Goal: Task Accomplishment & Management: Use online tool/utility

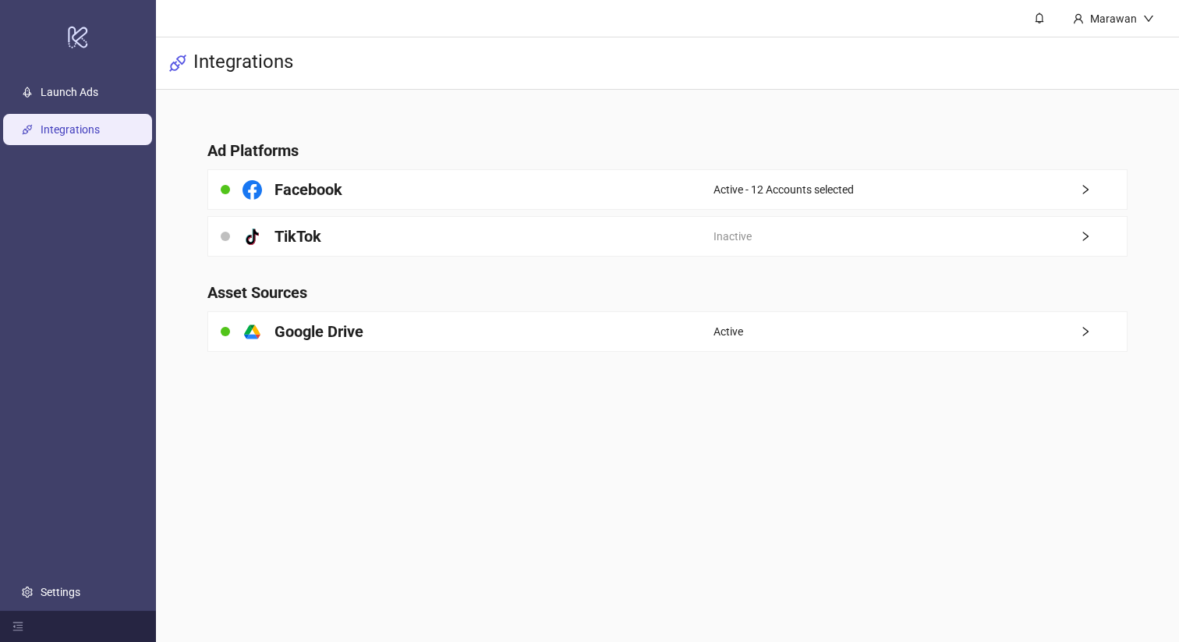
click at [123, 72] on div "logo/logo-mobile Launch Ads Integrations Settings" at bounding box center [78, 321] width 156 height 642
click at [98, 94] on link "Launch Ads" at bounding box center [70, 92] width 58 height 12
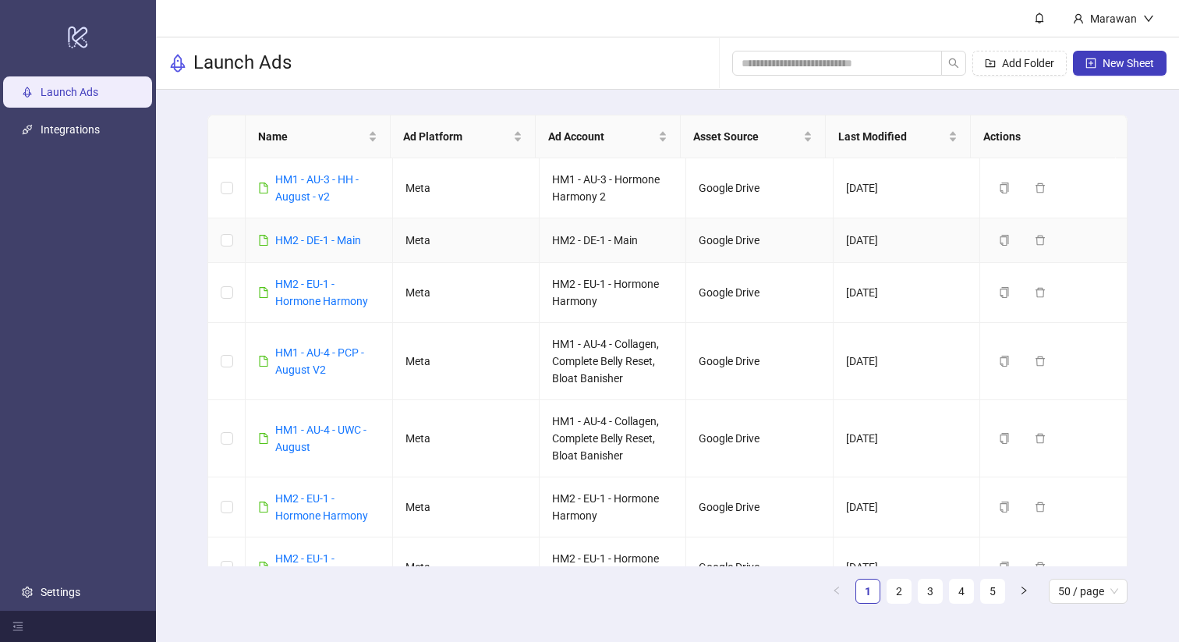
scroll to position [3, 0]
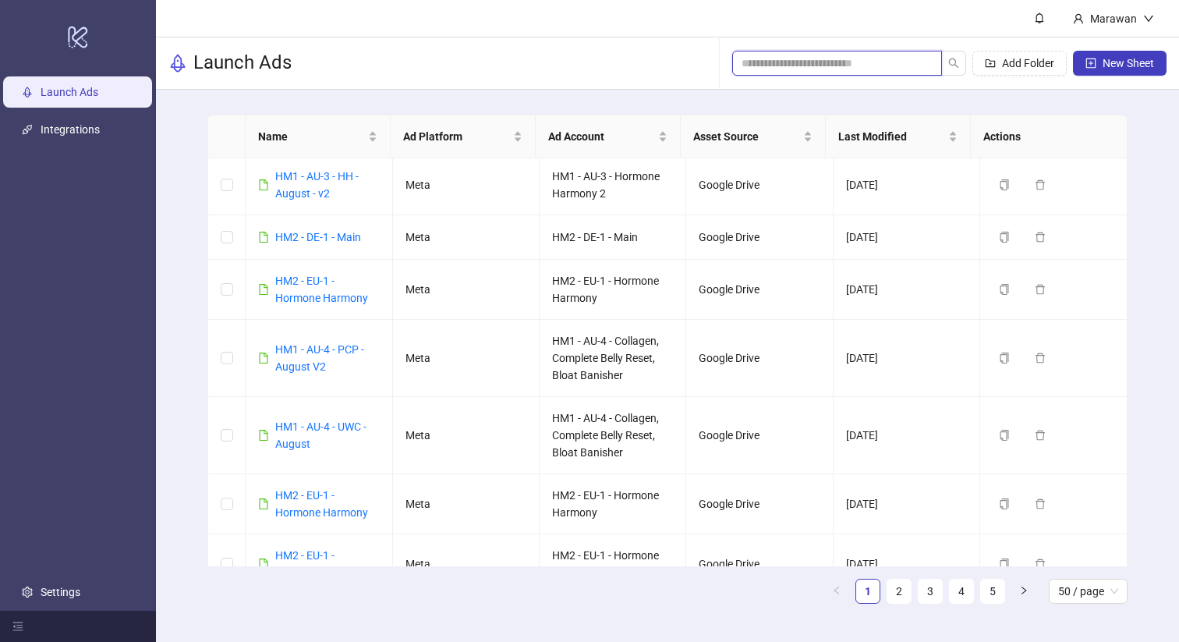
click at [766, 62] on input "search" at bounding box center [830, 63] width 179 height 17
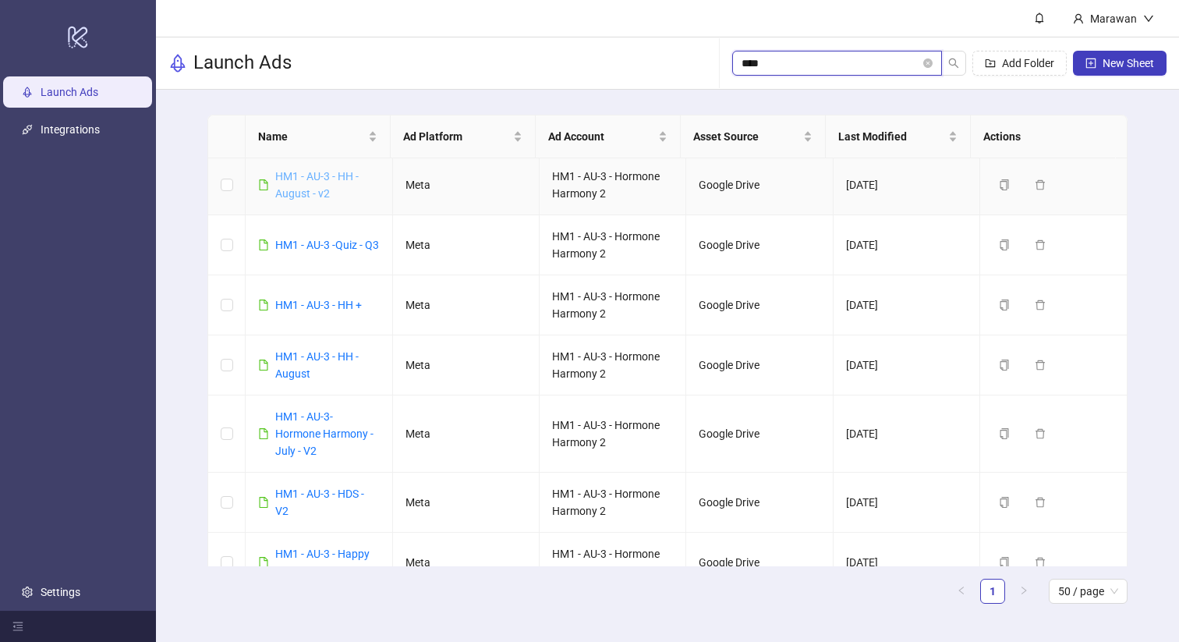
type input "****"
click at [326, 178] on link "HM1 - AU-3 - HH - August - v2" at bounding box center [316, 185] width 83 height 30
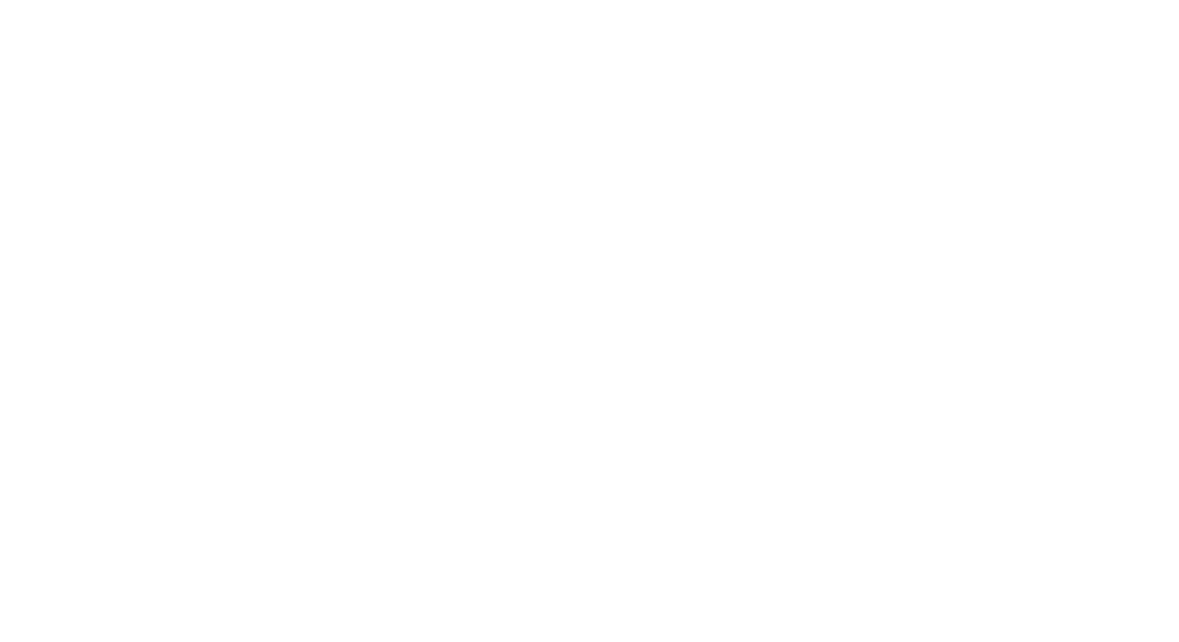
click at [326, 178] on div at bounding box center [589, 321] width 1179 height 642
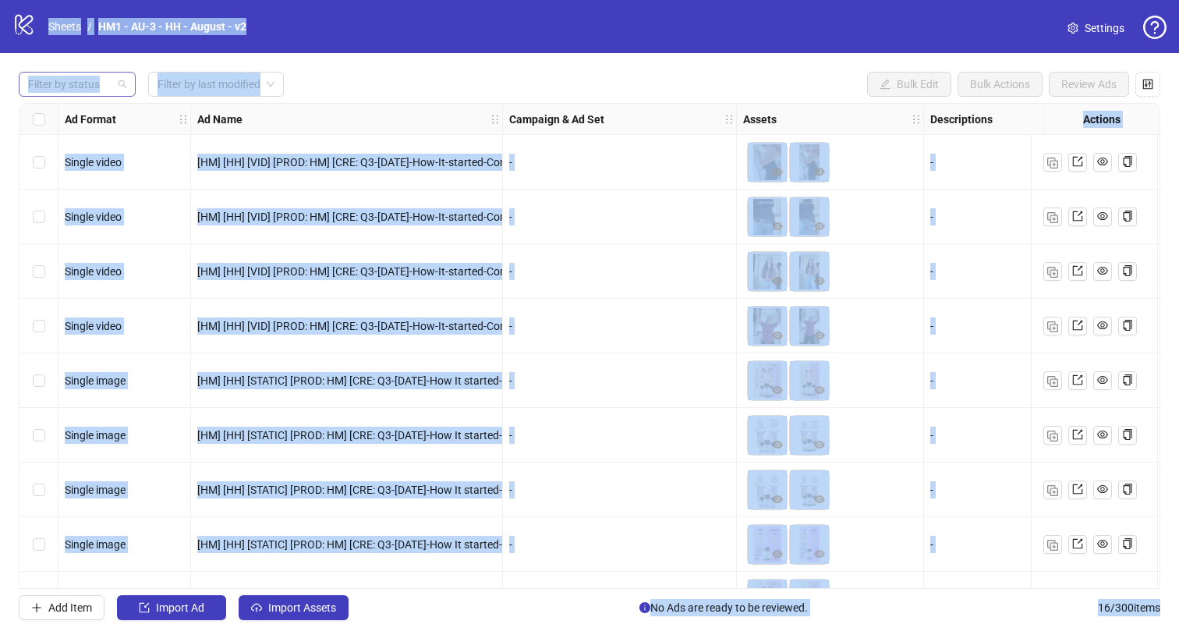
click at [100, 83] on div at bounding box center [69, 84] width 94 height 22
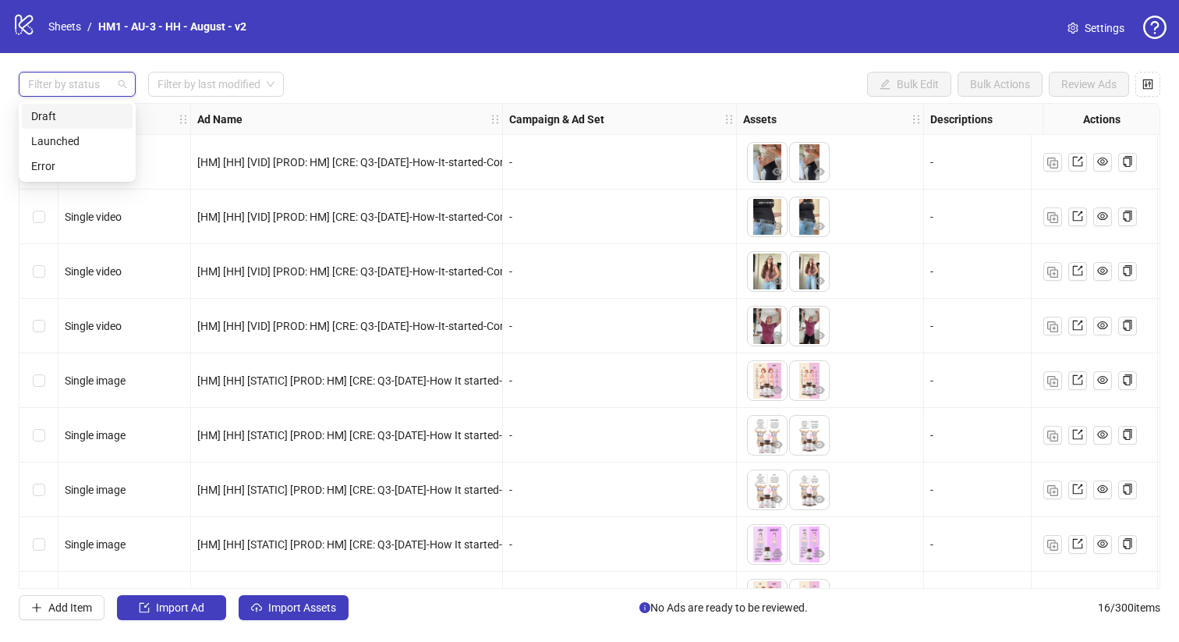
click at [104, 113] on div "Draft" at bounding box center [77, 116] width 92 height 17
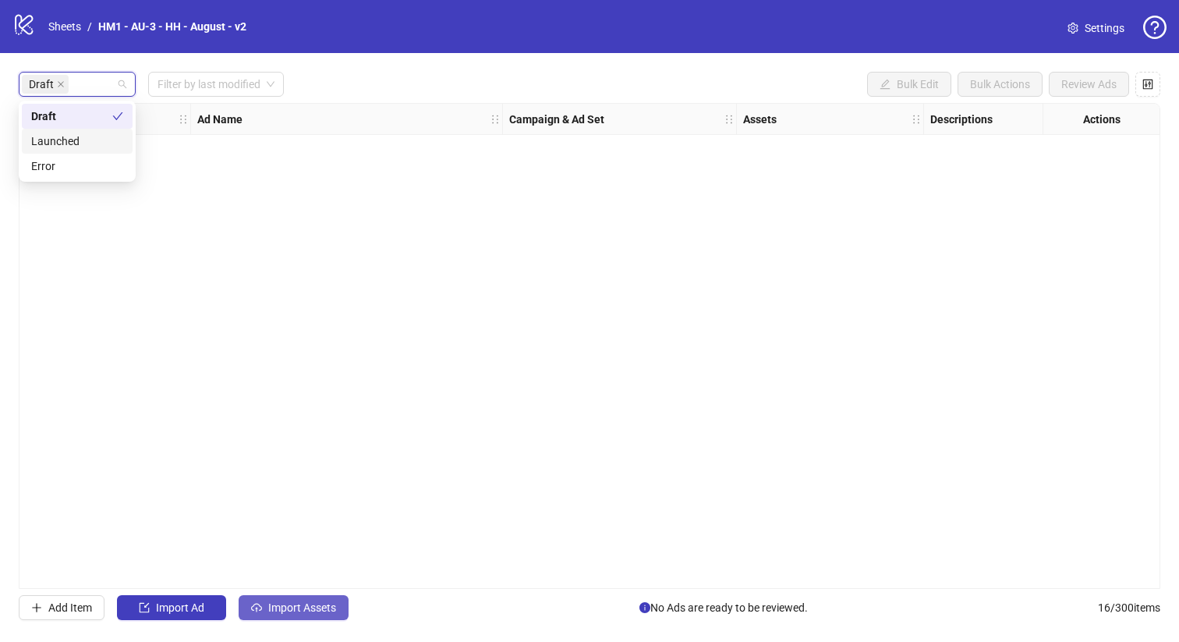
click at [306, 603] on span "Import Assets" at bounding box center [302, 607] width 68 height 12
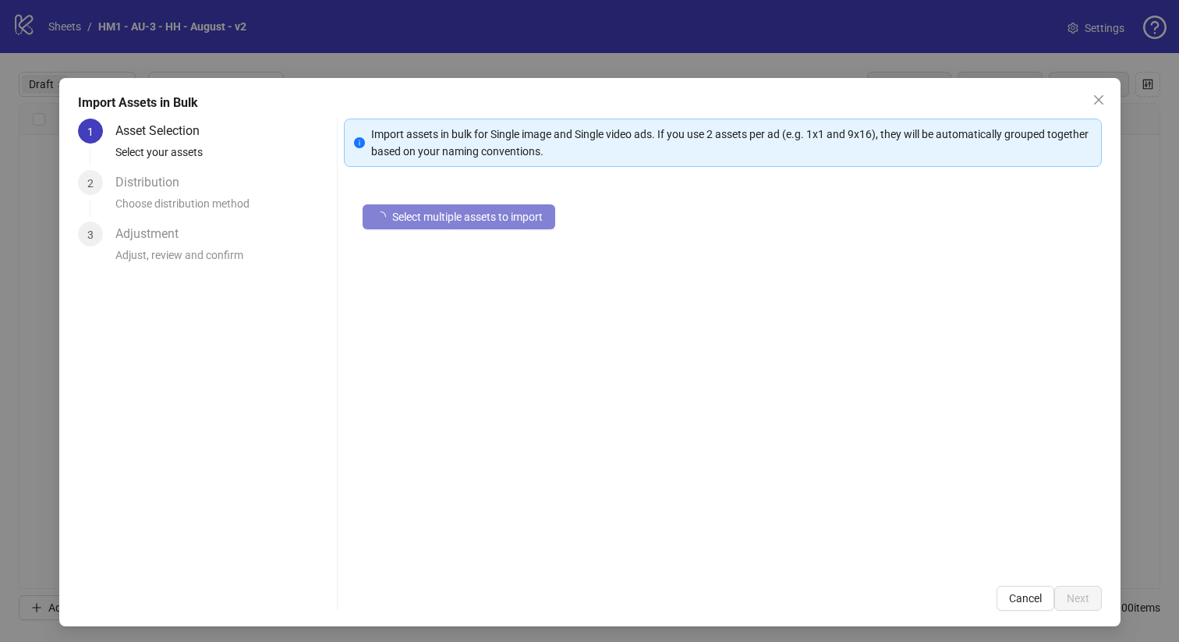
click at [306, 603] on div "1 Asset Selection Select your assets 2 Distribution Choose distribution method …" at bounding box center [204, 364] width 253 height 492
click at [56, 235] on div "Import Assets in Bulk 1 Asset Selection Select your assets 2 Distribution Choos…" at bounding box center [589, 321] width 1179 height 642
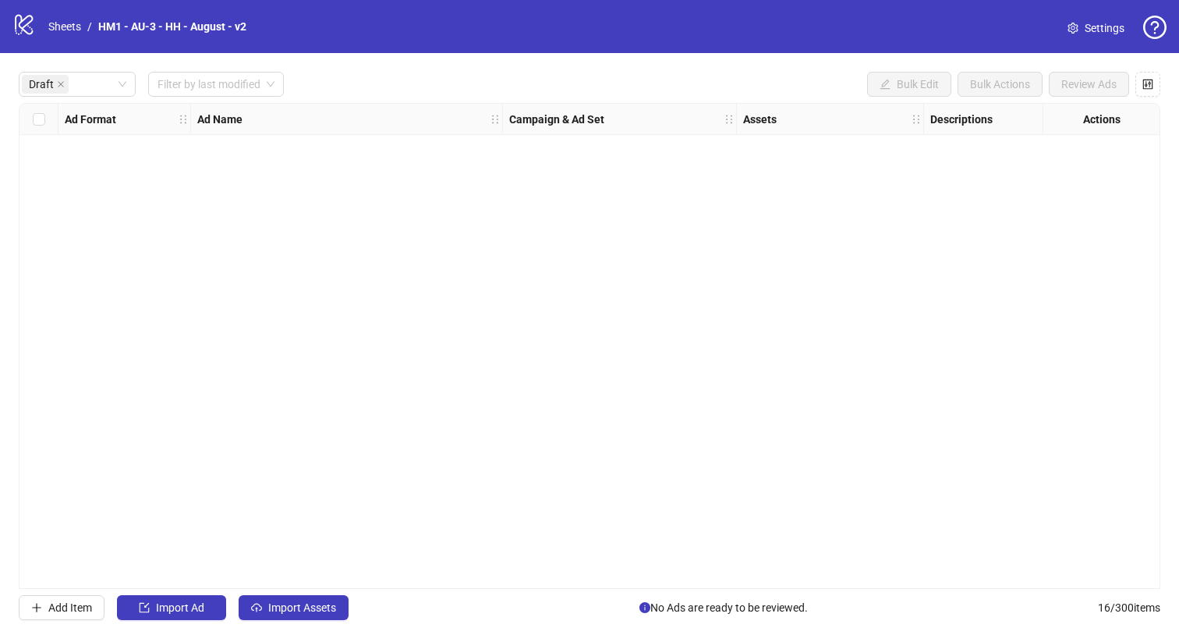
click at [60, 235] on div "Import Assets in Bulk 1 Asset Selection Select your assets 2 Distribution Choos…" at bounding box center [589, 321] width 1179 height 642
click at [113, 85] on div "Draft" at bounding box center [69, 84] width 94 height 22
click at [105, 146] on div "Launched" at bounding box center [77, 141] width 92 height 17
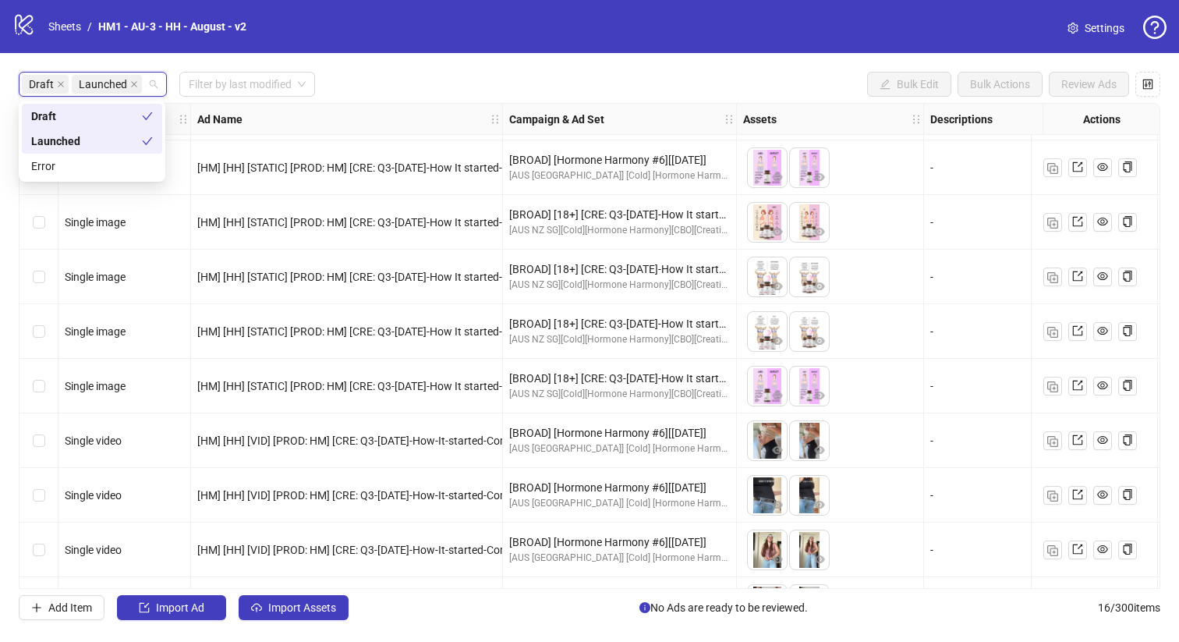
scroll to position [426, 0]
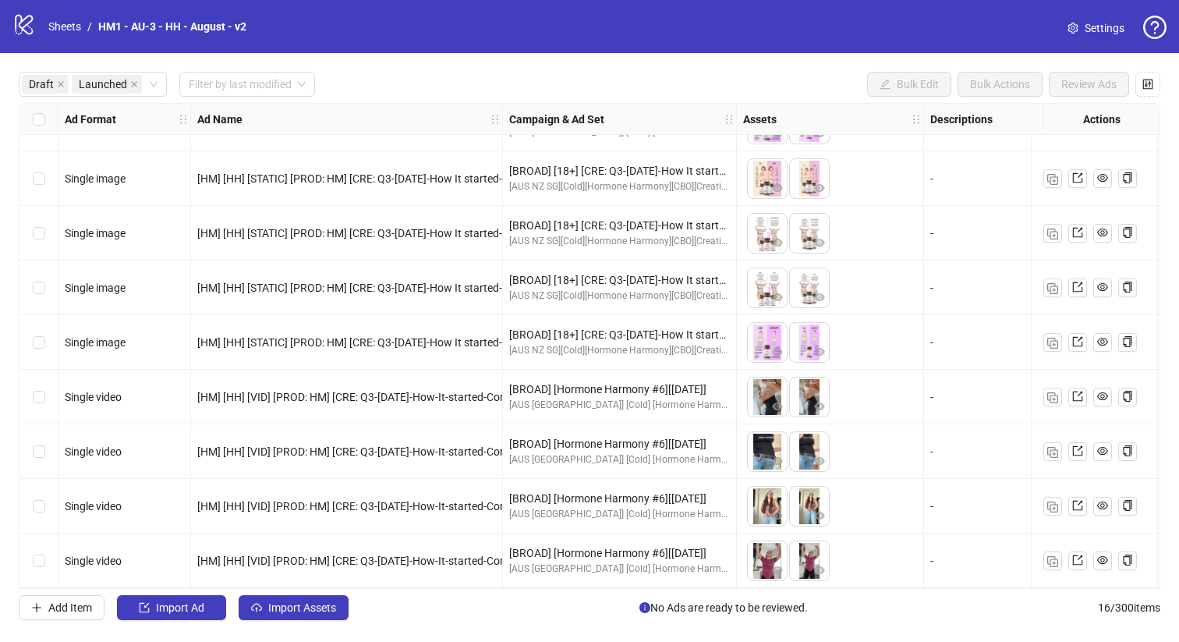
click at [47, 390] on div "Select row 13" at bounding box center [38, 396] width 39 height 55
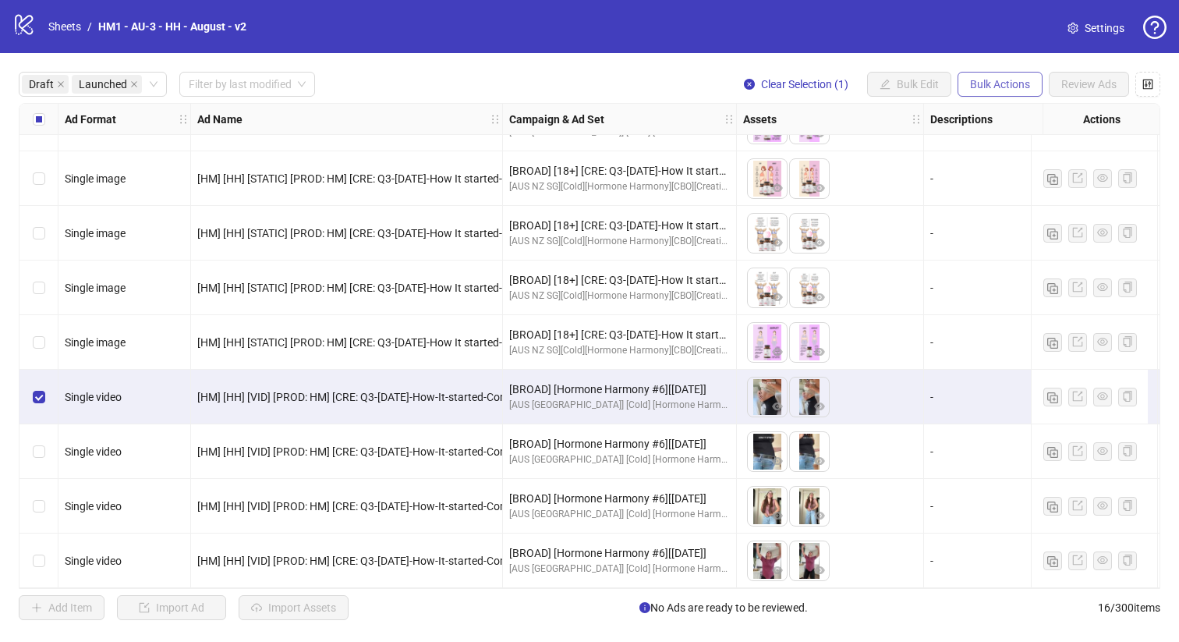
click at [1013, 81] on span "Bulk Actions" at bounding box center [1000, 84] width 60 height 12
click at [1012, 140] on span "Duplicate" at bounding box center [1021, 141] width 107 height 17
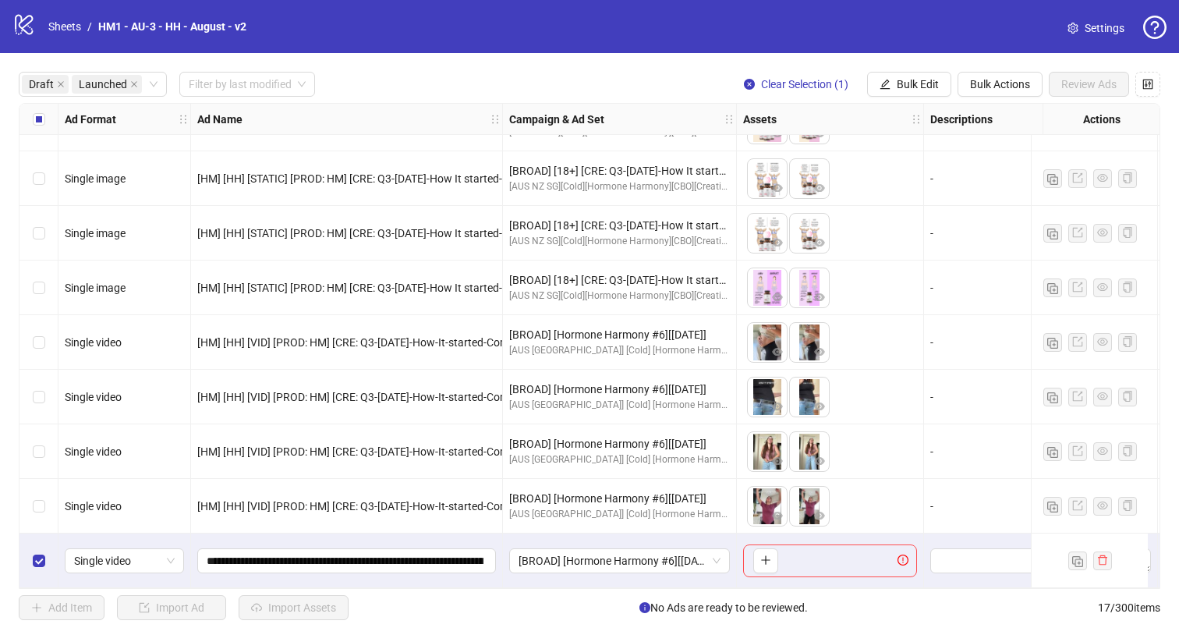
scroll to position [481, 0]
click at [130, 84] on icon "close" at bounding box center [134, 84] width 8 height 8
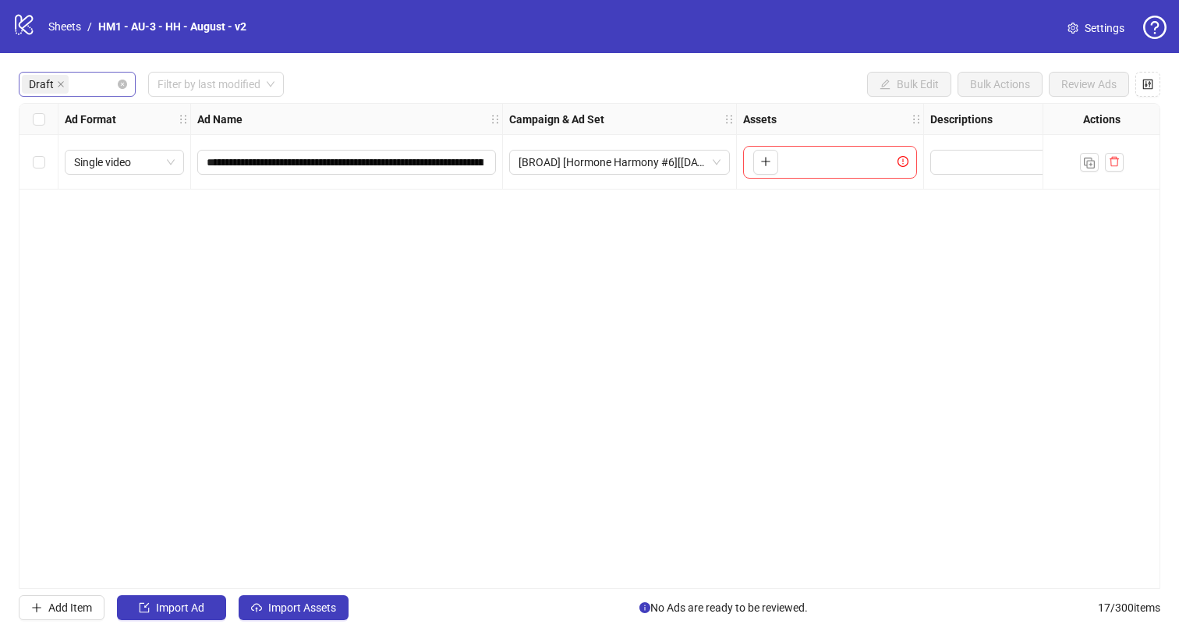
scroll to position [0, 0]
click at [265, 615] on button "Import Assets" at bounding box center [294, 607] width 110 height 25
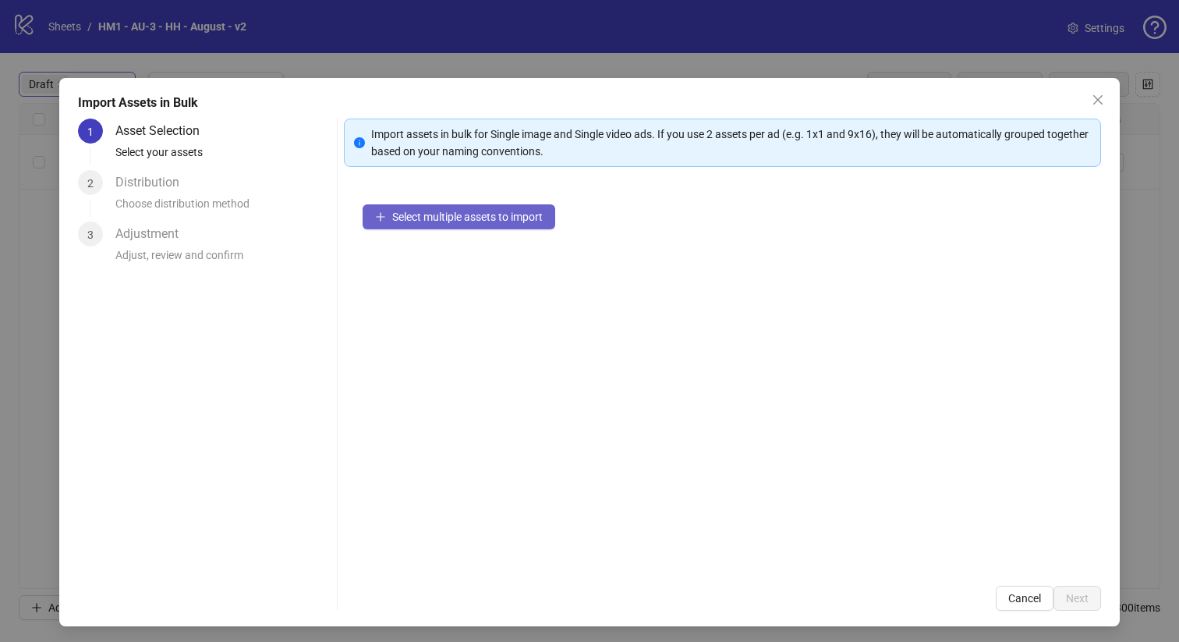
click at [436, 218] on span "Select multiple assets to import" at bounding box center [467, 216] width 150 height 12
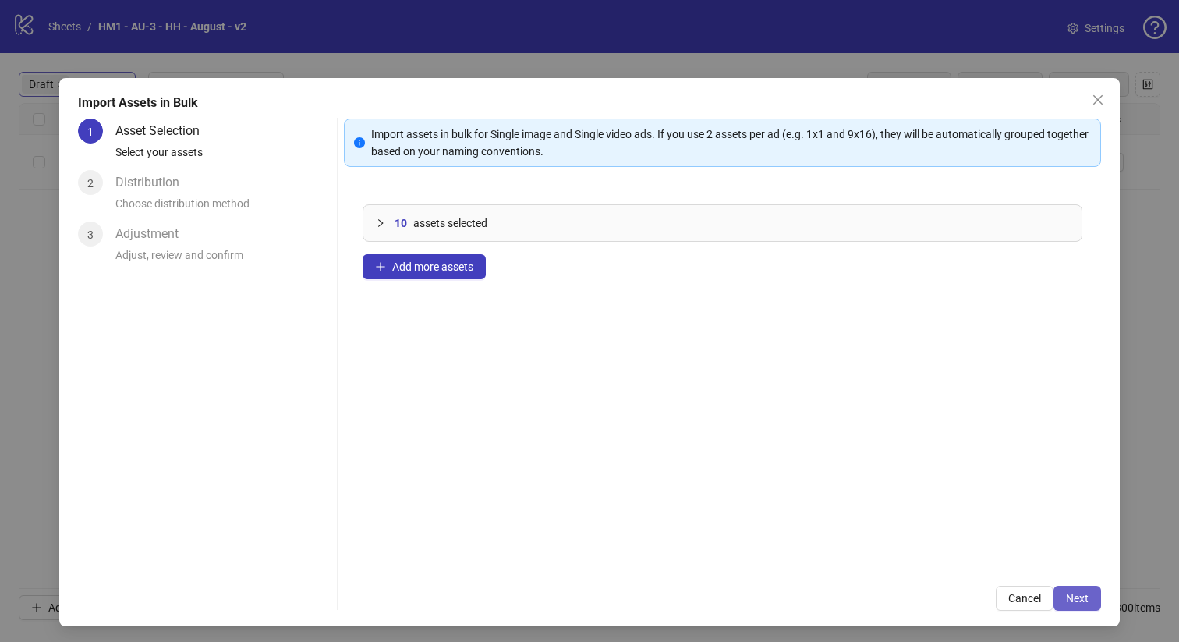
click at [1054, 599] on button "Next" at bounding box center [1077, 597] width 48 height 25
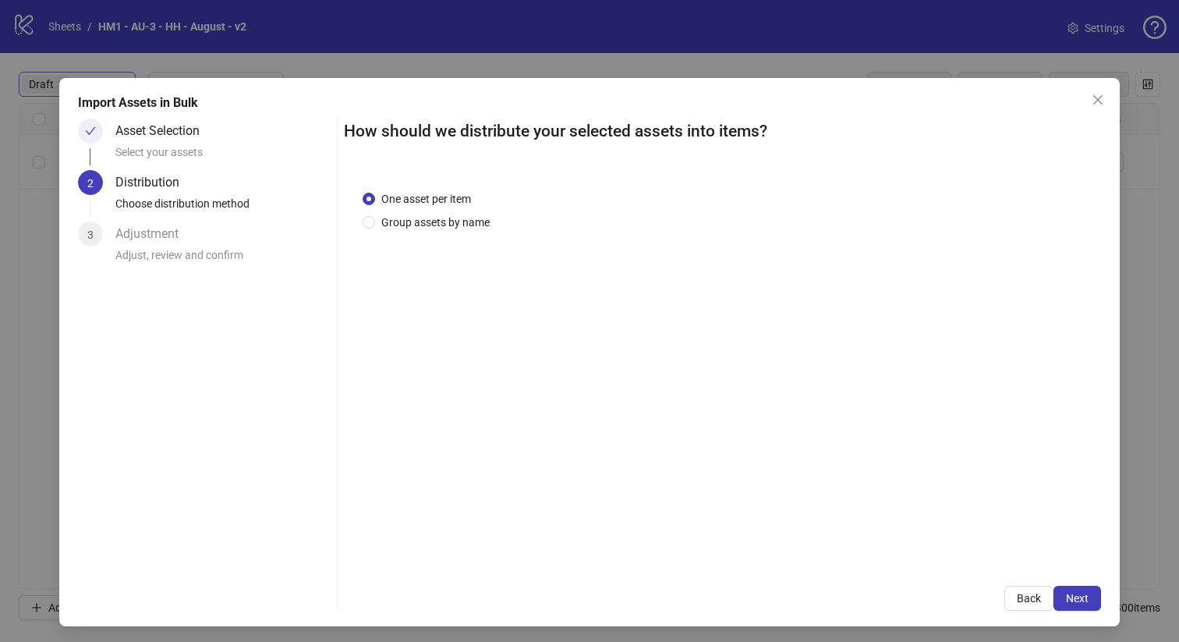
click at [430, 232] on div "One asset per item Group assets by name" at bounding box center [723, 368] width 758 height 395
click at [444, 221] on span "Group assets by name" at bounding box center [435, 222] width 121 height 17
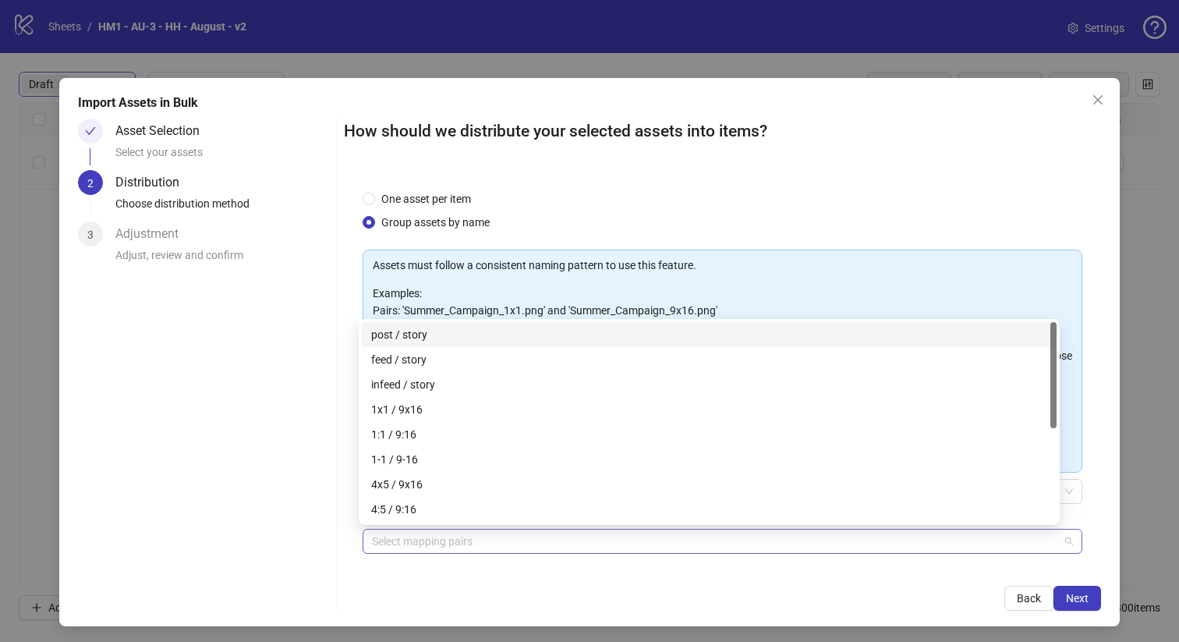
click at [482, 547] on div at bounding box center [715, 541] width 698 height 22
click at [478, 535] on div at bounding box center [715, 541] width 698 height 22
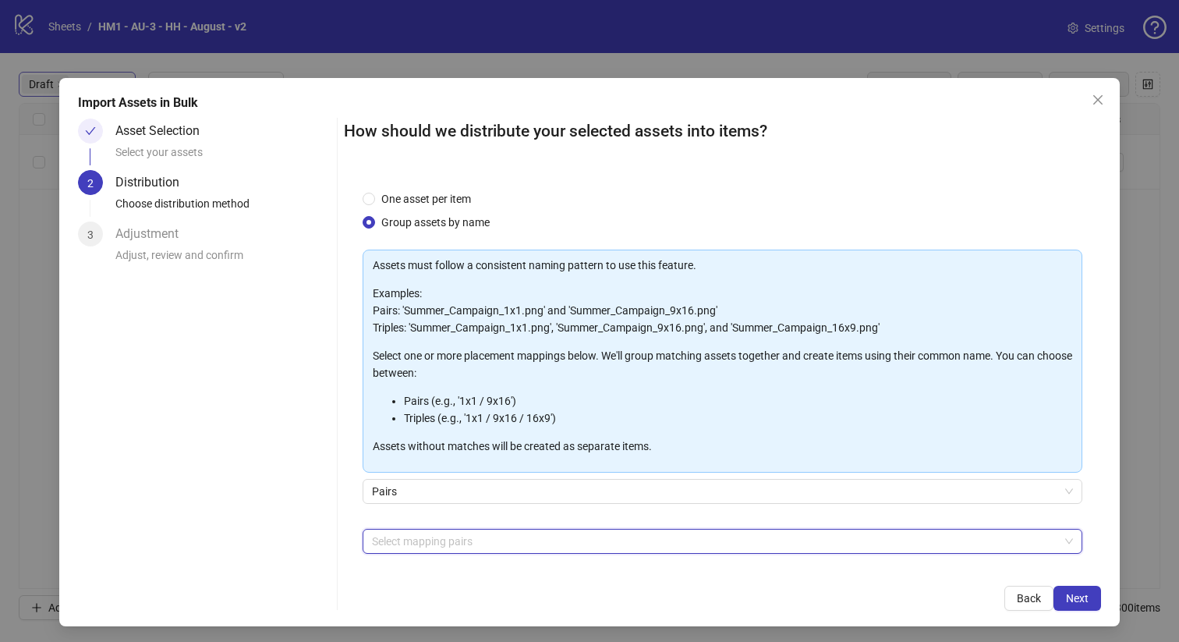
click at [474, 532] on div at bounding box center [715, 541] width 698 height 22
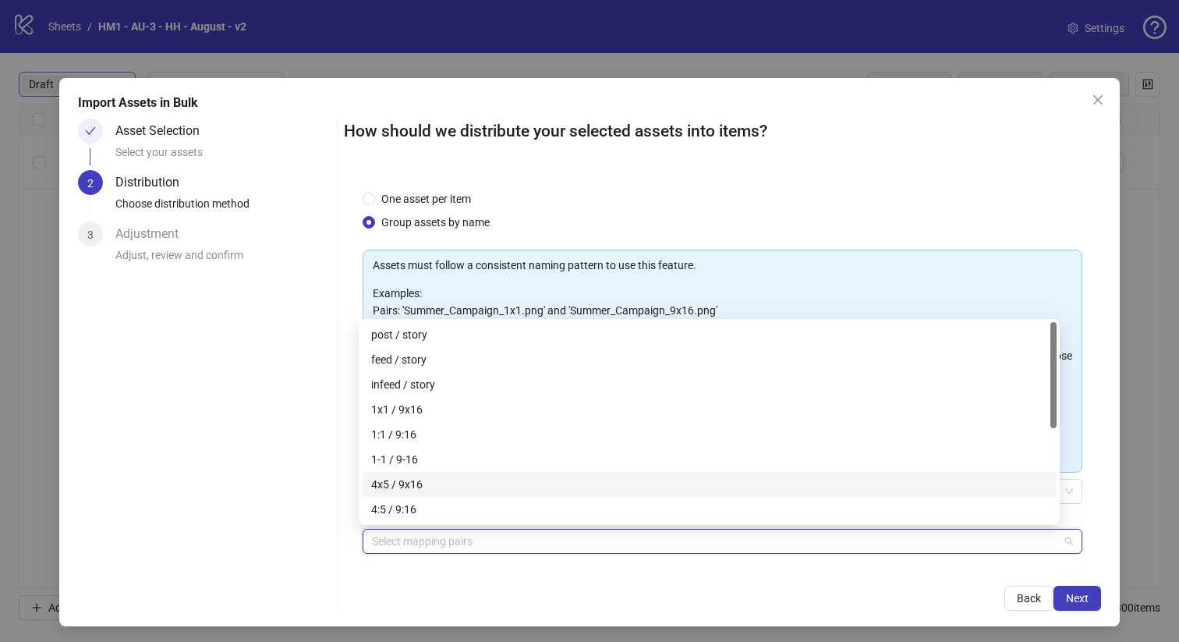
click at [467, 481] on div "4x5 / 9x16" at bounding box center [709, 483] width 676 height 17
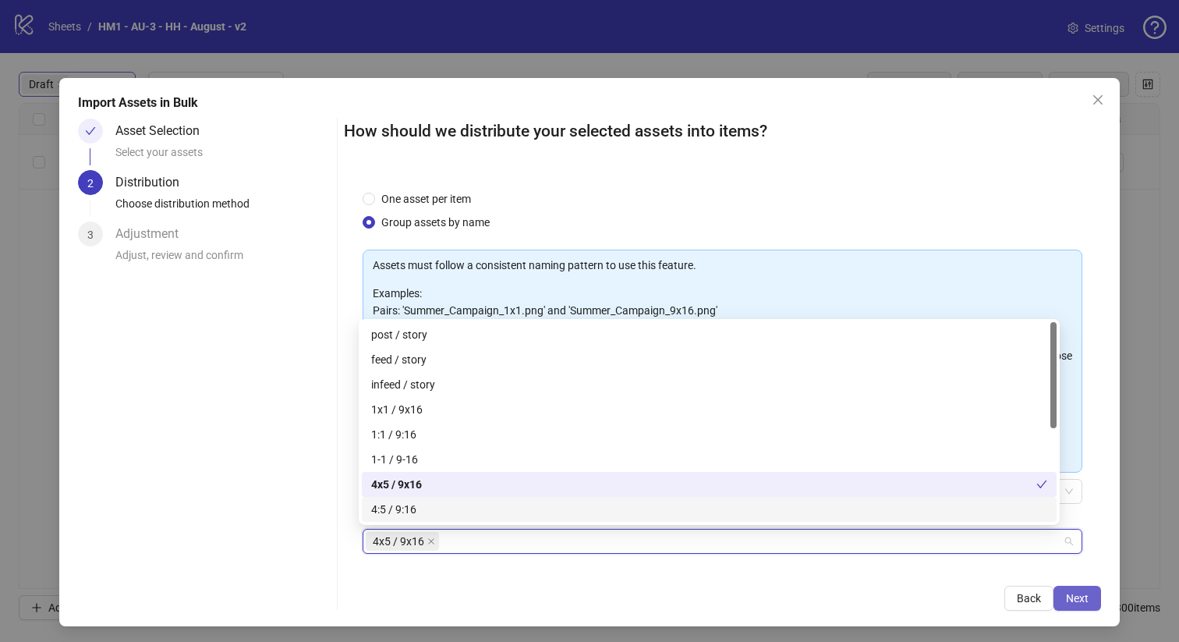
click at [1066, 592] on span "Next" at bounding box center [1077, 598] width 23 height 12
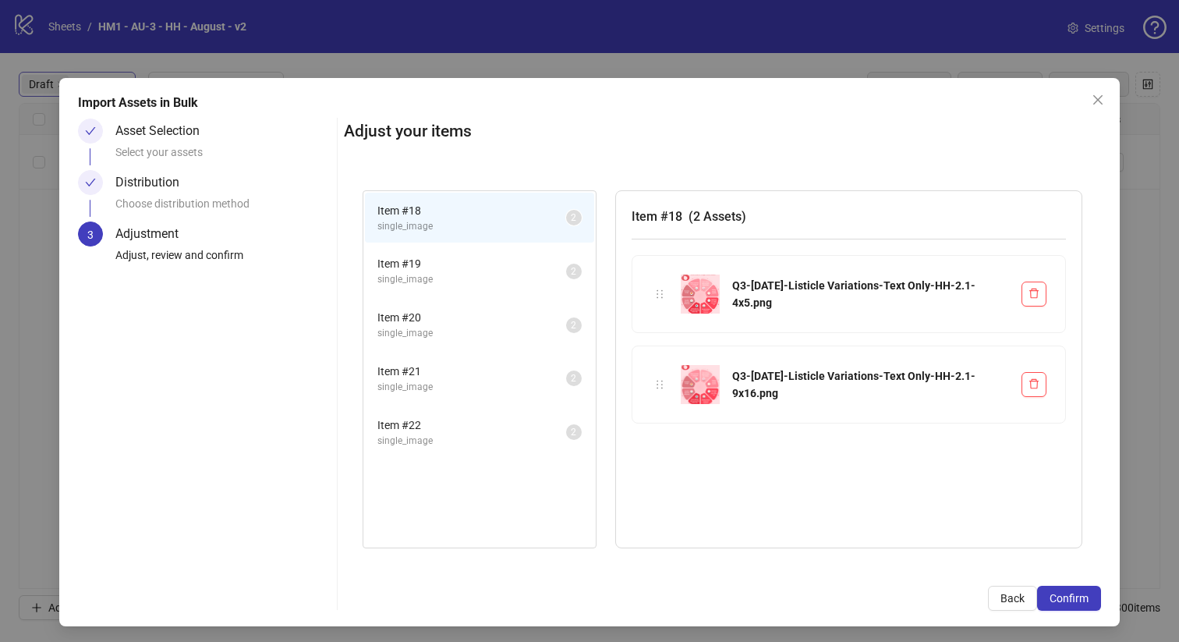
click at [1066, 593] on span "Confirm" at bounding box center [1068, 598] width 39 height 12
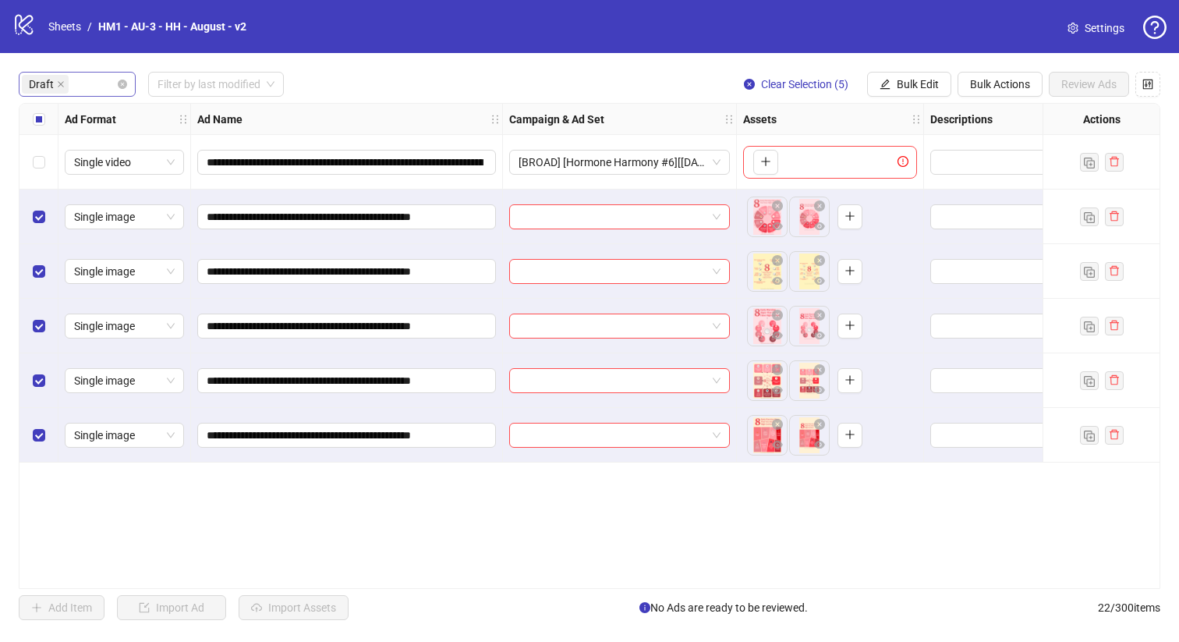
click at [437, 581] on div "**********" at bounding box center [589, 346] width 1141 height 486
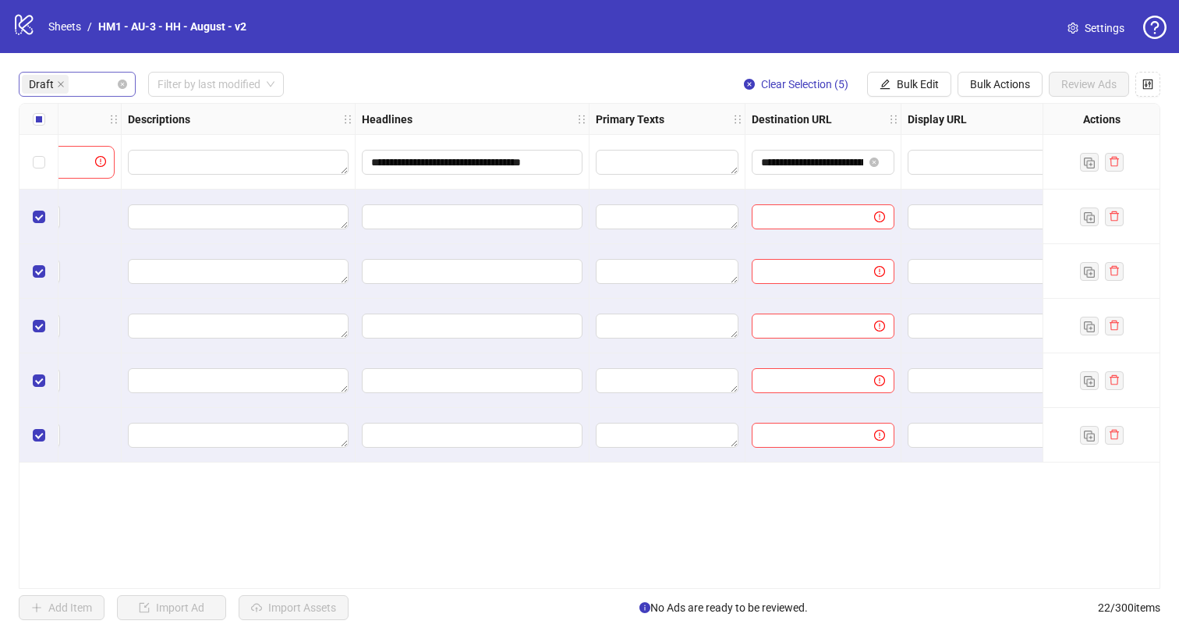
scroll to position [0, 776]
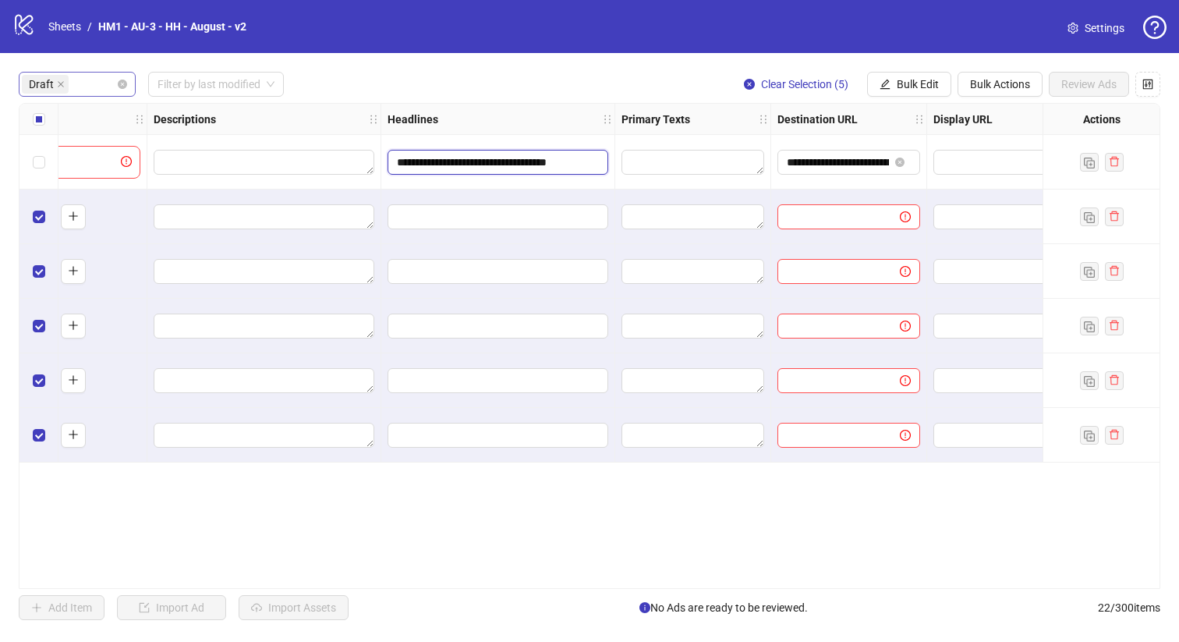
click at [552, 159] on input "**********" at bounding box center [496, 162] width 199 height 17
click at [705, 625] on div "**********" at bounding box center [589, 345] width 1179 height 585
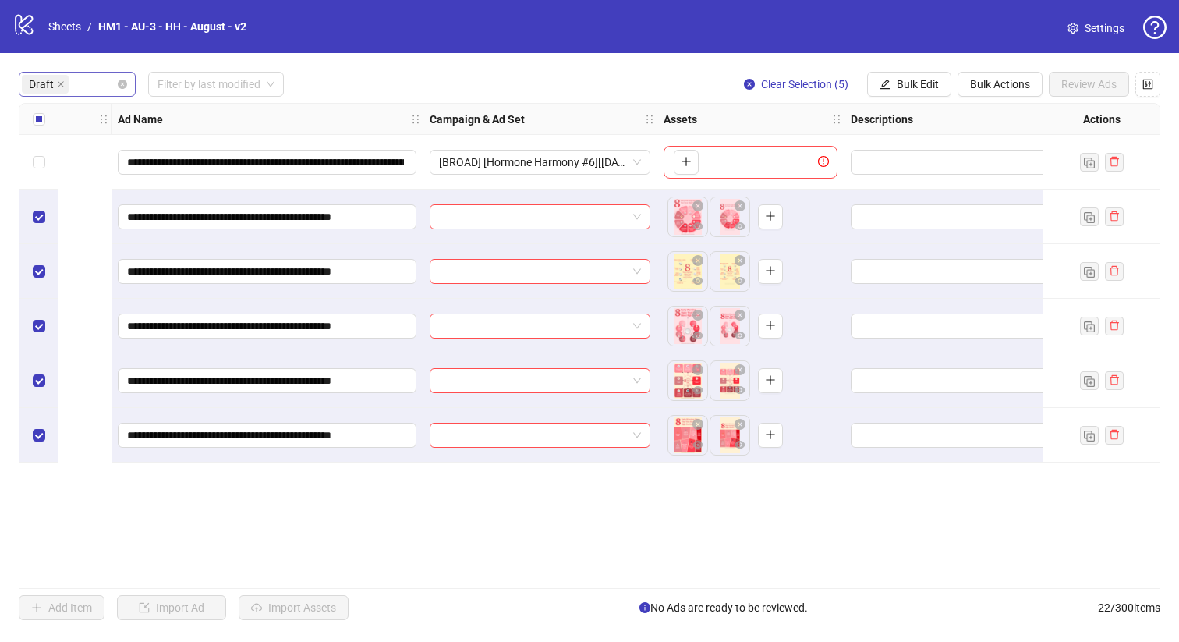
scroll to position [0, 0]
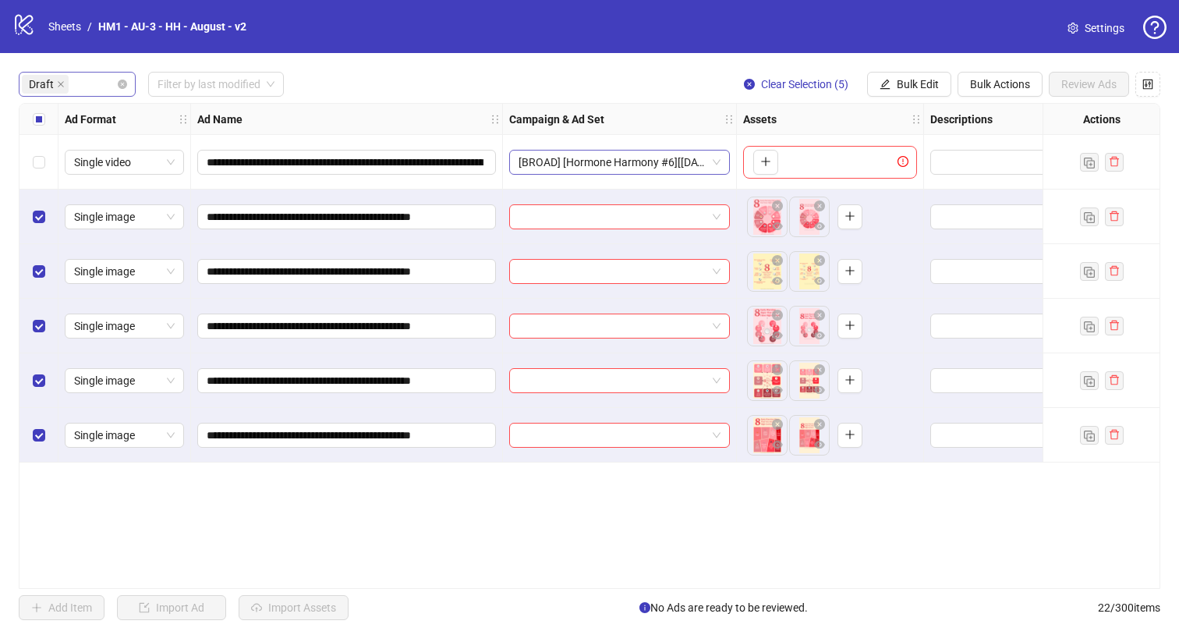
click at [610, 168] on span "[BROAD] [Hormone Harmony #6][[DATE]]" at bounding box center [619, 161] width 202 height 23
drag, startPoint x: 426, startPoint y: 168, endPoint x: 232, endPoint y: 174, distance: 194.2
click at [232, 174] on span "**********" at bounding box center [346, 162] width 299 height 25
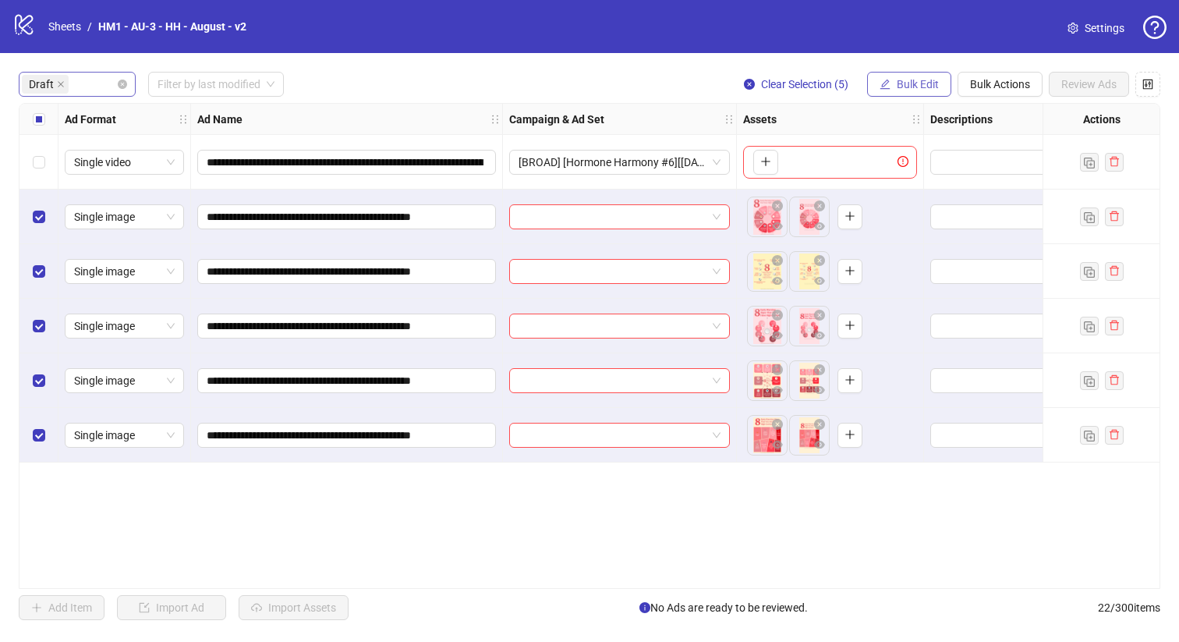
click at [900, 95] on button "Bulk Edit" at bounding box center [909, 84] width 84 height 25
click at [899, 92] on button "Bulk Edit" at bounding box center [909, 84] width 84 height 25
click at [922, 90] on span "Bulk Edit" at bounding box center [917, 84] width 42 height 12
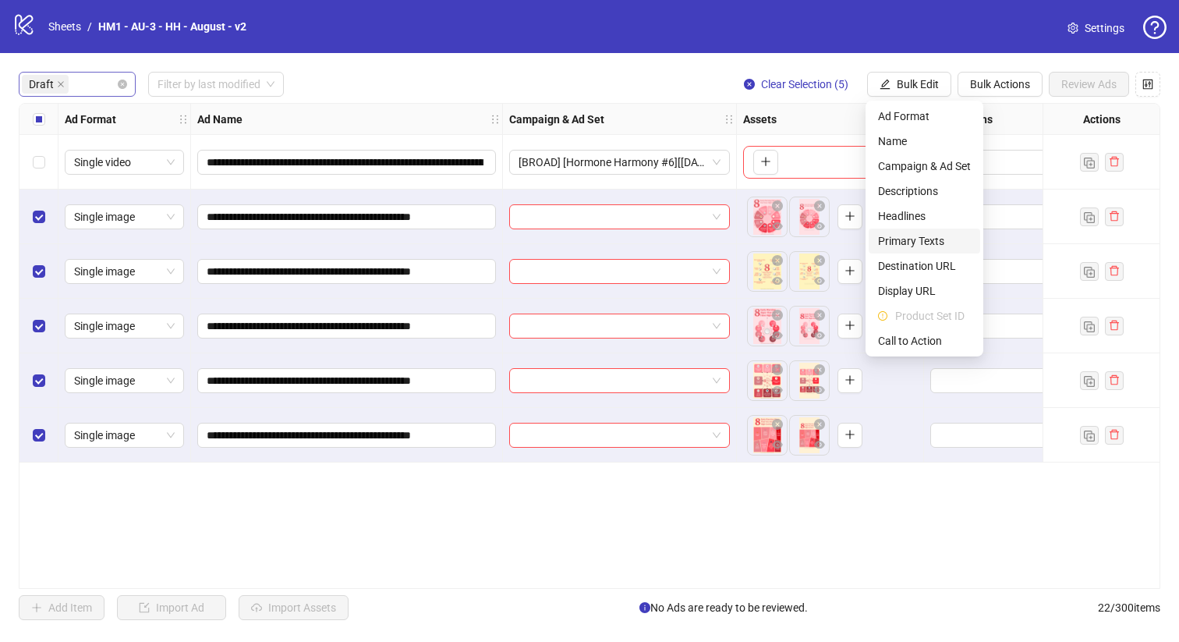
click at [924, 235] on span "Primary Texts" at bounding box center [924, 240] width 93 height 17
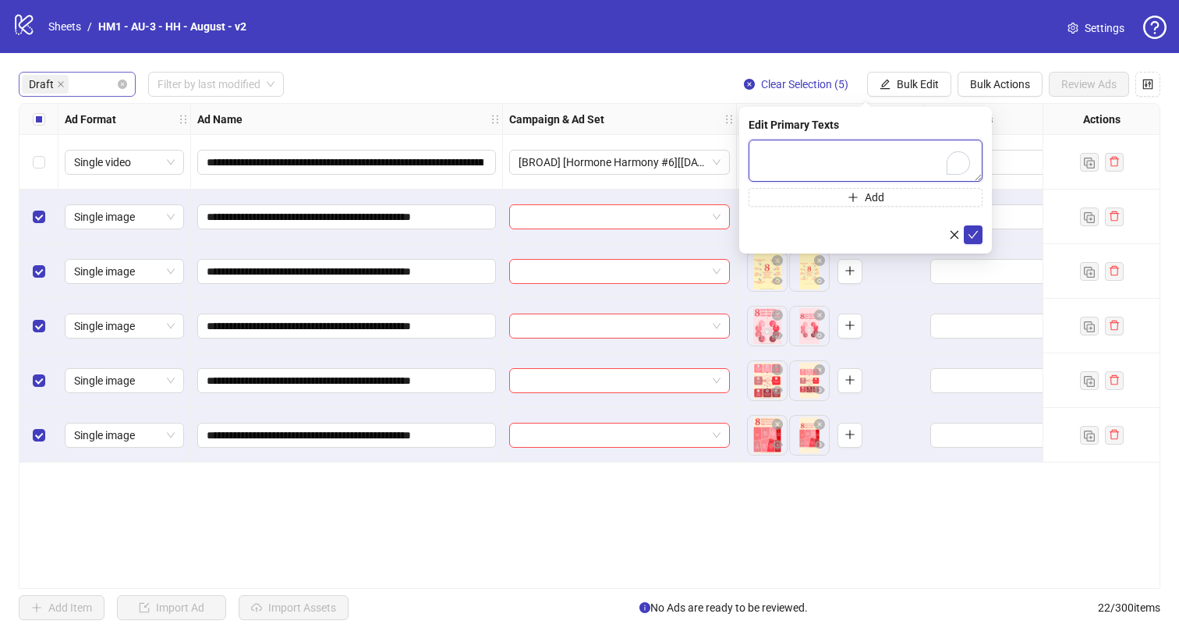
click at [853, 156] on textarea "To enrich screen reader interactions, please activate Accessibility in Grammarl…" at bounding box center [865, 161] width 234 height 42
paste textarea "**********"
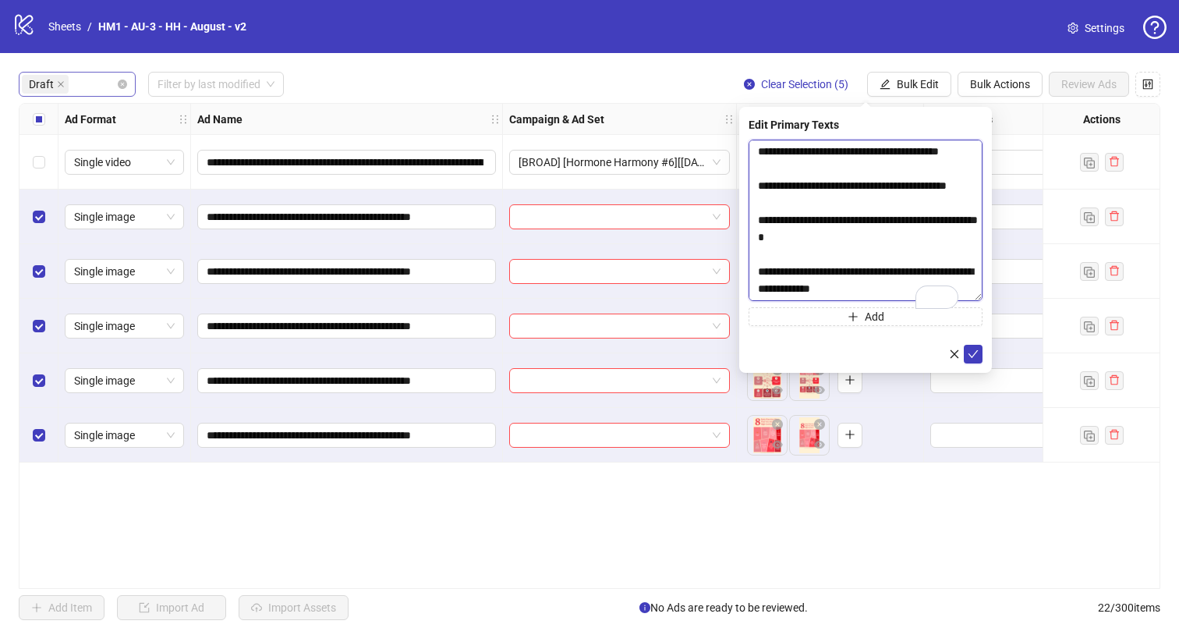
scroll to position [220, 0]
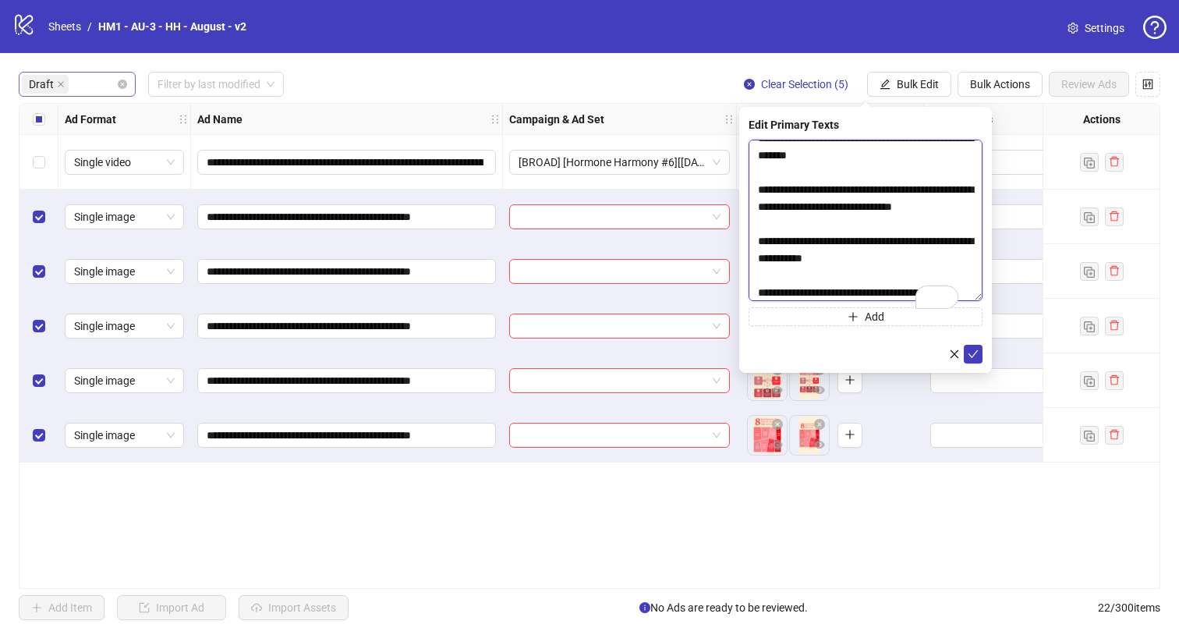
drag, startPoint x: 976, startPoint y: 177, endPoint x: 1005, endPoint y: 546, distance: 369.8
click at [1005, 546] on body "**********" at bounding box center [589, 321] width 1179 height 642
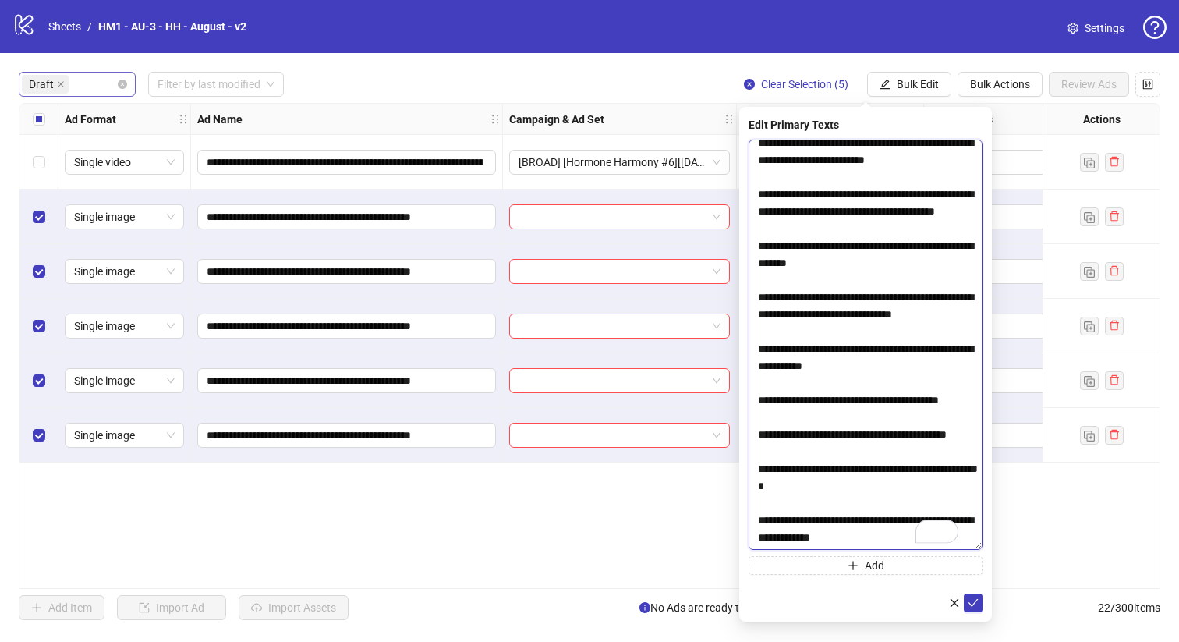
scroll to position [0, 0]
click at [829, 479] on textarea "**********" at bounding box center [865, 345] width 234 height 410
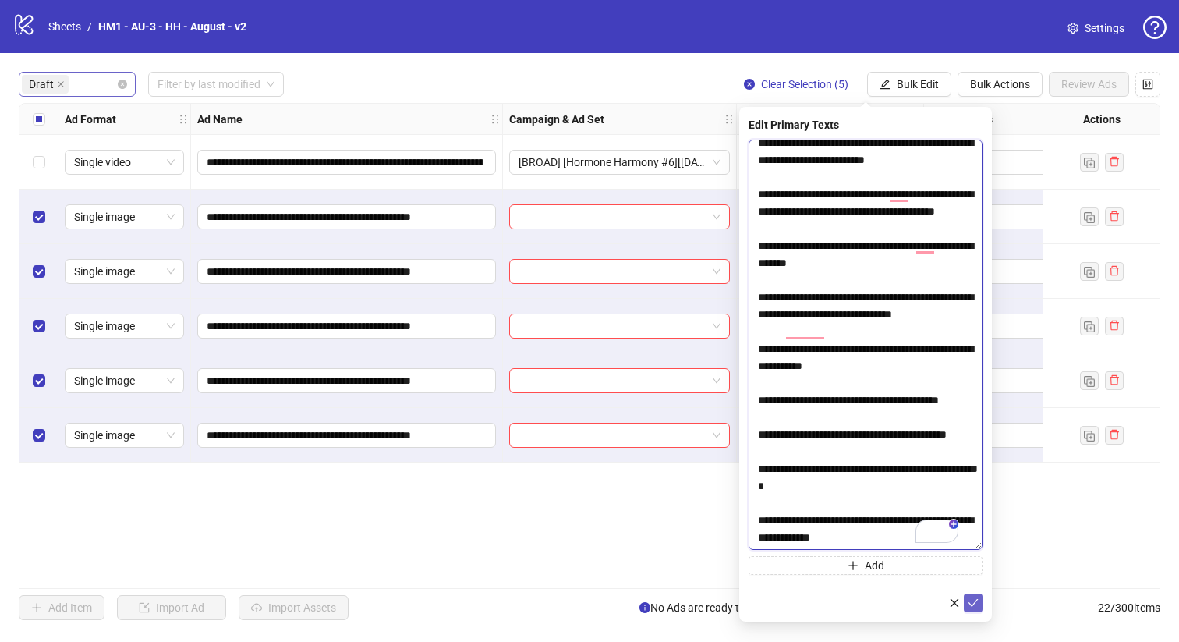
type textarea "**********"
click at [969, 595] on button "submit" at bounding box center [972, 602] width 19 height 19
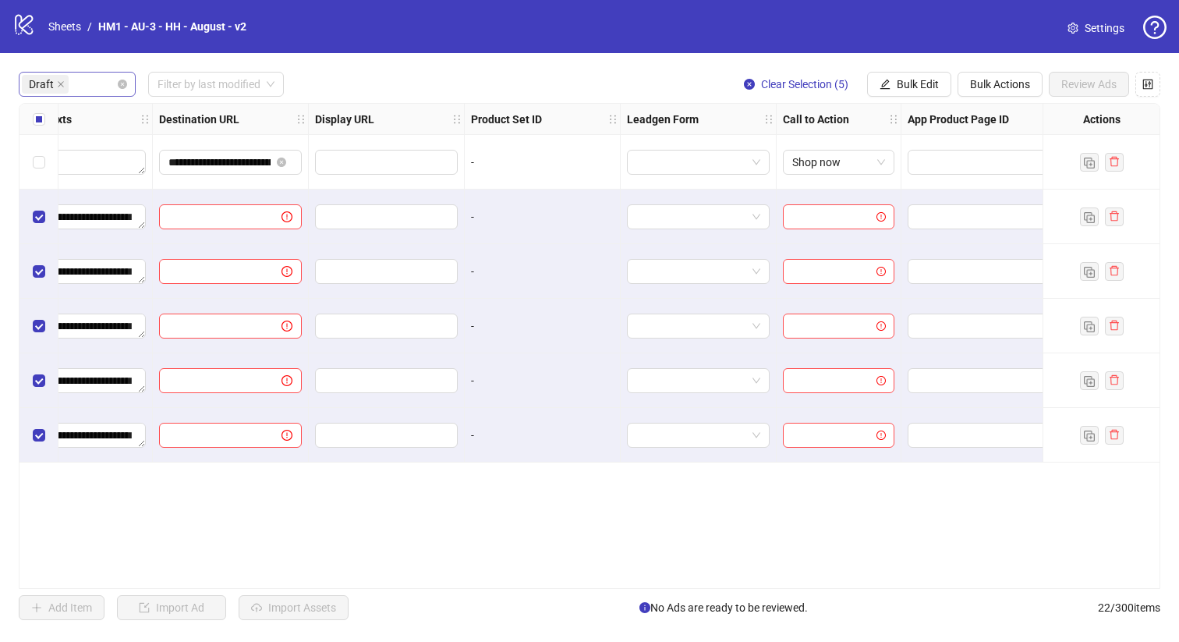
scroll to position [0, 1409]
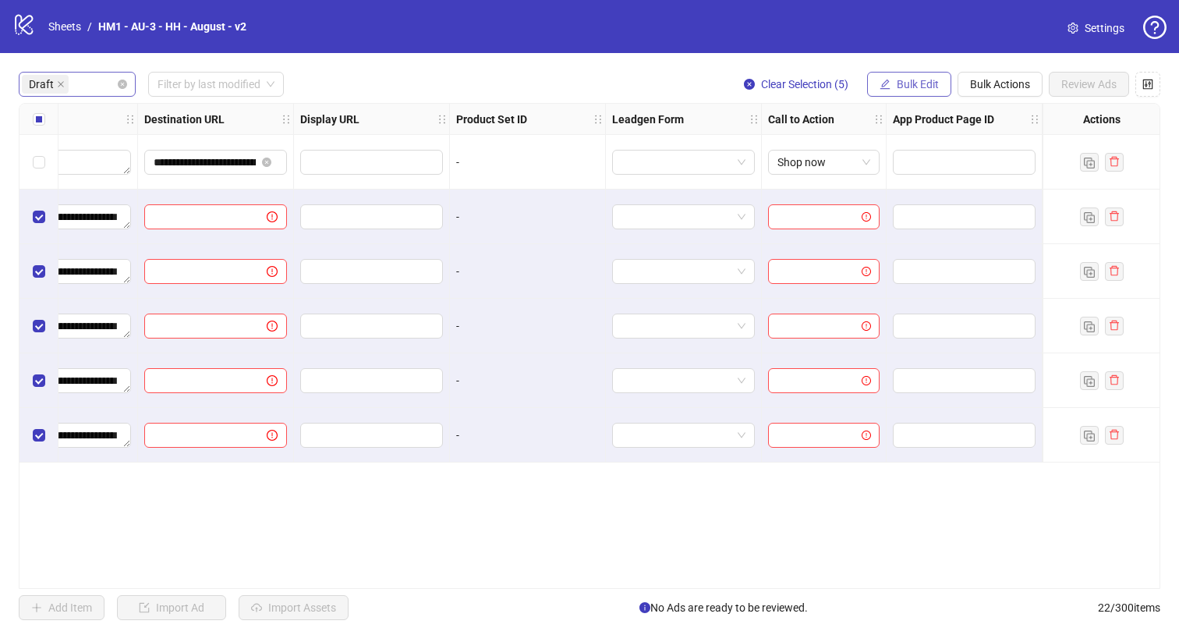
click at [900, 84] on span "Bulk Edit" at bounding box center [917, 84] width 42 height 12
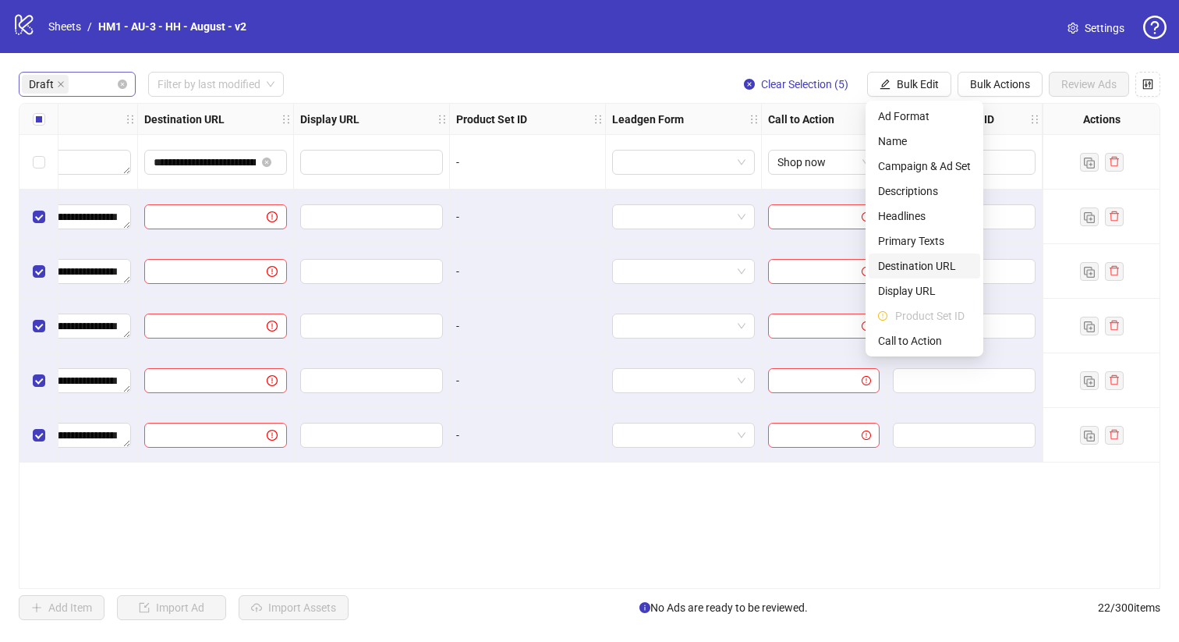
click at [940, 269] on span "Destination URL" at bounding box center [924, 265] width 93 height 17
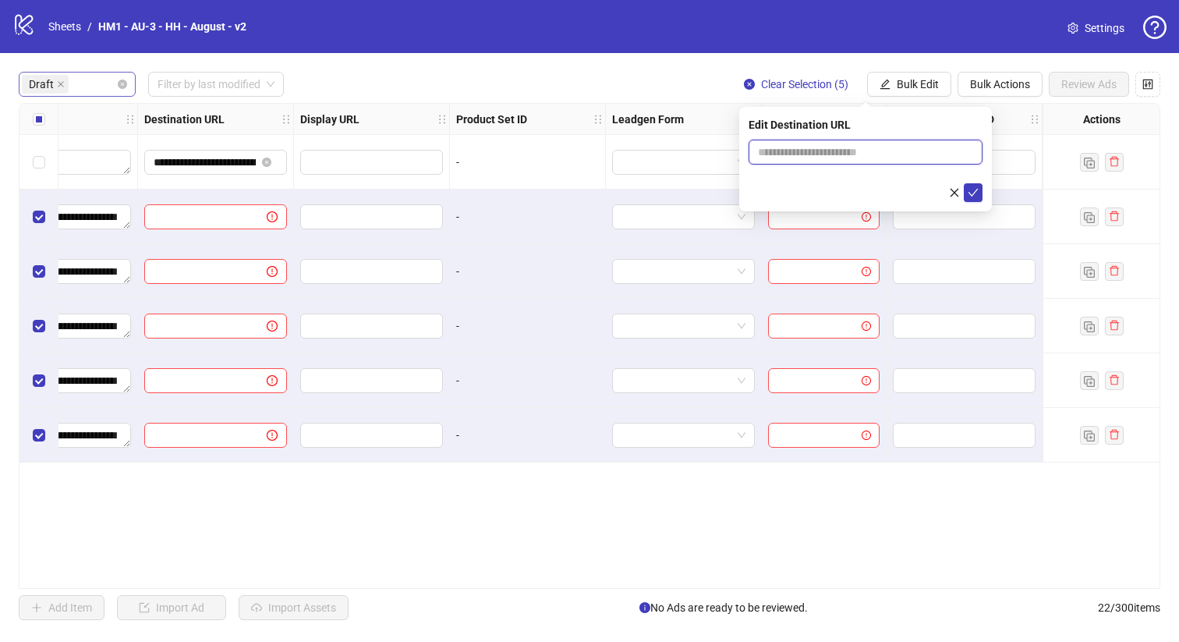
click at [853, 145] on input "text" at bounding box center [859, 151] width 203 height 17
paste input "**********"
type input "**********"
click at [951, 120] on div "Edit Destination URL" at bounding box center [865, 124] width 234 height 17
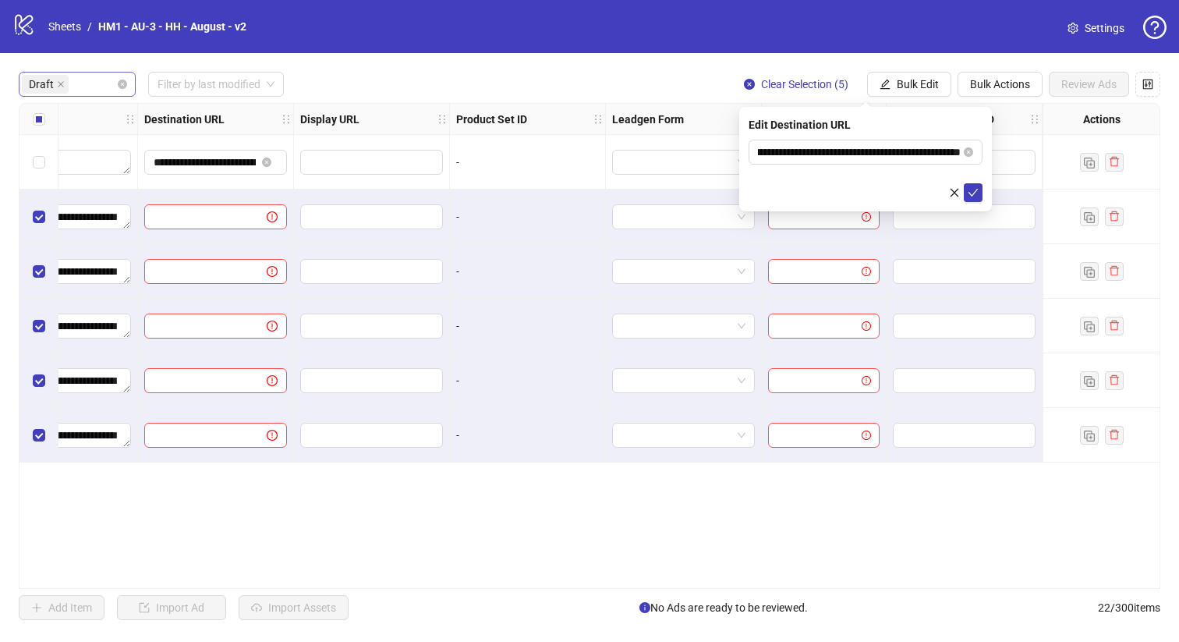
scroll to position [0, 0]
click at [974, 190] on icon "check" at bounding box center [973, 193] width 10 height 8
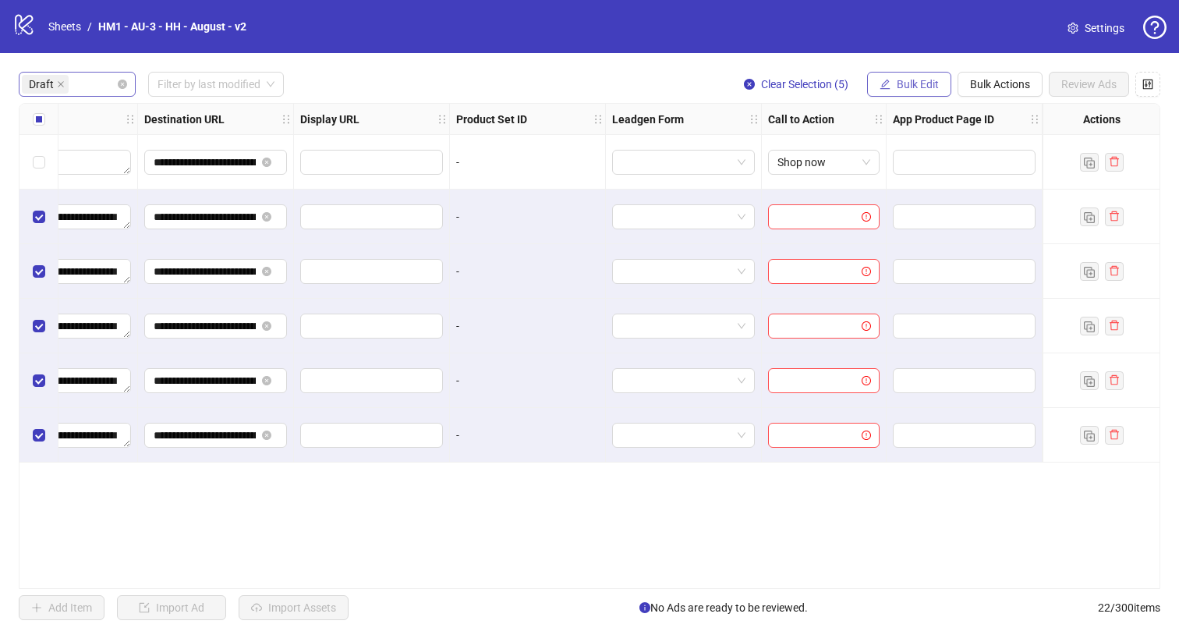
click at [918, 71] on div "**********" at bounding box center [589, 345] width 1179 height 585
click at [917, 79] on span "Bulk Edit" at bounding box center [917, 84] width 42 height 12
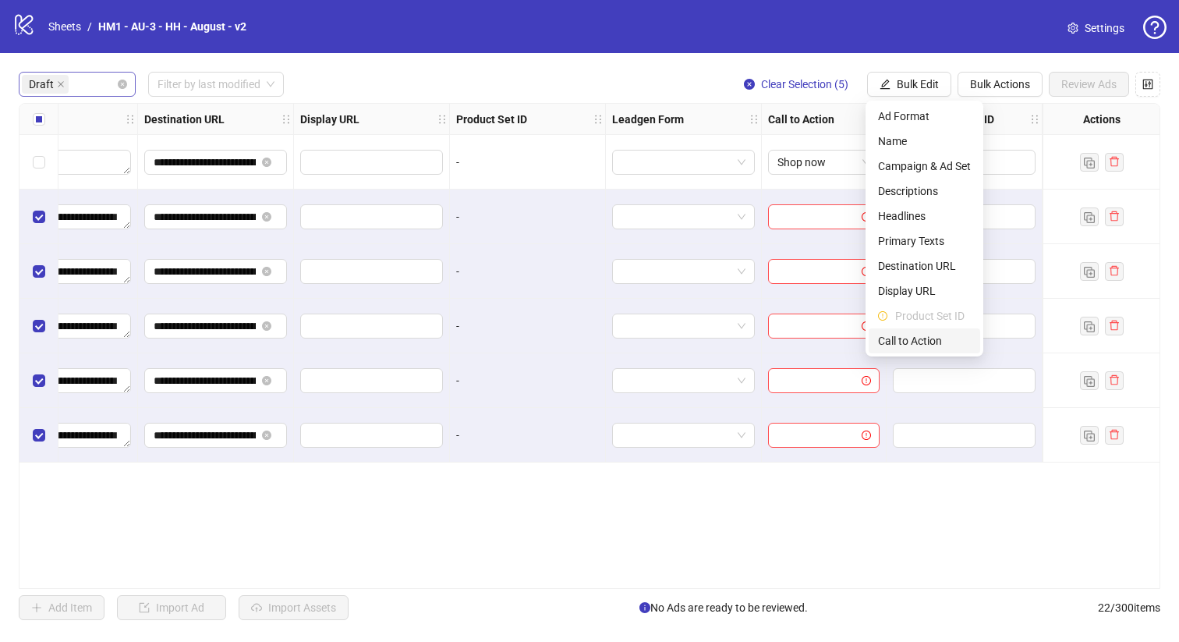
drag, startPoint x: 923, startPoint y: 338, endPoint x: 891, endPoint y: 265, distance: 79.2
click at [924, 338] on span "Call to Action" at bounding box center [924, 340] width 93 height 17
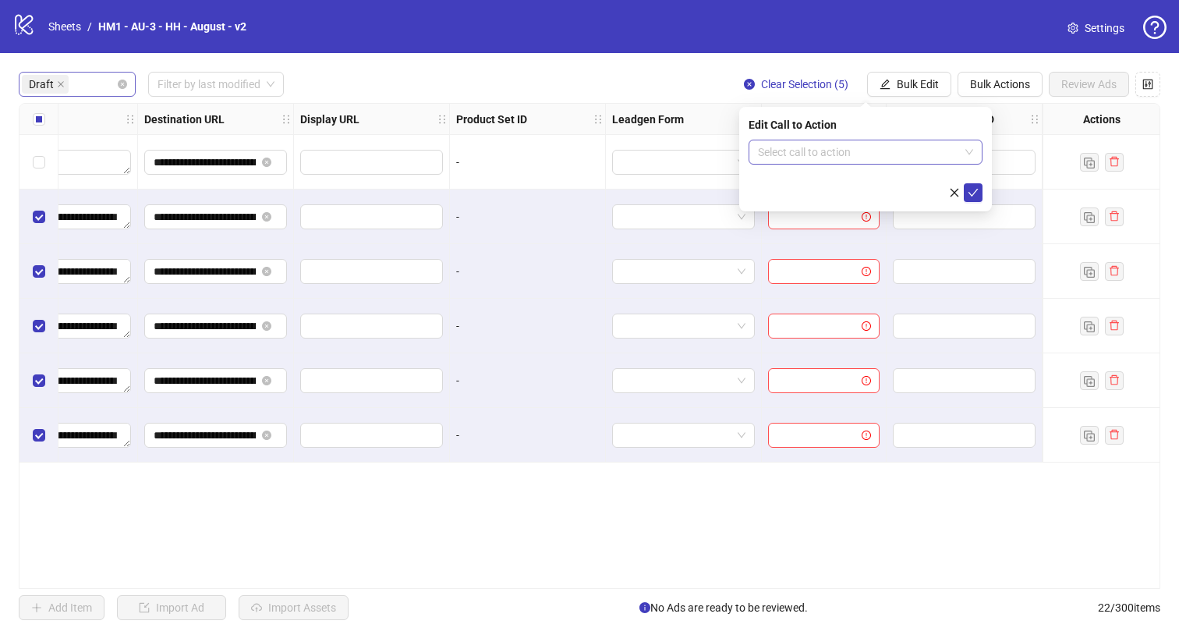
click at [865, 150] on input "search" at bounding box center [858, 151] width 201 height 23
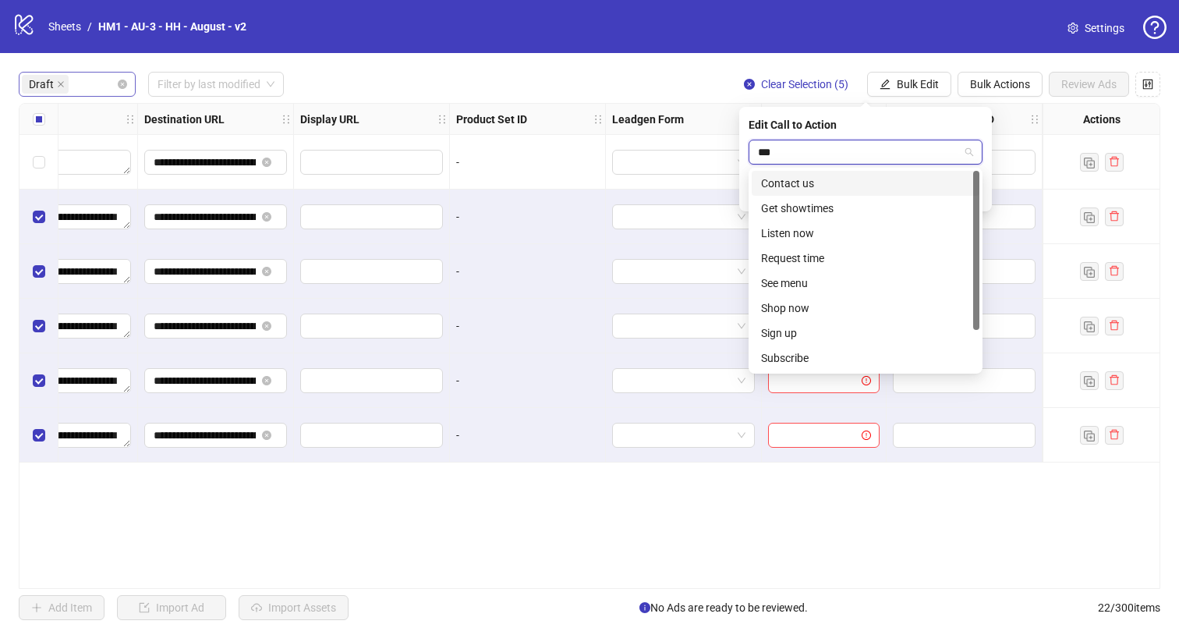
type input "****"
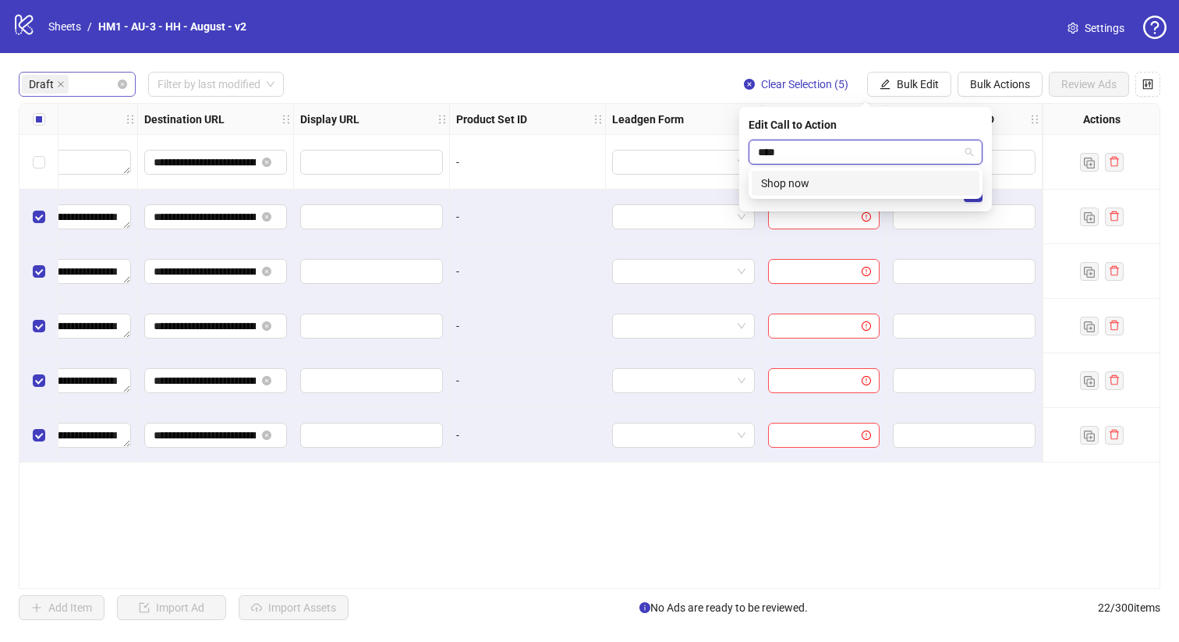
click at [882, 180] on div "Shop now" at bounding box center [865, 183] width 209 height 17
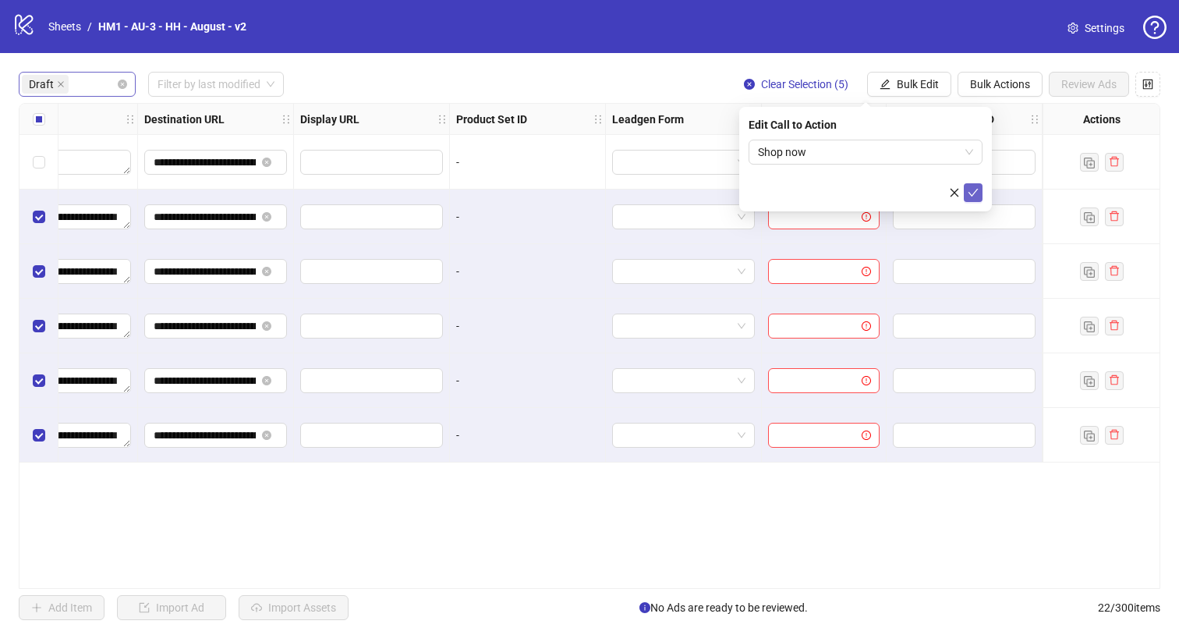
click at [972, 195] on icon "check" at bounding box center [973, 193] width 10 height 8
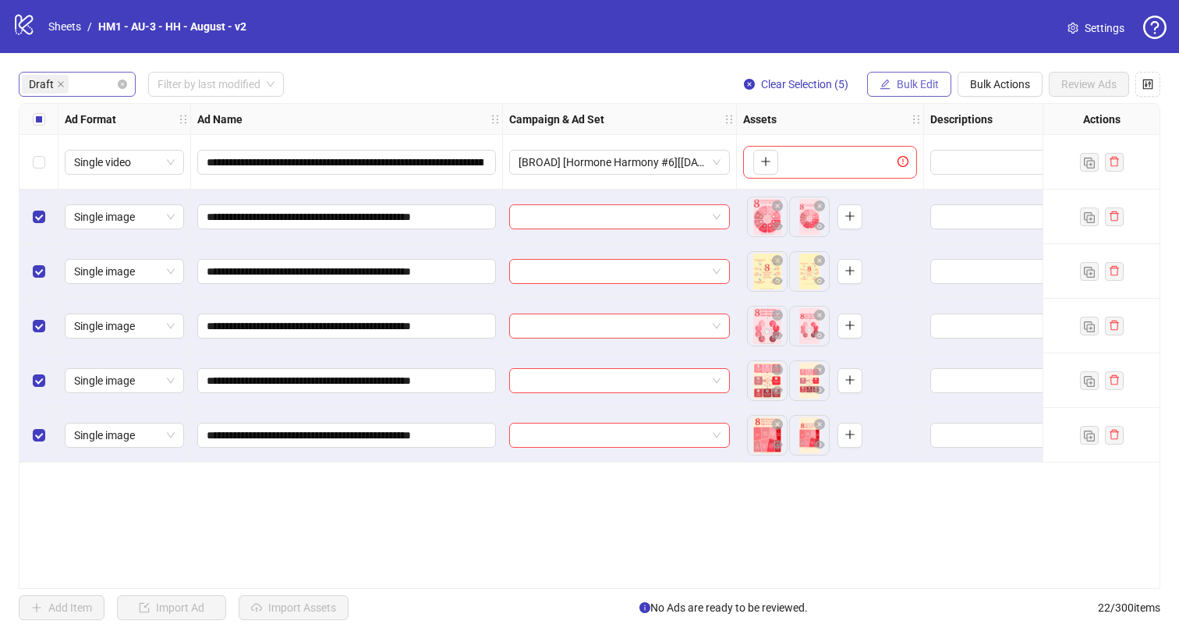
click at [896, 76] on button "Bulk Edit" at bounding box center [909, 84] width 84 height 25
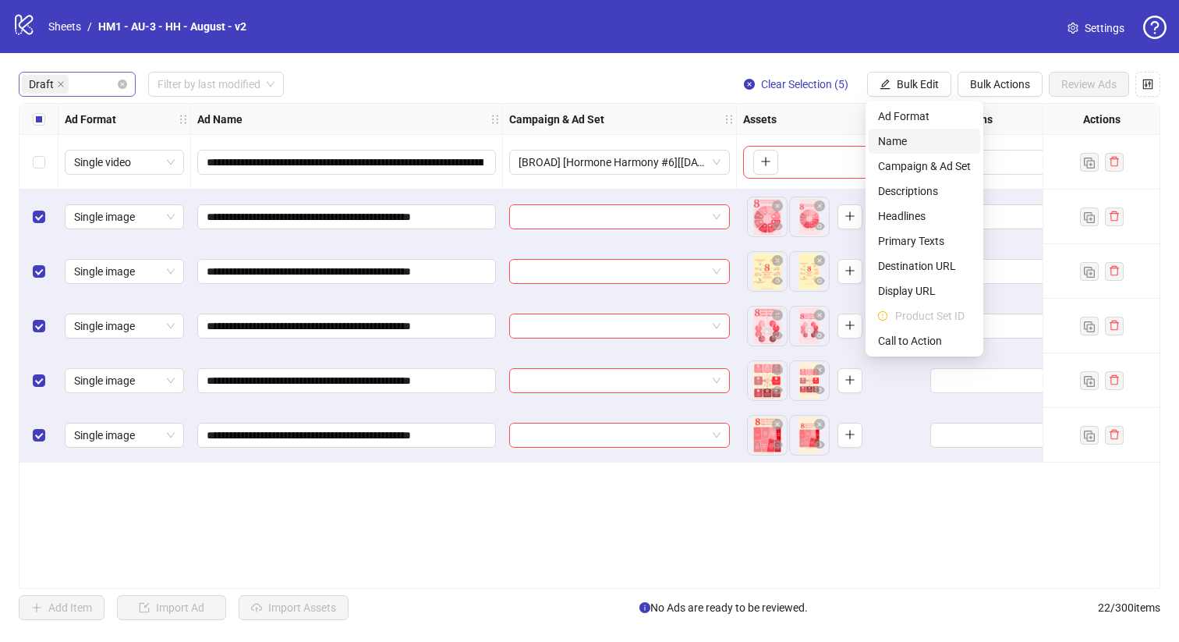
click at [914, 133] on span "Name" at bounding box center [924, 141] width 93 height 17
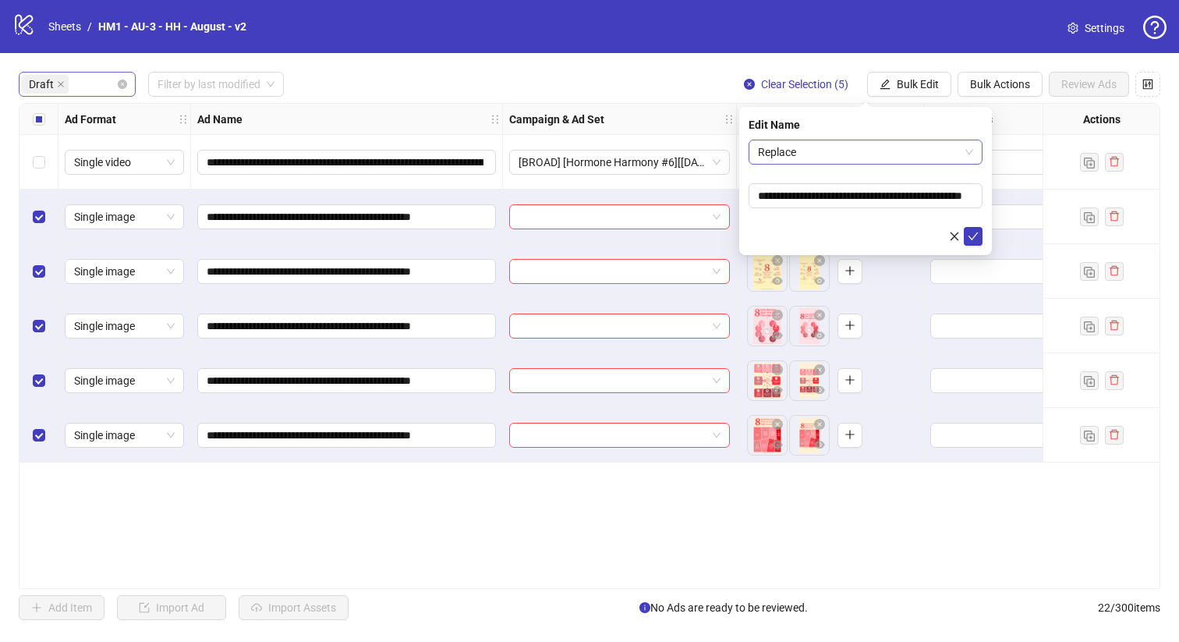
drag, startPoint x: 914, startPoint y: 133, endPoint x: 857, endPoint y: 148, distance: 59.6
click at [857, 147] on span "Replace" at bounding box center [865, 151] width 215 height 23
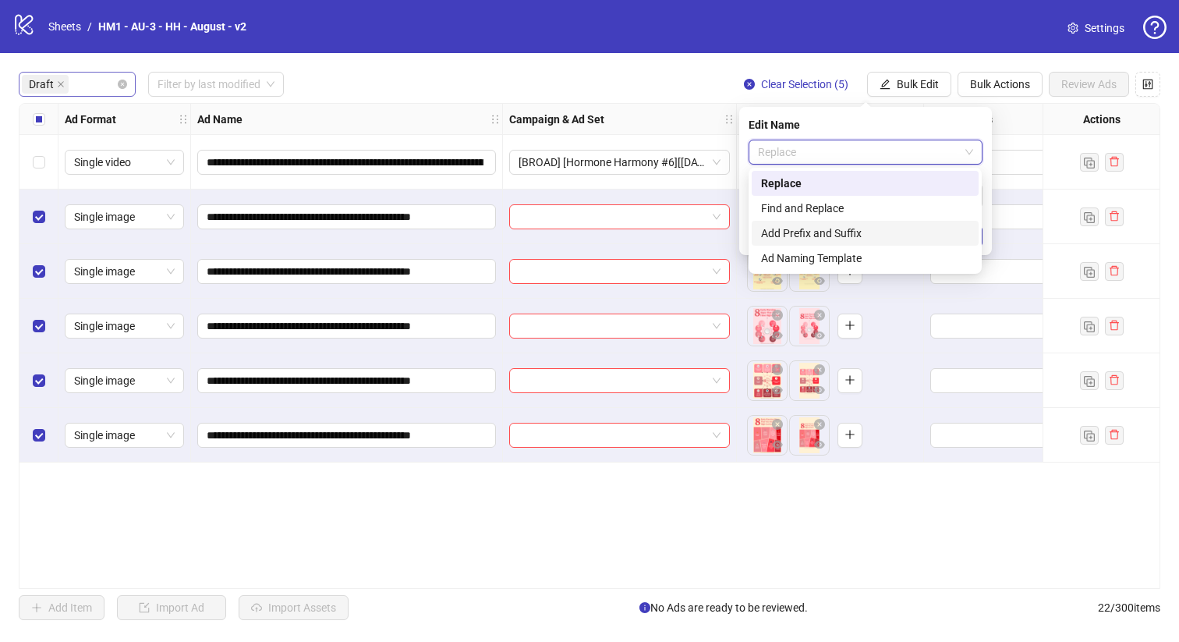
click at [868, 228] on div "Add Prefix and Suffix" at bounding box center [865, 232] width 208 height 17
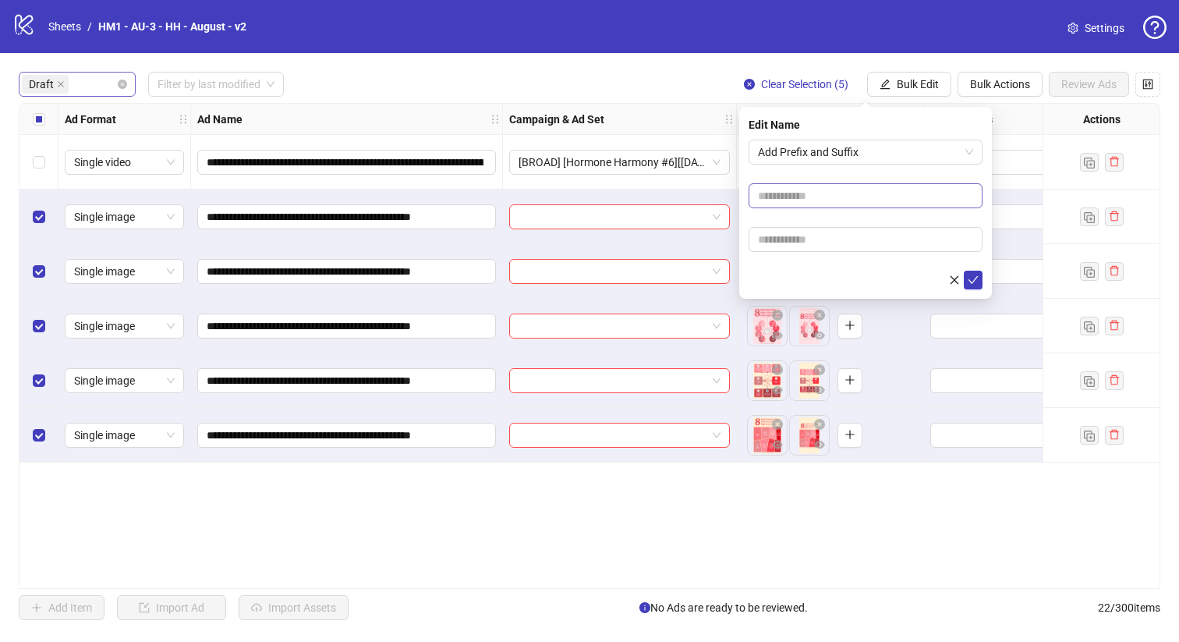
click at [816, 182] on form "Add Prefix and Suffix" at bounding box center [865, 215] width 234 height 150
click at [825, 200] on input "text" at bounding box center [865, 195] width 234 height 25
type input "**********"
click at [864, 254] on form "**********" at bounding box center [865, 215] width 234 height 150
click at [864, 242] on input "text" at bounding box center [865, 239] width 234 height 25
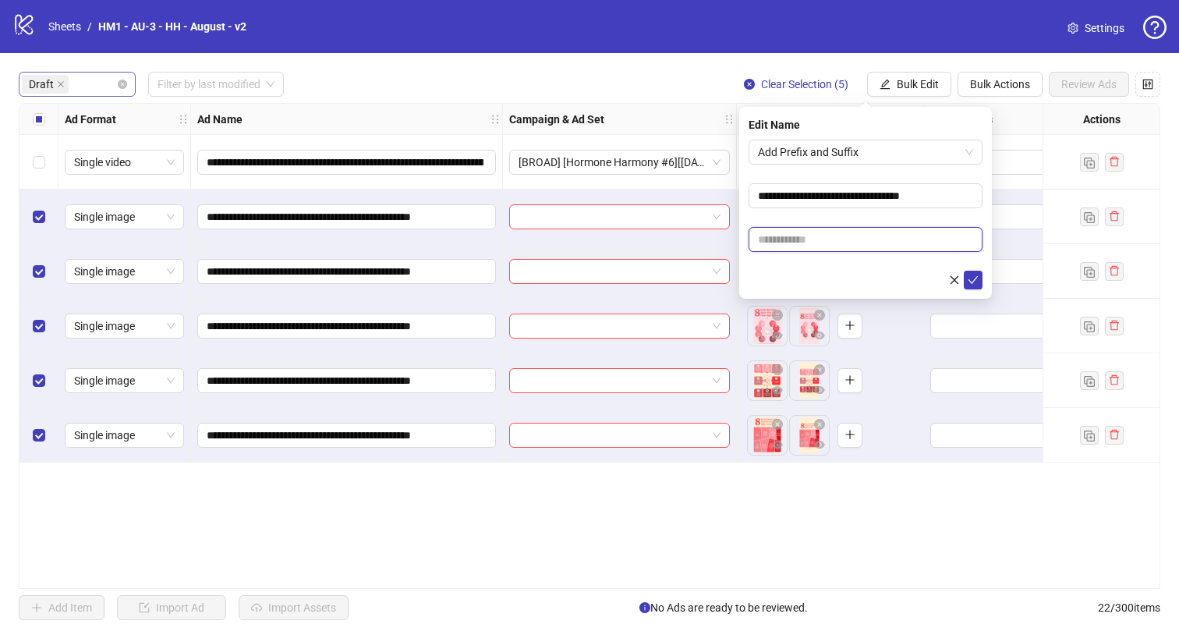
click at [892, 244] on input "text" at bounding box center [865, 239] width 234 height 25
paste input "**********"
type input "**********"
click at [981, 282] on button "submit" at bounding box center [972, 279] width 19 height 19
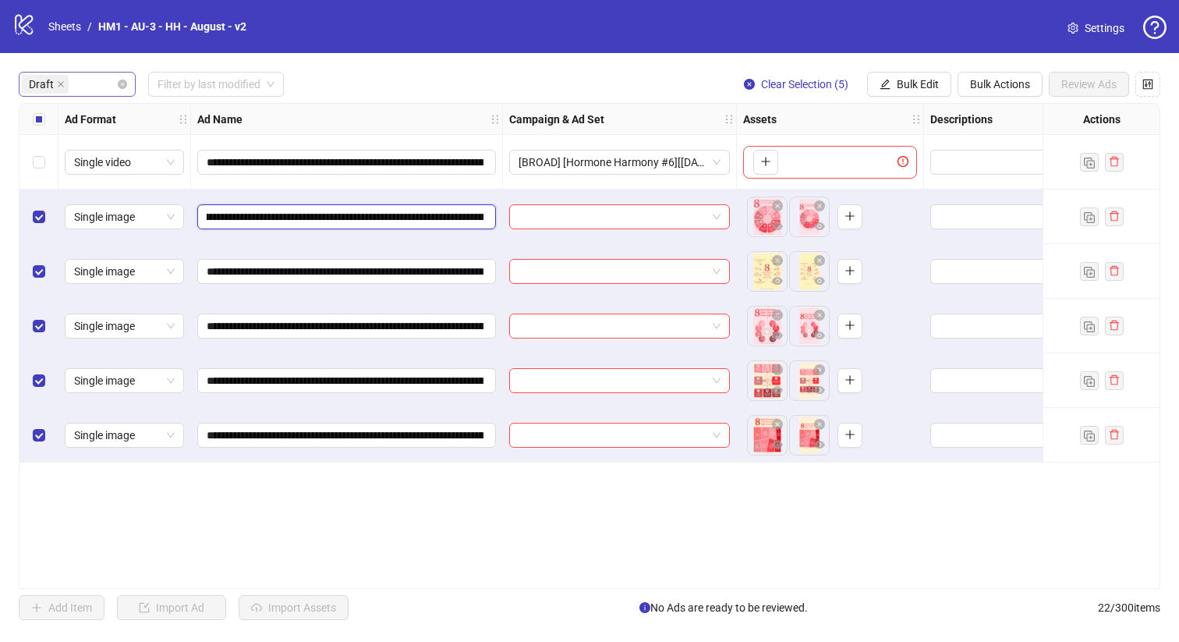
scroll to position [0, 353]
drag, startPoint x: 391, startPoint y: 218, endPoint x: 268, endPoint y: 210, distance: 122.6
click at [268, 210] on input "**********" at bounding box center [345, 216] width 277 height 17
click at [905, 87] on span "Bulk Edit" at bounding box center [917, 84] width 42 height 12
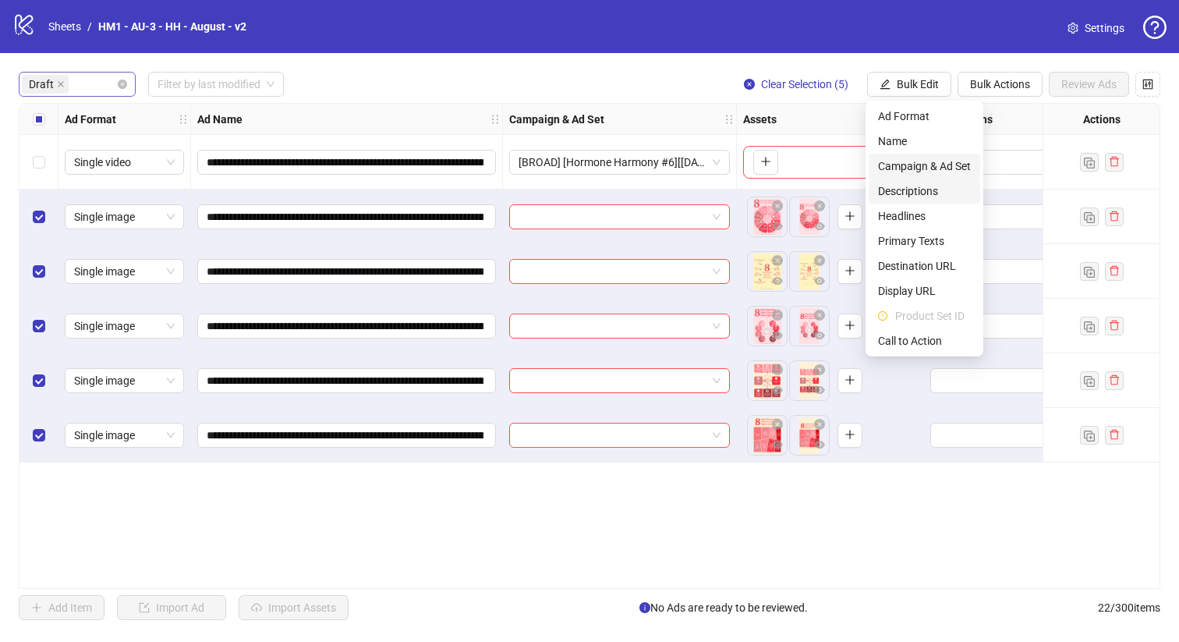
click at [931, 168] on span "Campaign & Ad Set" at bounding box center [924, 165] width 93 height 17
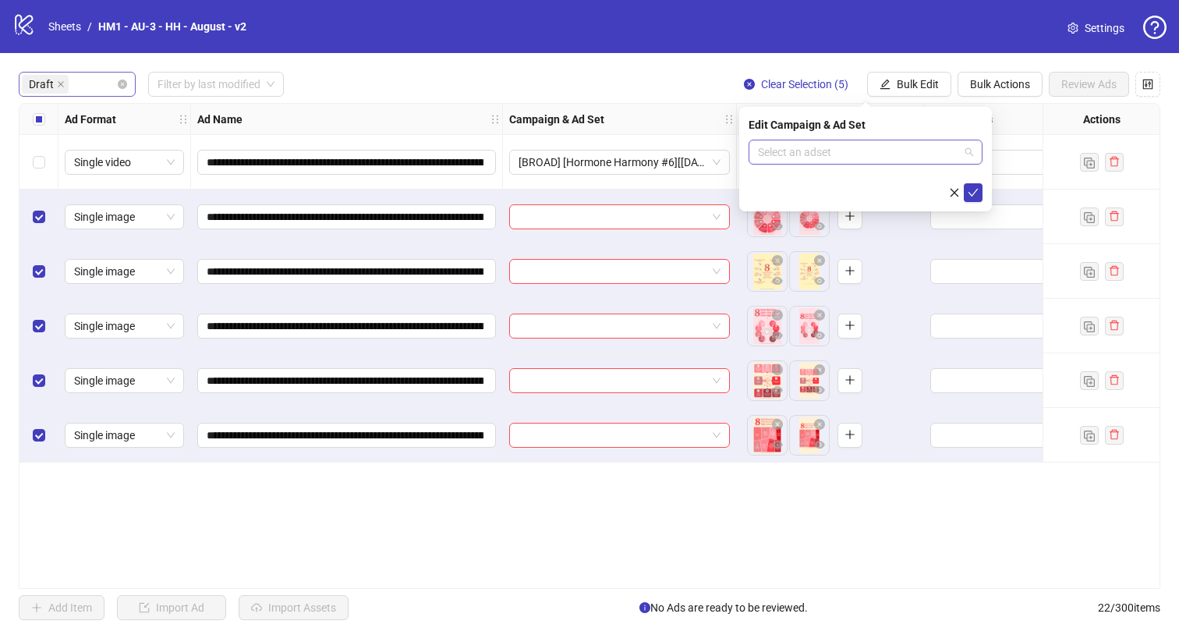
click at [846, 157] on input "search" at bounding box center [858, 151] width 201 height 23
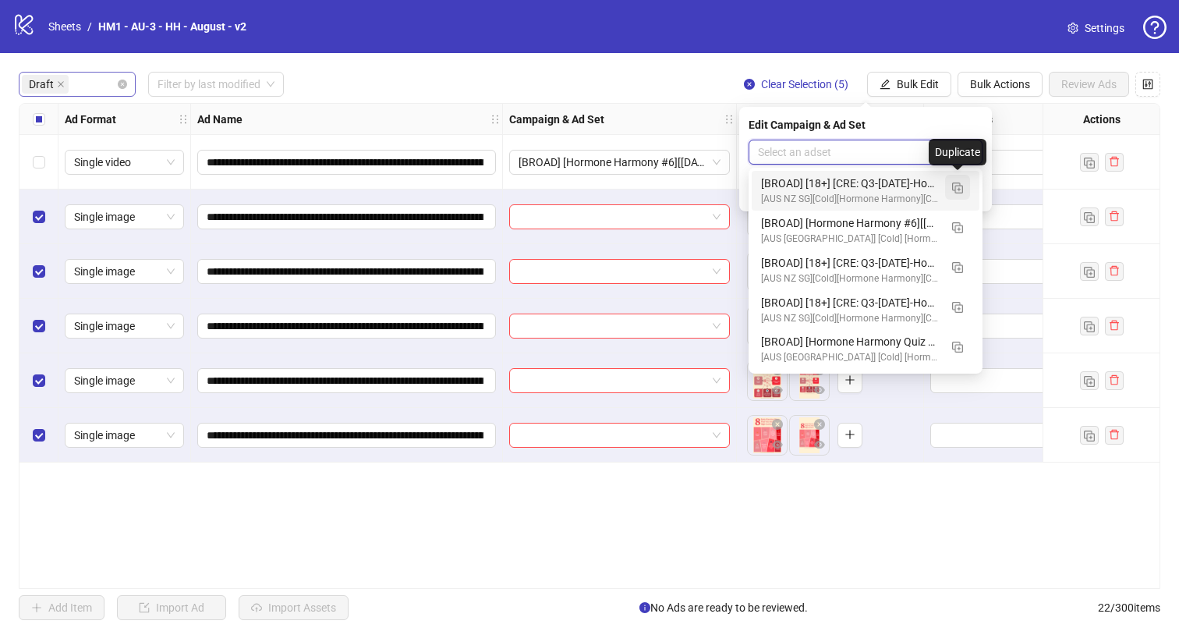
click at [959, 183] on img "button" at bounding box center [957, 187] width 11 height 11
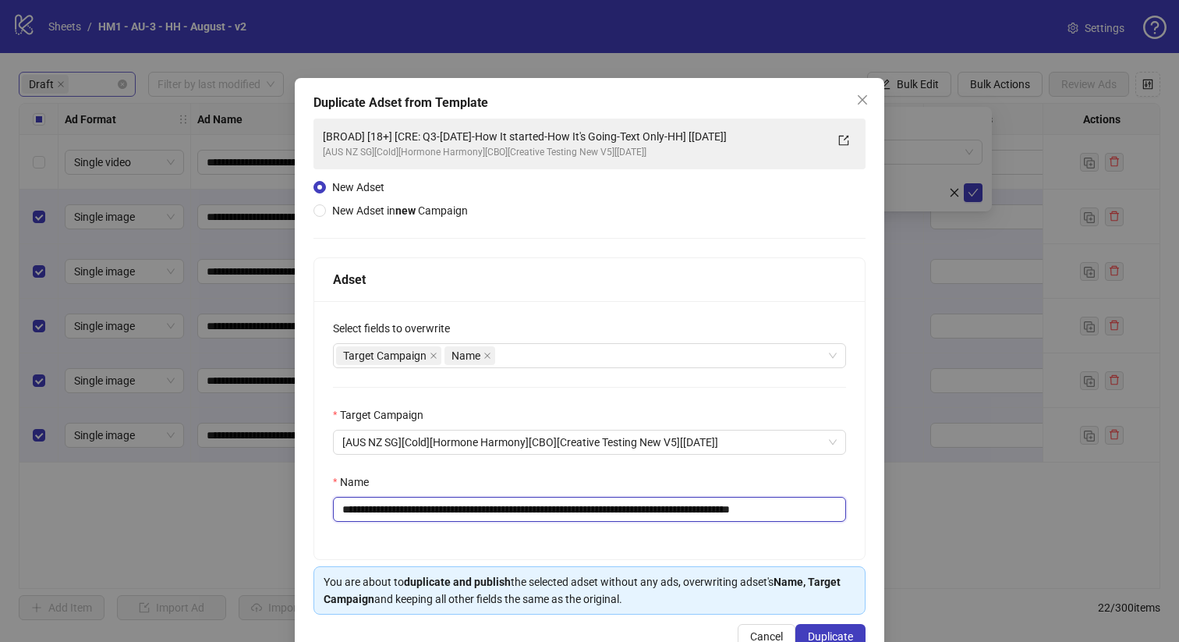
drag, startPoint x: 729, startPoint y: 511, endPoint x: 438, endPoint y: 511, distance: 290.8
click at [438, 511] on input "**********" at bounding box center [589, 509] width 513 height 25
paste input "text"
drag, startPoint x: 687, startPoint y: 509, endPoint x: 695, endPoint y: 510, distance: 8.6
click at [695, 510] on input "**********" at bounding box center [589, 509] width 513 height 25
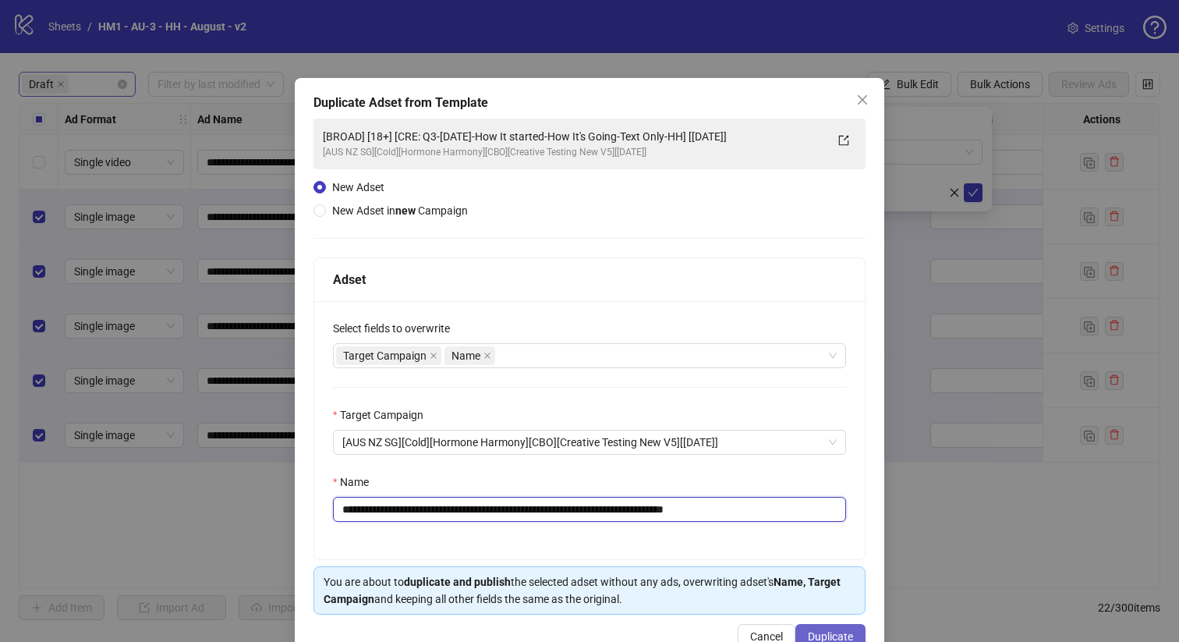
type input "**********"
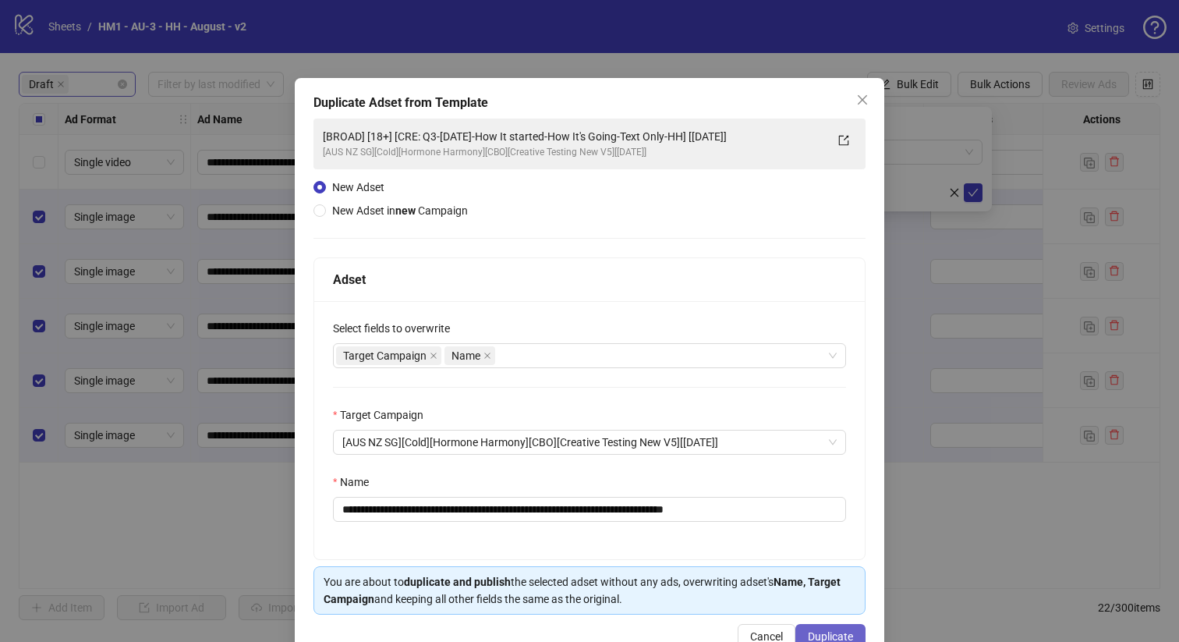
click at [820, 637] on span "Duplicate" at bounding box center [830, 636] width 45 height 12
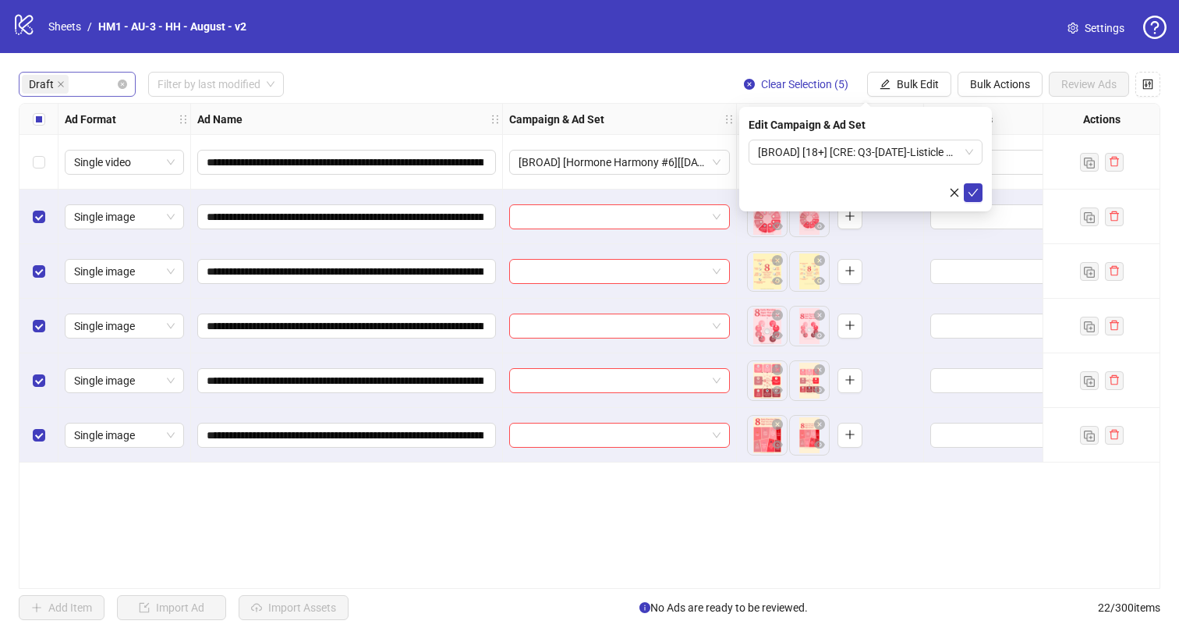
drag, startPoint x: 871, startPoint y: 155, endPoint x: 870, endPoint y: 165, distance: 10.2
click at [871, 155] on span "[BROAD] [18+] [CRE: Q3-[DATE]-Listicle Variations-Text Only-HH] [[DATE]]" at bounding box center [865, 151] width 215 height 23
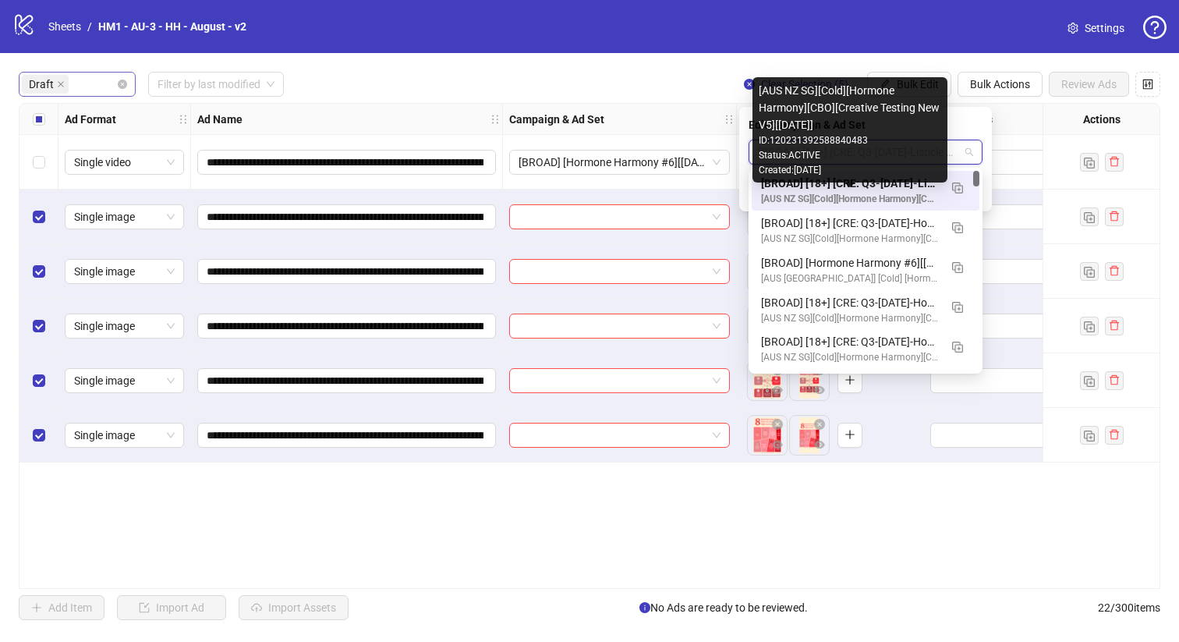
click at [865, 187] on div "[BROAD] [18+] [CRE: Q3-[DATE]-Listicle Variations-Text Only-HH] [[DATE]]" at bounding box center [850, 183] width 178 height 17
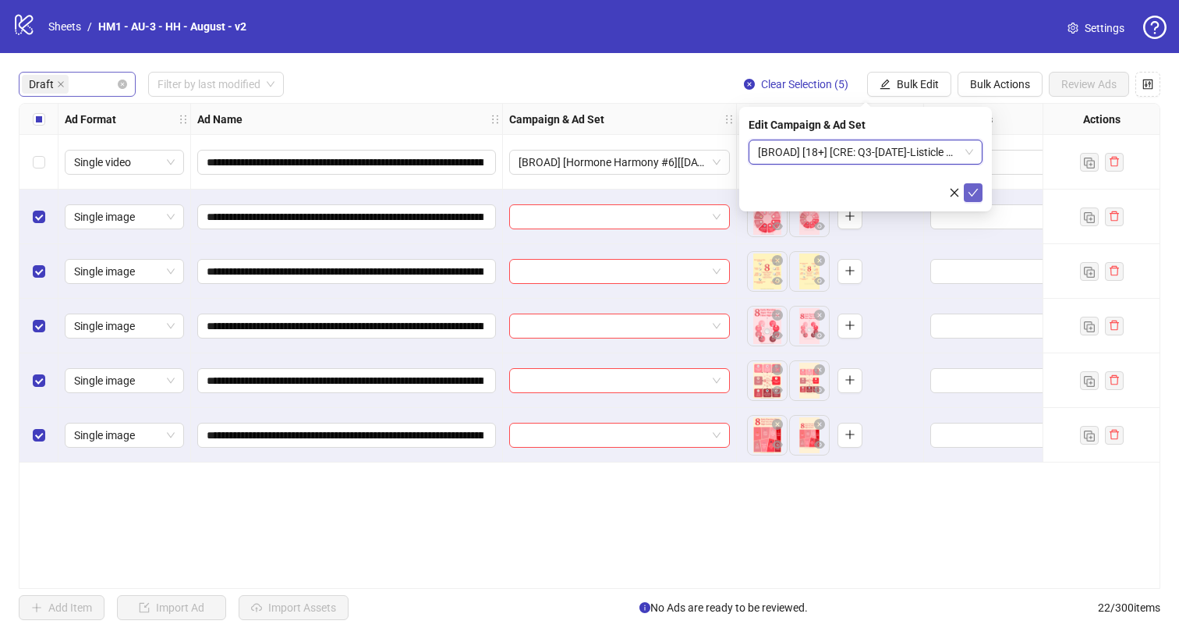
click at [973, 196] on icon "check" at bounding box center [972, 192] width 11 height 11
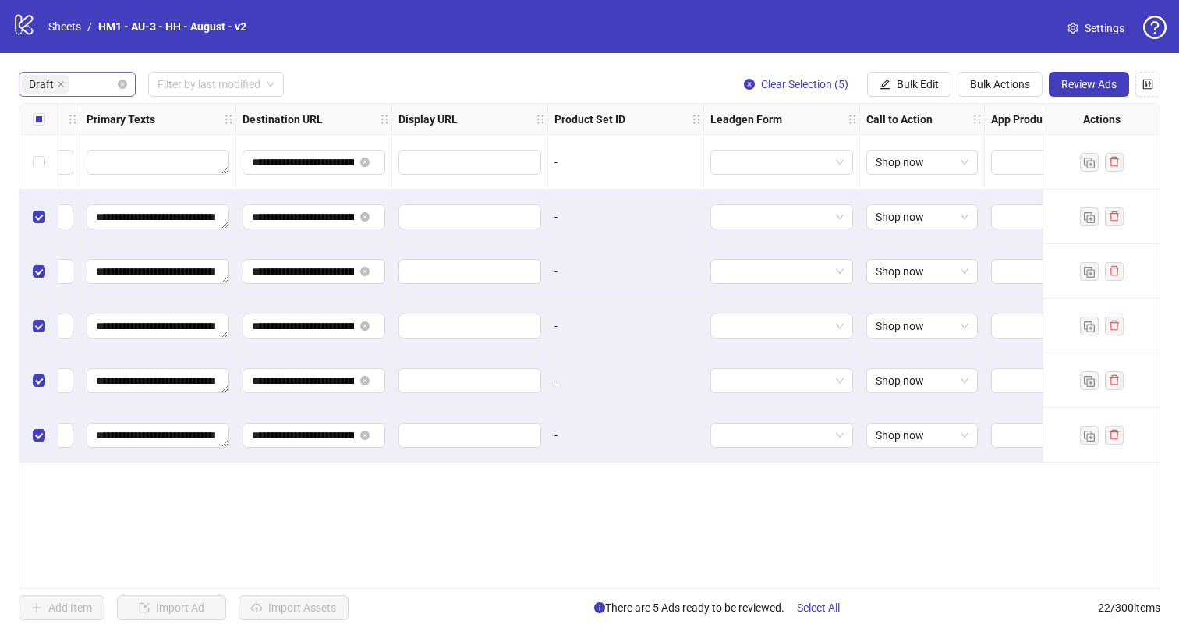
scroll to position [0, 1409]
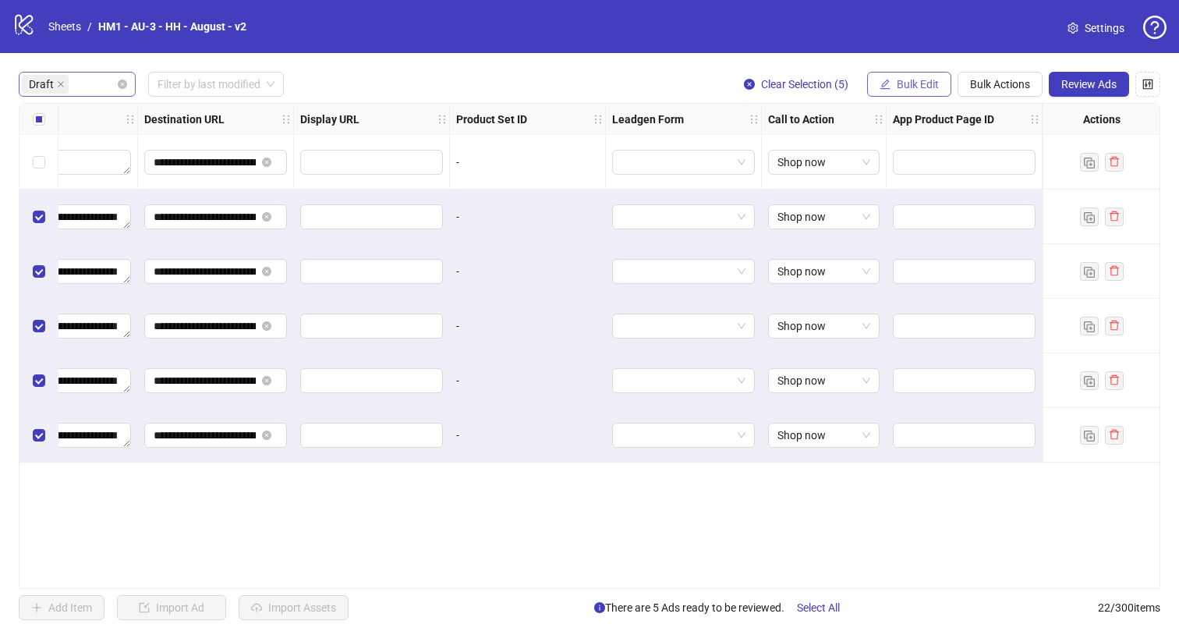
click at [893, 89] on button "Bulk Edit" at bounding box center [909, 84] width 84 height 25
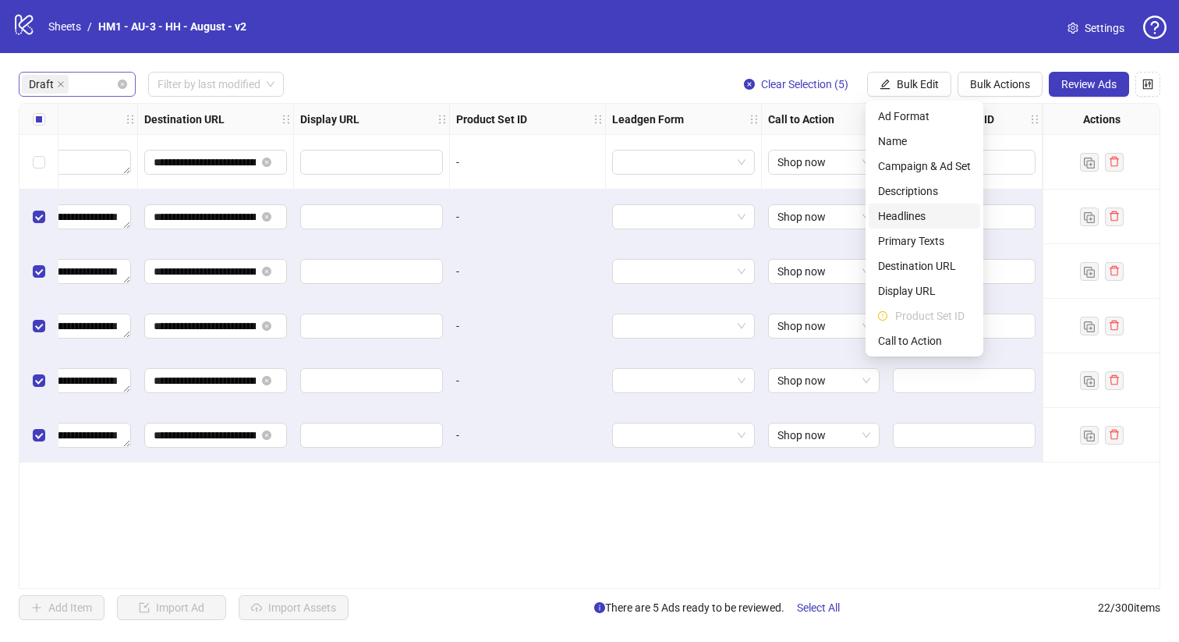
click at [939, 214] on span "Headlines" at bounding box center [924, 215] width 93 height 17
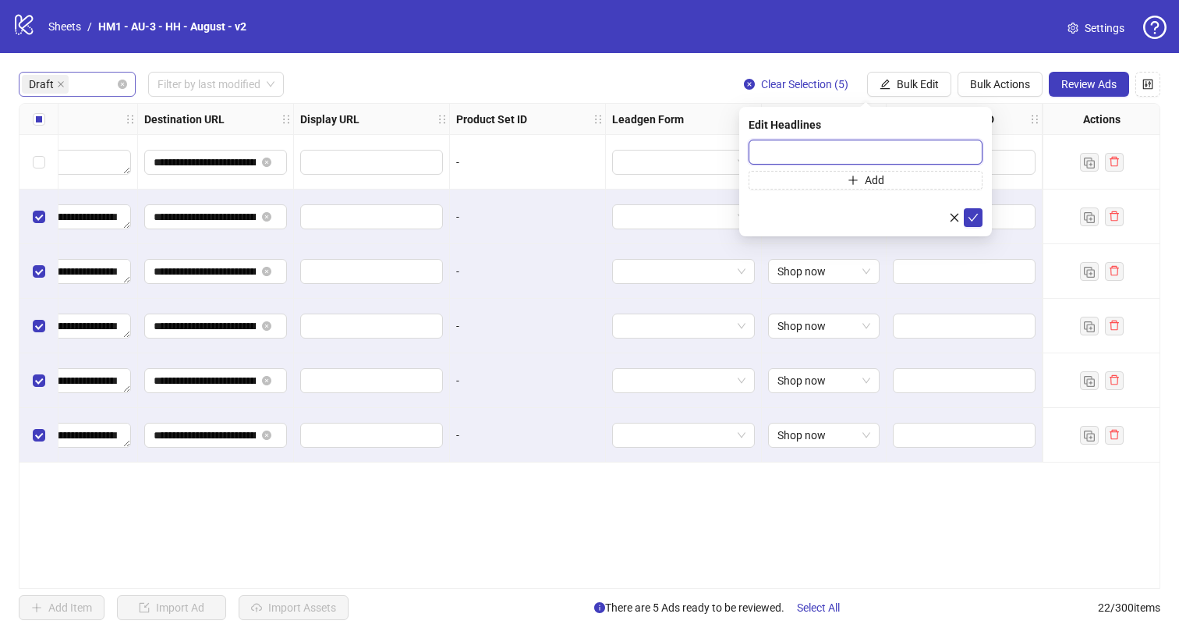
click at [868, 154] on input "text" at bounding box center [865, 152] width 234 height 25
paste input "**********"
type input "**********"
click at [967, 217] on icon "check" at bounding box center [972, 217] width 11 height 11
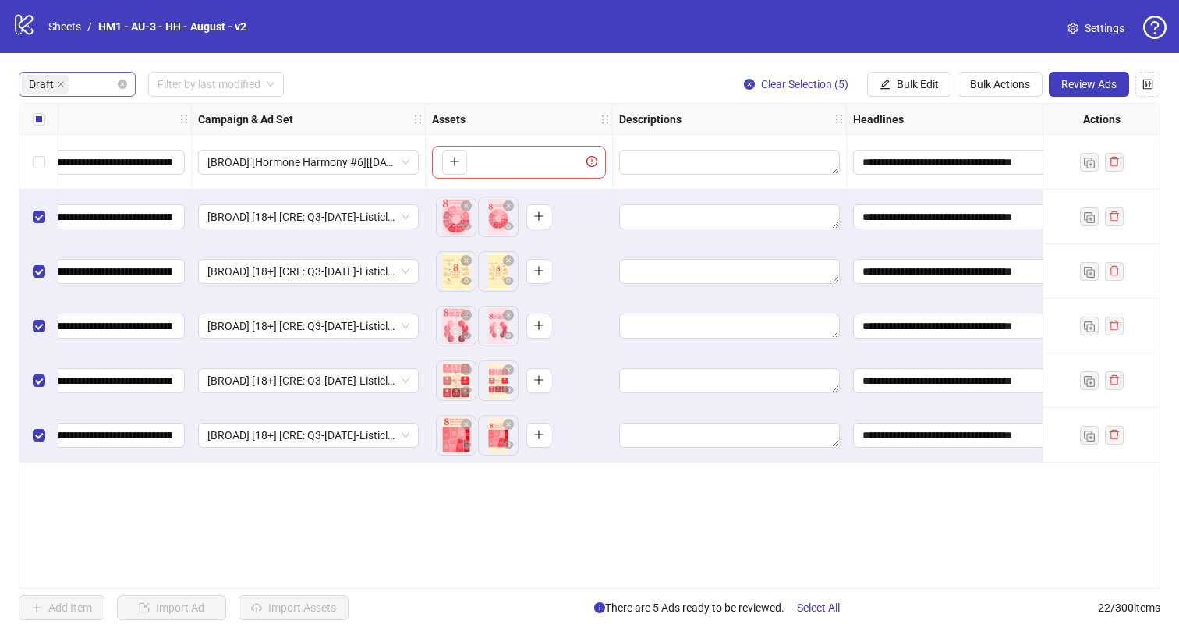
scroll to position [0, 0]
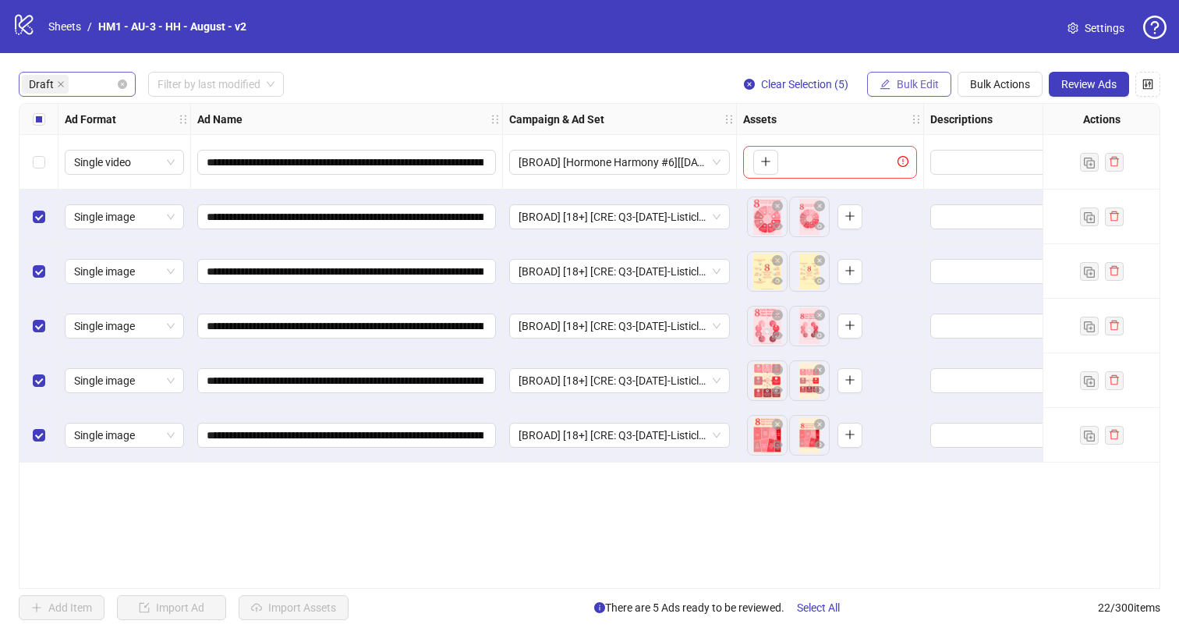
click at [893, 79] on button "Bulk Edit" at bounding box center [909, 84] width 84 height 25
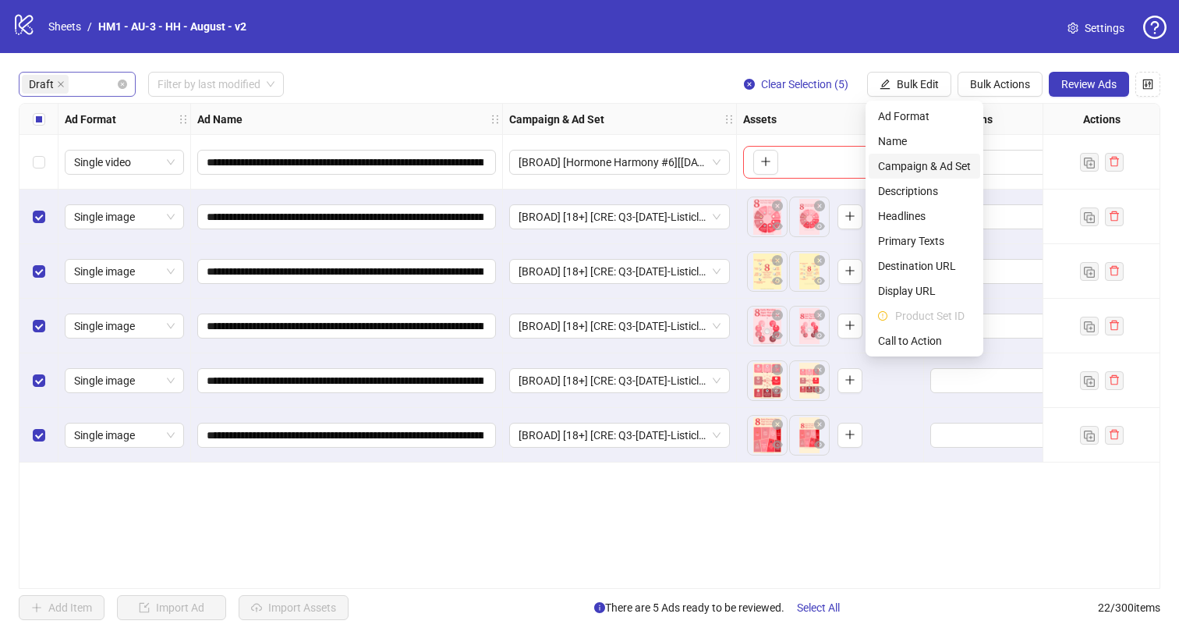
click at [928, 162] on span "Campaign & Ad Set" at bounding box center [924, 165] width 93 height 17
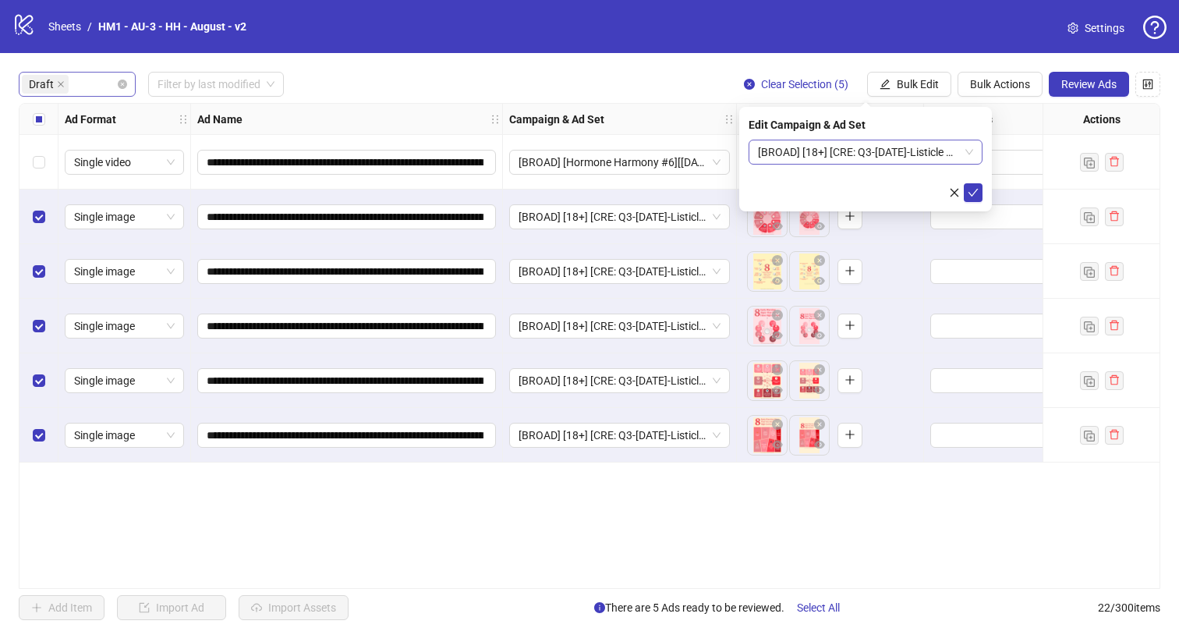
click at [856, 146] on span "[BROAD] [18+] [CRE: Q3-[DATE]-Listicle Variations-Text Only-HH] [[DATE]]" at bounding box center [865, 151] width 215 height 23
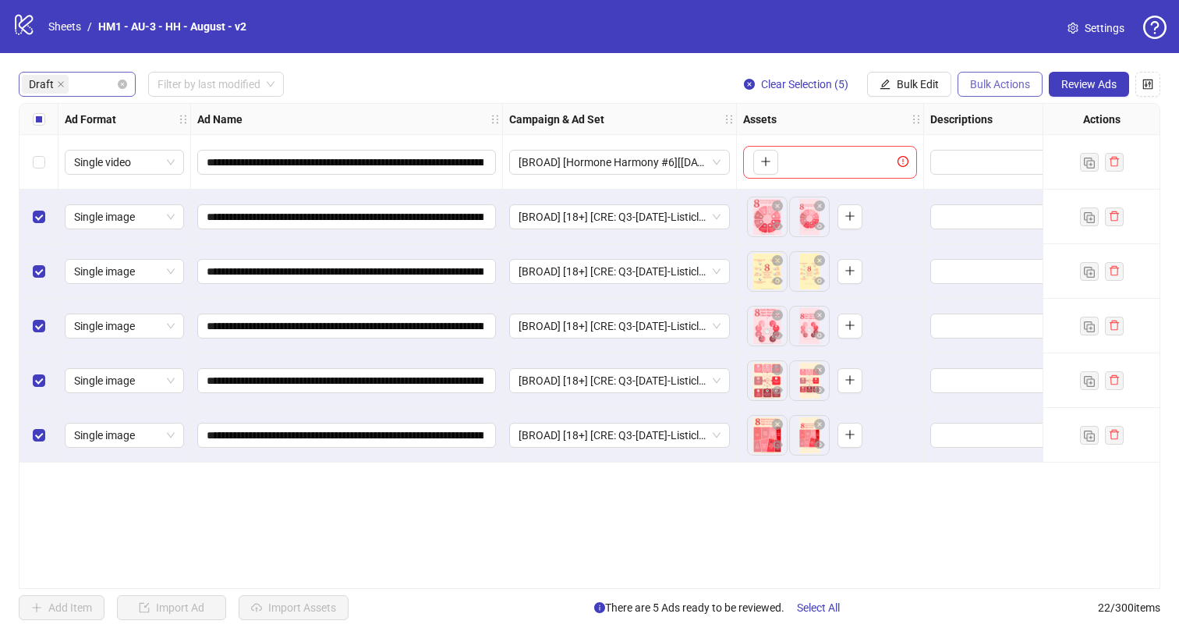
click at [1011, 93] on button "Bulk Actions" at bounding box center [999, 84] width 85 height 25
drag, startPoint x: 1020, startPoint y: 172, endPoint x: 970, endPoint y: 136, distance: 61.9
click at [1020, 172] on span "Duplicate with assets" at bounding box center [1021, 165] width 107 height 17
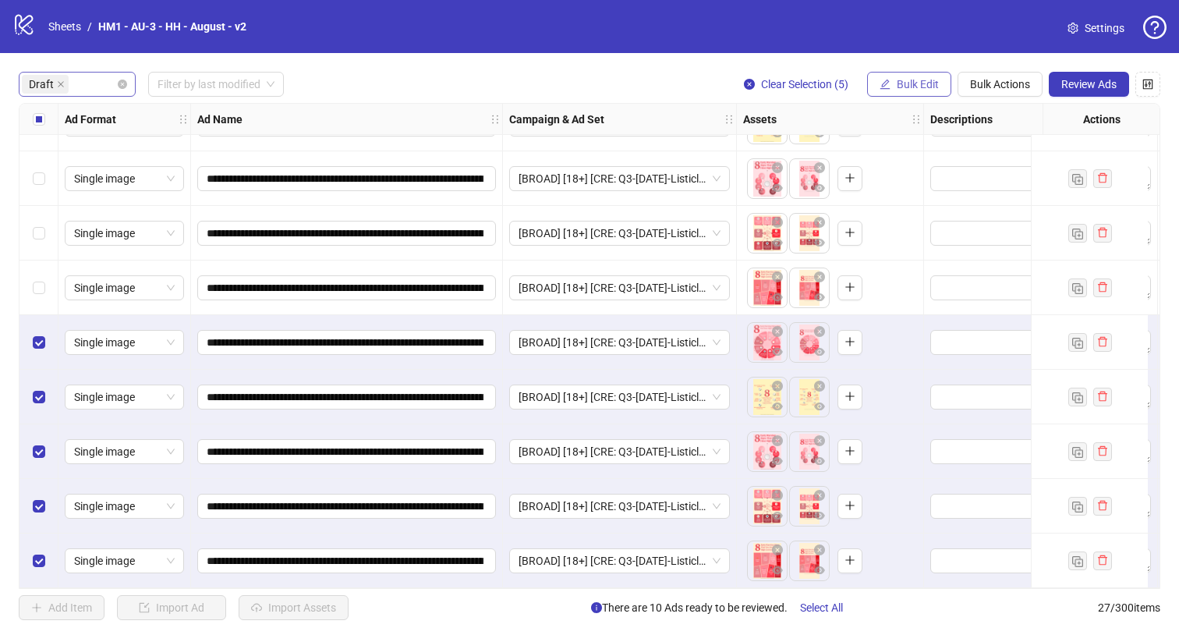
scroll to position [154, 0]
click at [901, 85] on span "Bulk Edit" at bounding box center [917, 84] width 42 height 12
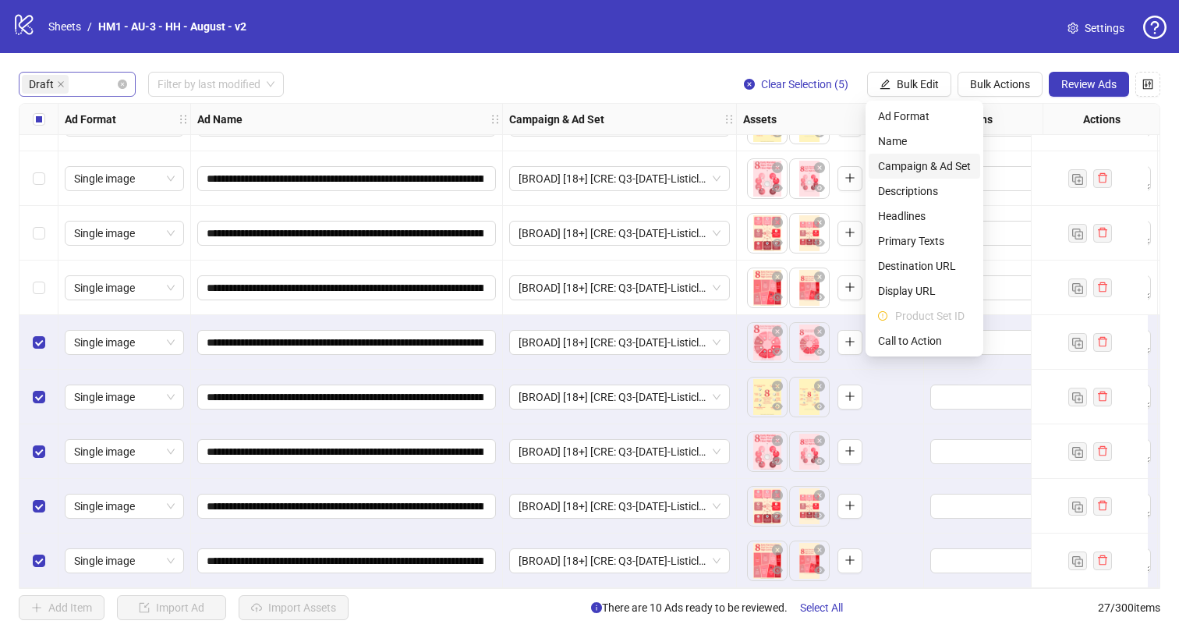
click at [930, 165] on span "Campaign & Ad Set" at bounding box center [924, 165] width 93 height 17
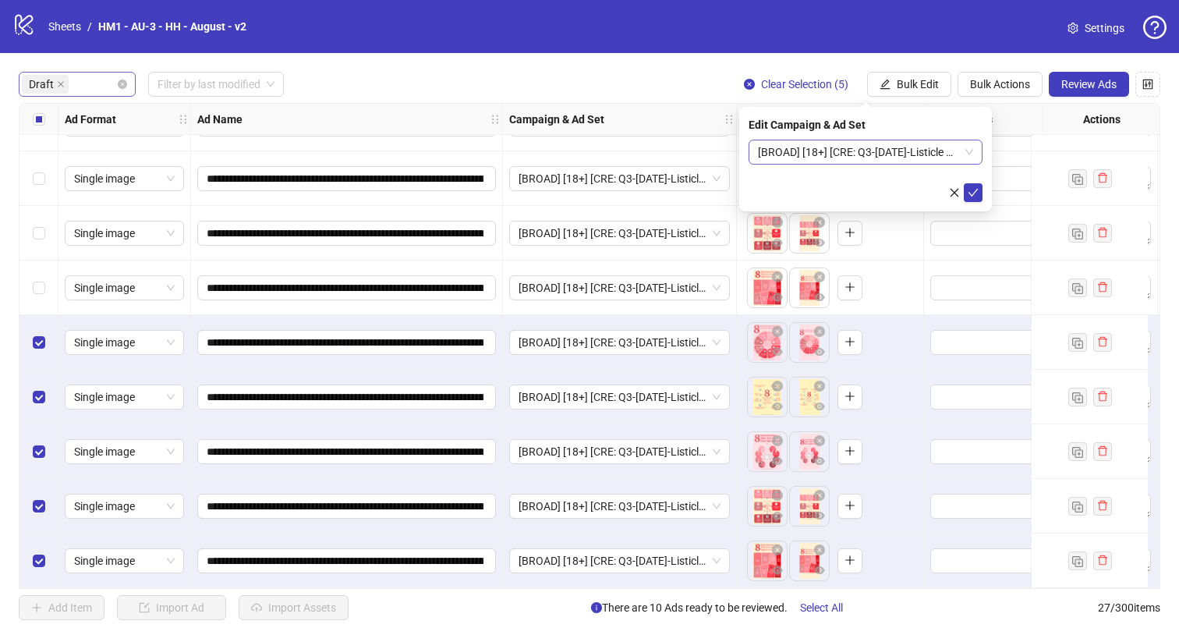
click at [887, 154] on span "[BROAD] [18+] [CRE: Q3-[DATE]-Listicle Variations-Text Only-HH] [[DATE]]" at bounding box center [865, 151] width 215 height 23
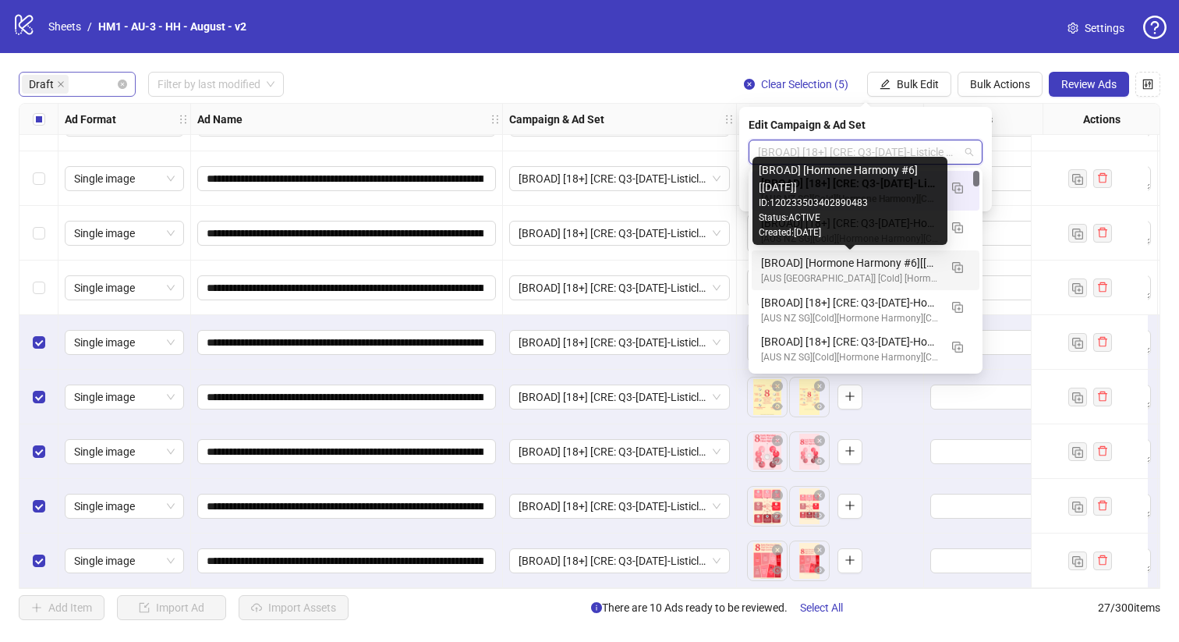
click at [910, 265] on div "[BROAD] [Hormone Harmony #6][[DATE]]" at bounding box center [850, 262] width 178 height 17
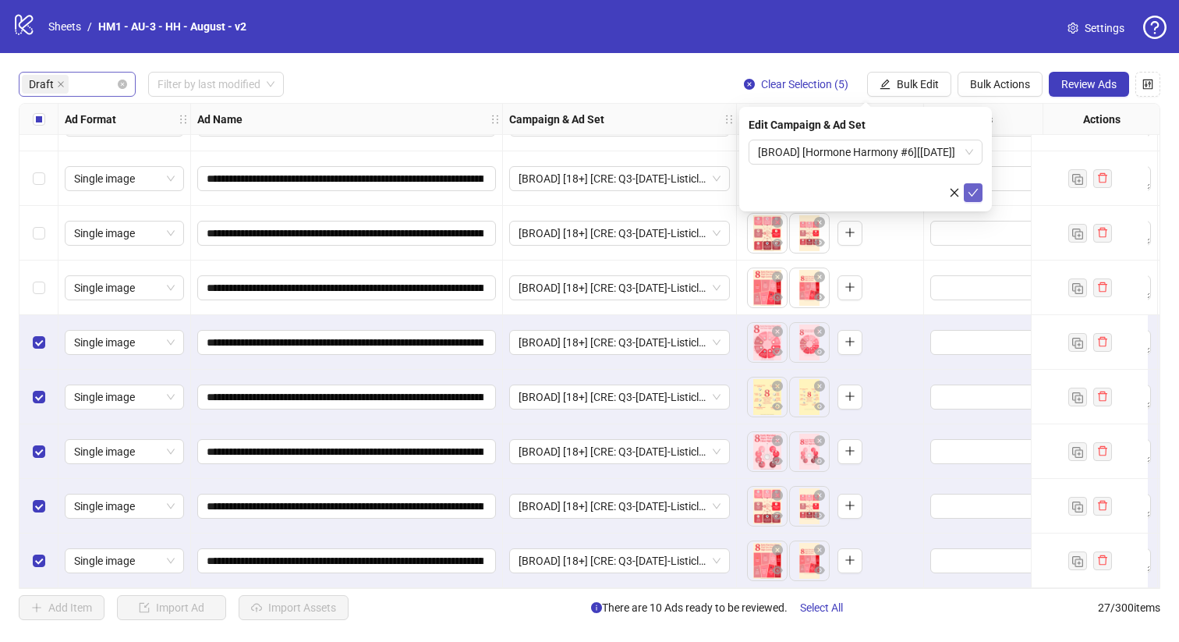
click at [973, 188] on icon "check" at bounding box center [972, 192] width 11 height 11
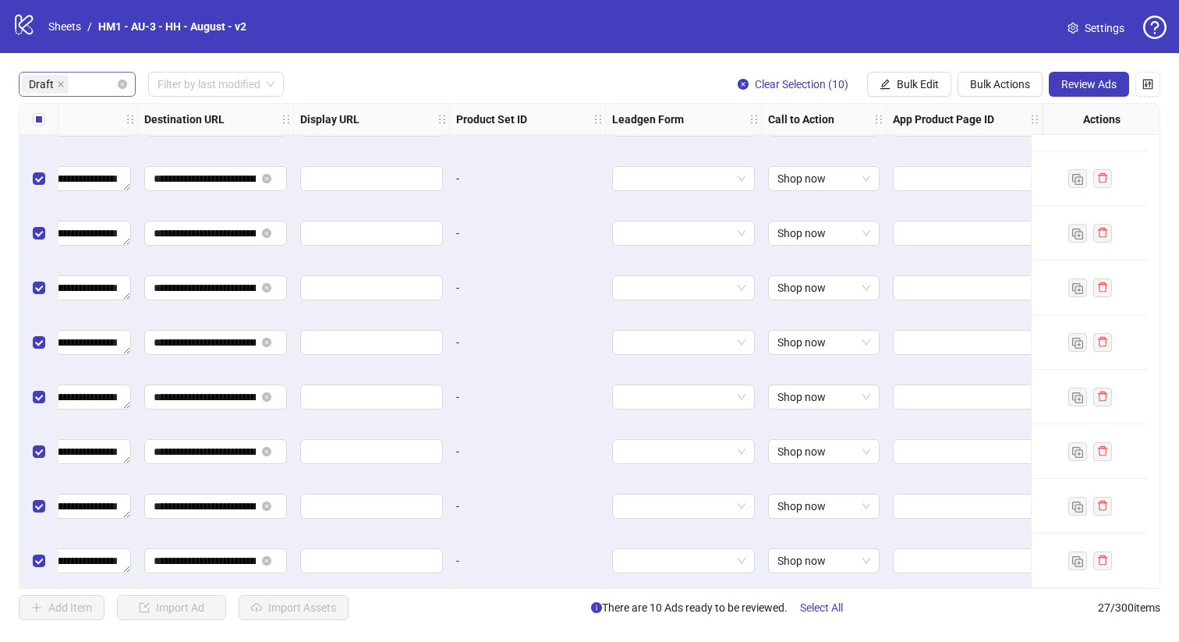
scroll to position [0, 1421]
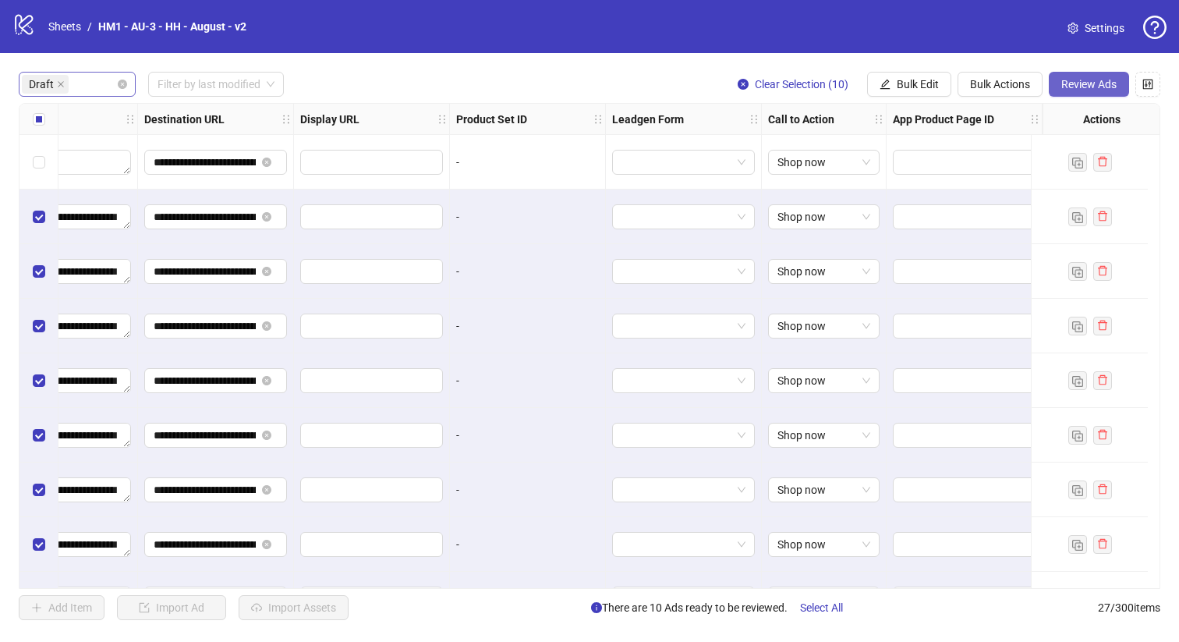
click at [1083, 85] on span "Review Ads" at bounding box center [1088, 84] width 55 height 12
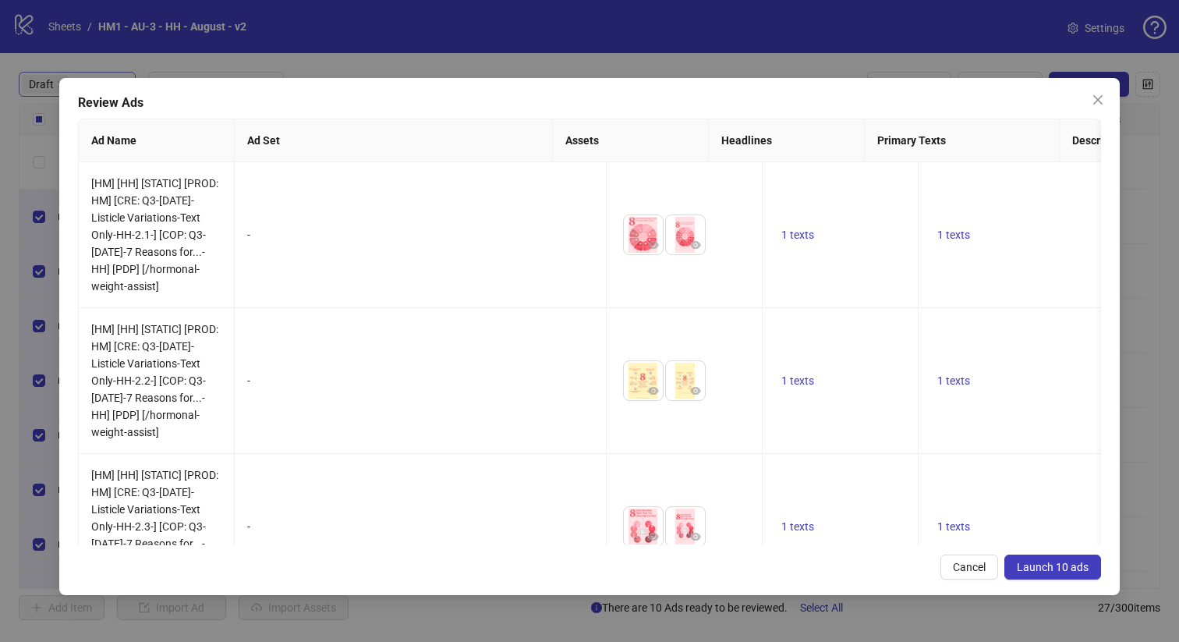
scroll to position [0, 0]
click at [1068, 575] on button "Launch 10 ads" at bounding box center [1052, 566] width 97 height 25
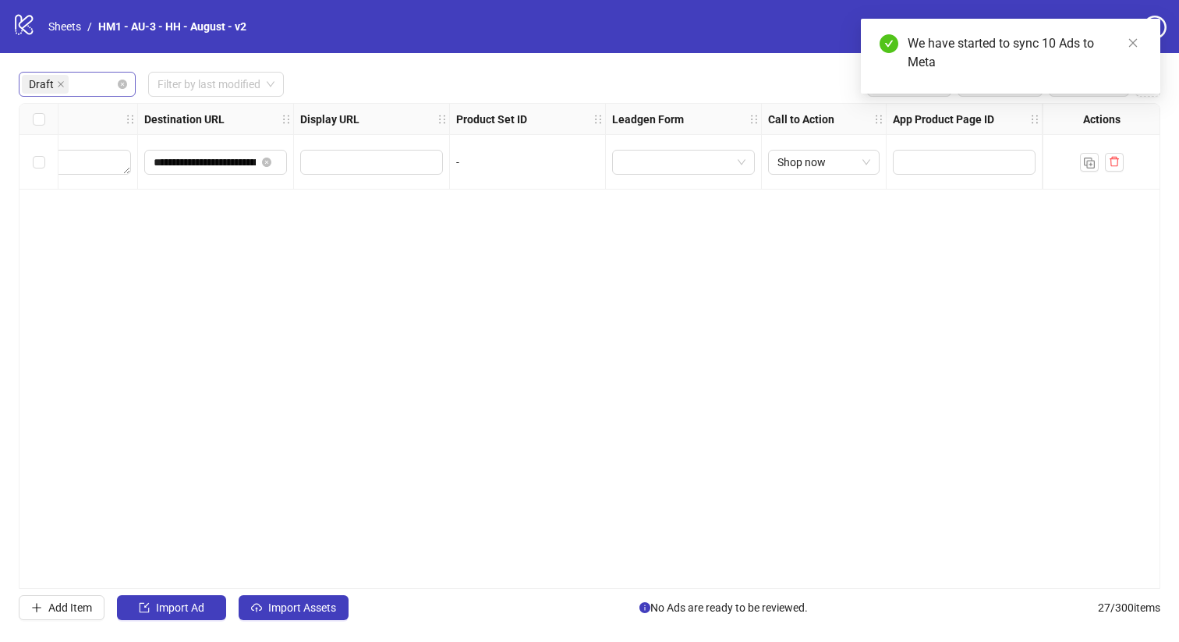
scroll to position [0, 1409]
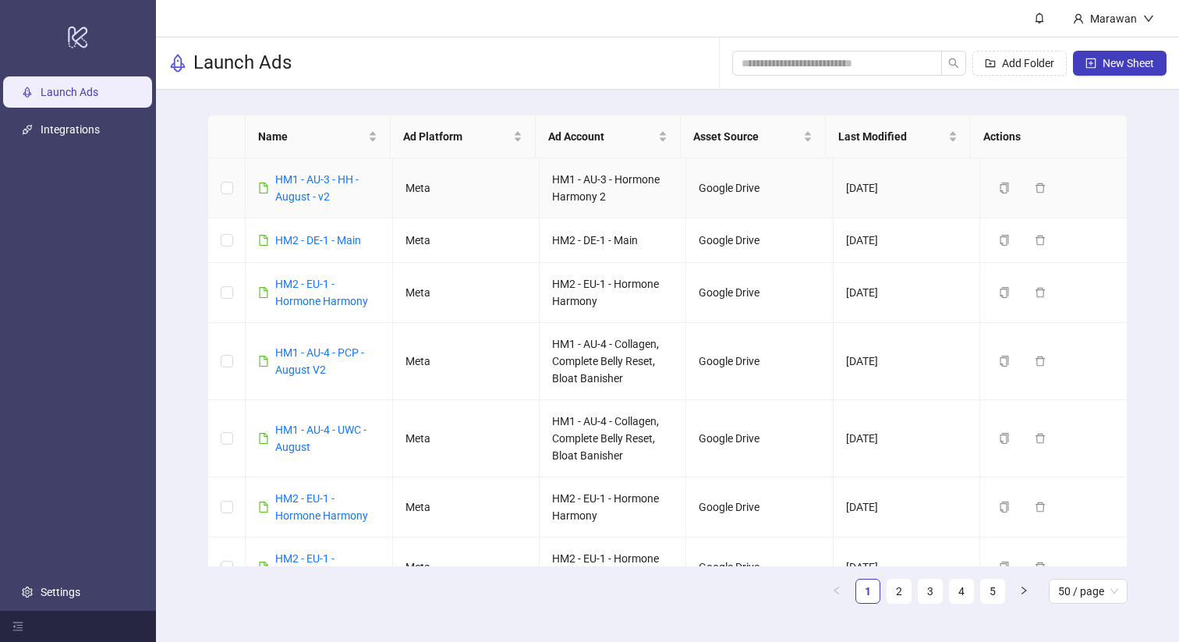
scroll to position [3, 0]
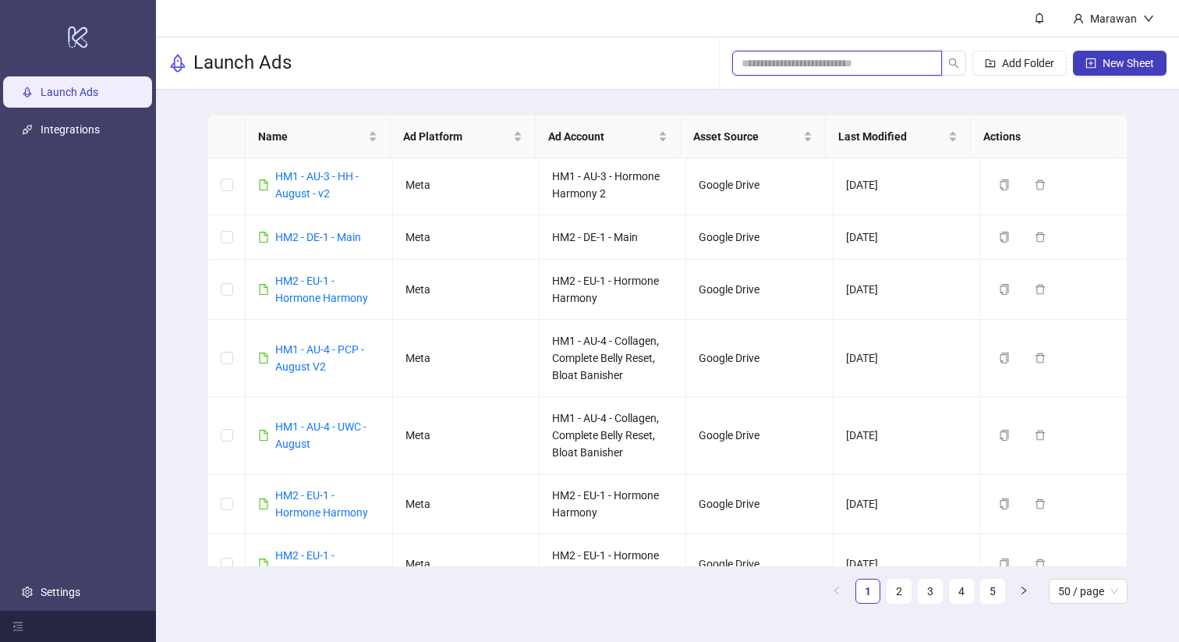
click at [907, 63] on input "search" at bounding box center [830, 63] width 179 height 17
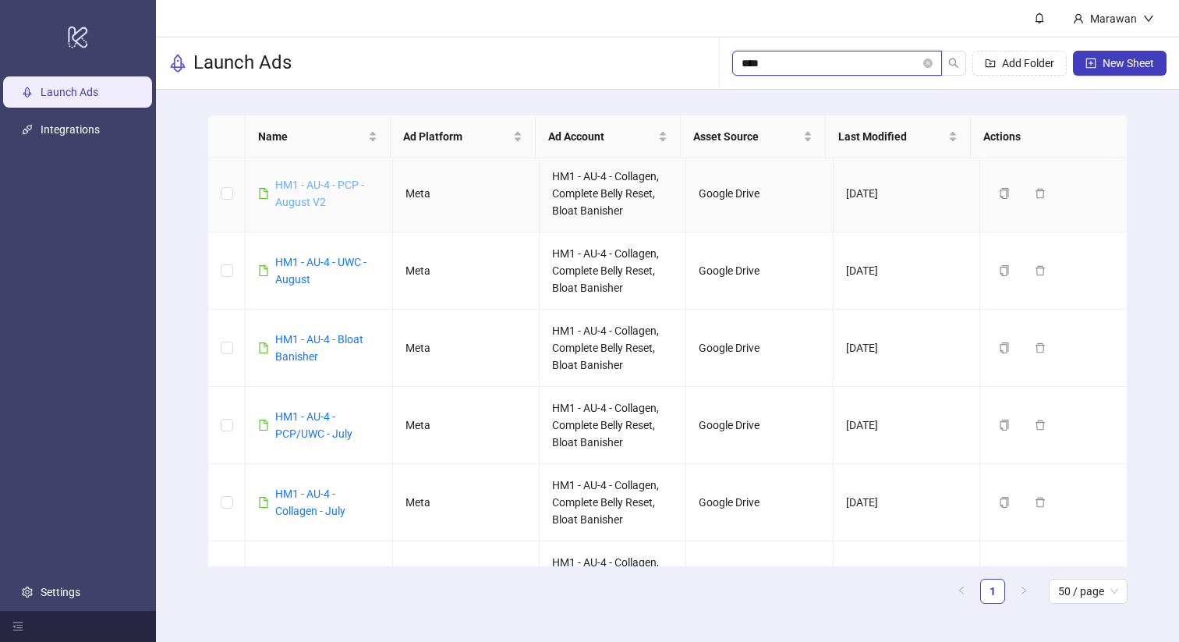
type input "****"
click at [319, 190] on link "HM1 - AU-4 - PCP - August V2" at bounding box center [319, 194] width 89 height 30
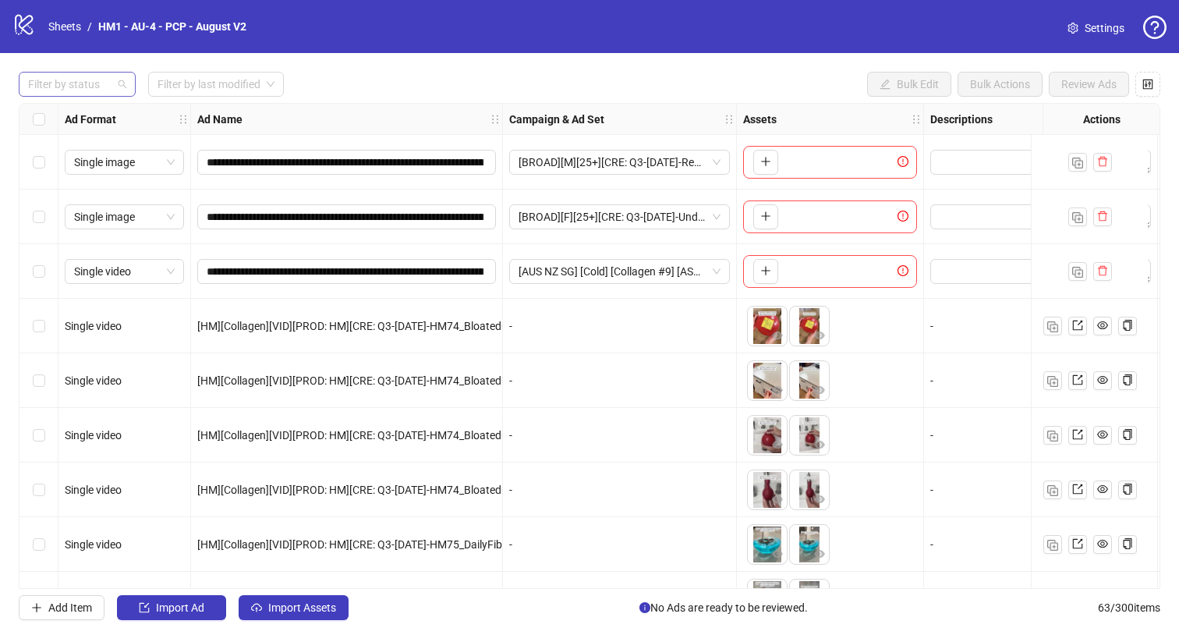
click at [41, 85] on div at bounding box center [69, 84] width 94 height 22
click at [73, 112] on div "Draft" at bounding box center [77, 116] width 92 height 17
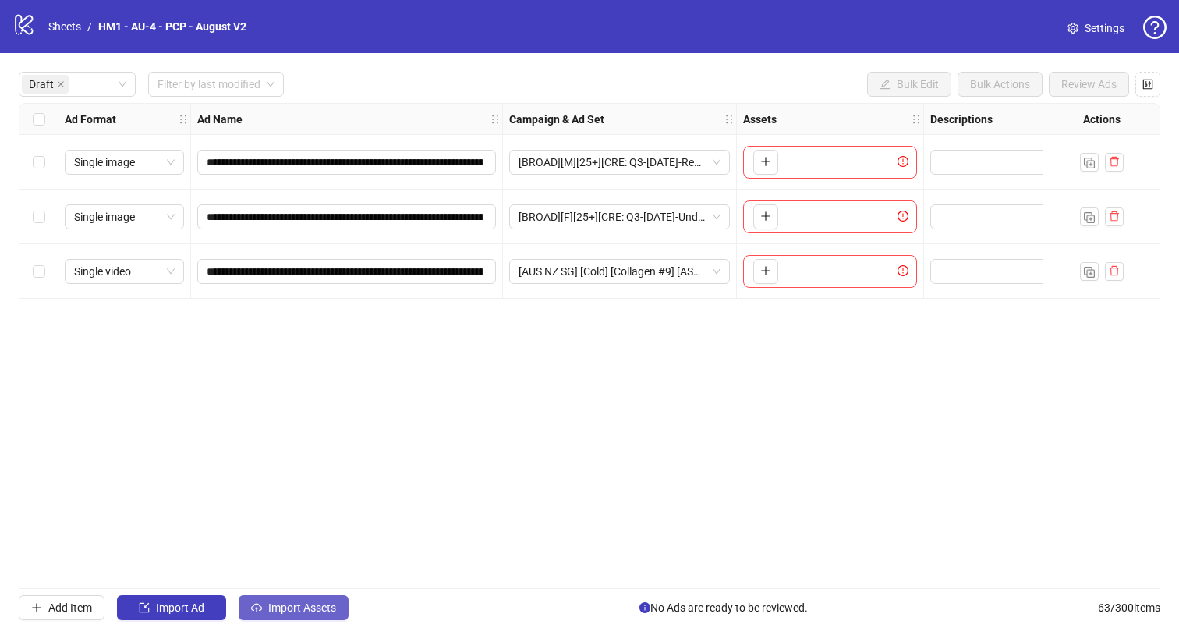
click at [305, 613] on span "Import Assets" at bounding box center [302, 607] width 68 height 12
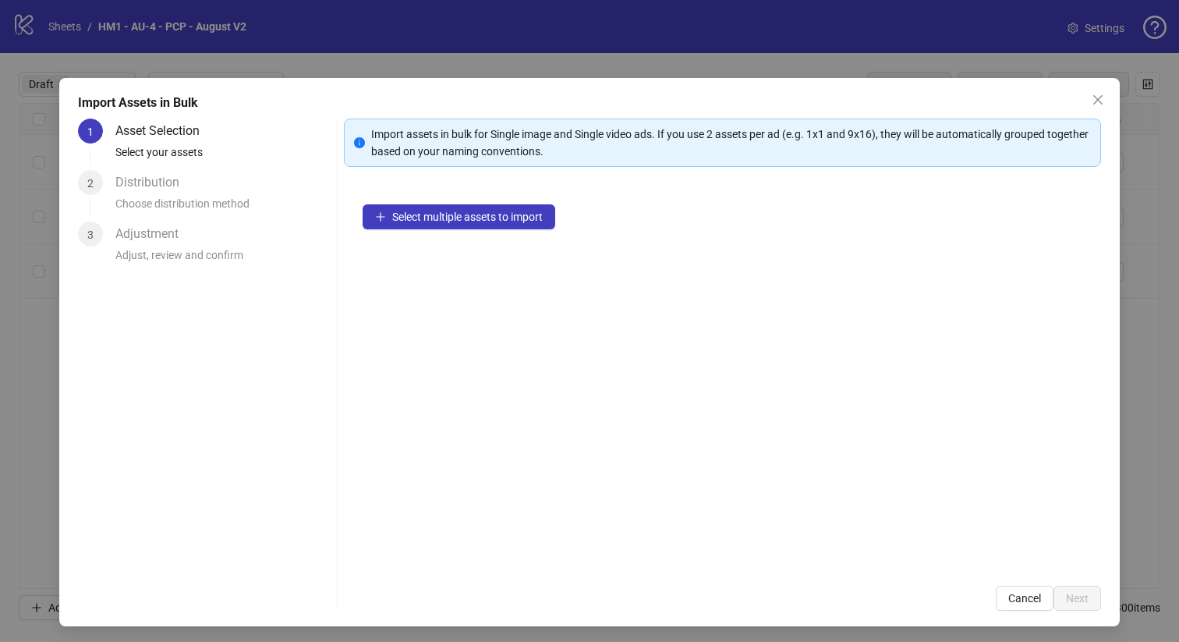
click at [436, 198] on div "Select multiple assets to import" at bounding box center [723, 376] width 758 height 381
click at [458, 200] on div "Select multiple assets to import" at bounding box center [723, 376] width 758 height 381
click at [465, 215] on span "Select multiple assets to import" at bounding box center [467, 216] width 150 height 12
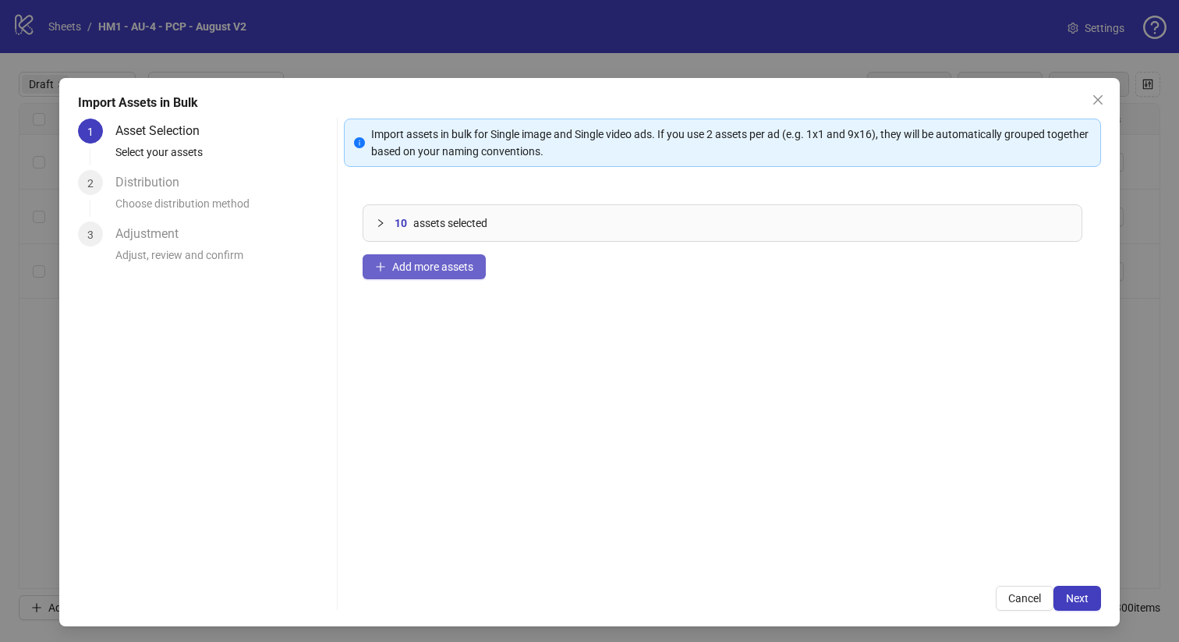
click at [416, 270] on span "Add more assets" at bounding box center [432, 266] width 81 height 12
click at [1053, 597] on button "Next" at bounding box center [1077, 597] width 48 height 25
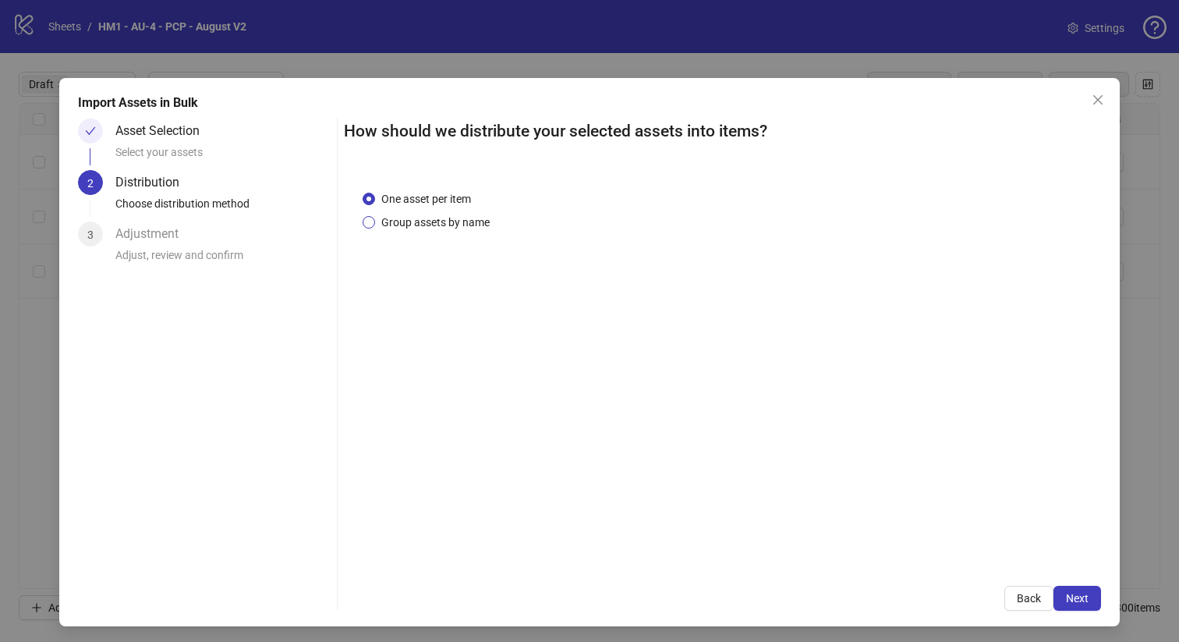
click at [442, 227] on span "Group assets by name" at bounding box center [435, 222] width 121 height 17
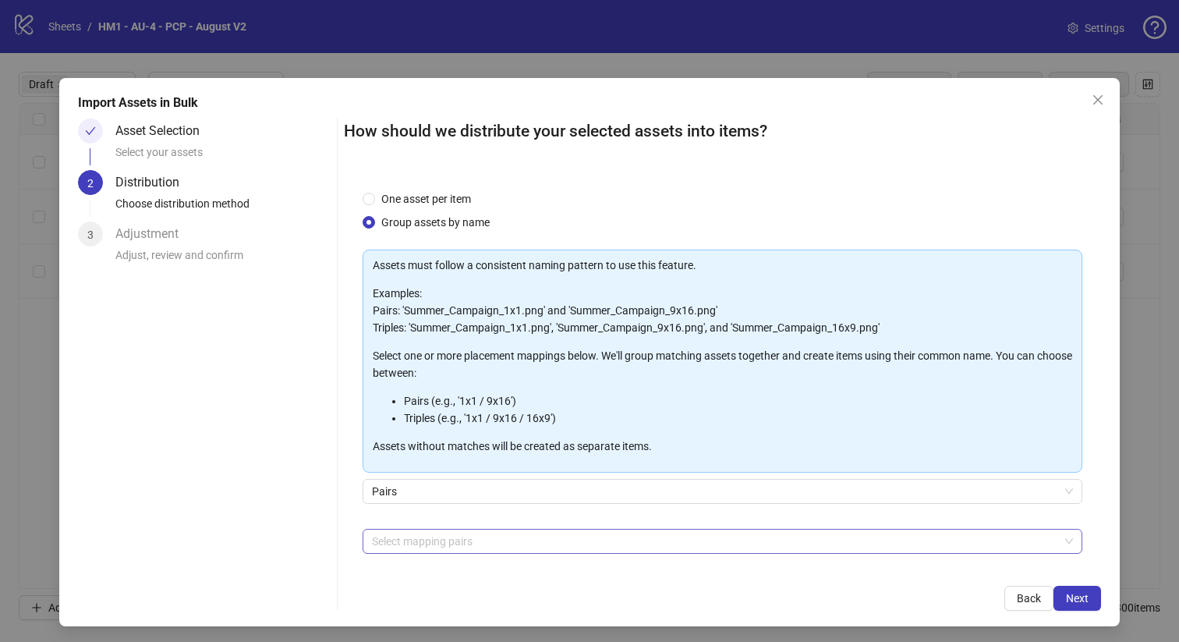
click at [451, 542] on div at bounding box center [715, 541] width 698 height 22
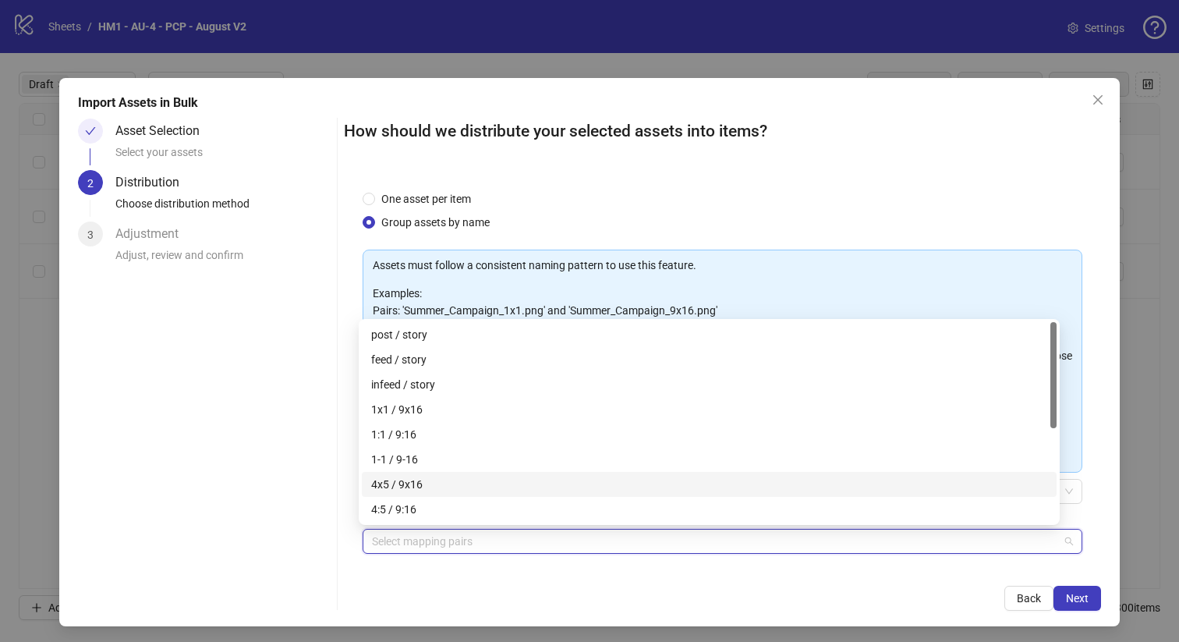
click at [453, 482] on div "4x5 / 9x16" at bounding box center [709, 483] width 676 height 17
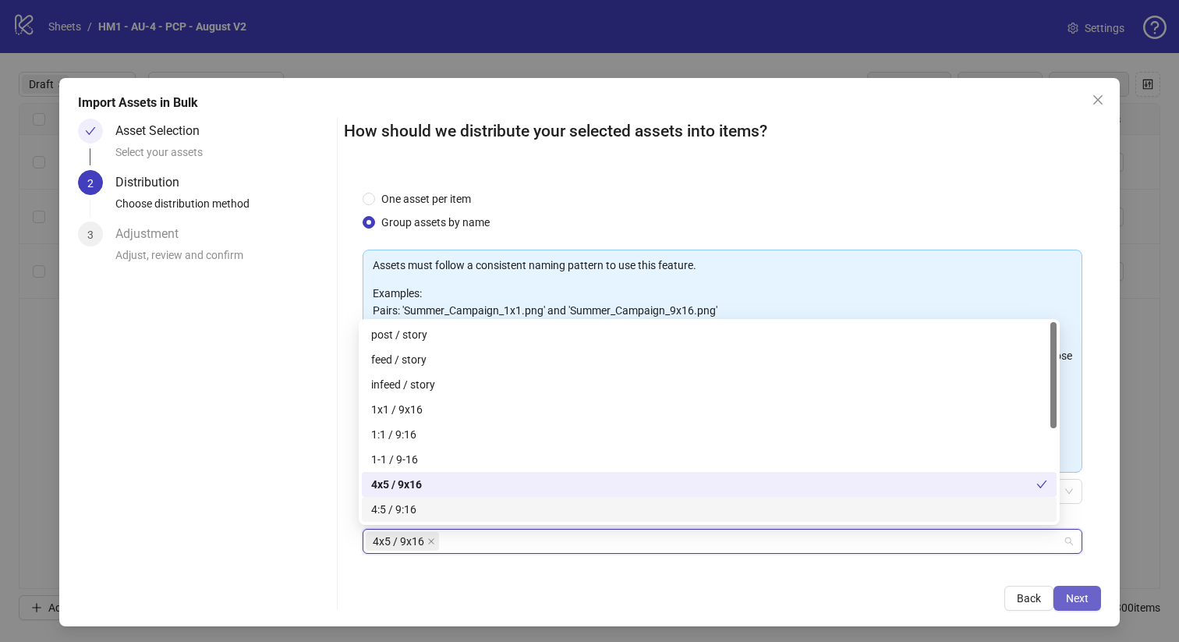
click at [1069, 606] on button "Next" at bounding box center [1077, 597] width 48 height 25
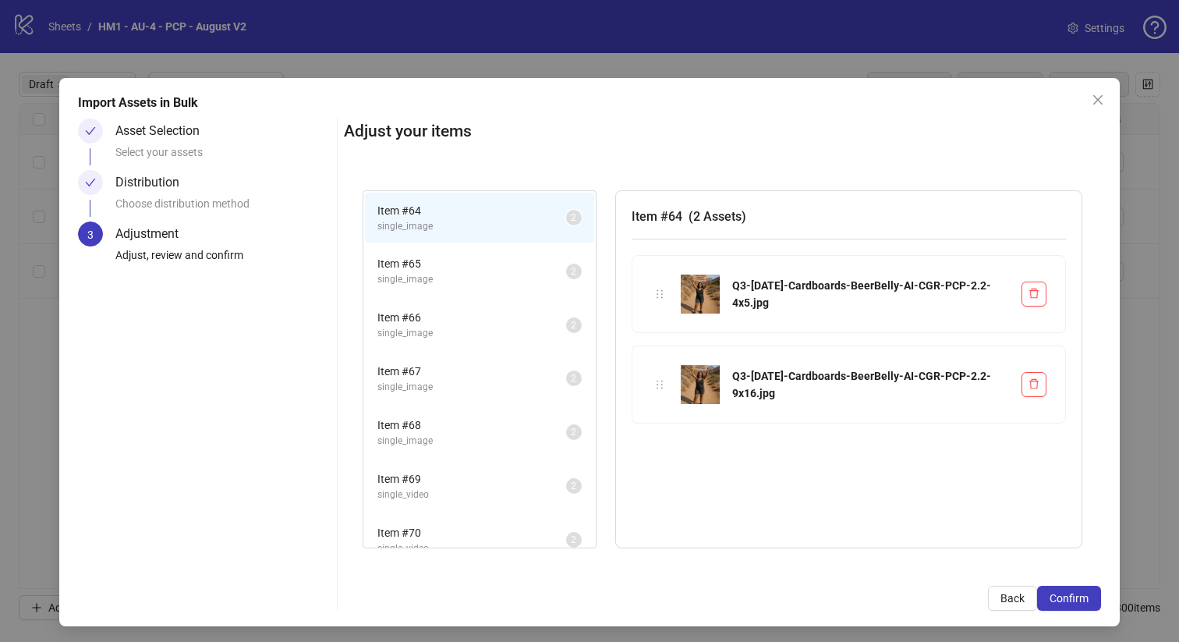
click at [1069, 606] on button "Confirm" at bounding box center [1069, 597] width 64 height 25
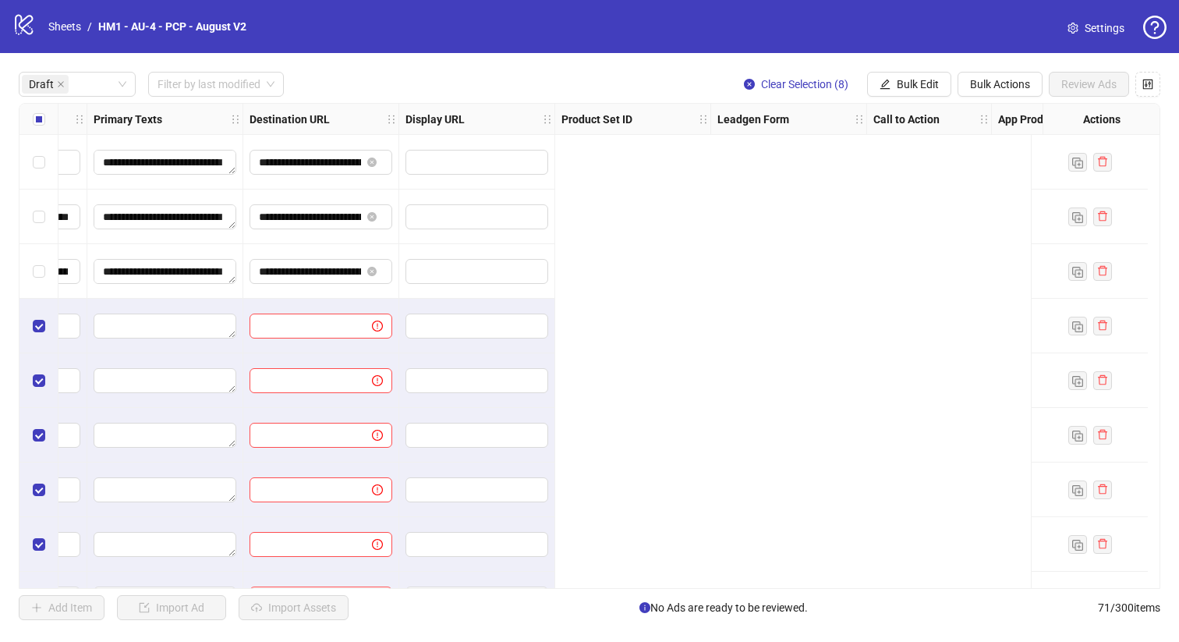
scroll to position [0, 410]
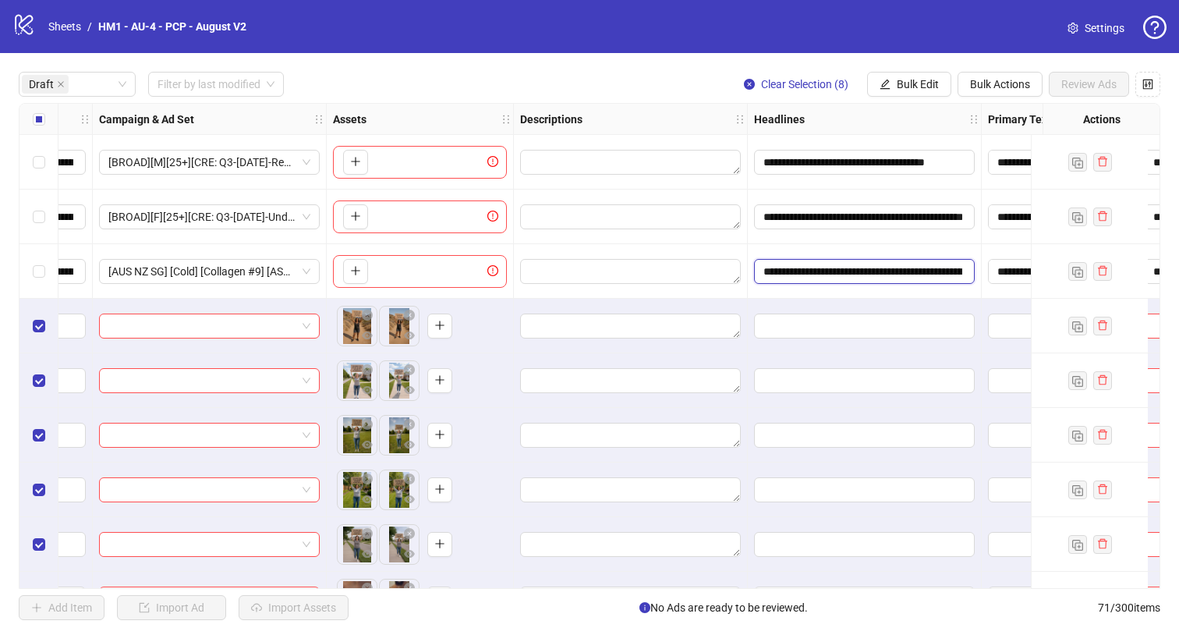
click at [901, 267] on input "**********" at bounding box center [862, 271] width 199 height 17
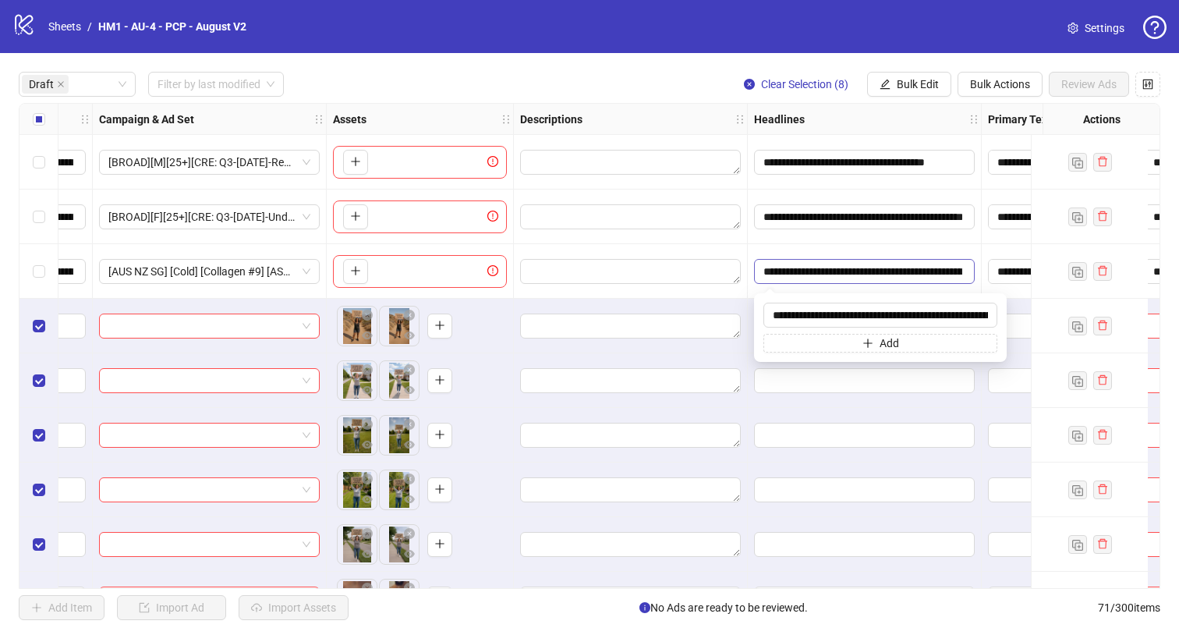
click at [901, 267] on input "**********" at bounding box center [862, 271] width 199 height 17
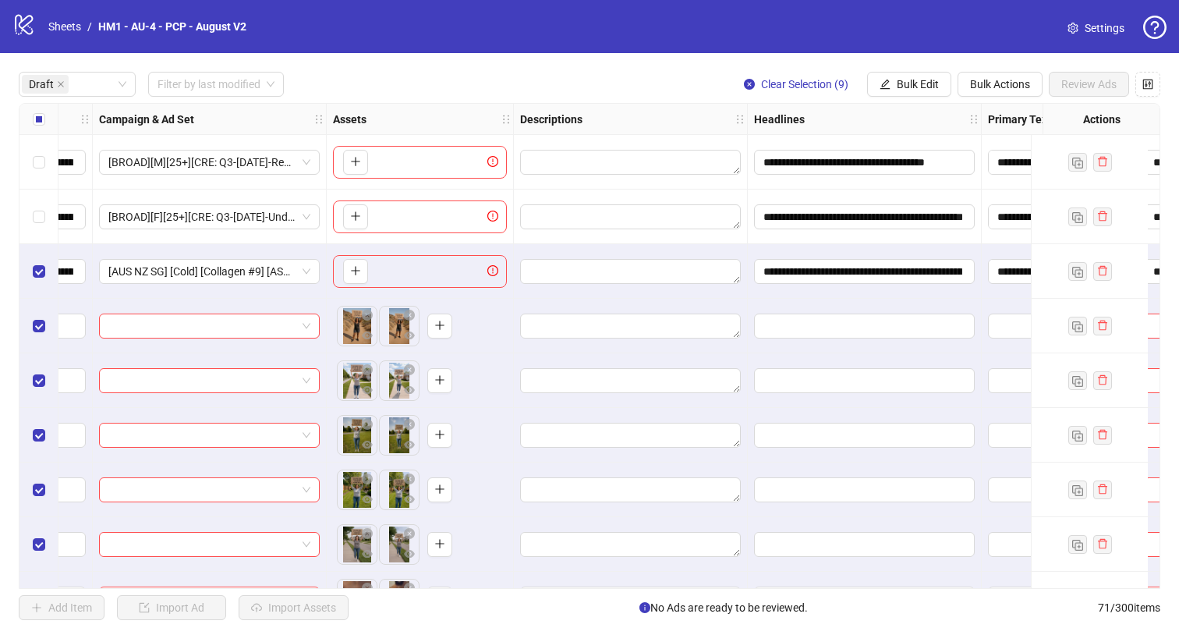
scroll to position [0, 0]
click at [911, 76] on button "Bulk Edit" at bounding box center [909, 84] width 84 height 25
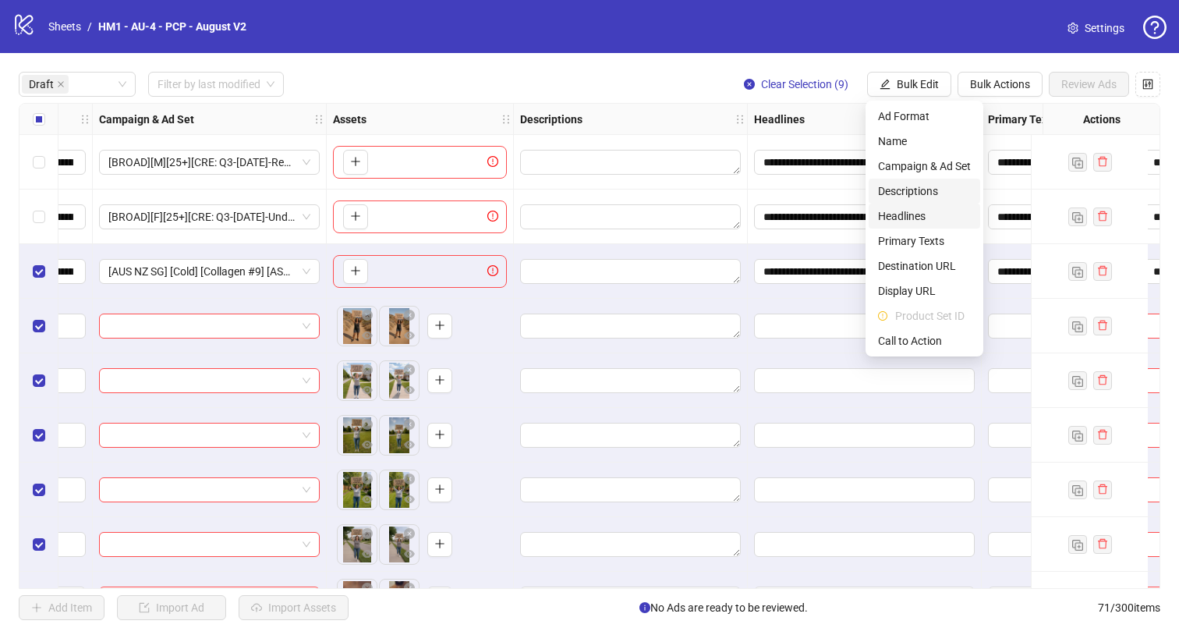
click at [917, 215] on span "Headlines" at bounding box center [924, 215] width 93 height 17
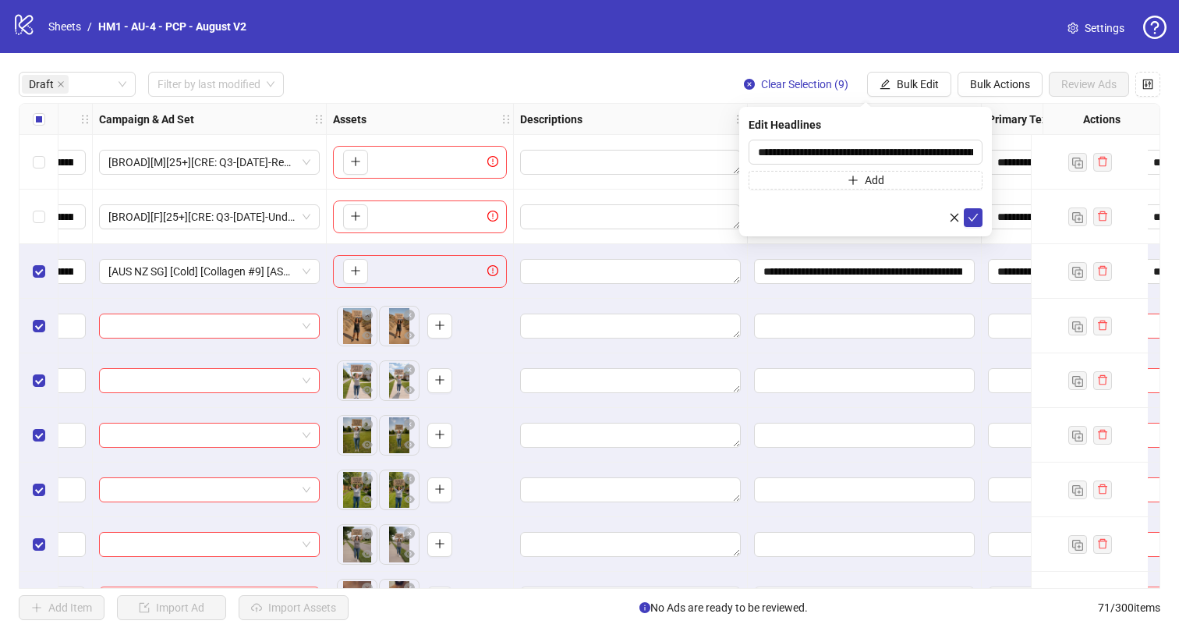
click at [974, 214] on icon "check" at bounding box center [972, 217] width 11 height 11
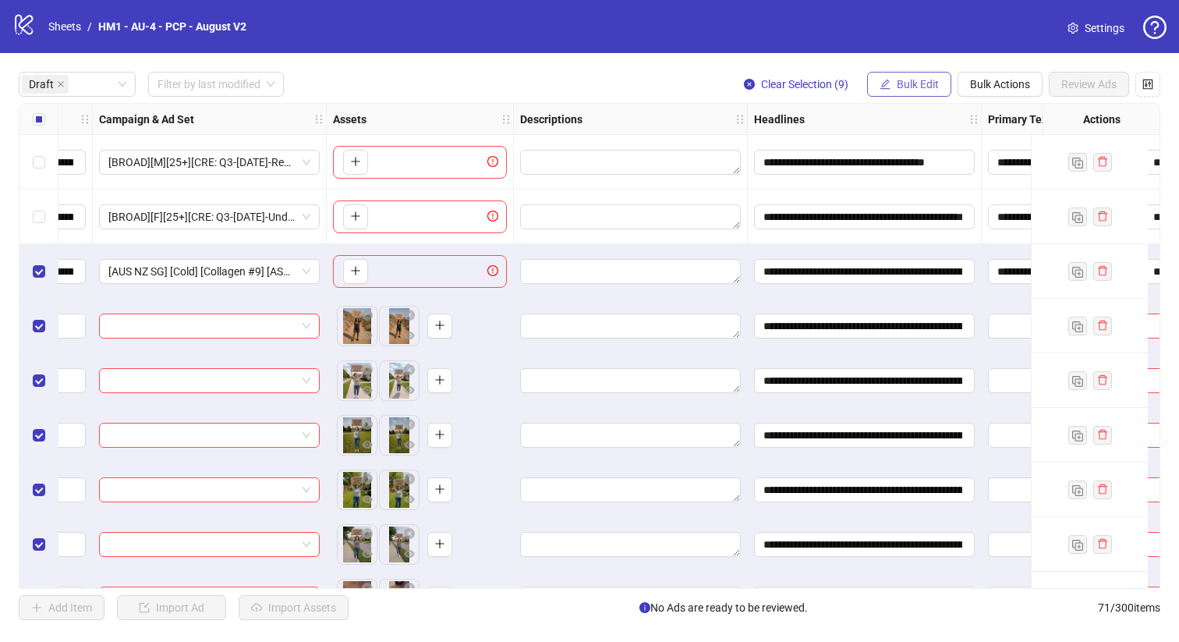
click at [904, 89] on span "Bulk Edit" at bounding box center [917, 84] width 42 height 12
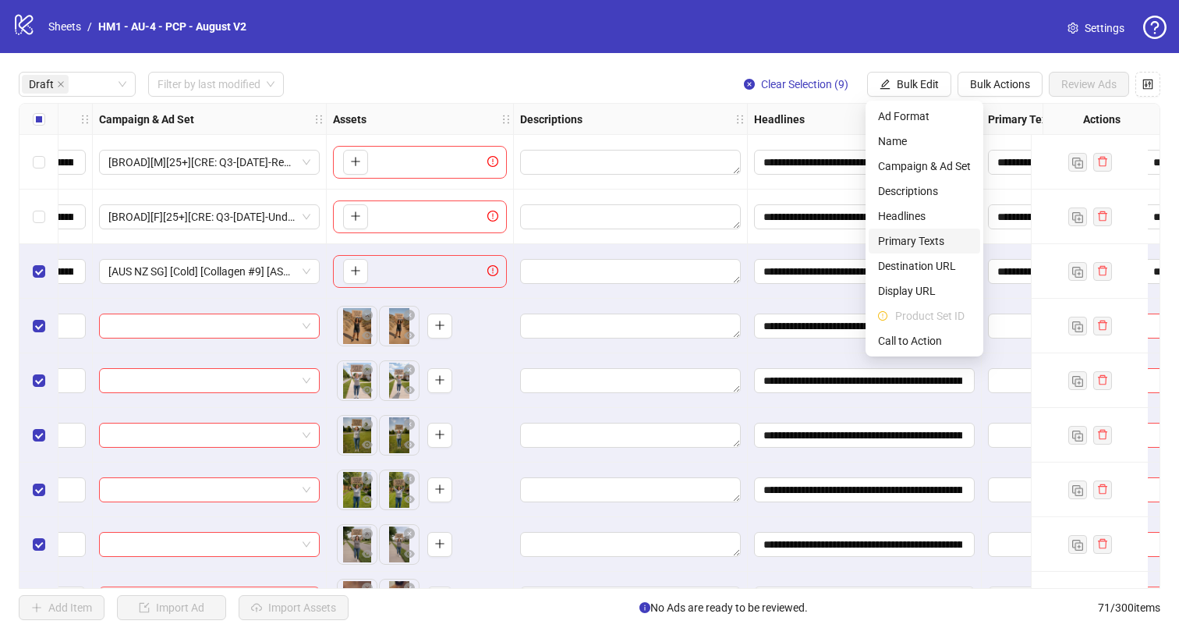
click at [943, 235] on span "Primary Texts" at bounding box center [924, 240] width 93 height 17
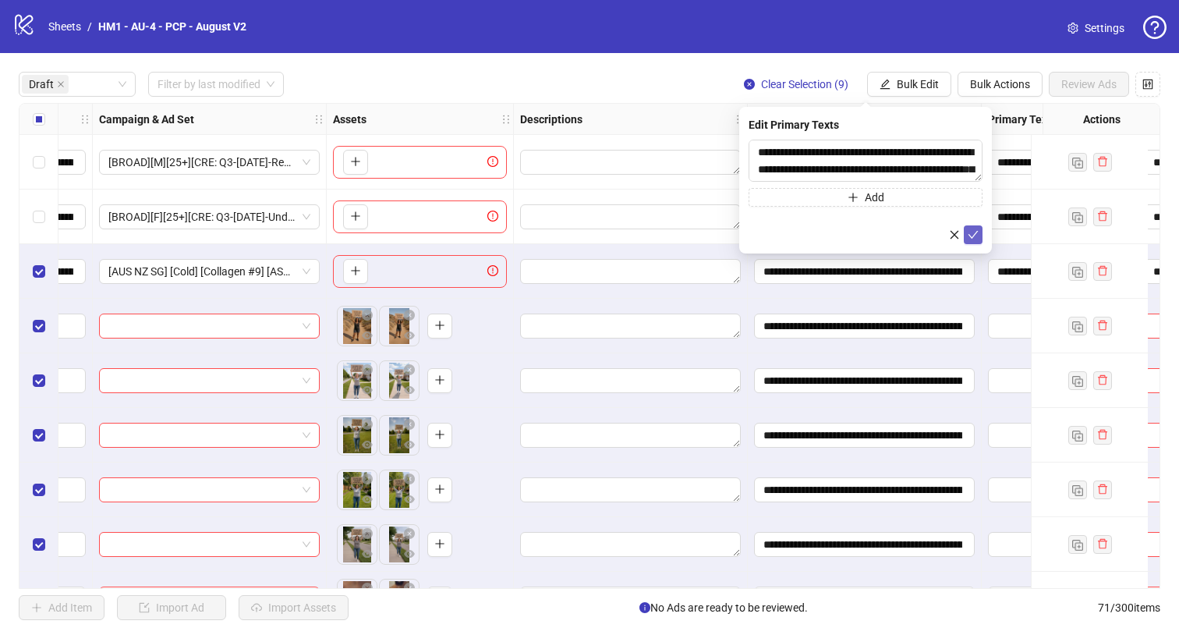
click at [980, 239] on button "submit" at bounding box center [972, 234] width 19 height 19
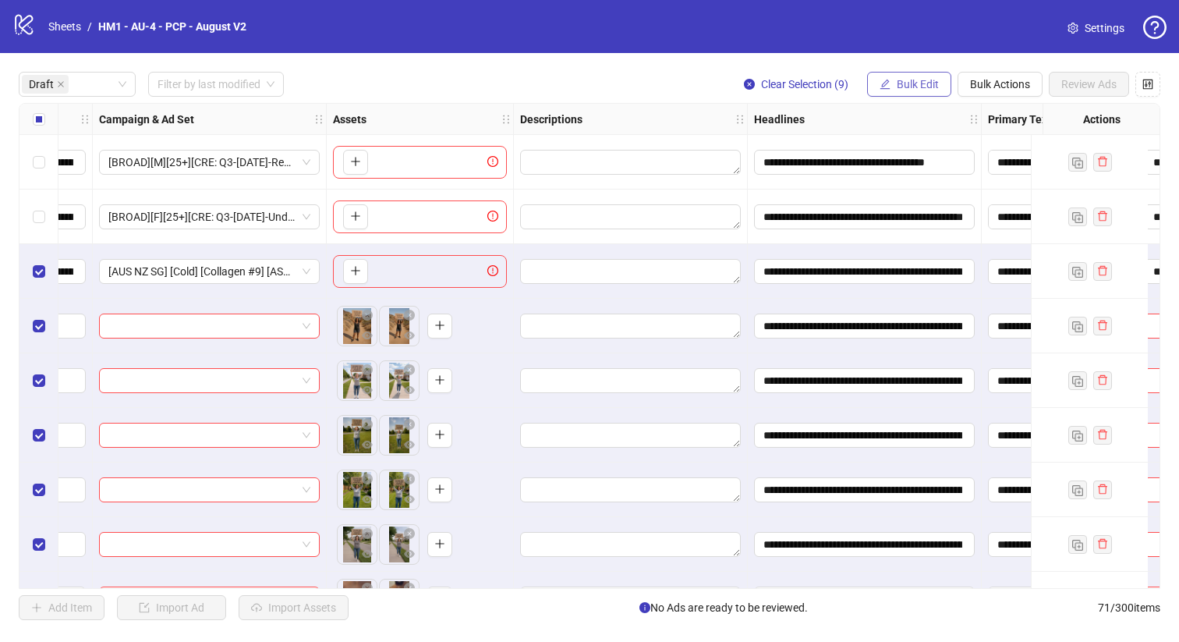
click at [903, 87] on span "Bulk Edit" at bounding box center [917, 84] width 42 height 12
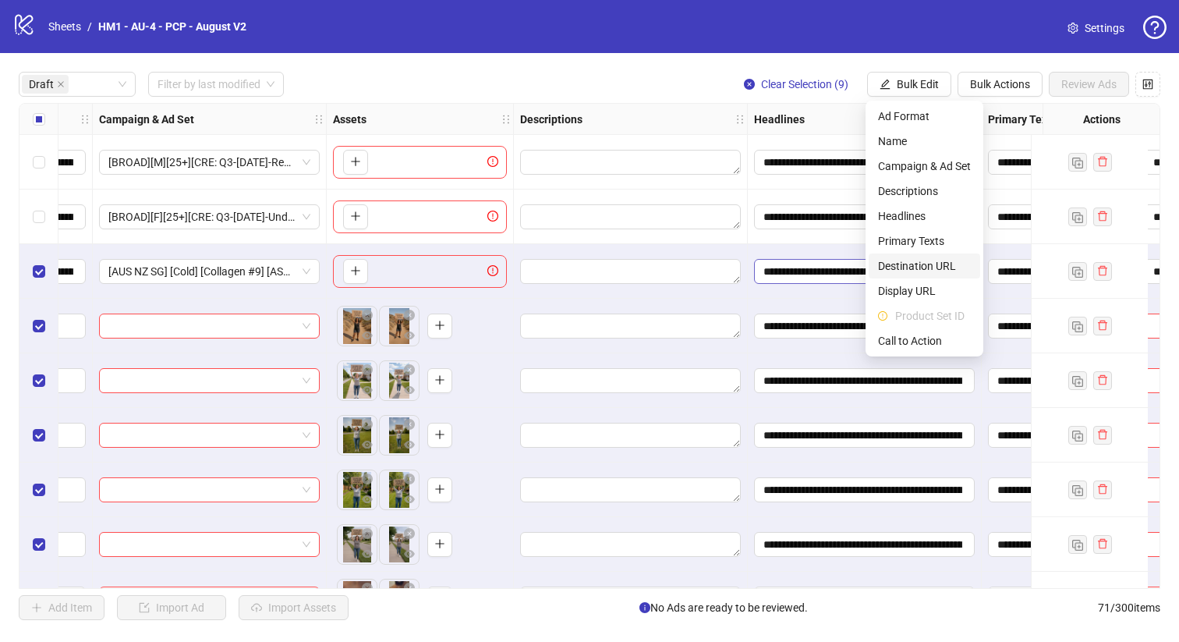
click at [939, 270] on span "Destination URL" at bounding box center [924, 265] width 93 height 17
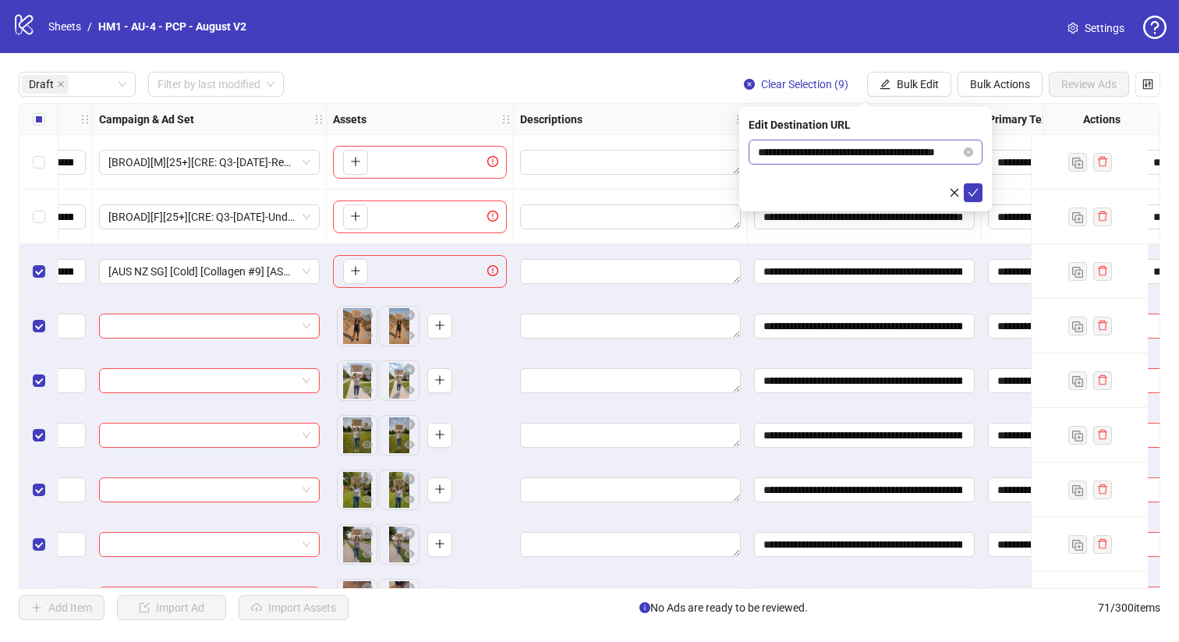
click at [975, 188] on icon "check" at bounding box center [972, 192] width 11 height 11
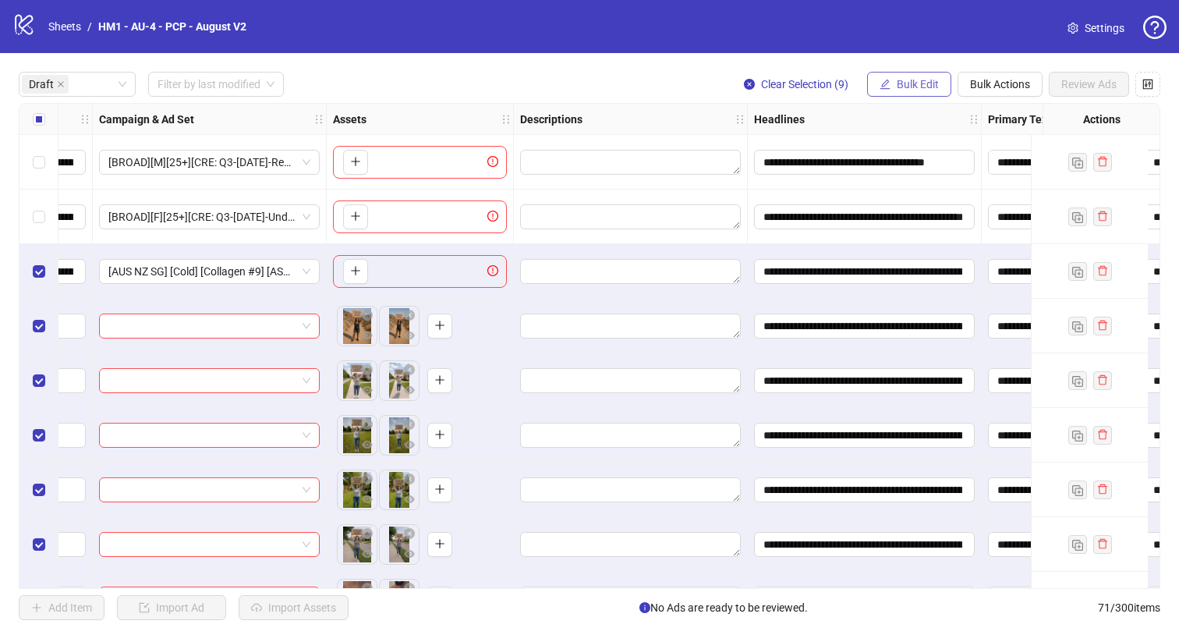
click at [916, 85] on span "Bulk Edit" at bounding box center [917, 84] width 42 height 12
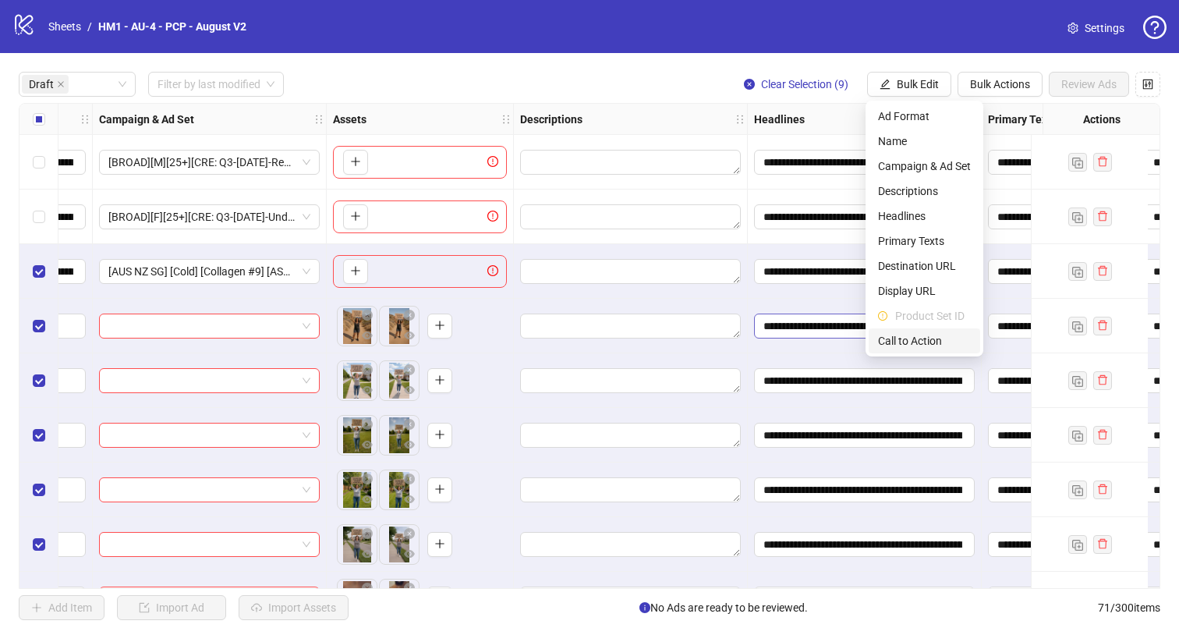
click at [934, 334] on span "Call to Action" at bounding box center [924, 340] width 93 height 17
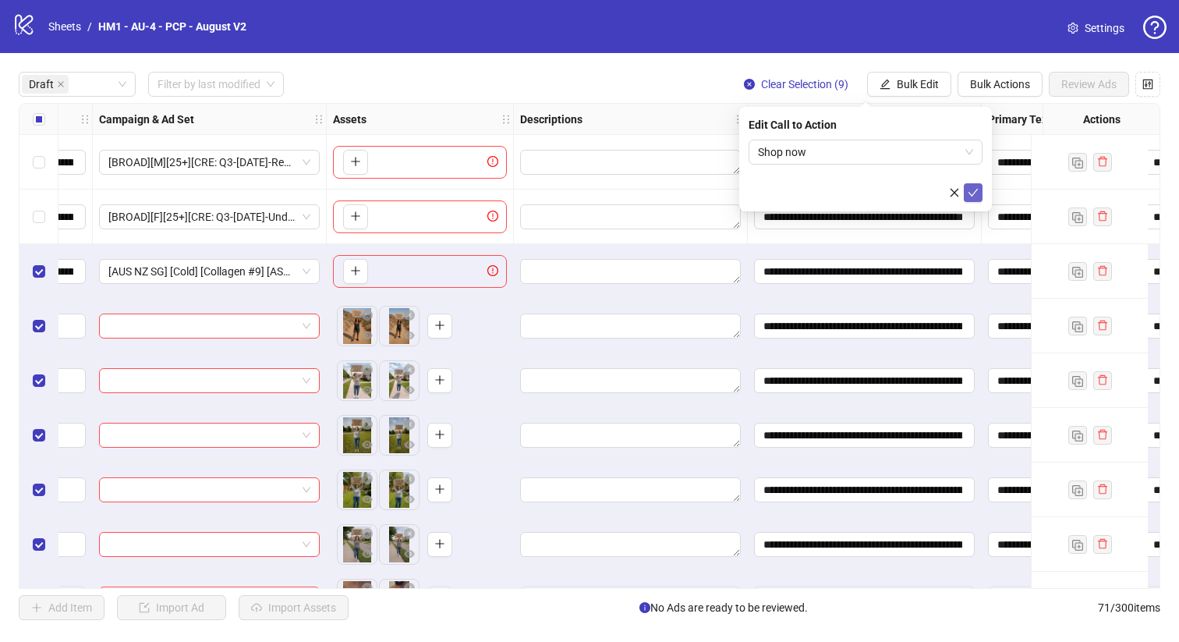
click at [966, 195] on button "submit" at bounding box center [972, 192] width 19 height 19
drag, startPoint x: 27, startPoint y: 272, endPoint x: 64, endPoint y: 308, distance: 51.8
click at [27, 273] on div "Select row 3" at bounding box center [38, 271] width 39 height 55
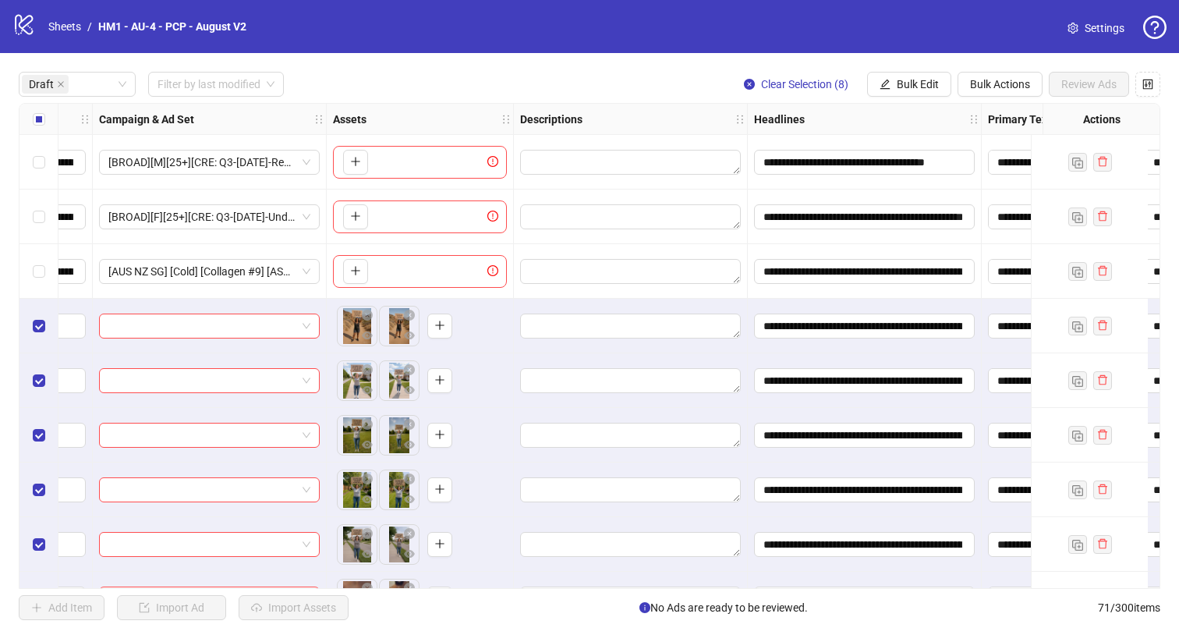
drag, startPoint x: 447, startPoint y: 589, endPoint x: 121, endPoint y: 593, distance: 326.6
click at [121, 593] on div "**********" at bounding box center [589, 345] width 1179 height 585
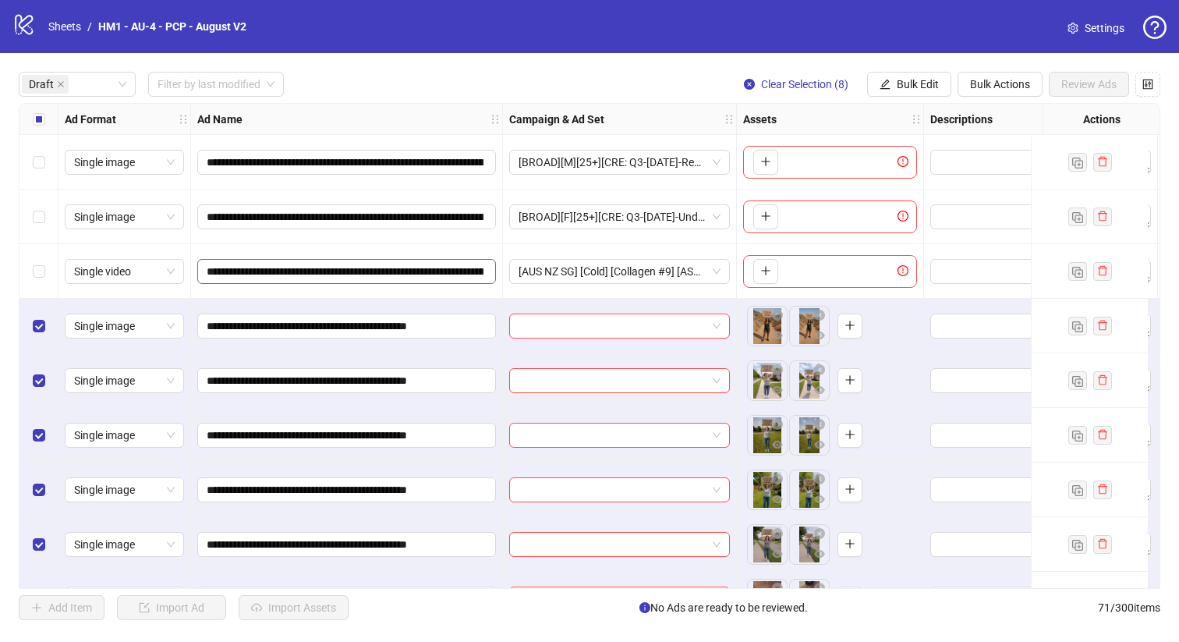
click at [346, 260] on span "**********" at bounding box center [346, 271] width 299 height 25
drag, startPoint x: 348, startPoint y: 274, endPoint x: 282, endPoint y: 277, distance: 66.4
click at [282, 278] on input "**********" at bounding box center [345, 271] width 277 height 17
click at [284, 277] on input "**********" at bounding box center [345, 271] width 277 height 17
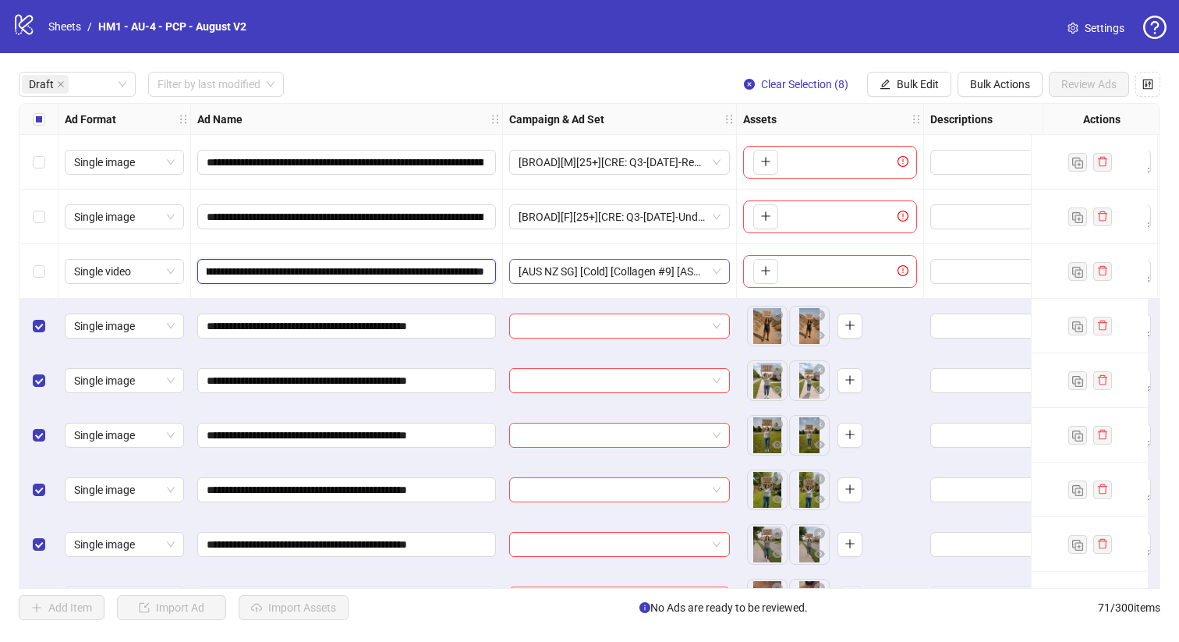
scroll to position [0, 590]
drag, startPoint x: 269, startPoint y: 276, endPoint x: 896, endPoint y: 214, distance: 630.5
click at [930, 79] on span "Bulk Edit" at bounding box center [917, 84] width 42 height 12
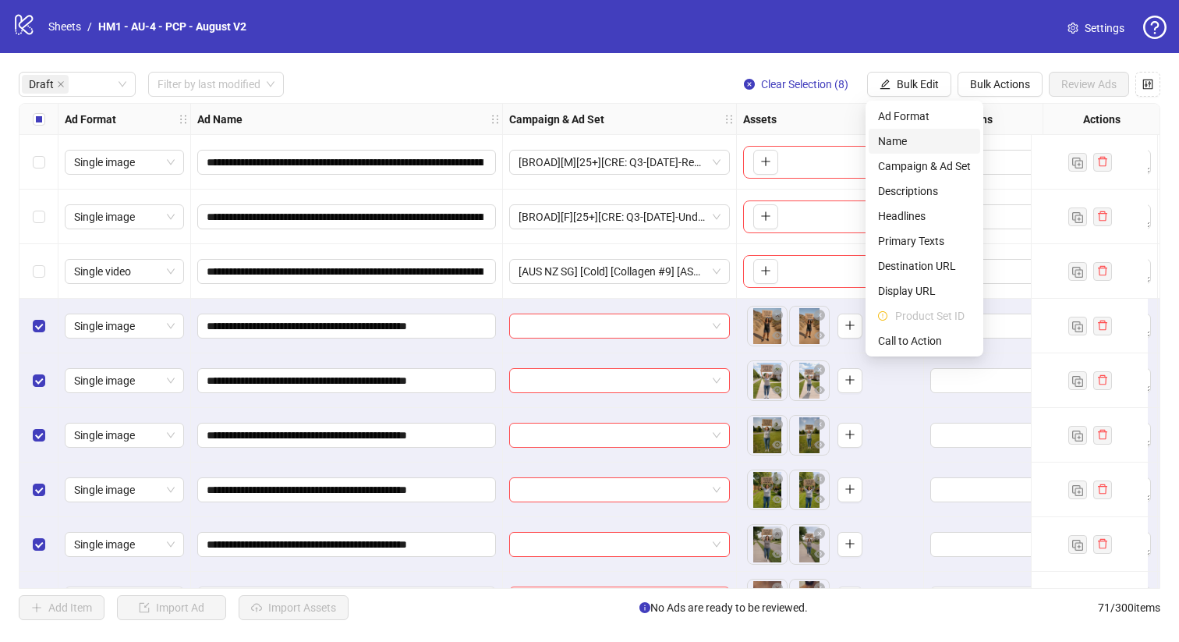
click at [929, 142] on span "Name" at bounding box center [924, 141] width 93 height 17
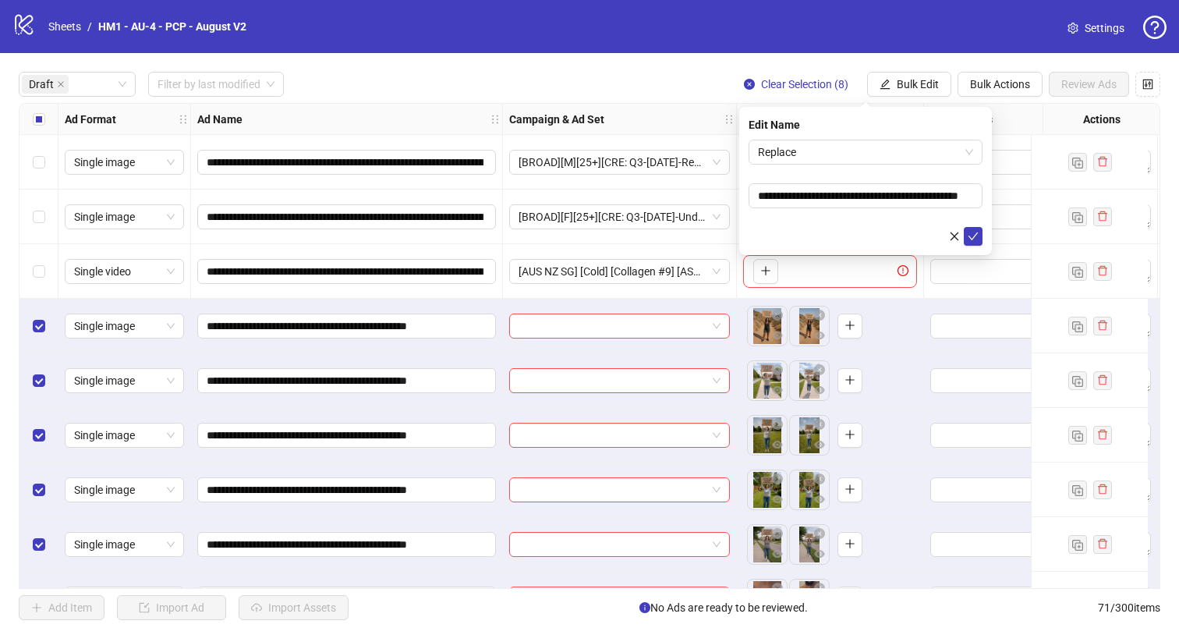
click at [858, 164] on form "**********" at bounding box center [865, 193] width 234 height 106
click at [857, 157] on span "Replace" at bounding box center [865, 151] width 215 height 23
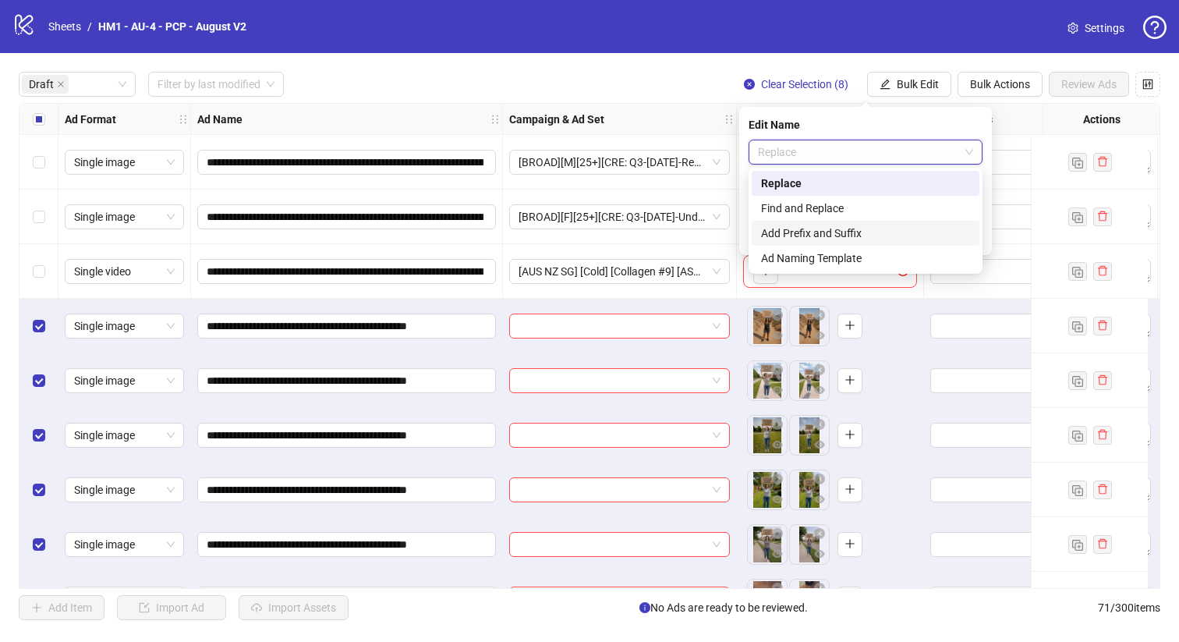
click at [853, 229] on div "Add Prefix and Suffix" at bounding box center [865, 232] width 209 height 17
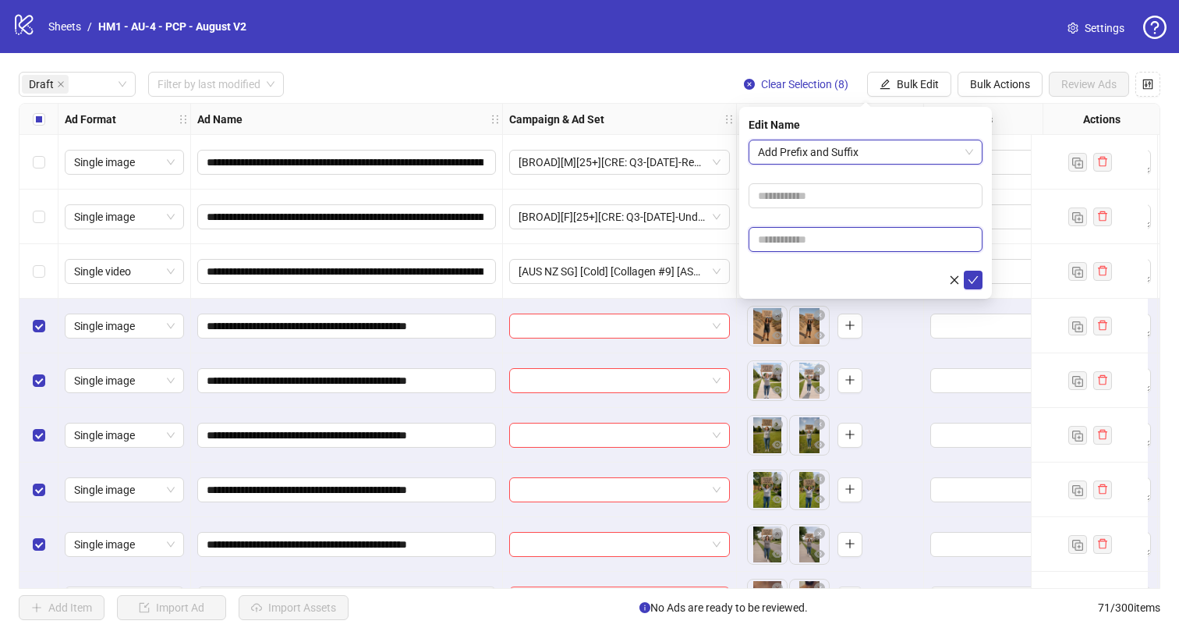
drag, startPoint x: 829, startPoint y: 247, endPoint x: 831, endPoint y: 230, distance: 17.2
click at [829, 247] on input "text" at bounding box center [865, 239] width 234 height 25
paste input "**********"
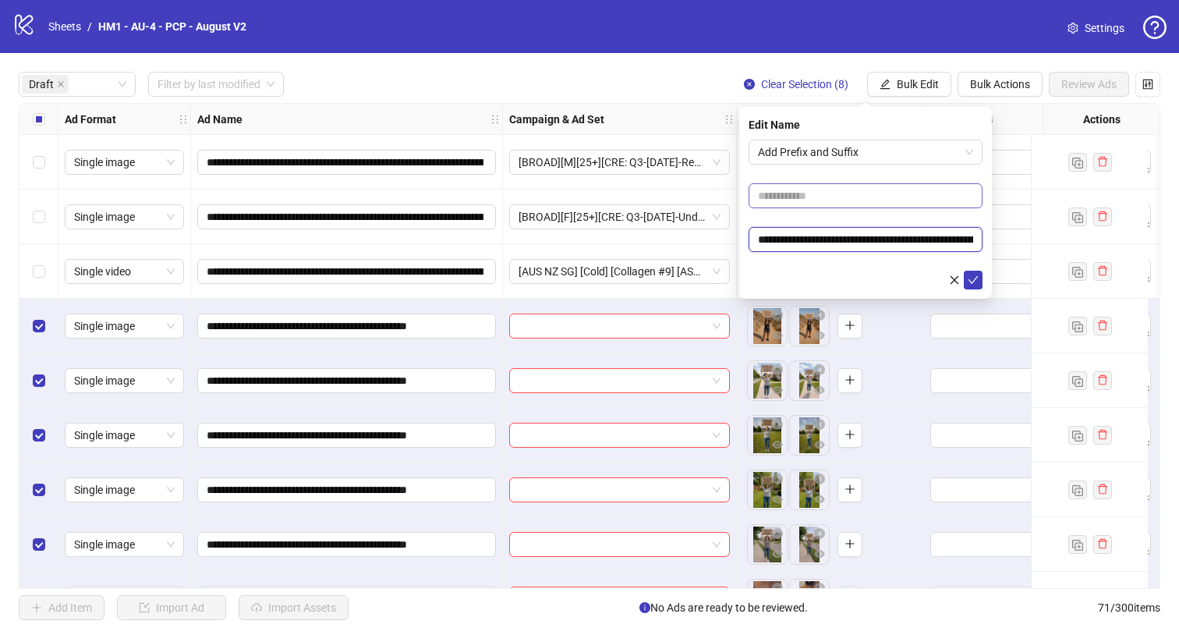
scroll to position [0, 233]
type input "**********"
click at [839, 190] on input "text" at bounding box center [865, 195] width 234 height 25
type input "**********"
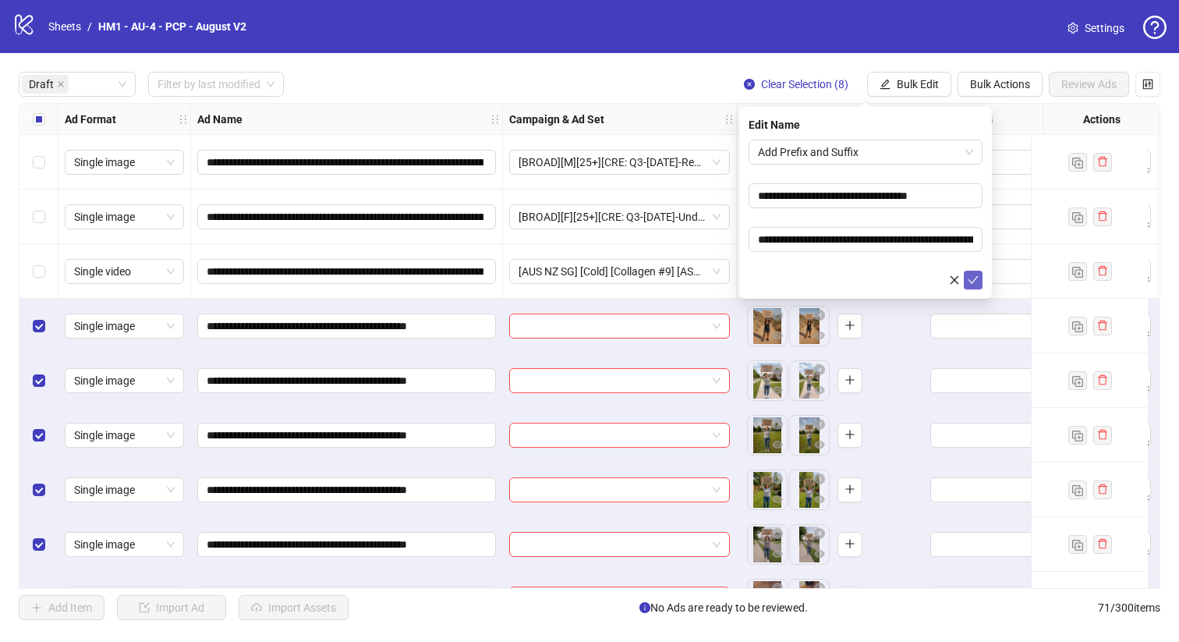
click at [972, 281] on icon "check" at bounding box center [973, 280] width 10 height 8
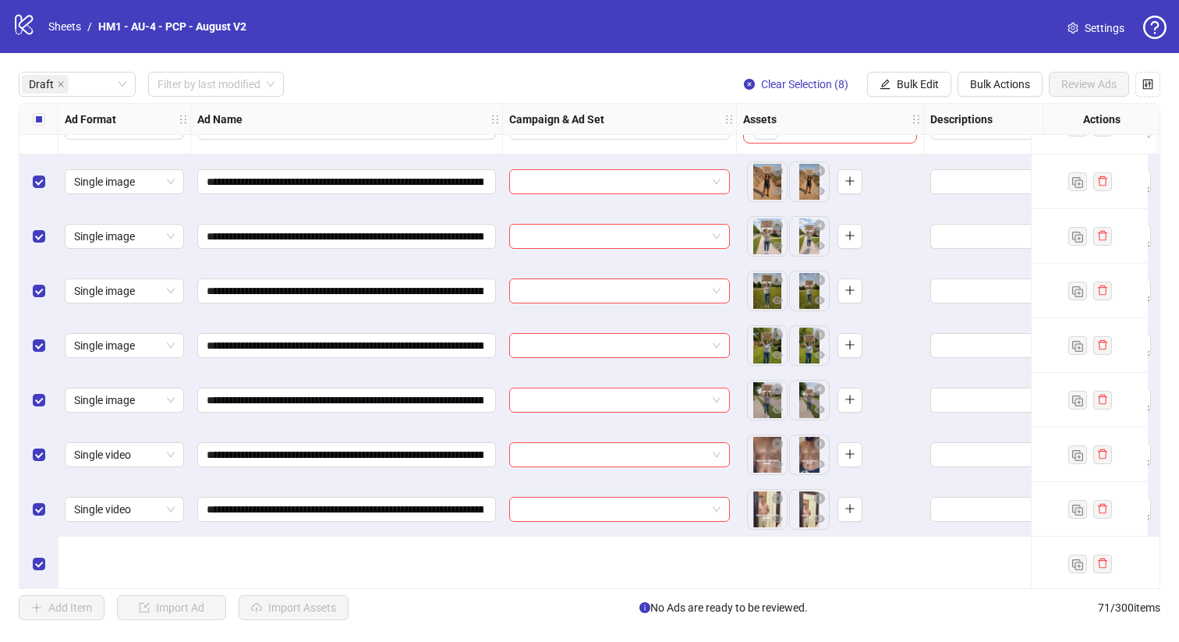
scroll to position [154, 0]
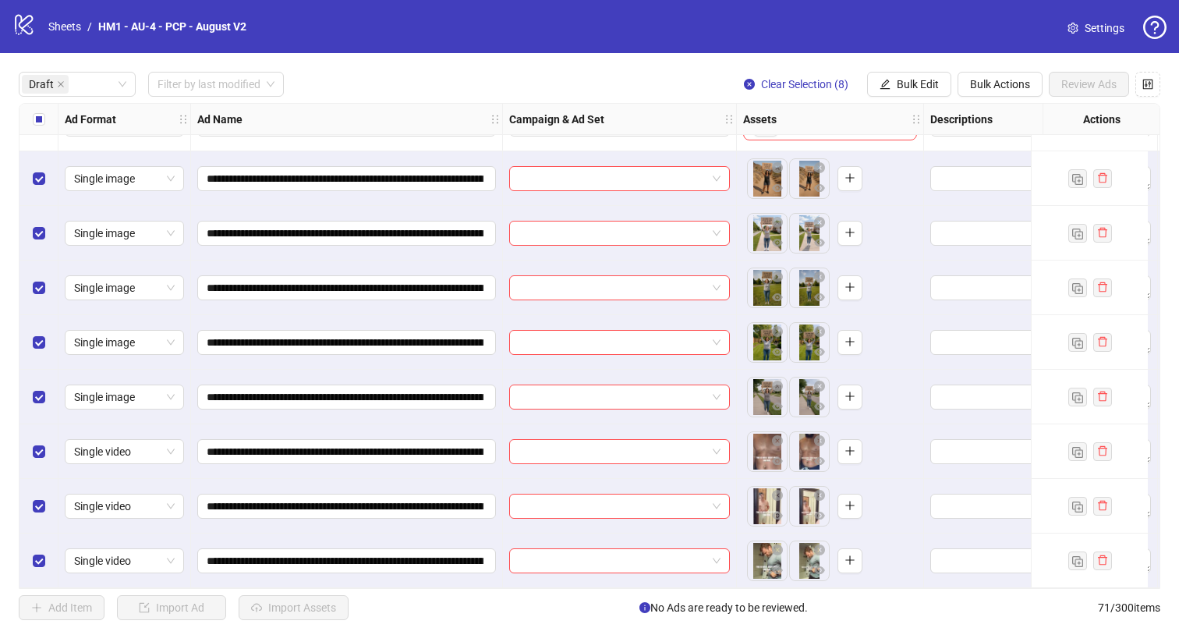
click at [34, 128] on div "Select all rows" at bounding box center [38, 119] width 39 height 31
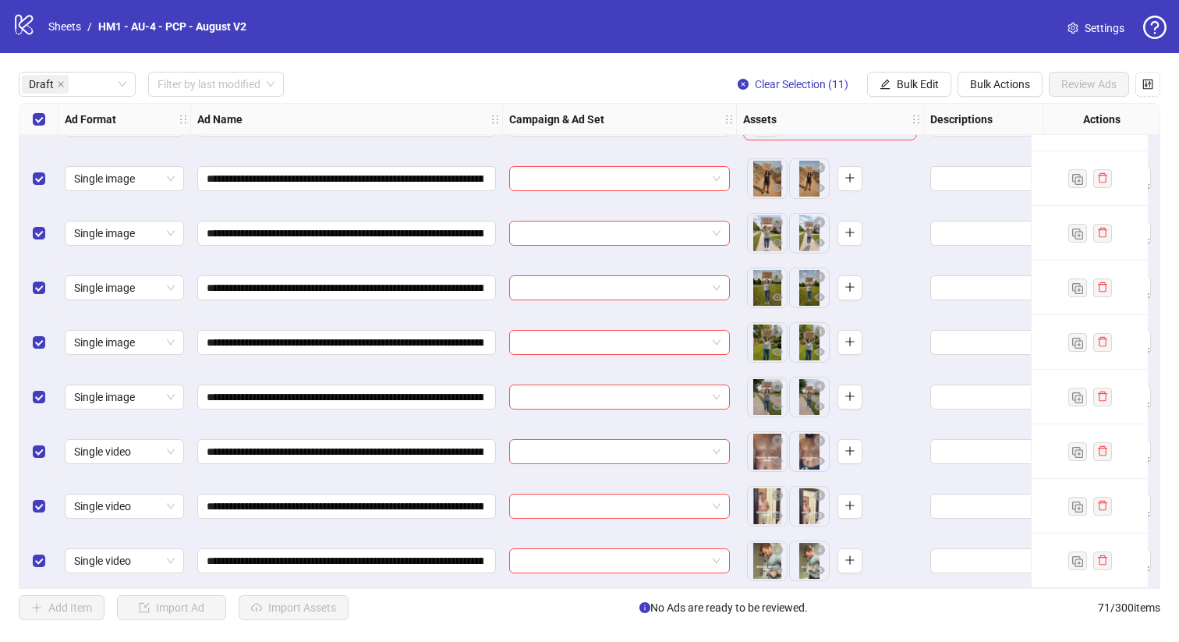
click at [34, 129] on div "Select all rows" at bounding box center [38, 119] width 39 height 31
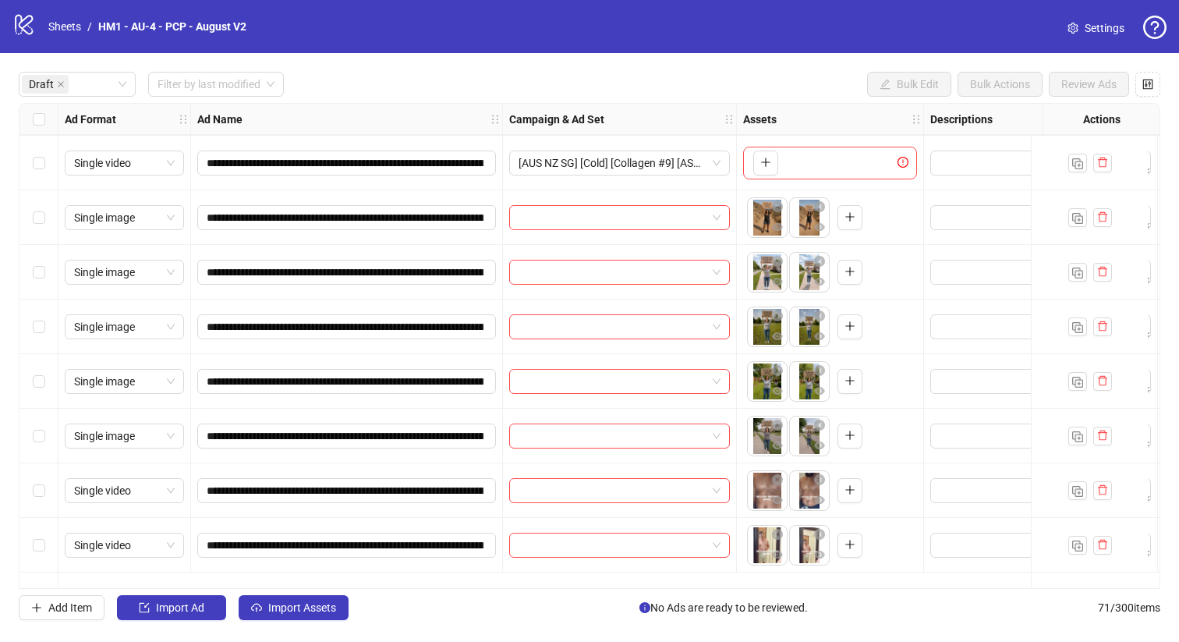
scroll to position [0, 0]
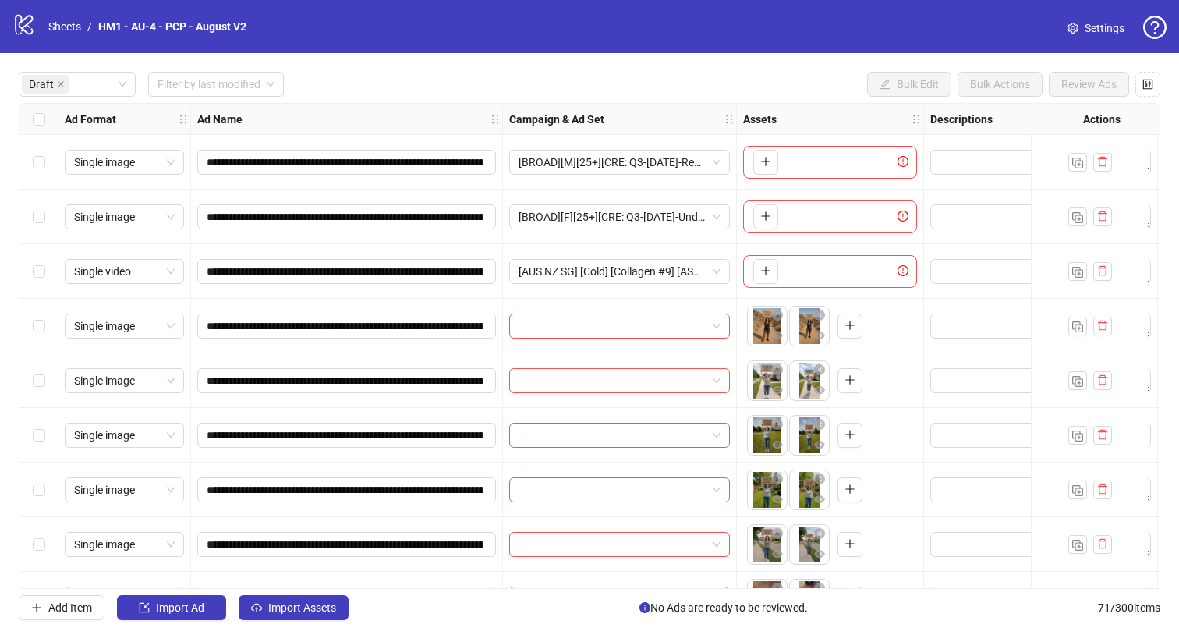
click at [51, 491] on div "Select row 7" at bounding box center [38, 489] width 39 height 55
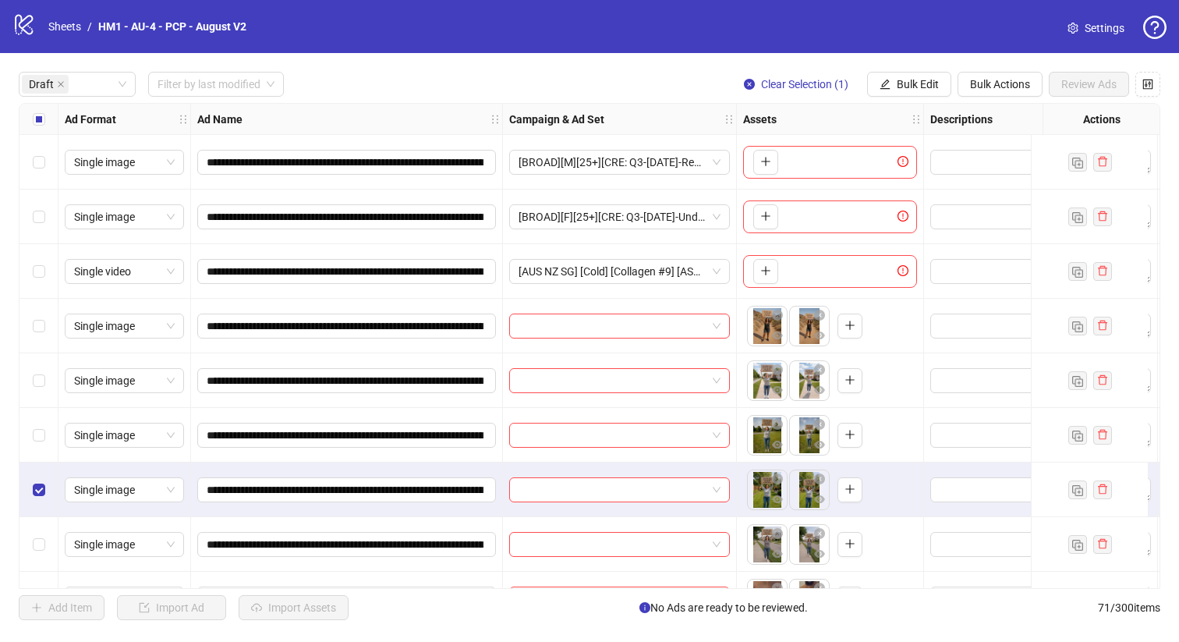
click at [51, 430] on div "Select row 6" at bounding box center [38, 435] width 39 height 55
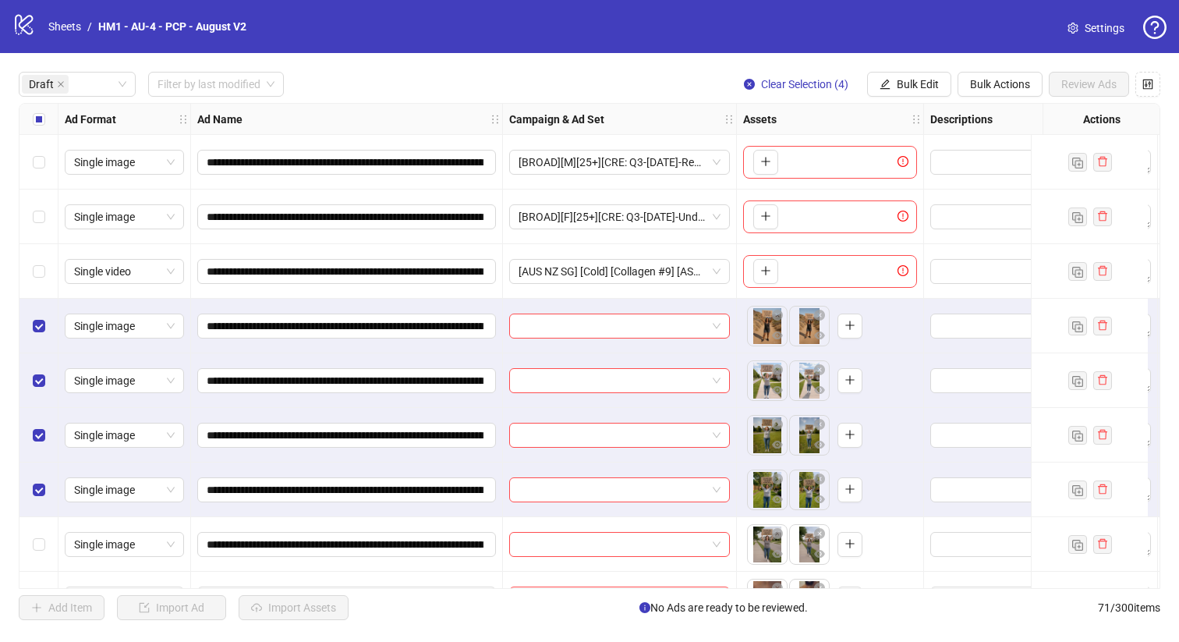
click at [48, 117] on div "Select all rows" at bounding box center [38, 119] width 39 height 31
click at [47, 116] on div "Select all rows" at bounding box center [38, 119] width 39 height 31
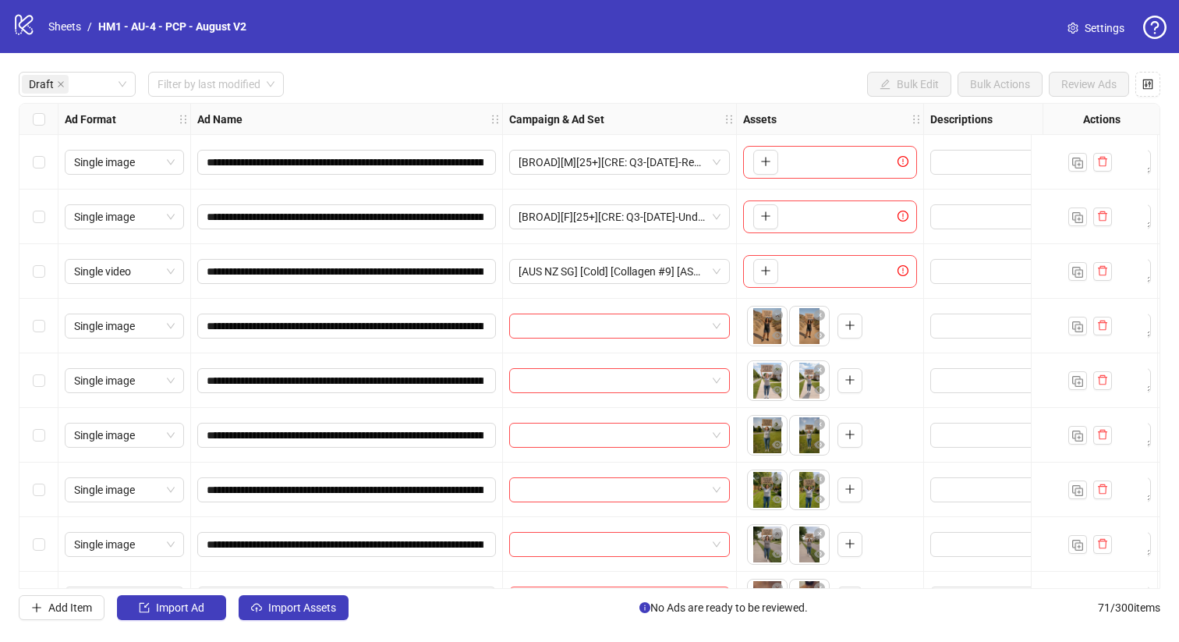
scroll to position [154, 0]
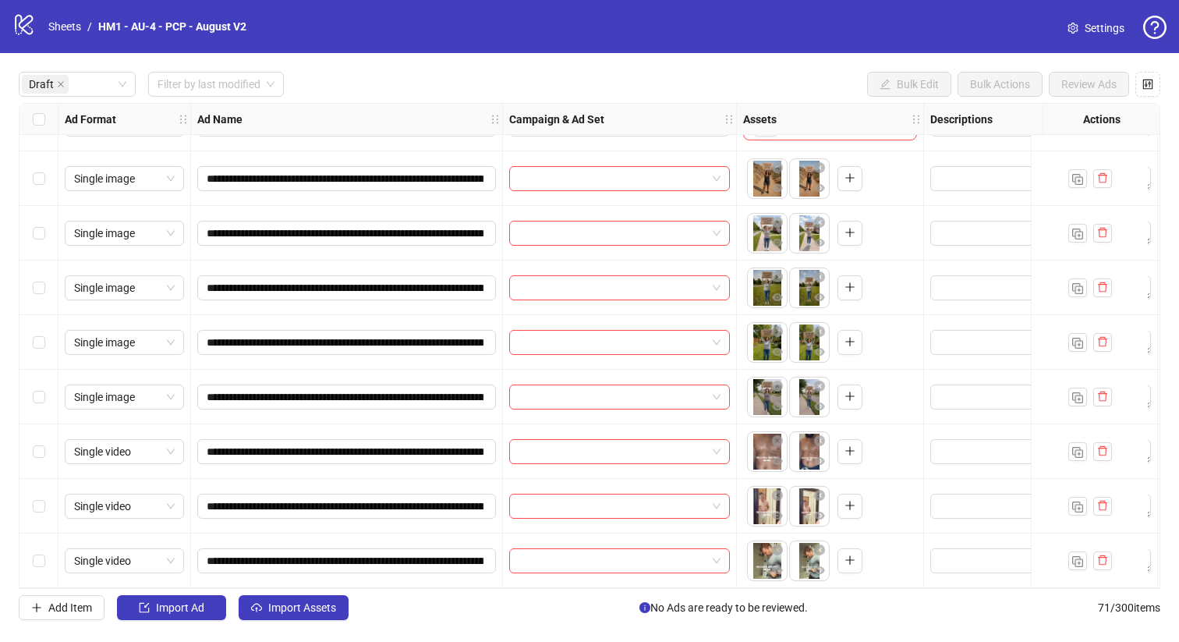
click at [57, 551] on div "Select row 11" at bounding box center [38, 560] width 39 height 55
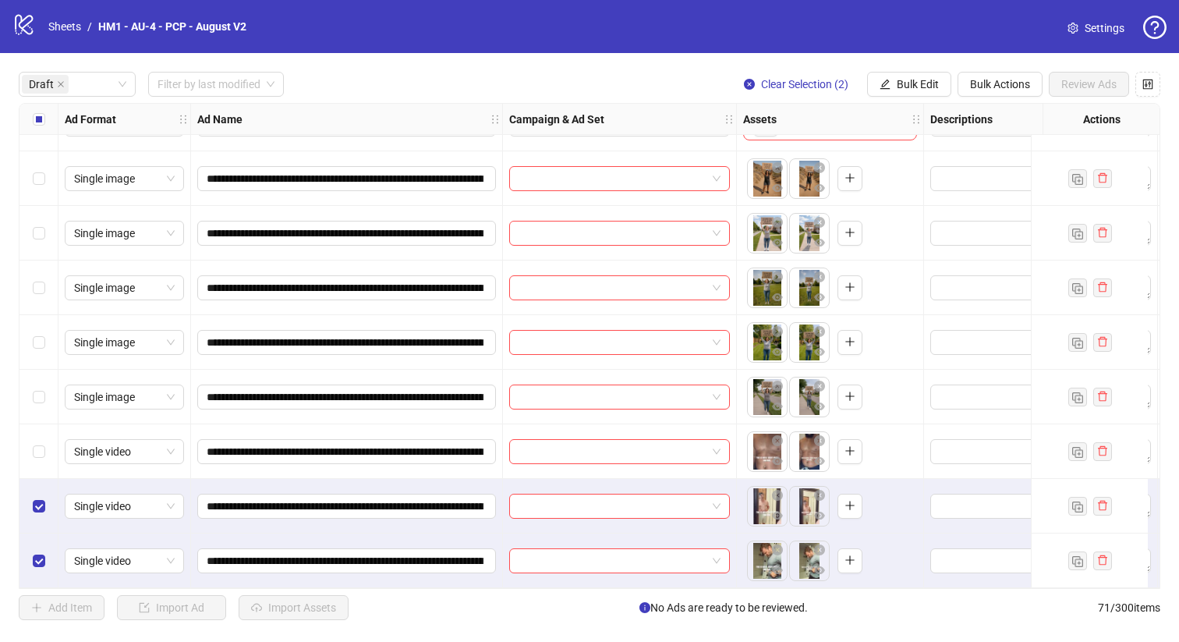
click at [45, 440] on div "Select row 9" at bounding box center [38, 451] width 39 height 55
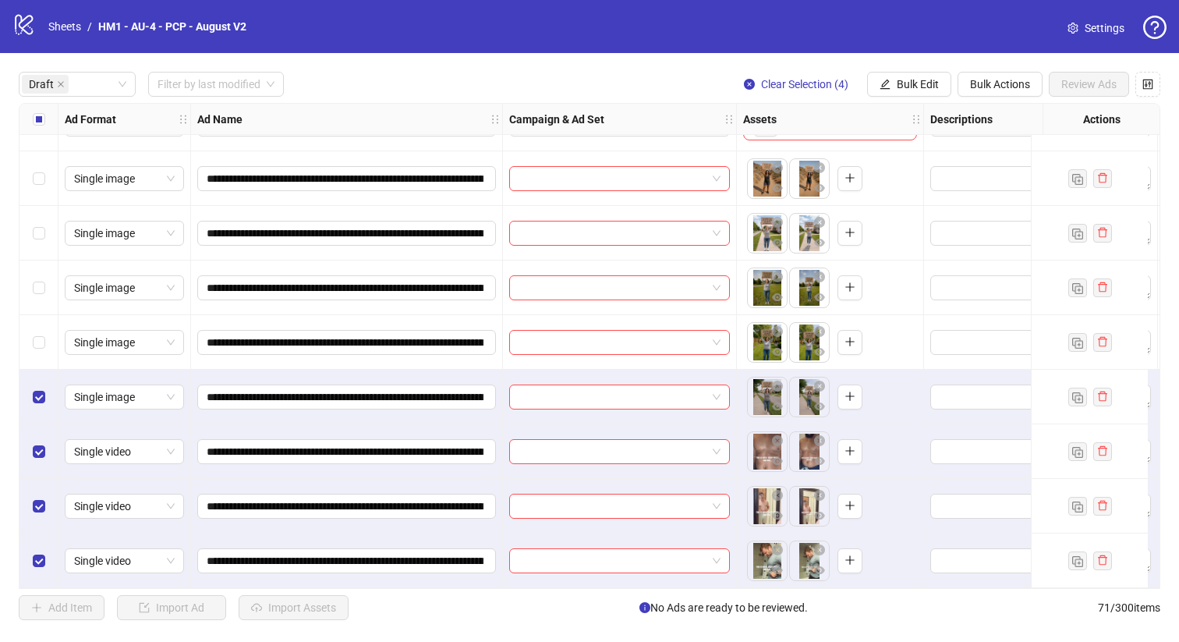
click at [31, 397] on div "Select row 8" at bounding box center [38, 396] width 39 height 55
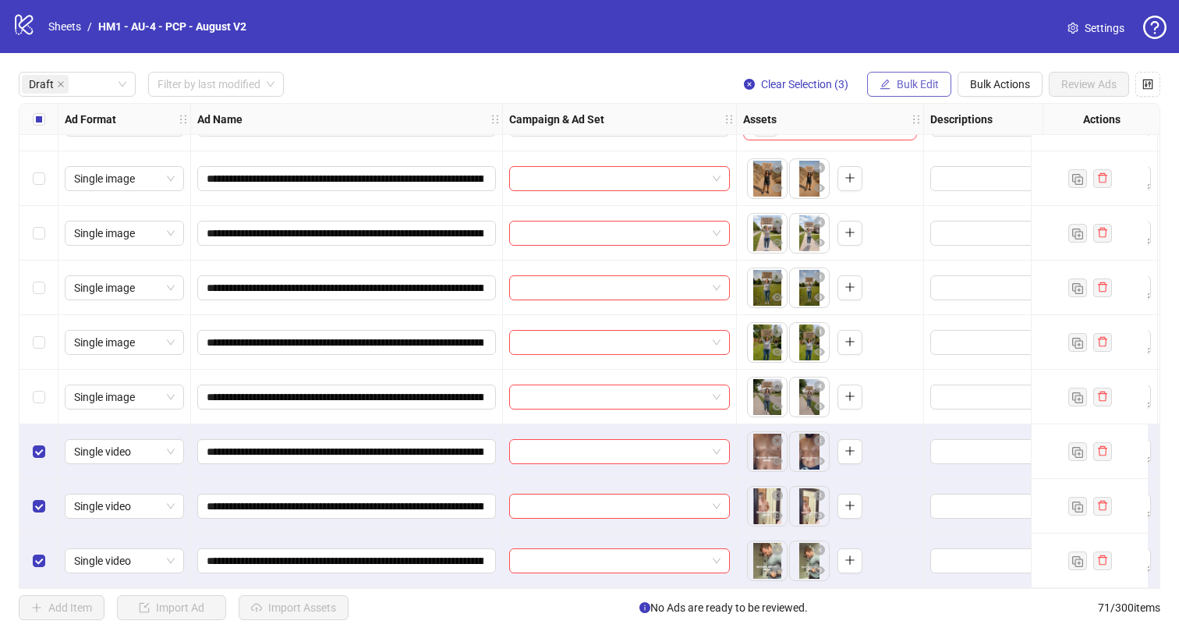
click at [904, 90] on span "Bulk Edit" at bounding box center [917, 84] width 42 height 12
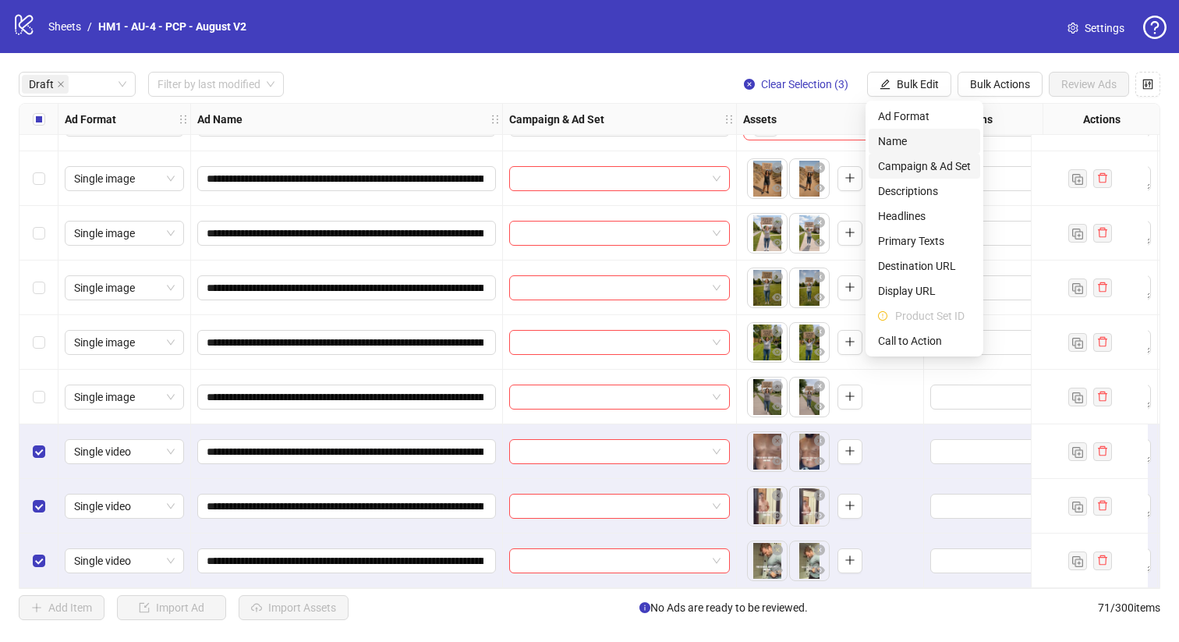
click at [915, 147] on span "Name" at bounding box center [924, 141] width 93 height 17
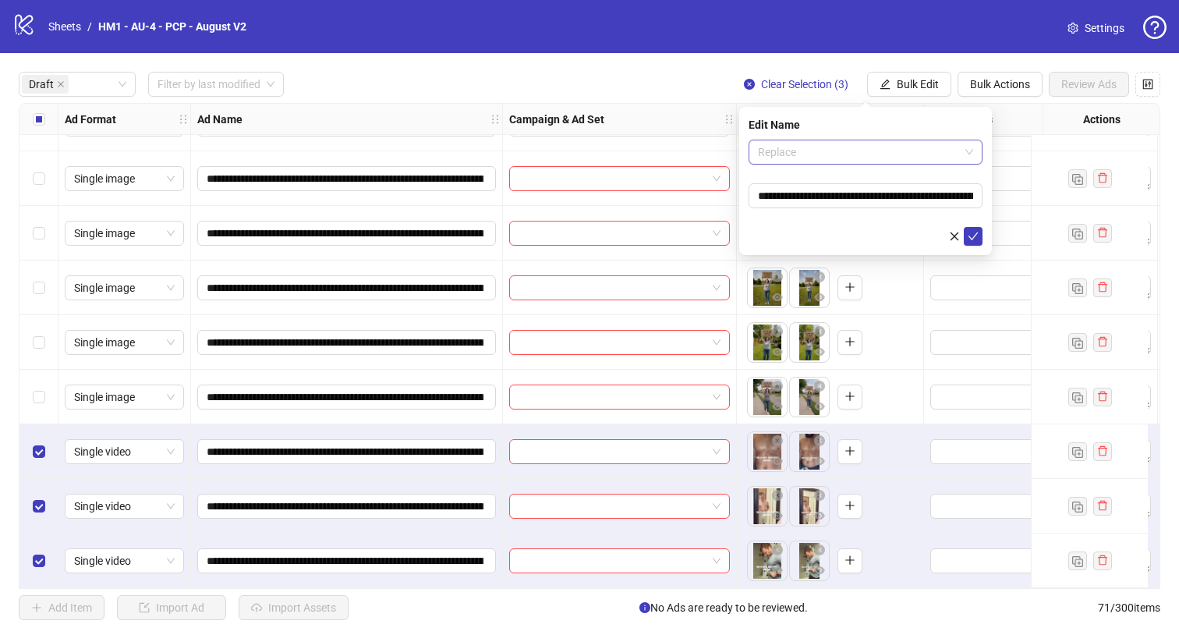
click at [893, 144] on span "Replace" at bounding box center [865, 151] width 215 height 23
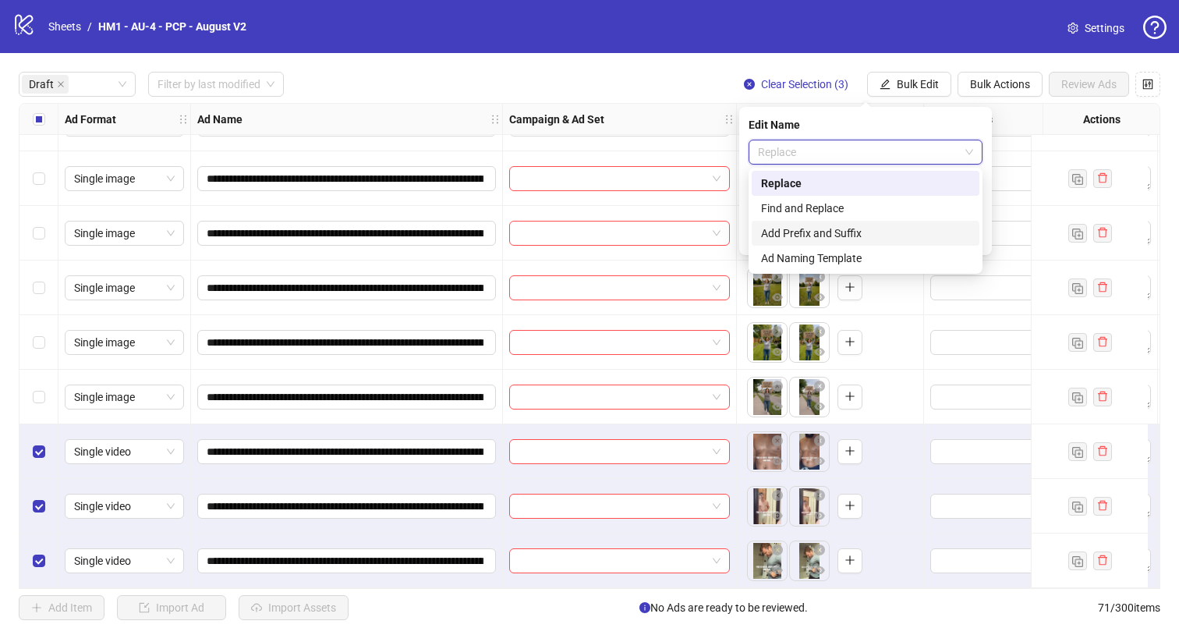
click at [879, 205] on div "Find and Replace" at bounding box center [865, 208] width 209 height 17
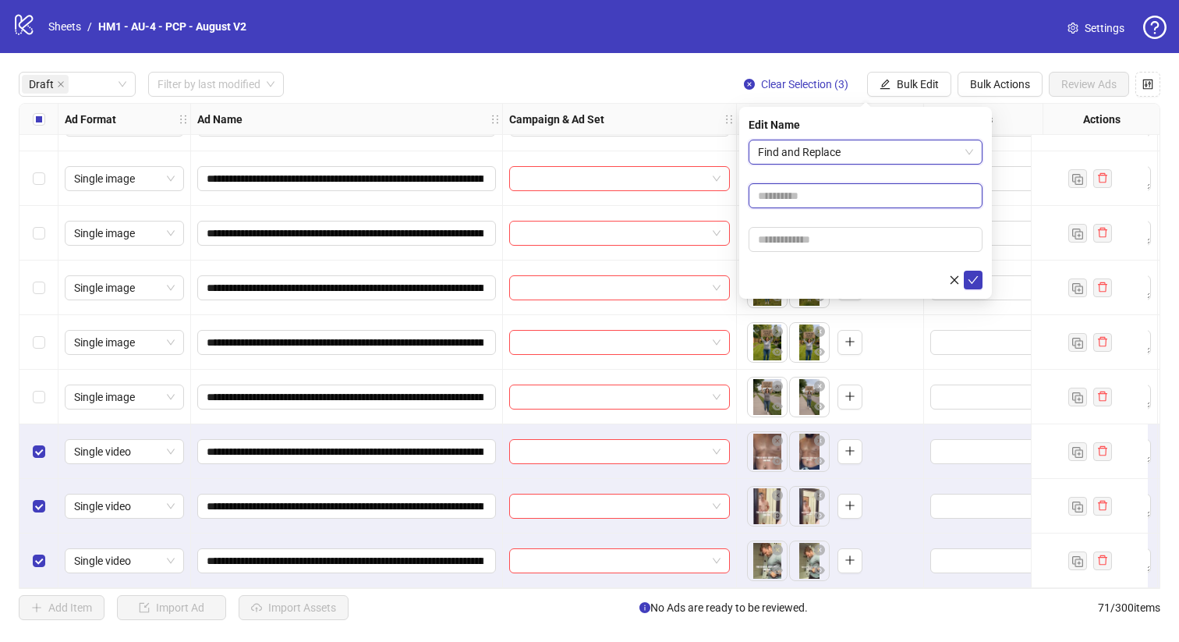
click at [843, 195] on input "text" at bounding box center [865, 195] width 234 height 25
type input "******"
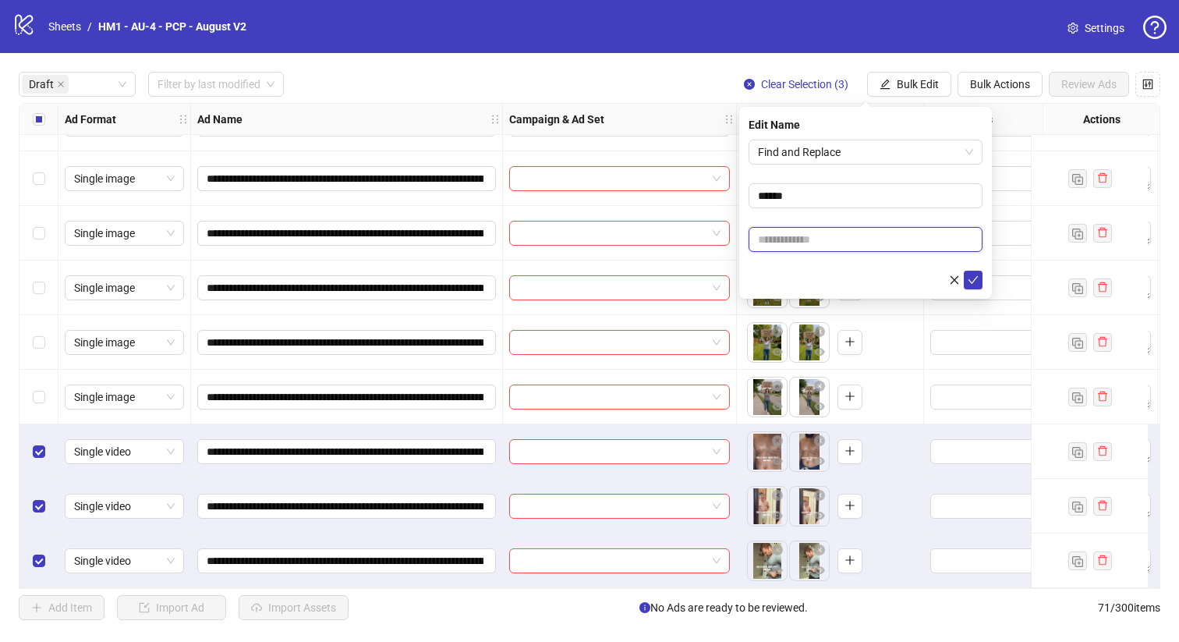
drag, startPoint x: 844, startPoint y: 232, endPoint x: 854, endPoint y: 252, distance: 22.7
click at [844, 232] on input "text" at bounding box center [865, 239] width 234 height 25
type input "***"
click at [971, 281] on icon "check" at bounding box center [973, 280] width 10 height 8
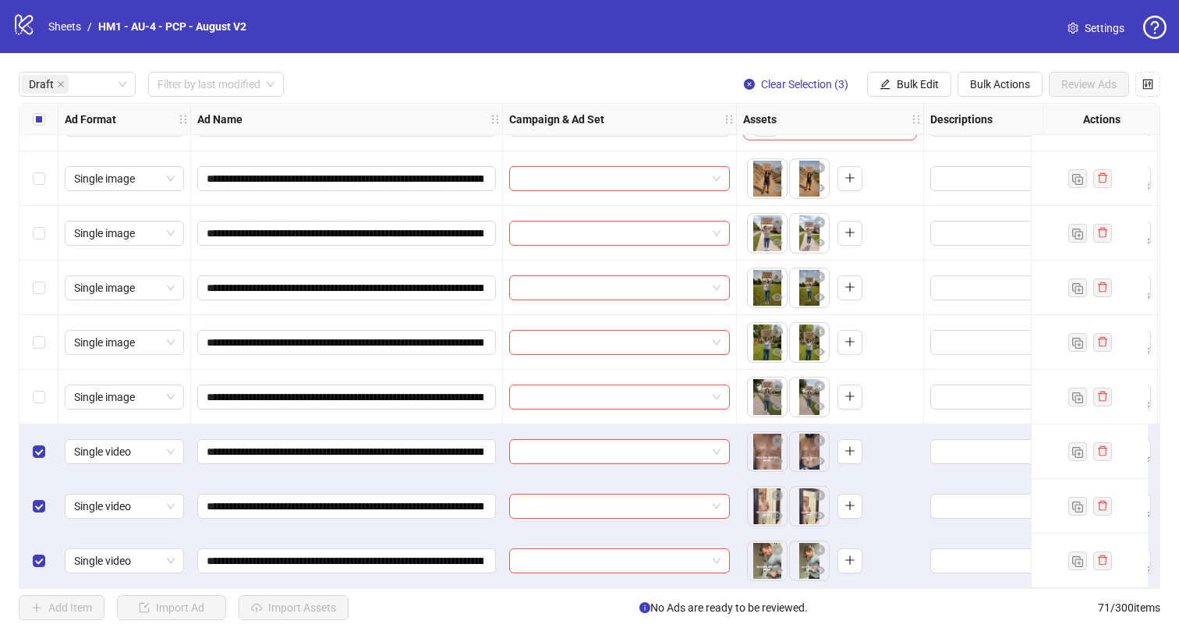
click at [56, 390] on div "Select row 8" at bounding box center [38, 396] width 39 height 55
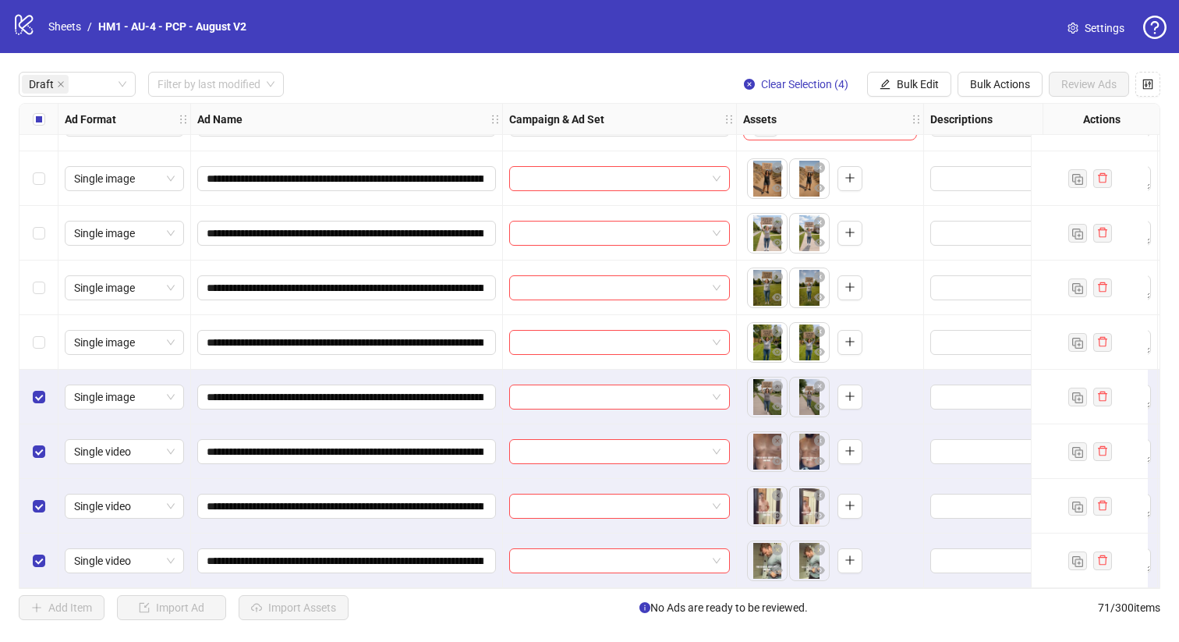
click at [39, 334] on label "Select row 7" at bounding box center [39, 342] width 12 height 17
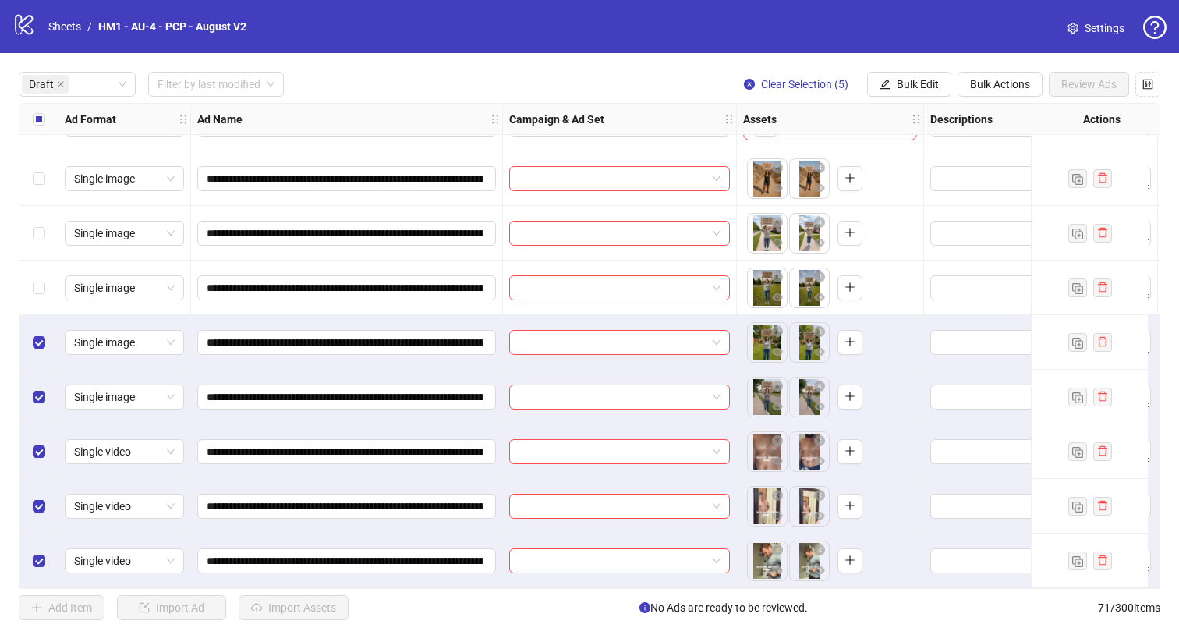
click at [28, 273] on div "Select row 6" at bounding box center [38, 287] width 39 height 55
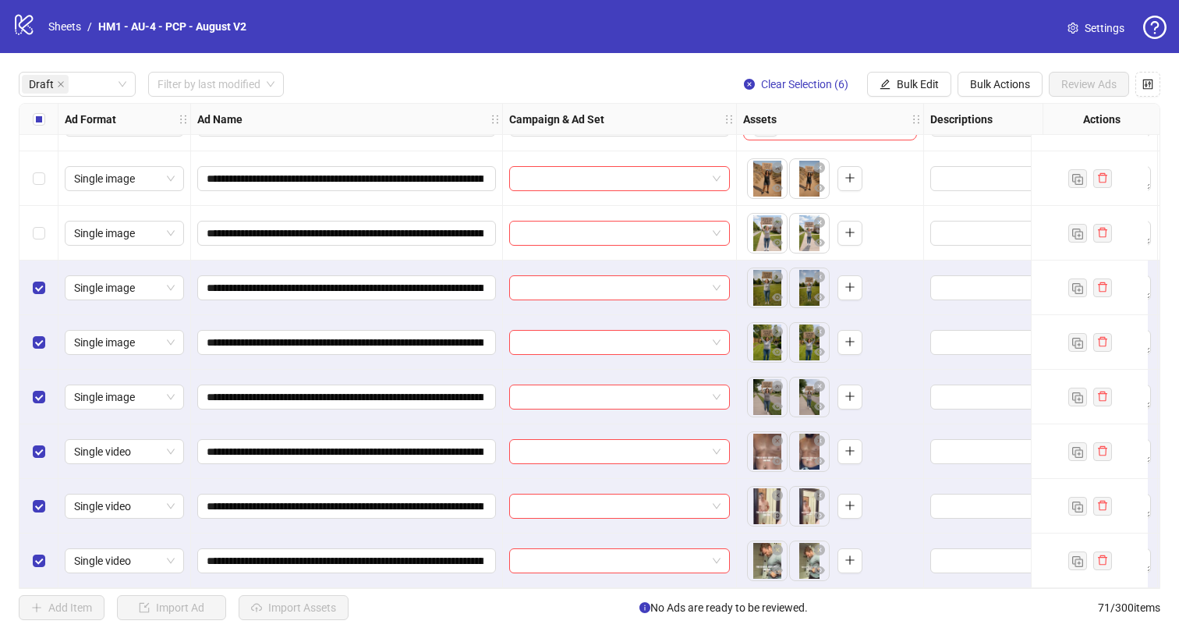
click at [40, 239] on div "Select row 5" at bounding box center [38, 233] width 39 height 55
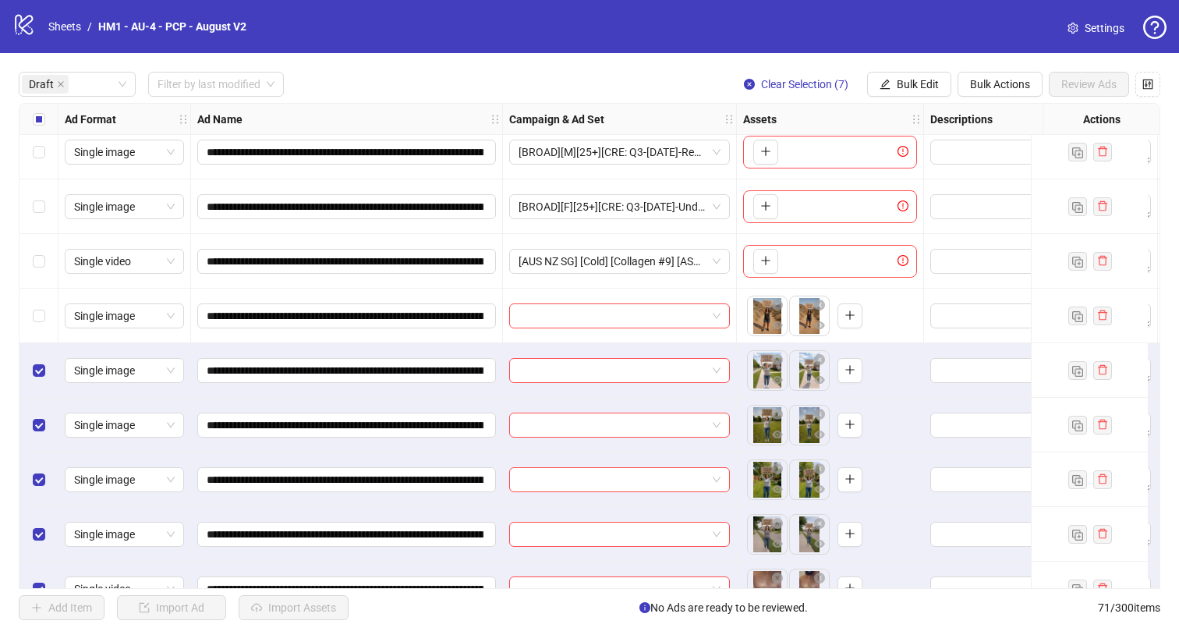
scroll to position [9, 0]
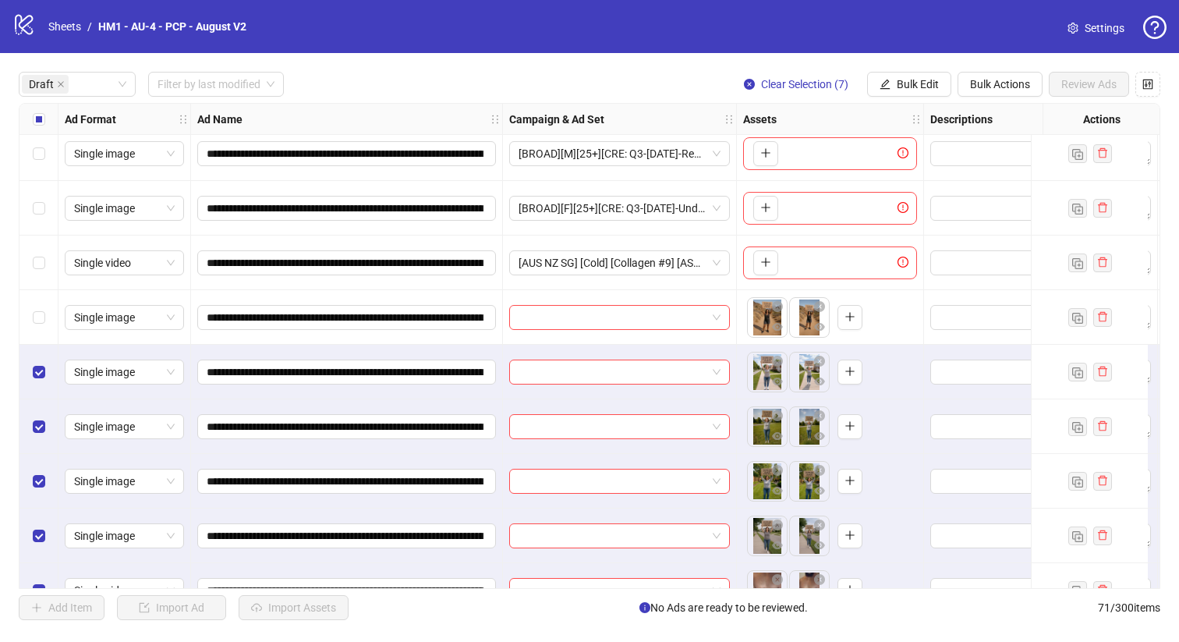
click at [30, 118] on div "Select all rows" at bounding box center [38, 119] width 39 height 31
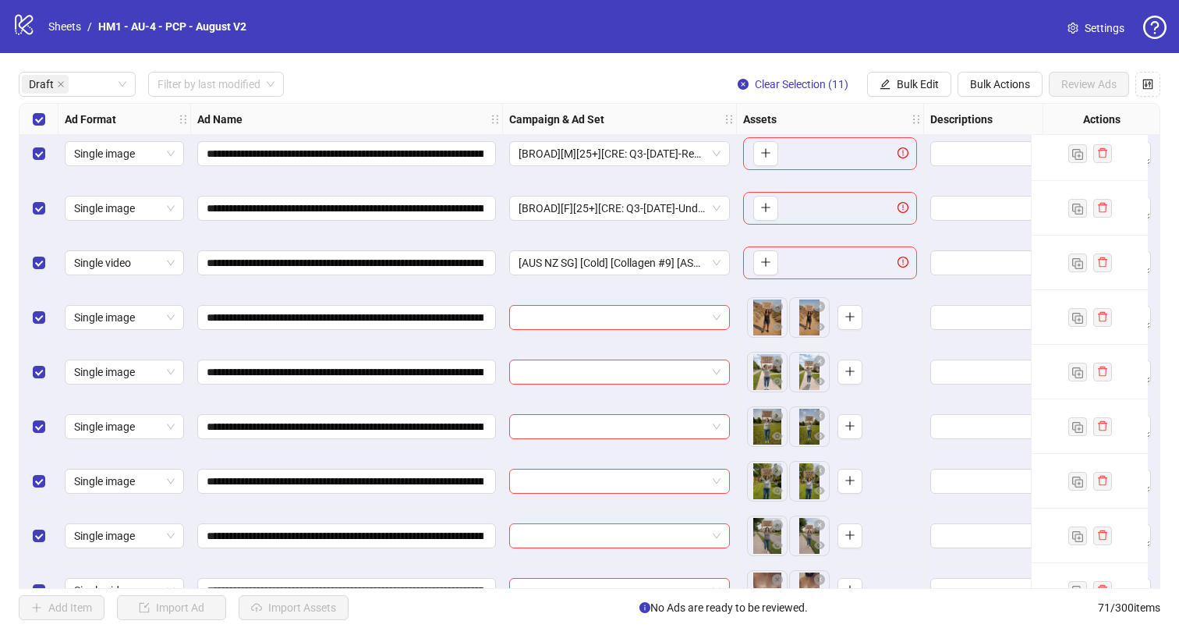
click at [30, 118] on div "Select all rows" at bounding box center [38, 119] width 39 height 31
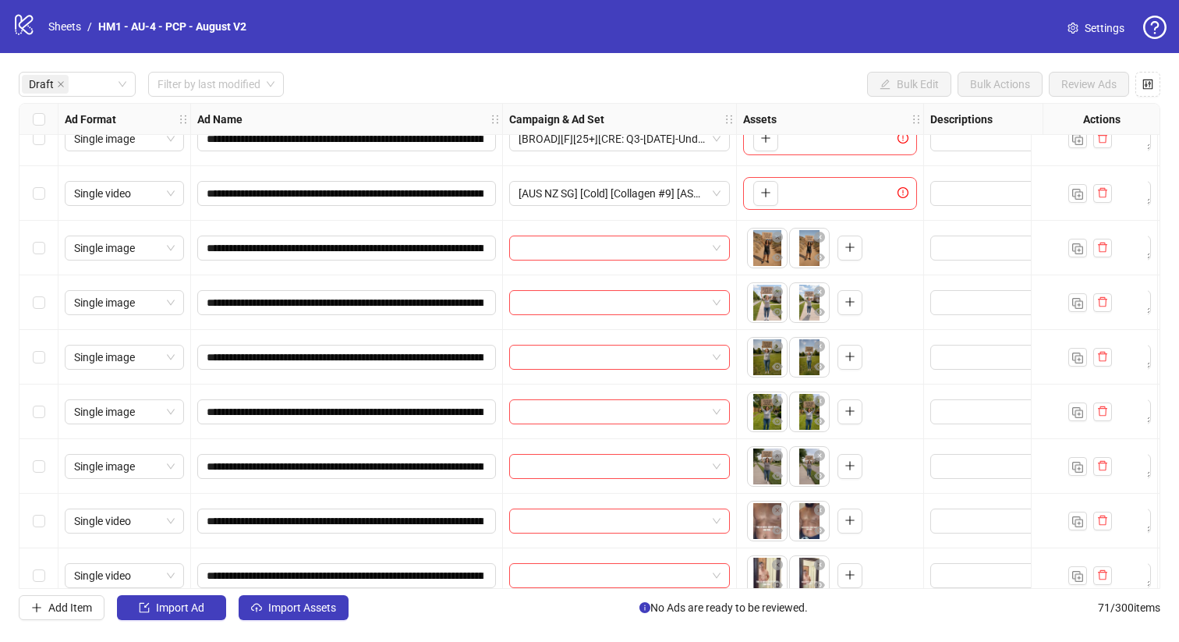
scroll to position [119, 0]
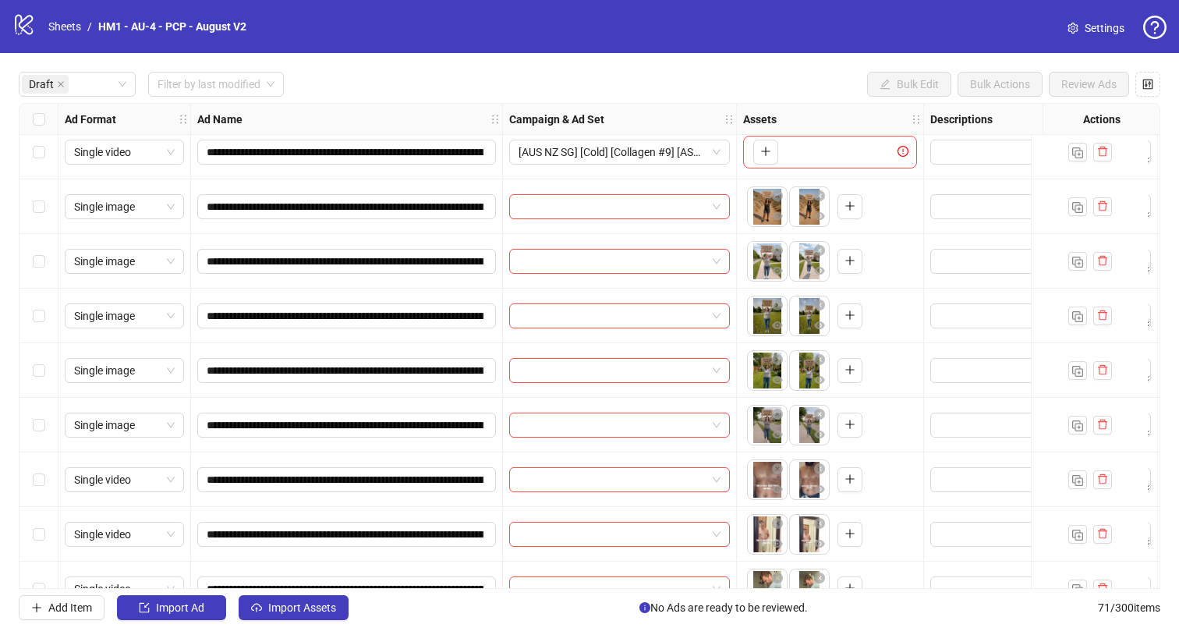
click at [42, 415] on div "Select row 8" at bounding box center [38, 425] width 39 height 55
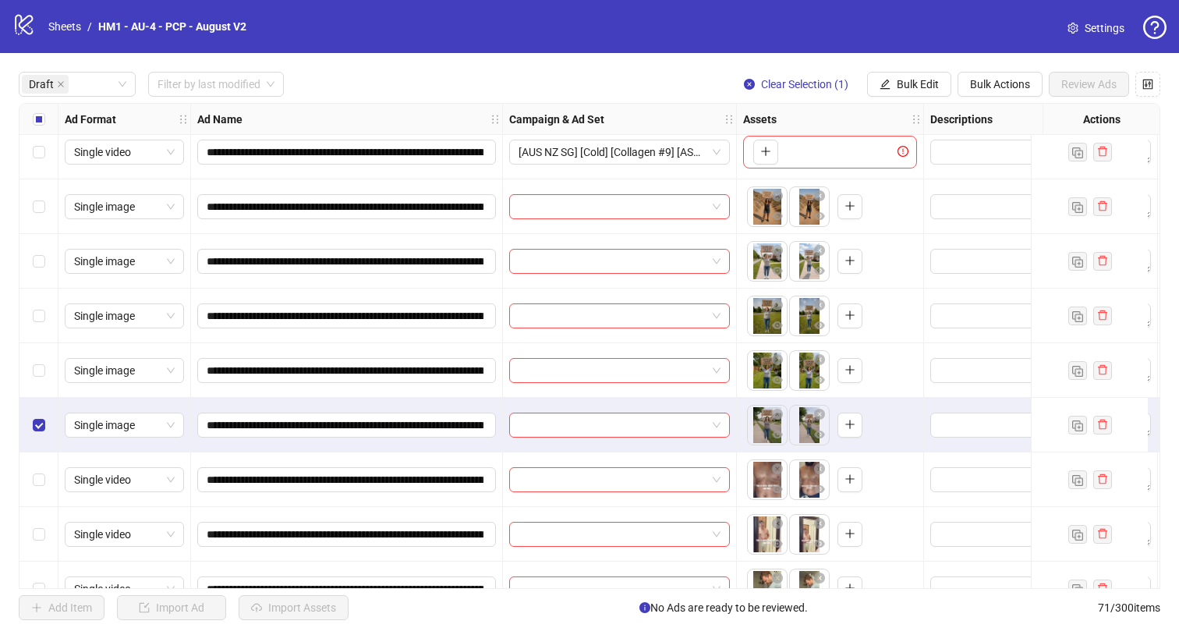
click at [51, 371] on div "Select row 7" at bounding box center [38, 370] width 39 height 55
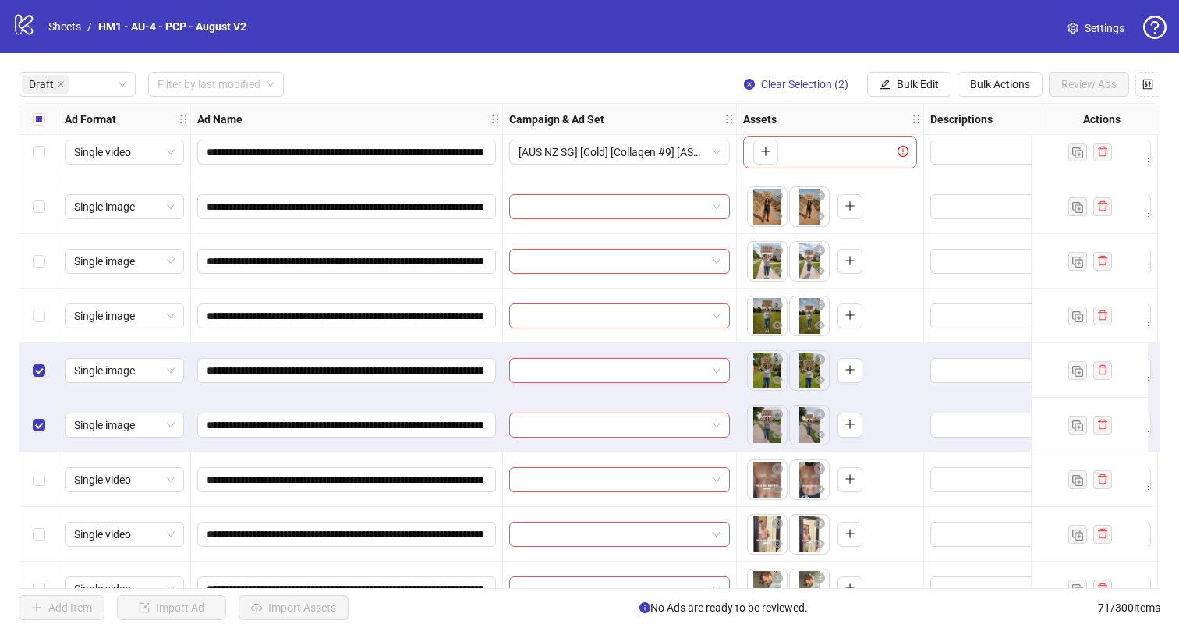
click at [57, 317] on div "Select row 6" at bounding box center [38, 315] width 39 height 55
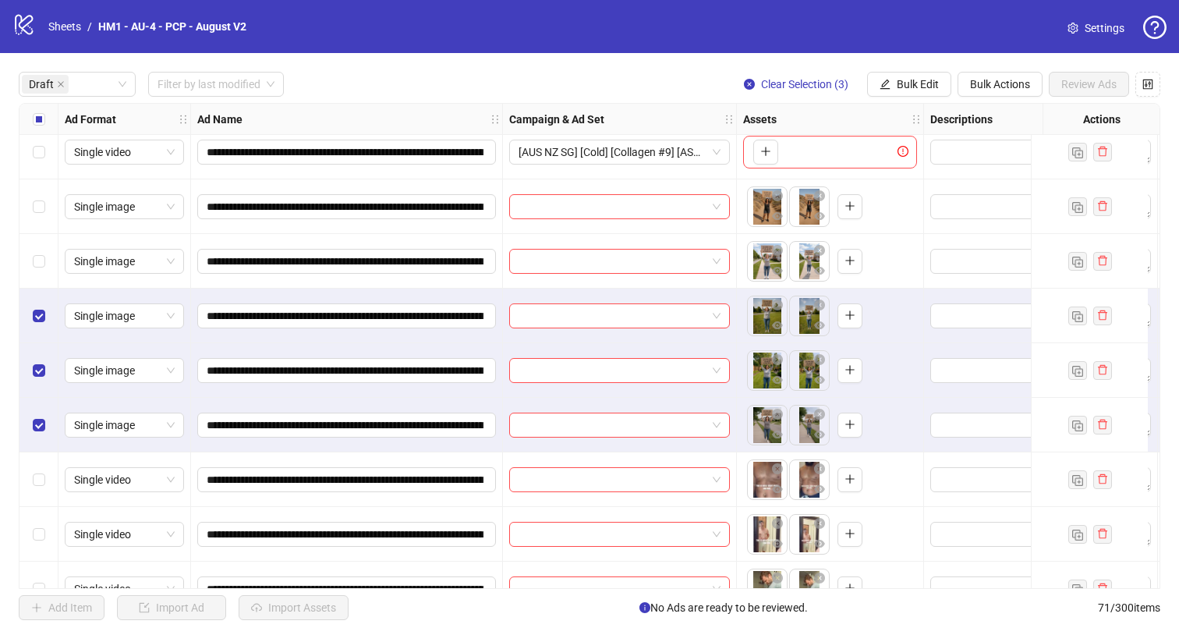
click at [58, 291] on div "Single image" at bounding box center [124, 315] width 133 height 55
click at [62, 257] on div "Single image" at bounding box center [124, 261] width 133 height 55
click at [47, 206] on div "Select row 4" at bounding box center [38, 206] width 39 height 55
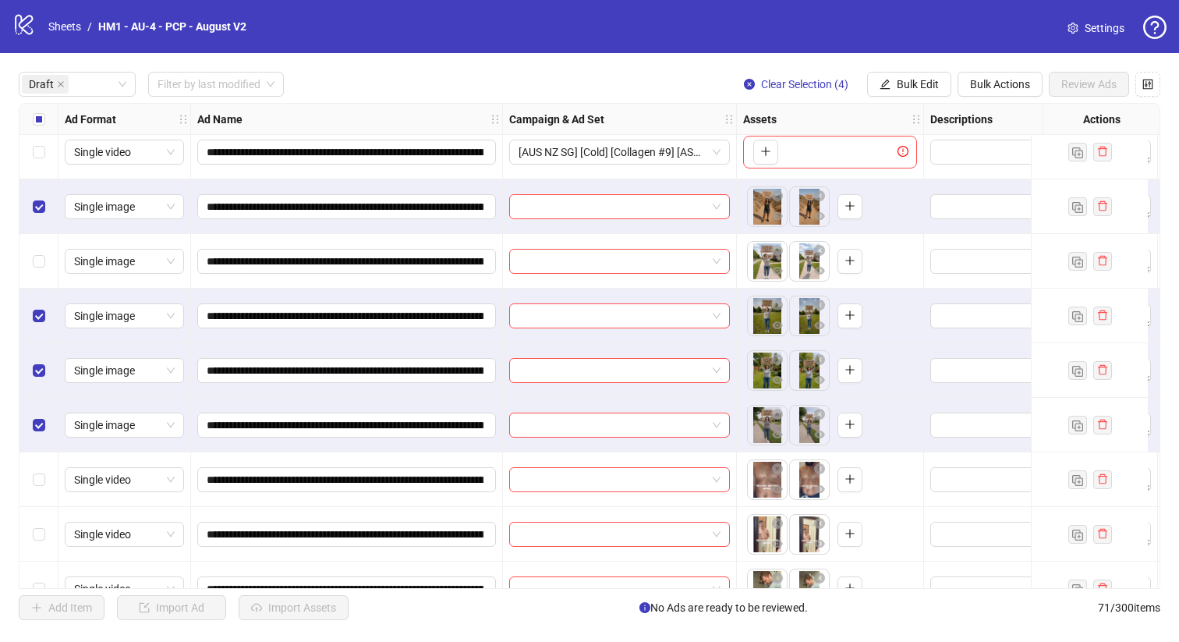
click at [38, 273] on div "Select row 5" at bounding box center [38, 261] width 39 height 55
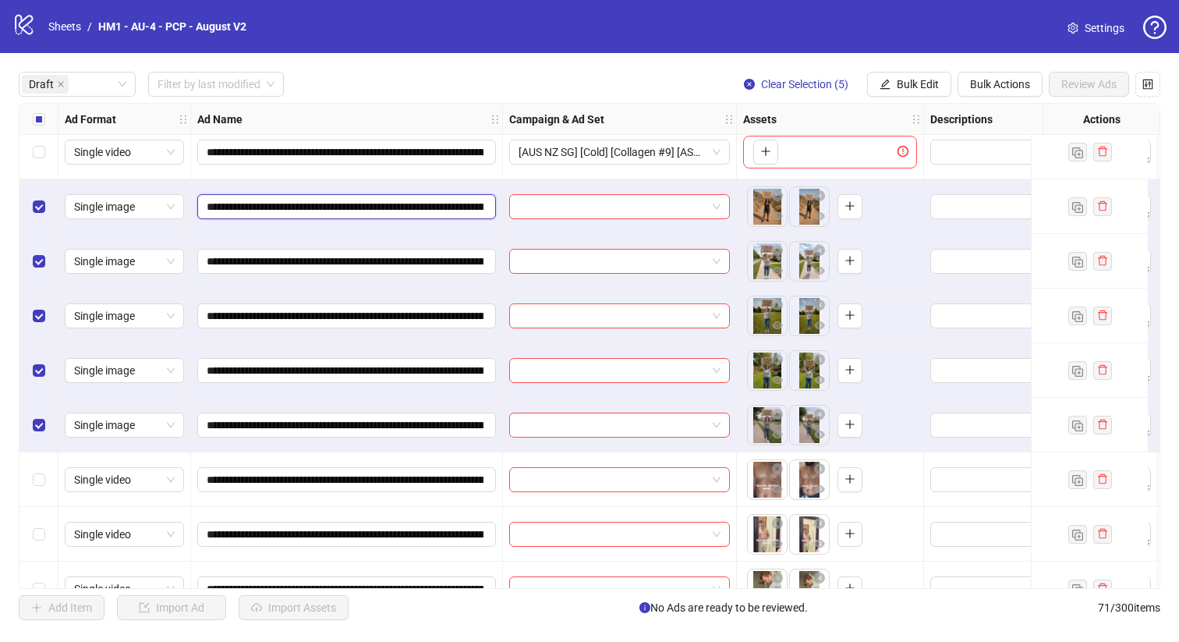
drag, startPoint x: 408, startPoint y: 207, endPoint x: 438, endPoint y: 206, distance: 29.6
click at [460, 208] on input "**********" at bounding box center [345, 206] width 277 height 17
click at [421, 205] on input "**********" at bounding box center [345, 206] width 277 height 17
drag, startPoint x: 405, startPoint y: 207, endPoint x: 359, endPoint y: 210, distance: 46.2
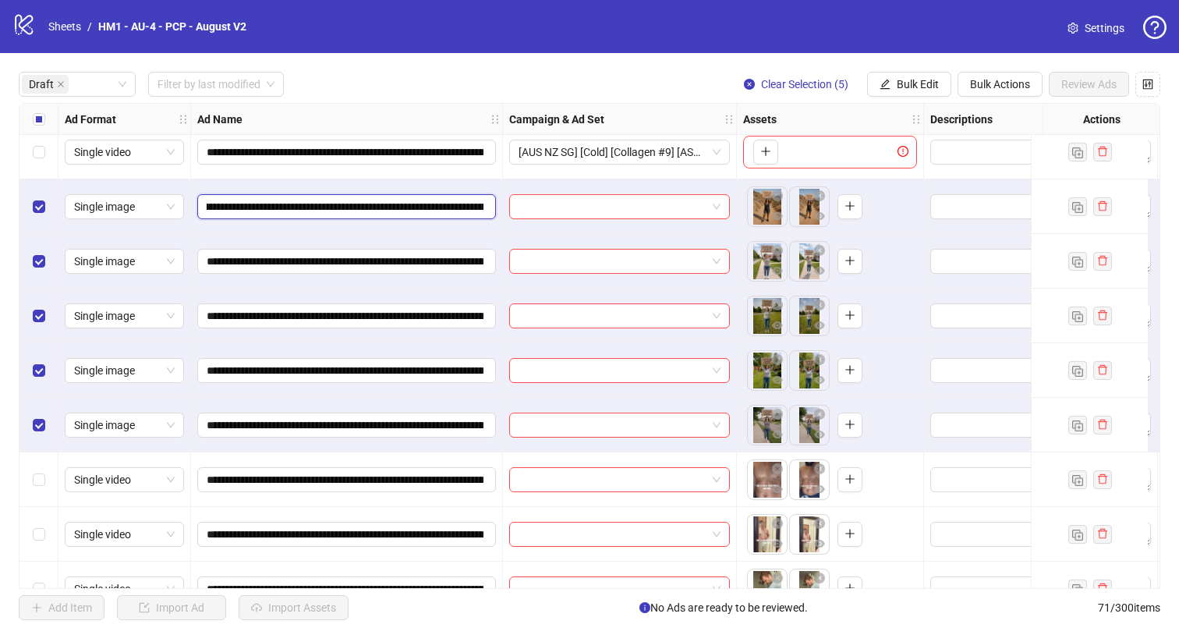
click at [359, 210] on input "**********" at bounding box center [345, 206] width 277 height 17
click at [907, 80] on span "Bulk Edit" at bounding box center [917, 84] width 42 height 12
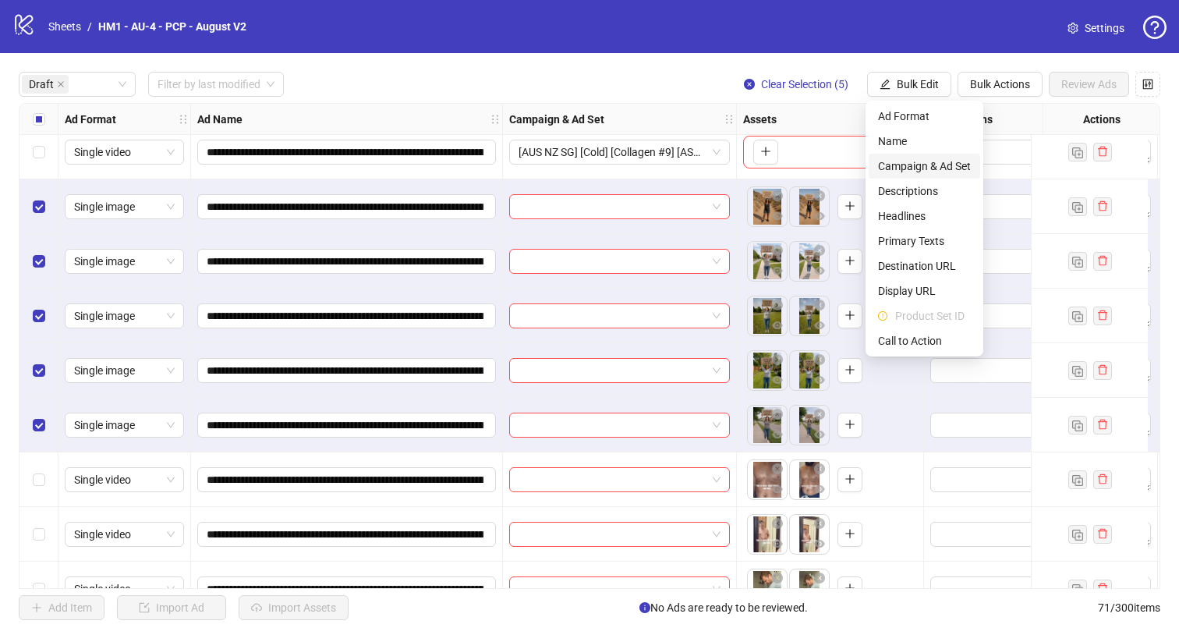
click at [940, 170] on span "Campaign & Ad Set" at bounding box center [924, 165] width 93 height 17
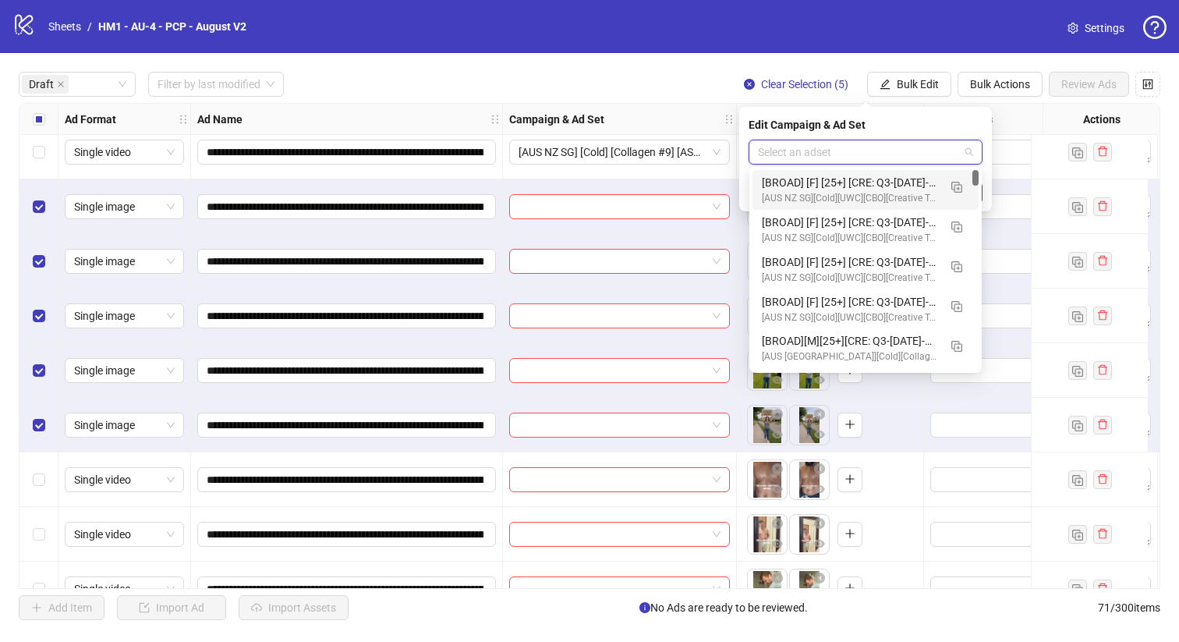
click at [840, 158] on input "search" at bounding box center [858, 151] width 201 height 23
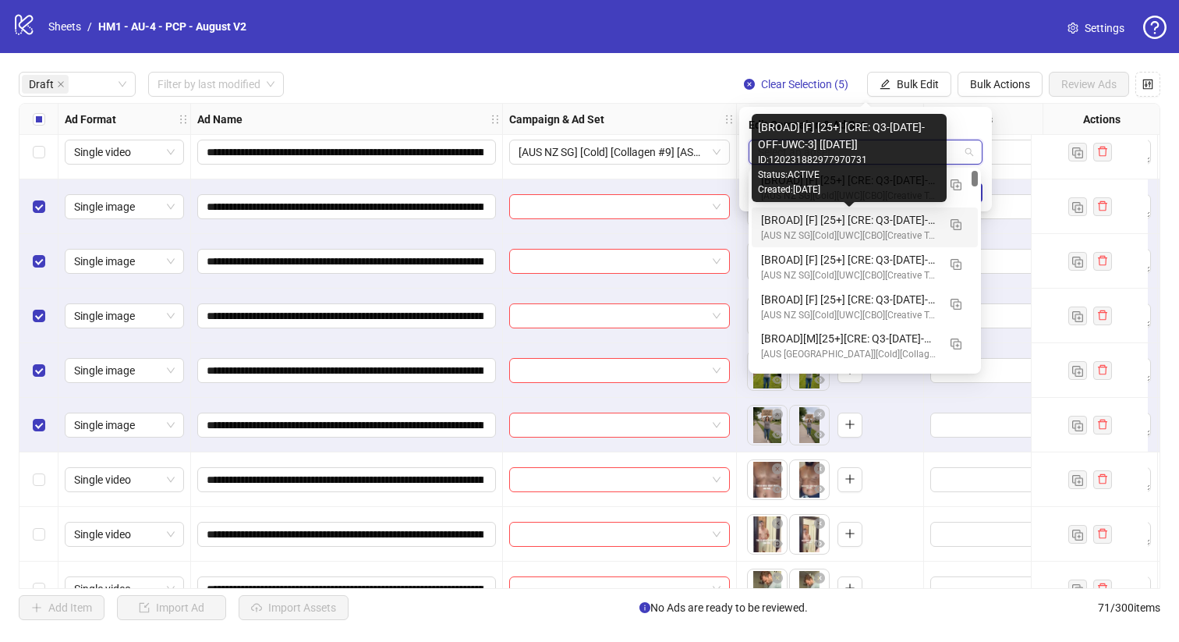
scroll to position [30, 0]
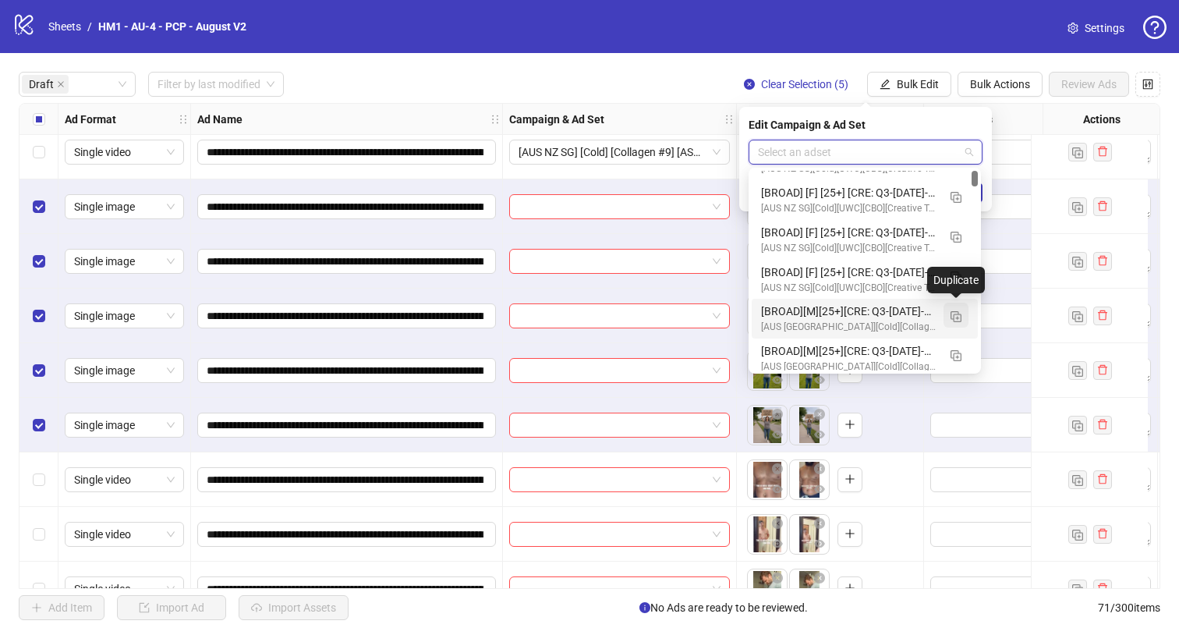
click at [961, 314] on button "button" at bounding box center [955, 314] width 25 height 25
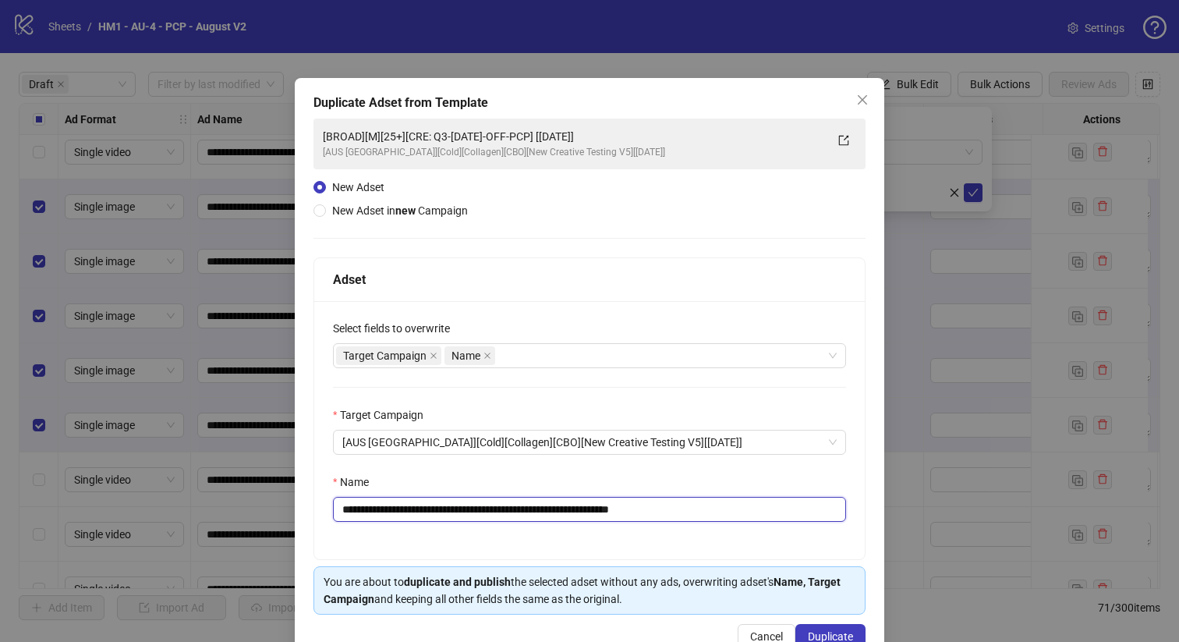
drag, startPoint x: 574, startPoint y: 508, endPoint x: 451, endPoint y: 504, distance: 123.2
click at [451, 504] on input "**********" at bounding box center [589, 509] width 513 height 25
paste input "**********"
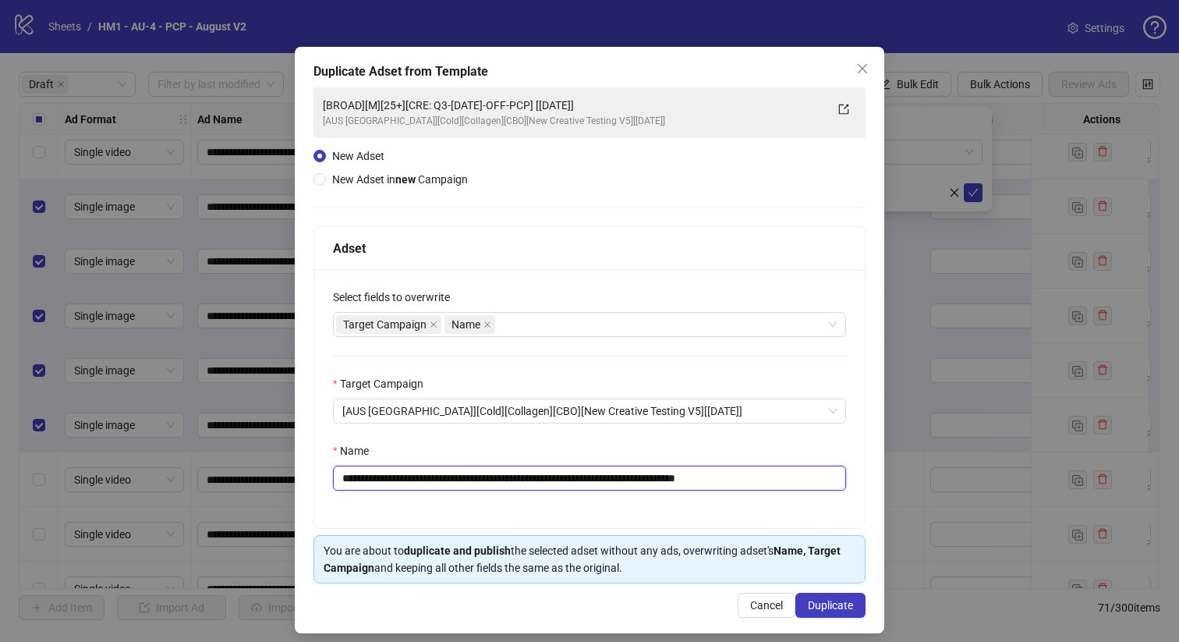
scroll to position [42, 0]
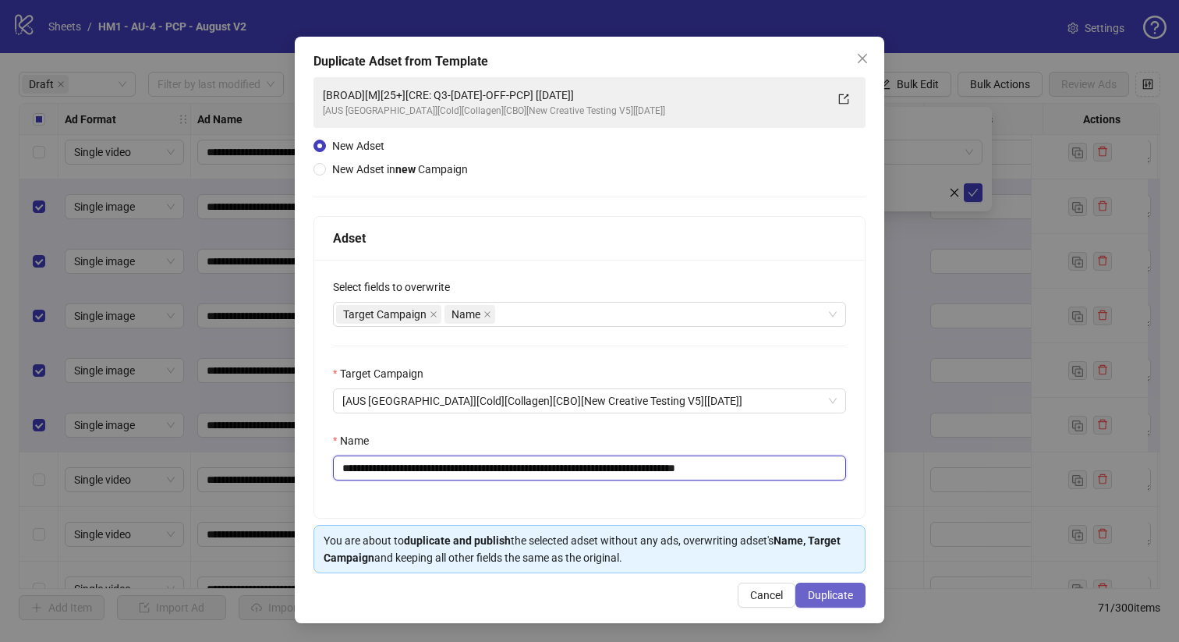
type input "**********"
click at [804, 601] on button "Duplicate" at bounding box center [830, 594] width 70 height 25
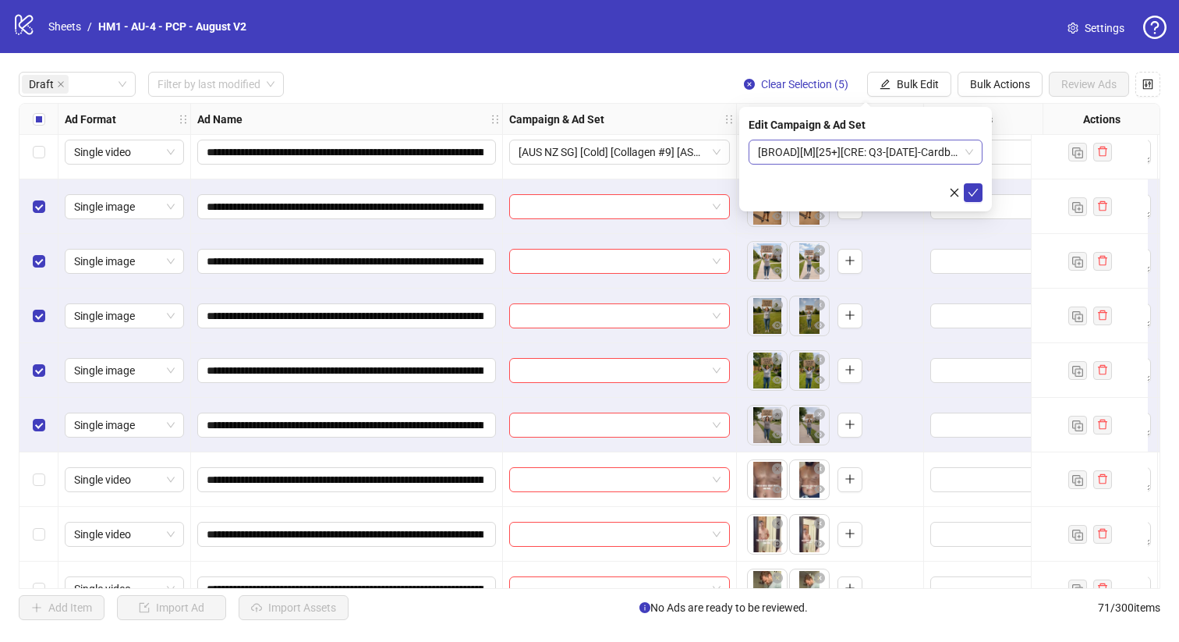
click at [853, 140] on span "[BROAD][M][25+][CRE: Q3-[DATE]-Cardboards-BeerBelly-AI-CGR-PCP] [[DATE]]" at bounding box center [865, 151] width 215 height 23
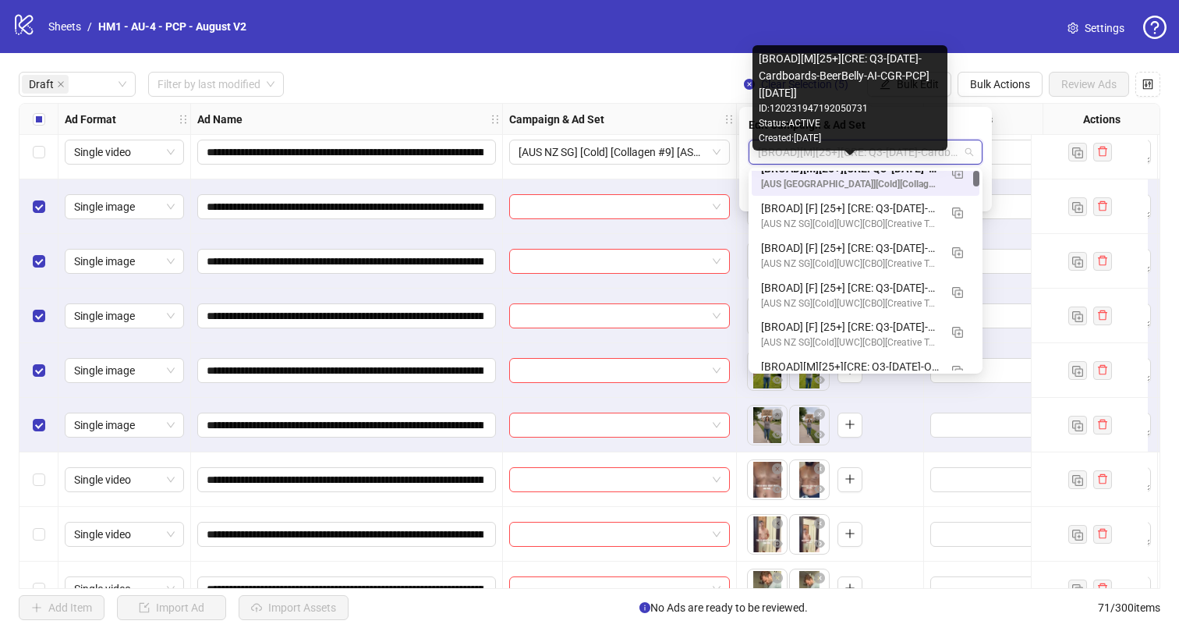
click at [850, 177] on div "[AUS [GEOGRAPHIC_DATA]][Cold][Collagen][CBO][New Creative Testing V5][[DATE]]" at bounding box center [850, 184] width 178 height 15
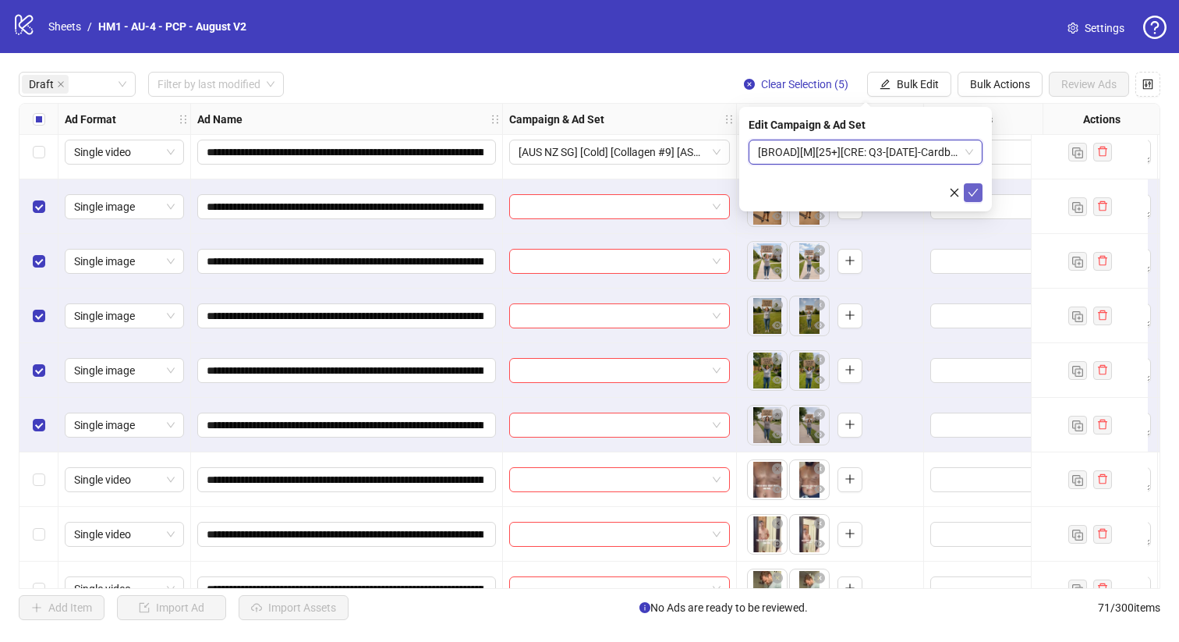
click at [972, 191] on icon "check" at bounding box center [972, 192] width 11 height 11
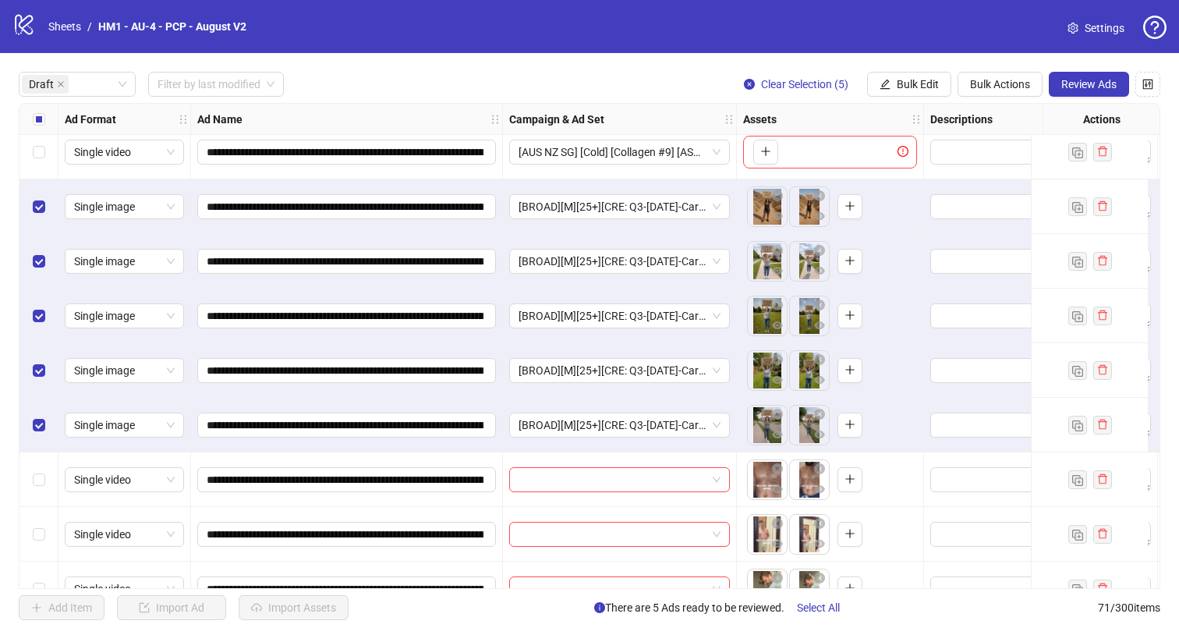
click at [46, 128] on div "Select all rows" at bounding box center [38, 119] width 39 height 31
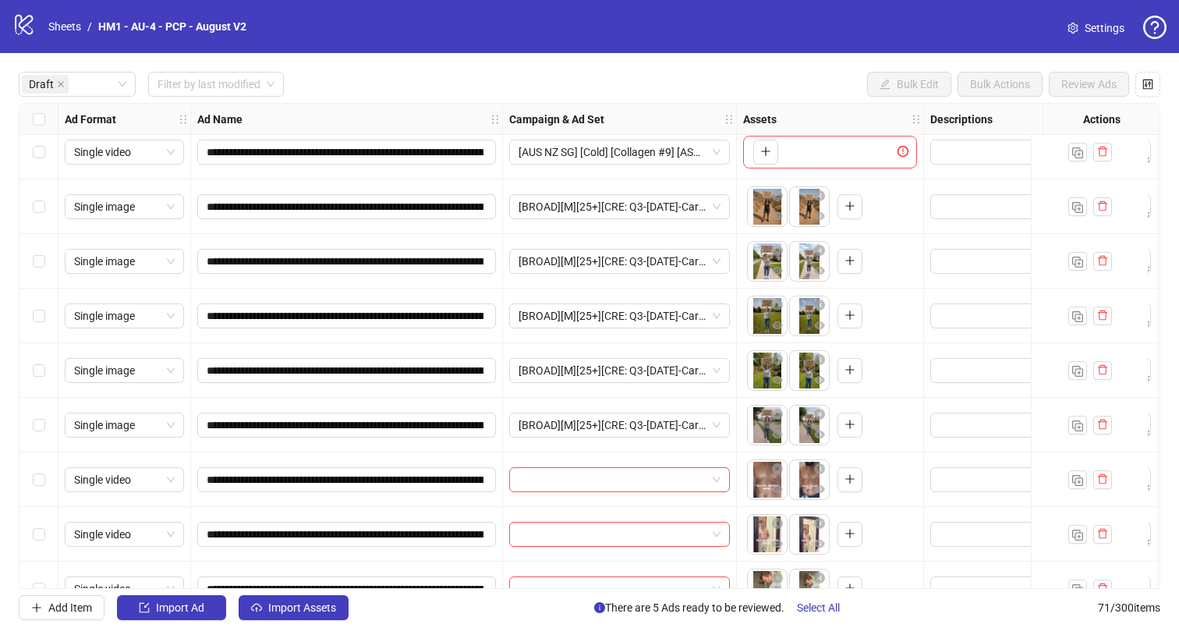
scroll to position [154, 0]
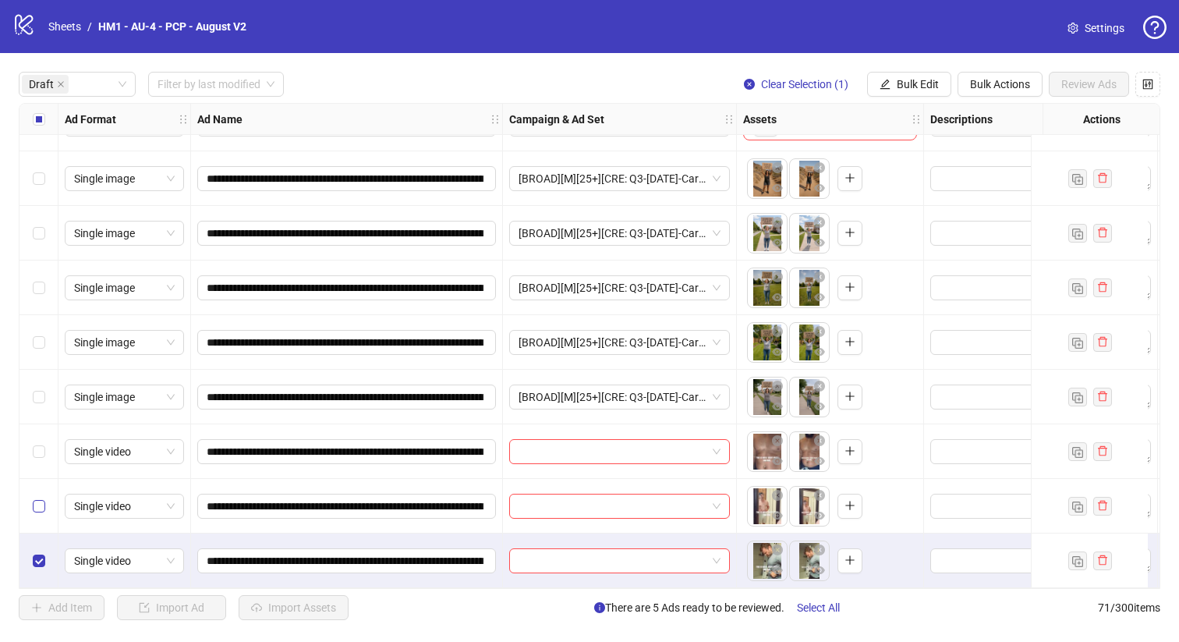
click at [42, 497] on label "Select row 10" at bounding box center [39, 505] width 12 height 17
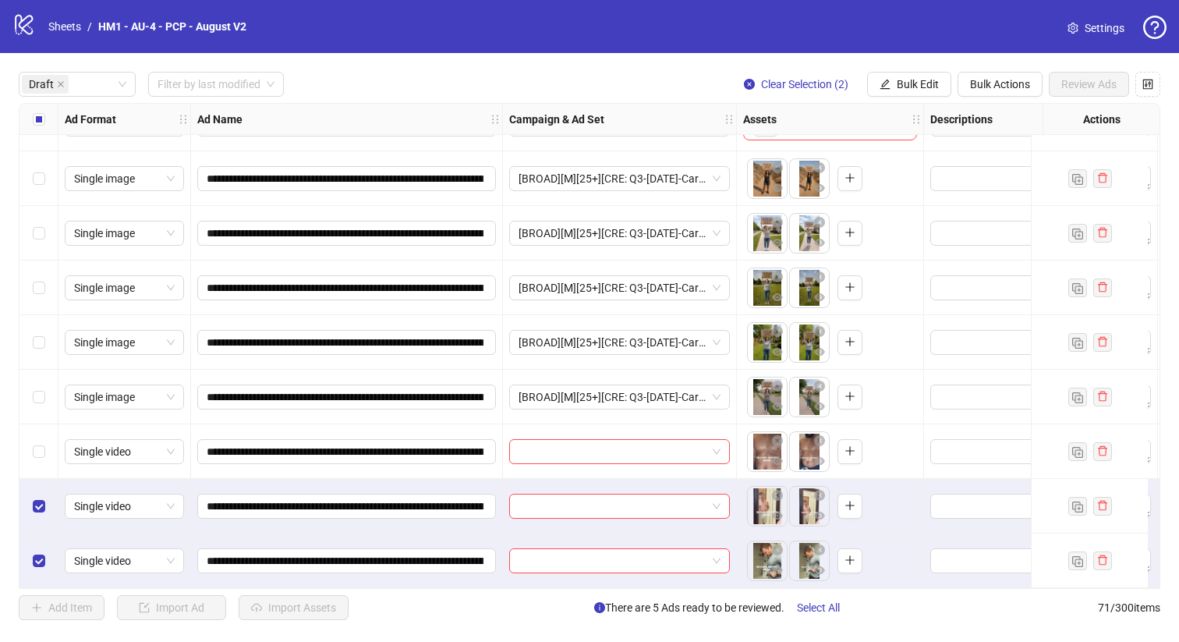
click at [32, 442] on div "Select row 9" at bounding box center [38, 451] width 39 height 55
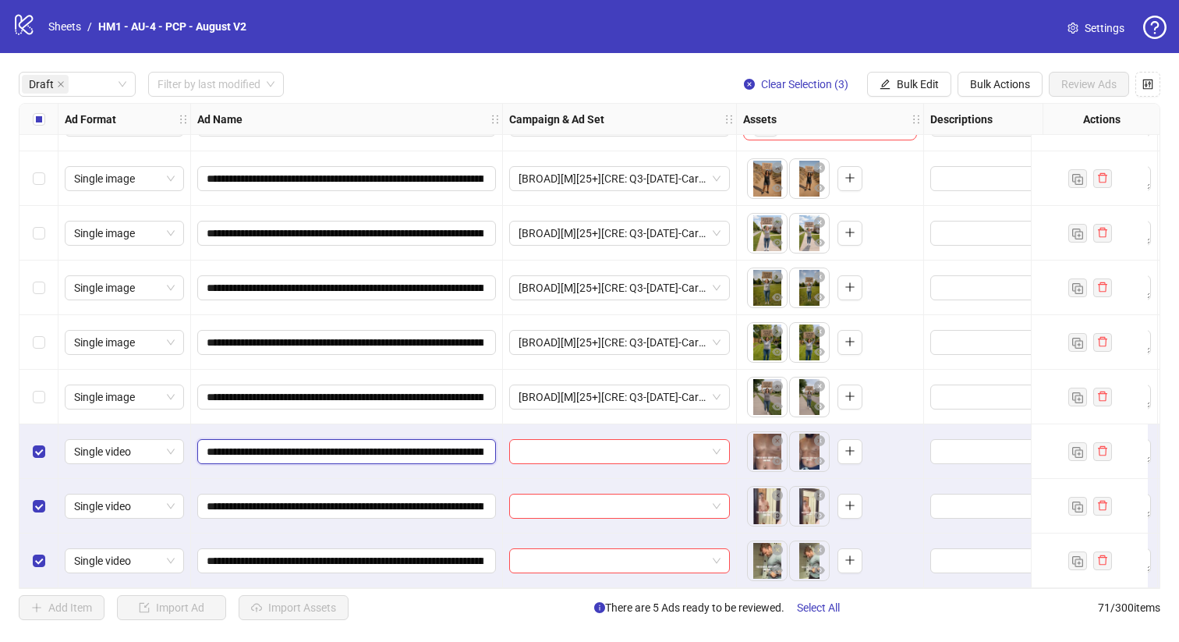
click at [379, 446] on input "**********" at bounding box center [345, 451] width 277 height 17
drag, startPoint x: 387, startPoint y: 444, endPoint x: 446, endPoint y: 438, distance: 58.8
click at [446, 443] on input "**********" at bounding box center [345, 451] width 277 height 17
click at [906, 80] on span "Bulk Edit" at bounding box center [917, 84] width 42 height 12
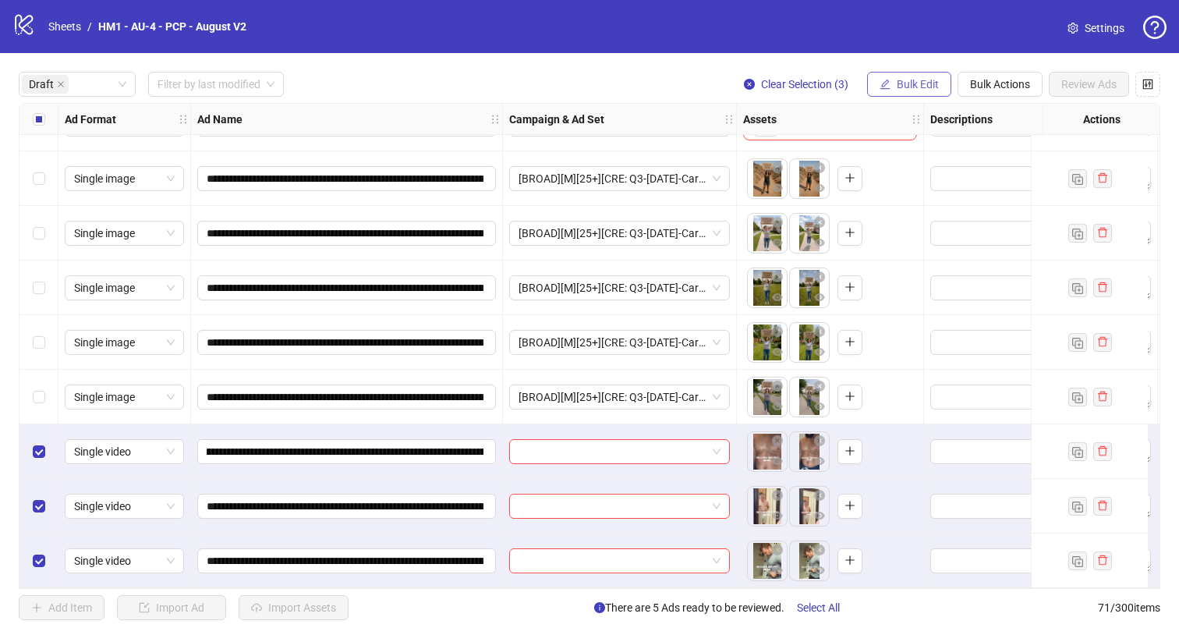
scroll to position [0, 0]
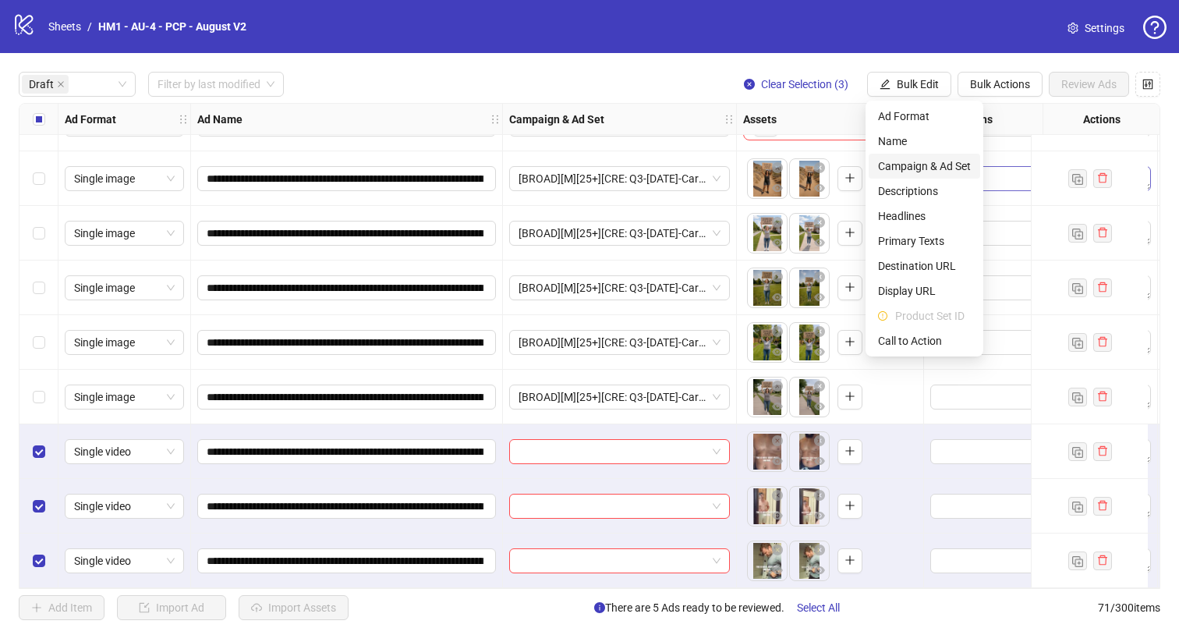
click at [945, 167] on span "Campaign & Ad Set" at bounding box center [924, 165] width 93 height 17
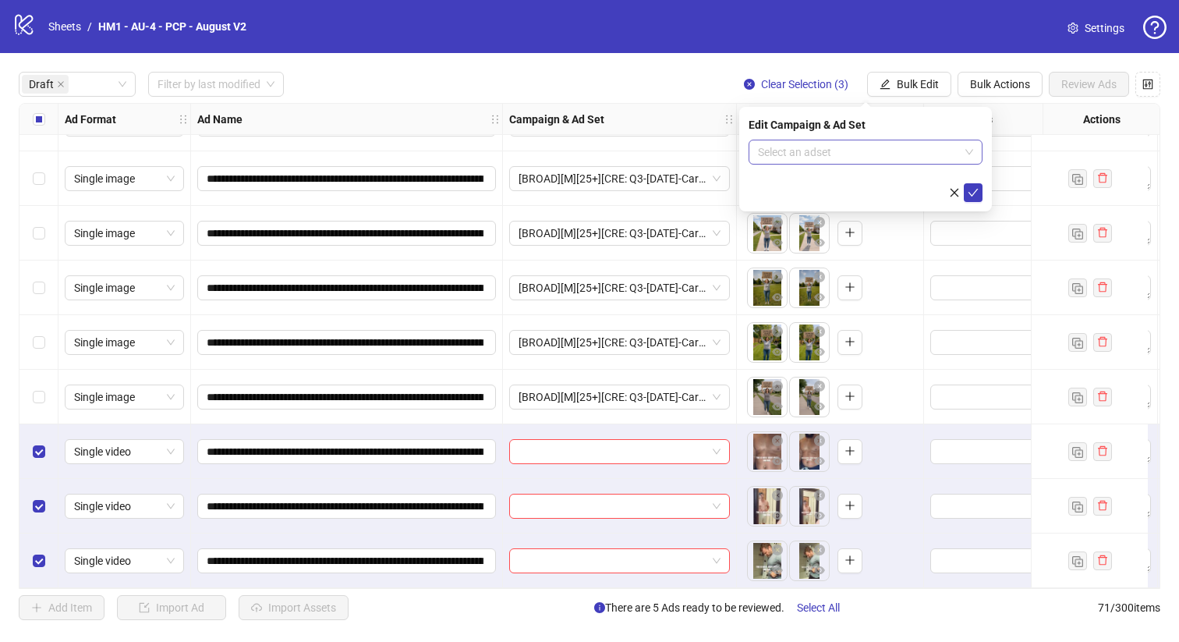
click at [883, 147] on input "search" at bounding box center [858, 151] width 201 height 23
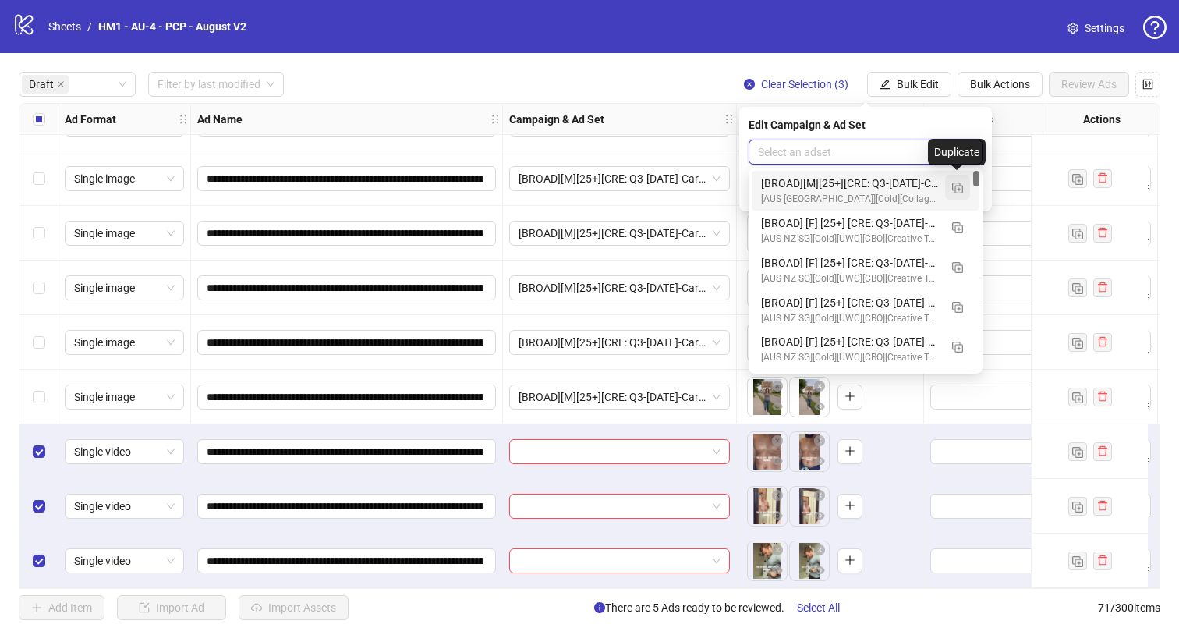
click at [957, 186] on img "button" at bounding box center [957, 187] width 11 height 11
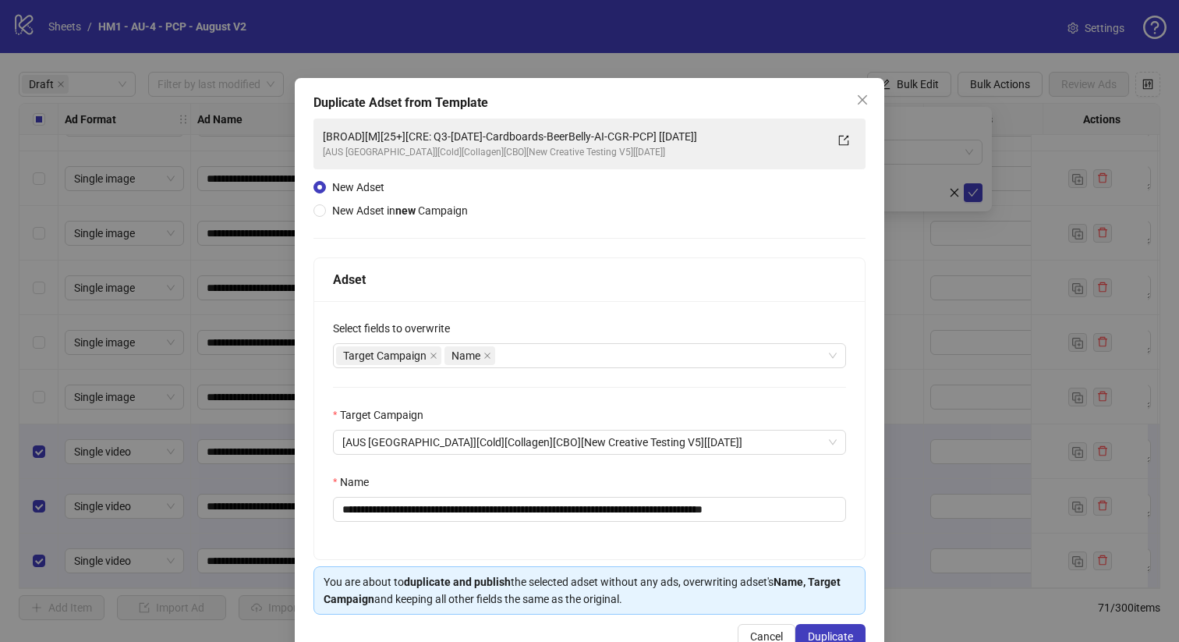
click at [1045, 398] on div "**********" at bounding box center [589, 321] width 1179 height 642
click at [1040, 395] on div at bounding box center [1088, 396] width 117 height 55
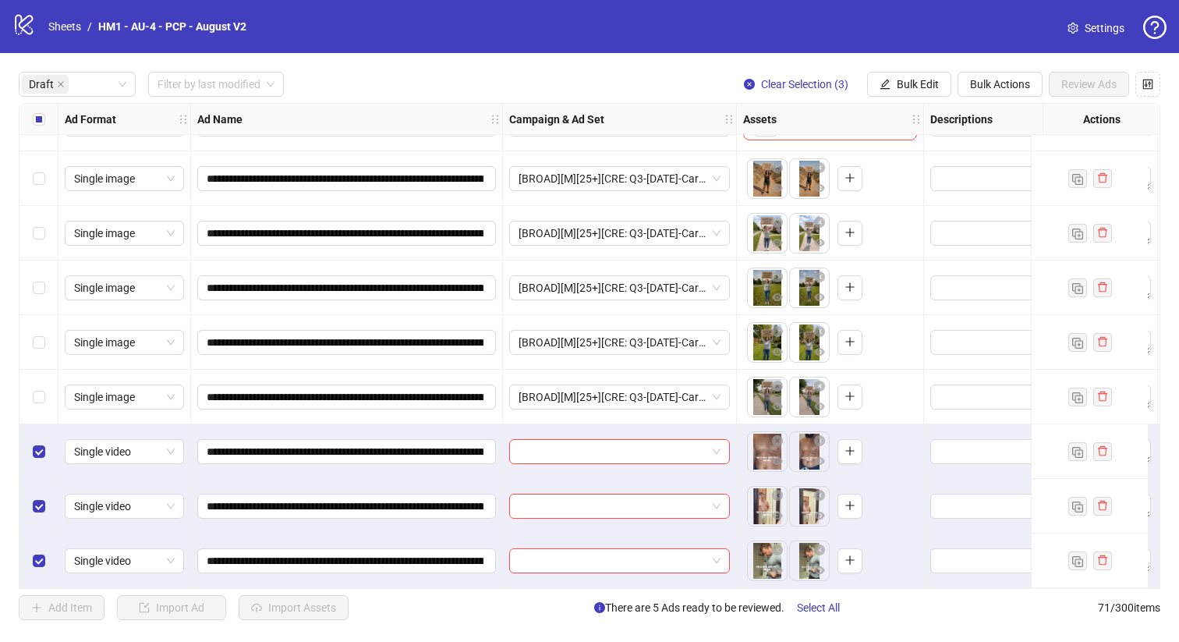
click at [31, 122] on div "Select all rows" at bounding box center [38, 119] width 39 height 31
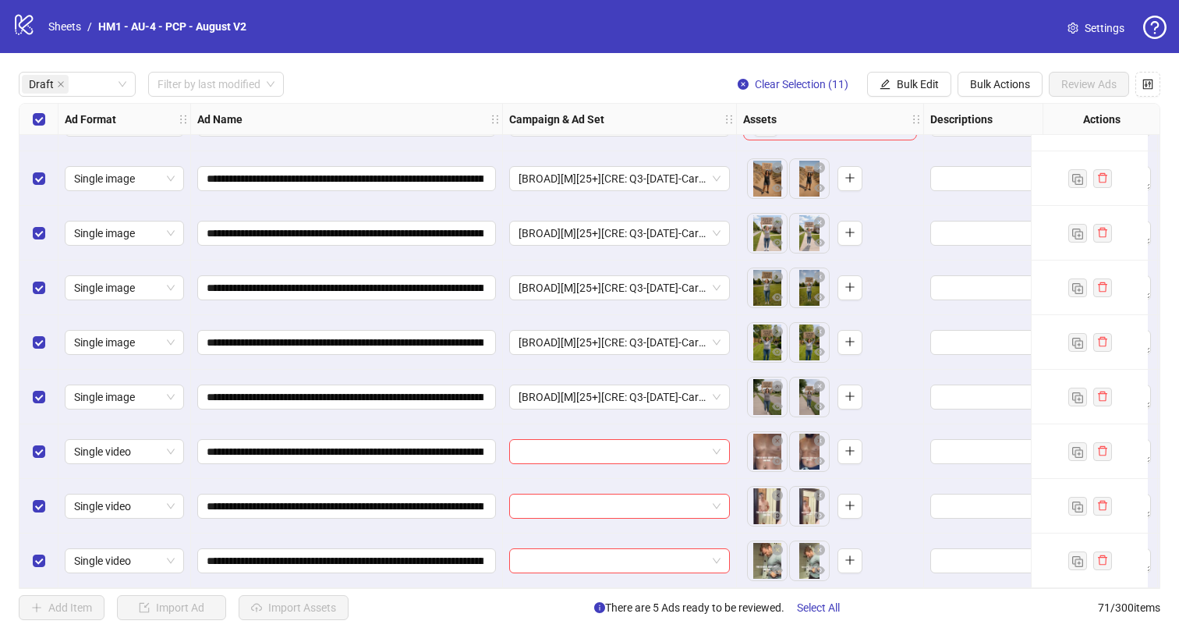
click at [31, 122] on div "Select all rows" at bounding box center [38, 119] width 39 height 31
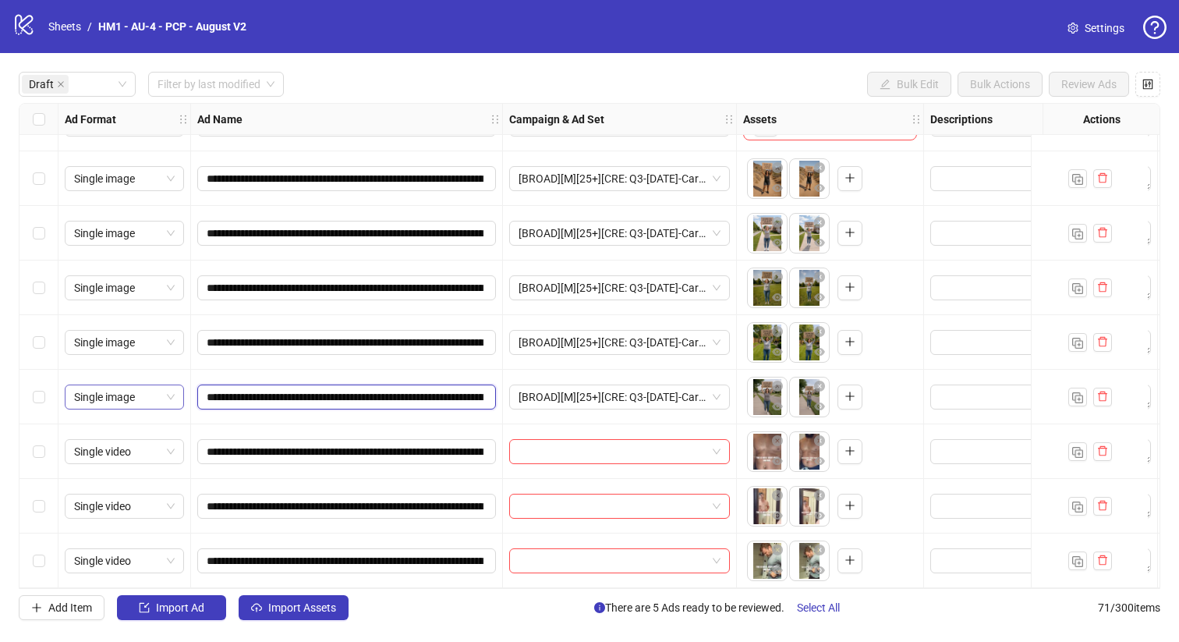
drag, startPoint x: 402, startPoint y: 389, endPoint x: 162, endPoint y: 388, distance: 240.1
drag, startPoint x: 222, startPoint y: 391, endPoint x: 647, endPoint y: 401, distance: 424.9
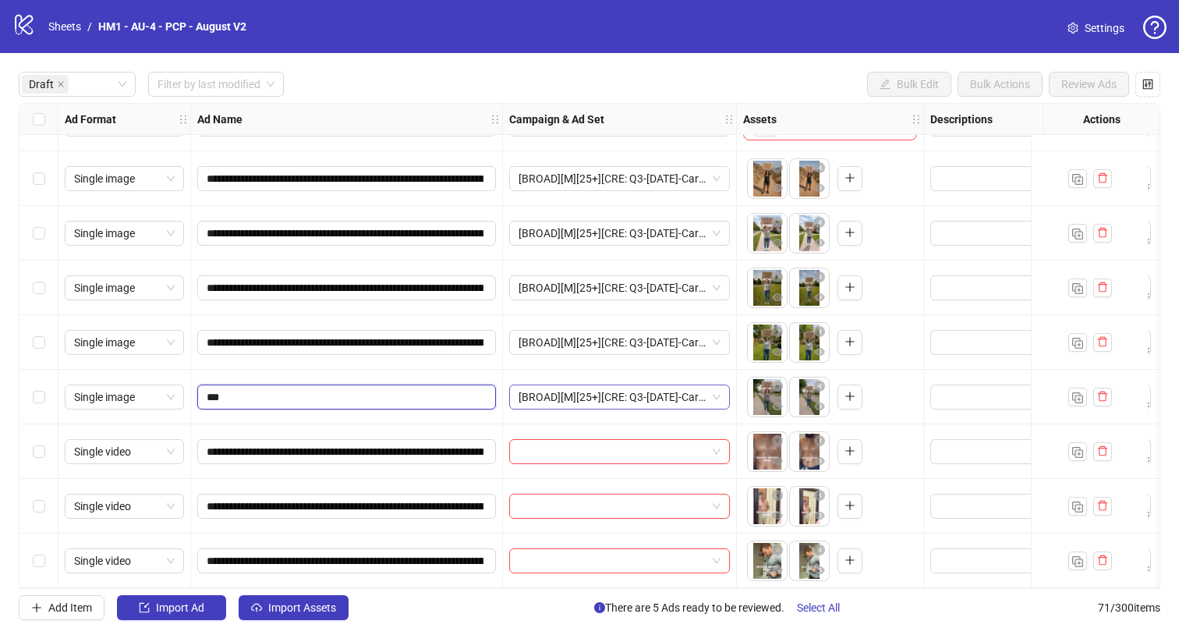
scroll to position [0, 0]
click at [355, 391] on input "**********" at bounding box center [345, 396] width 277 height 17
drag, startPoint x: 405, startPoint y: 392, endPoint x: 544, endPoint y: 396, distance: 138.8
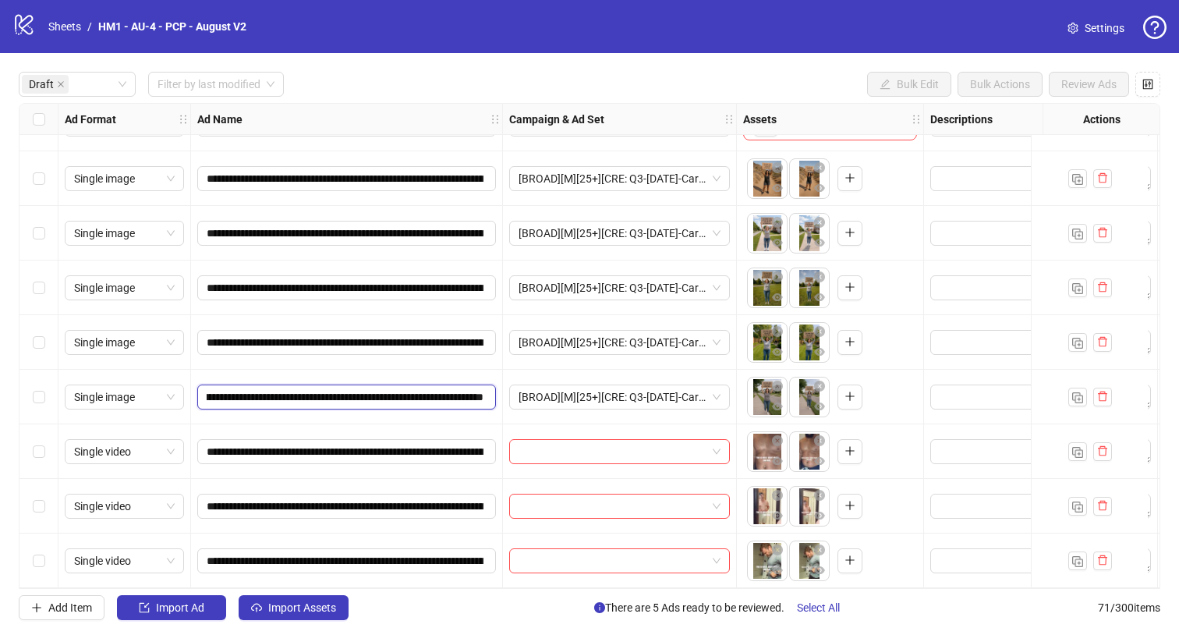
click at [394, 393] on input "**********" at bounding box center [345, 396] width 277 height 17
drag, startPoint x: 256, startPoint y: 389, endPoint x: 534, endPoint y: 406, distance: 278.0
drag, startPoint x: 257, startPoint y: 391, endPoint x: 676, endPoint y: 403, distance: 418.8
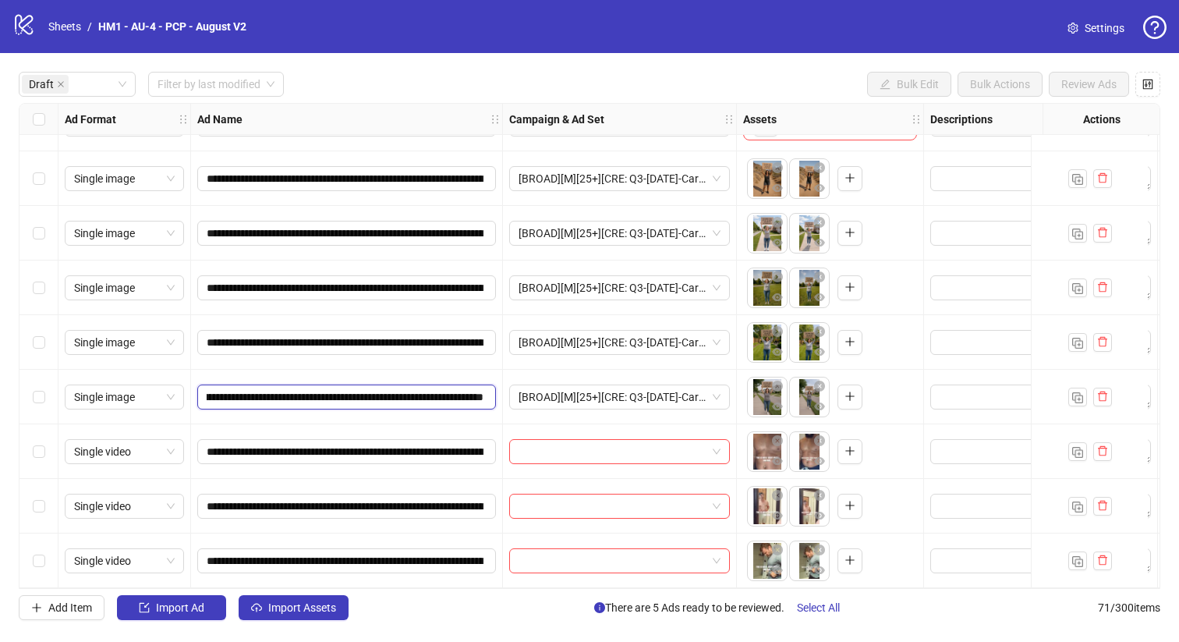
type input "**********"
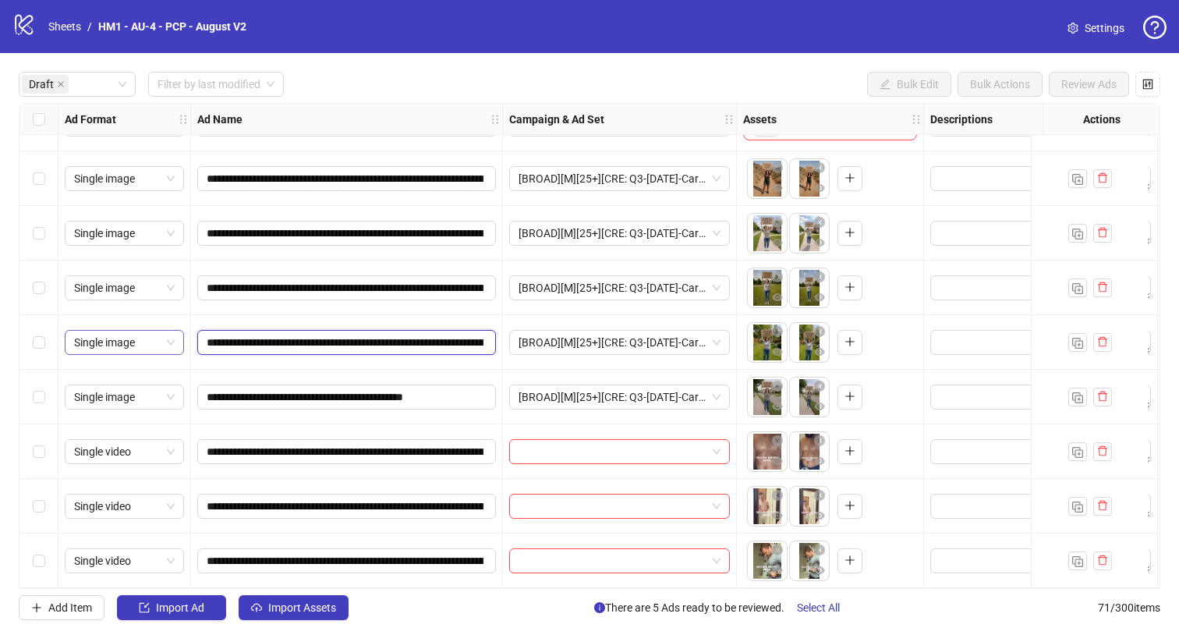
drag, startPoint x: 405, startPoint y: 335, endPoint x: 154, endPoint y: 337, distance: 251.0
click at [277, 338] on input "**********" at bounding box center [345, 342] width 277 height 17
drag, startPoint x: 421, startPoint y: 337, endPoint x: 431, endPoint y: 336, distance: 10.2
click at [431, 336] on input "**********" at bounding box center [345, 342] width 277 height 17
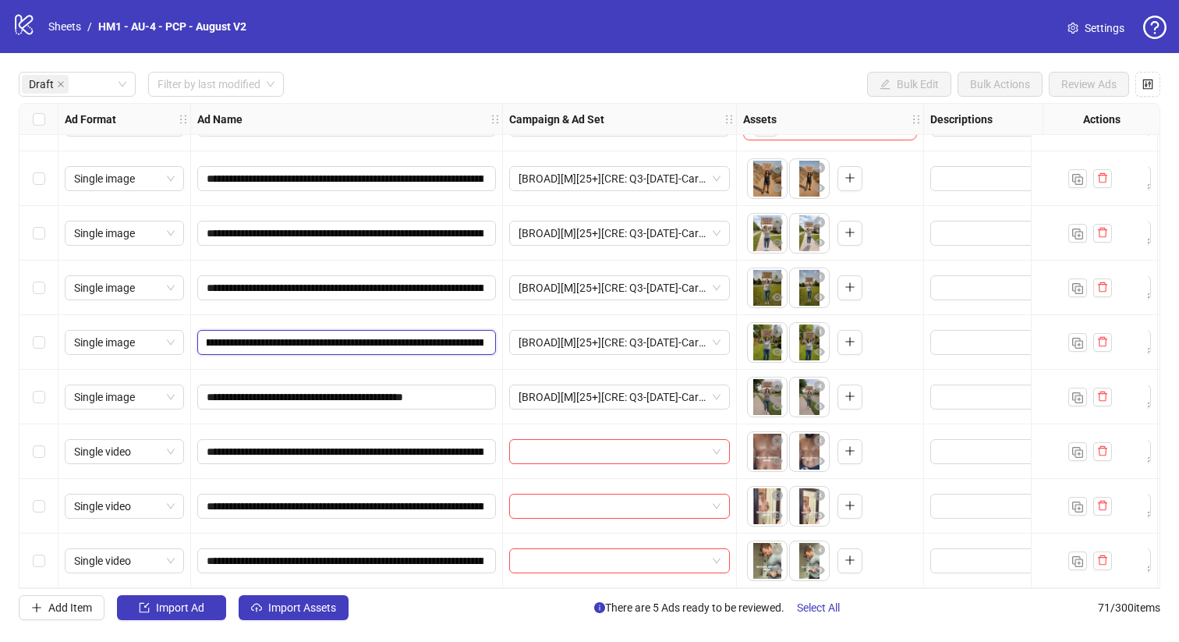
scroll to position [0, 443]
drag, startPoint x: 473, startPoint y: 336, endPoint x: 656, endPoint y: 350, distance: 182.9
type input "**********"
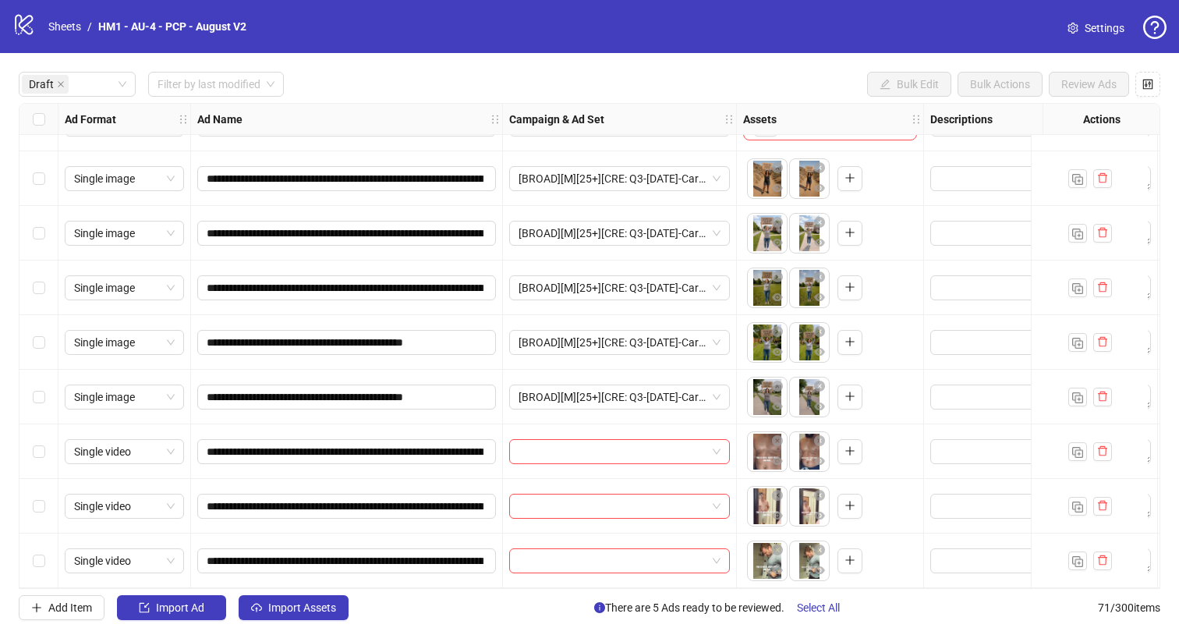
click at [391, 299] on div "**********" at bounding box center [347, 287] width 312 height 55
drag, startPoint x: 387, startPoint y: 281, endPoint x: 443, endPoint y: 285, distance: 55.5
click at [450, 285] on input "**********" at bounding box center [345, 287] width 277 height 17
click at [401, 284] on input "**********" at bounding box center [345, 287] width 277 height 17
drag, startPoint x: 406, startPoint y: 281, endPoint x: 126, endPoint y: 271, distance: 280.0
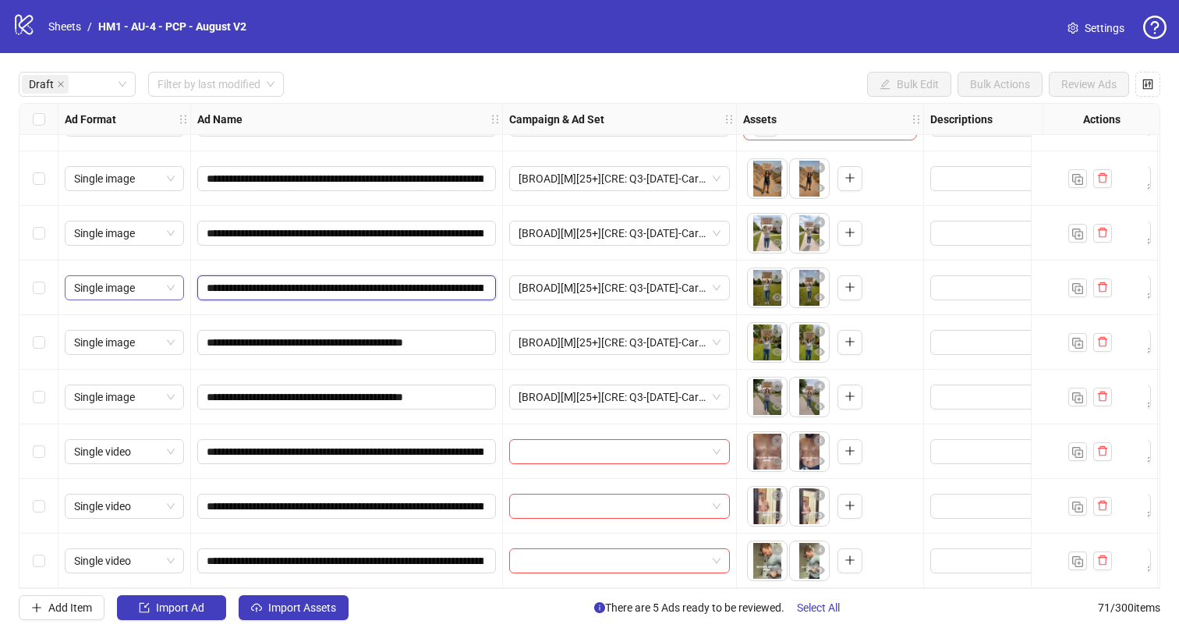
drag, startPoint x: 475, startPoint y: 282, endPoint x: 653, endPoint y: 289, distance: 178.6
type input "**********"
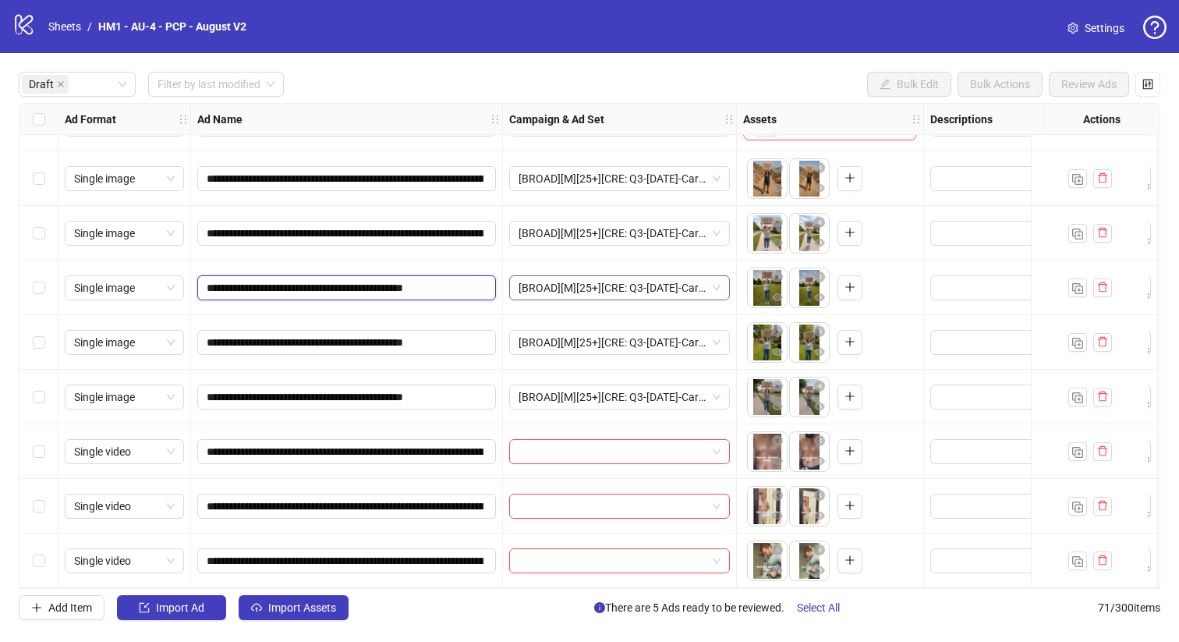
scroll to position [0, 0]
click at [455, 260] on div "**********" at bounding box center [347, 287] width 312 height 55
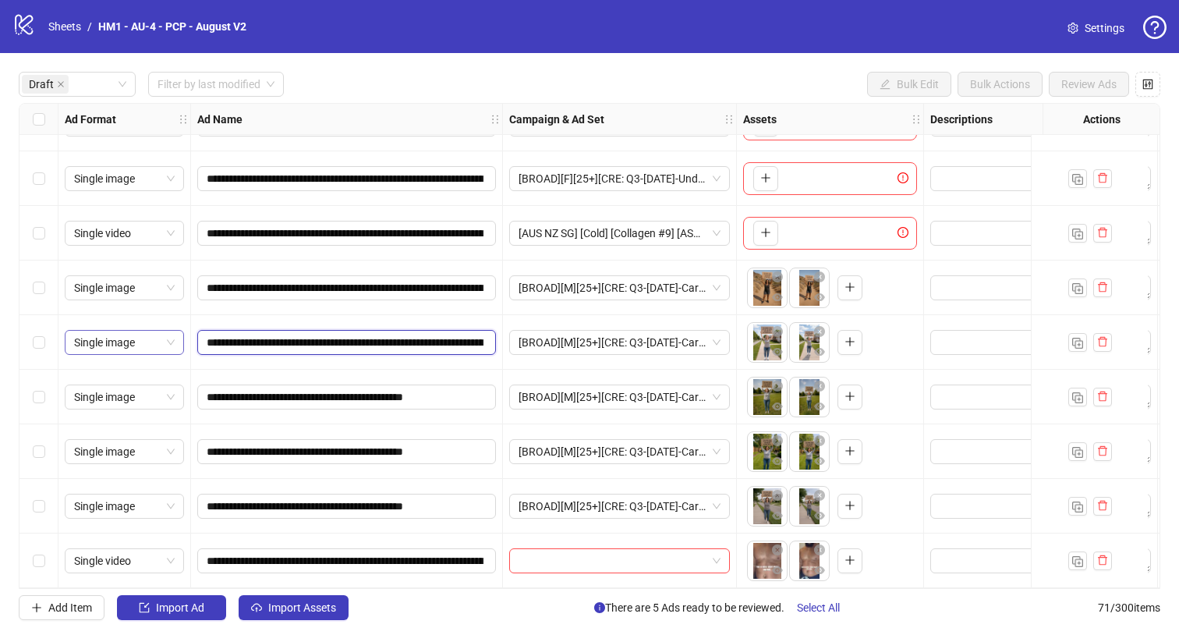
drag, startPoint x: 407, startPoint y: 341, endPoint x: 104, endPoint y: 333, distance: 302.6
drag, startPoint x: 472, startPoint y: 346, endPoint x: 656, endPoint y: 342, distance: 184.0
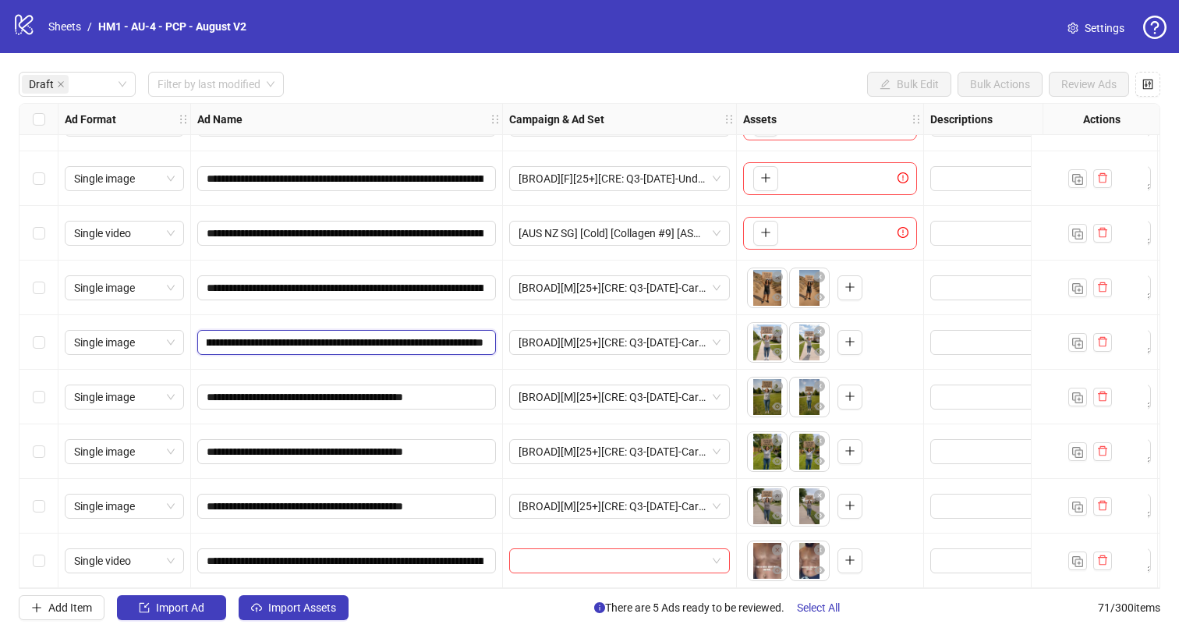
type input "**********"
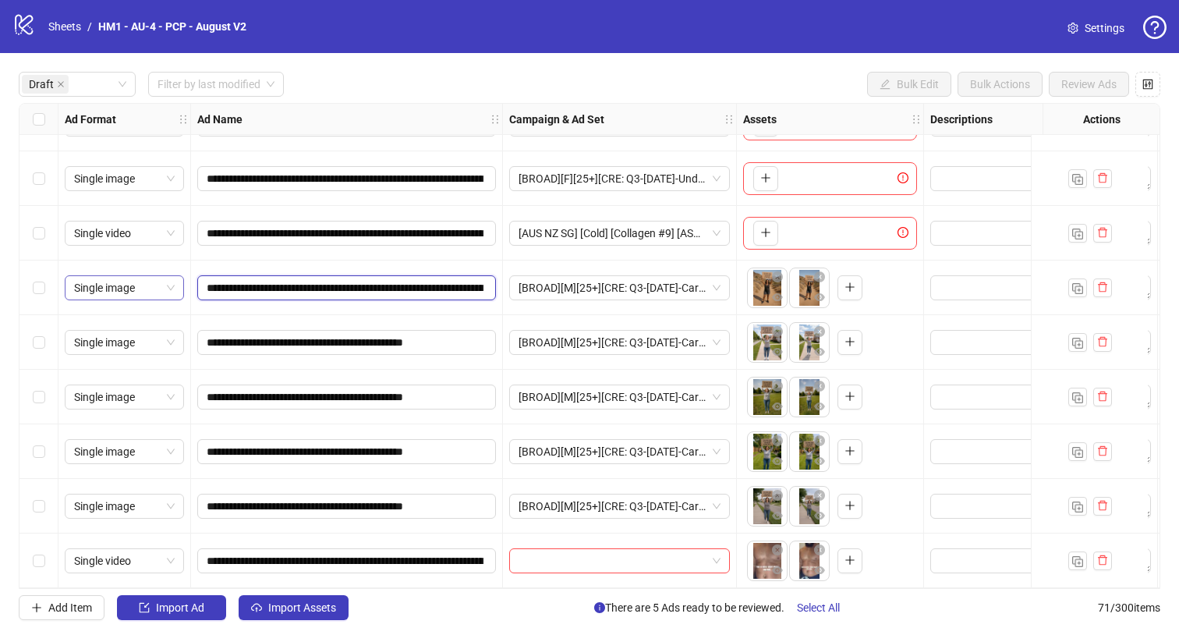
drag, startPoint x: 405, startPoint y: 290, endPoint x: 164, endPoint y: 279, distance: 240.3
drag, startPoint x: 475, startPoint y: 289, endPoint x: 748, endPoint y: 298, distance: 273.0
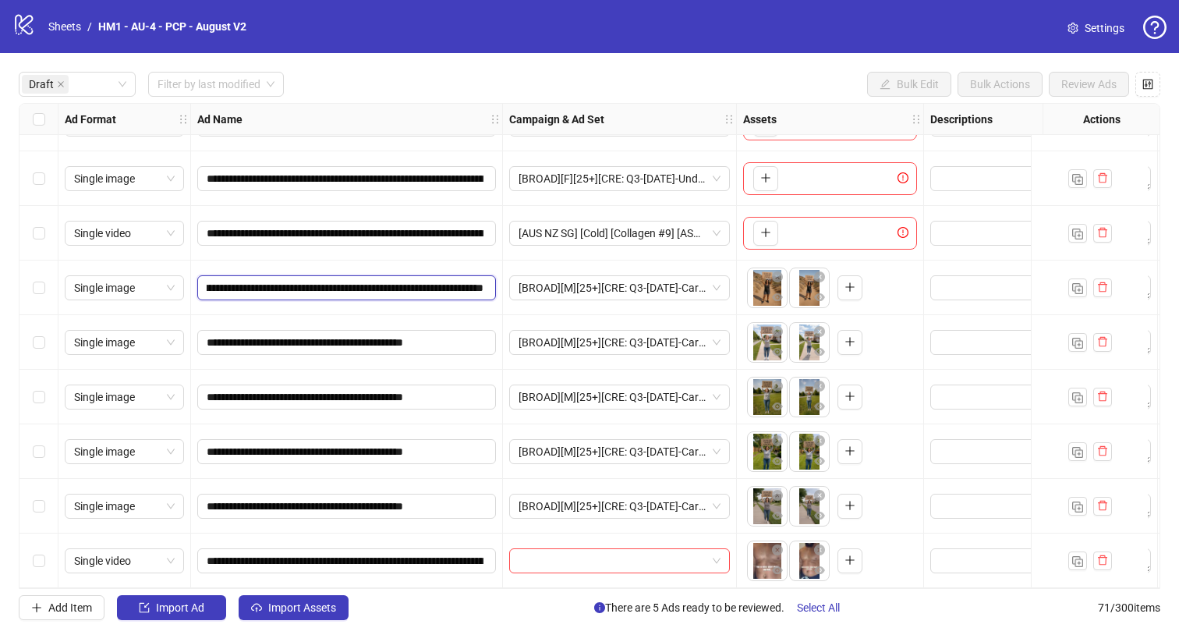
type input "**********"
click at [394, 274] on div "**********" at bounding box center [347, 287] width 312 height 55
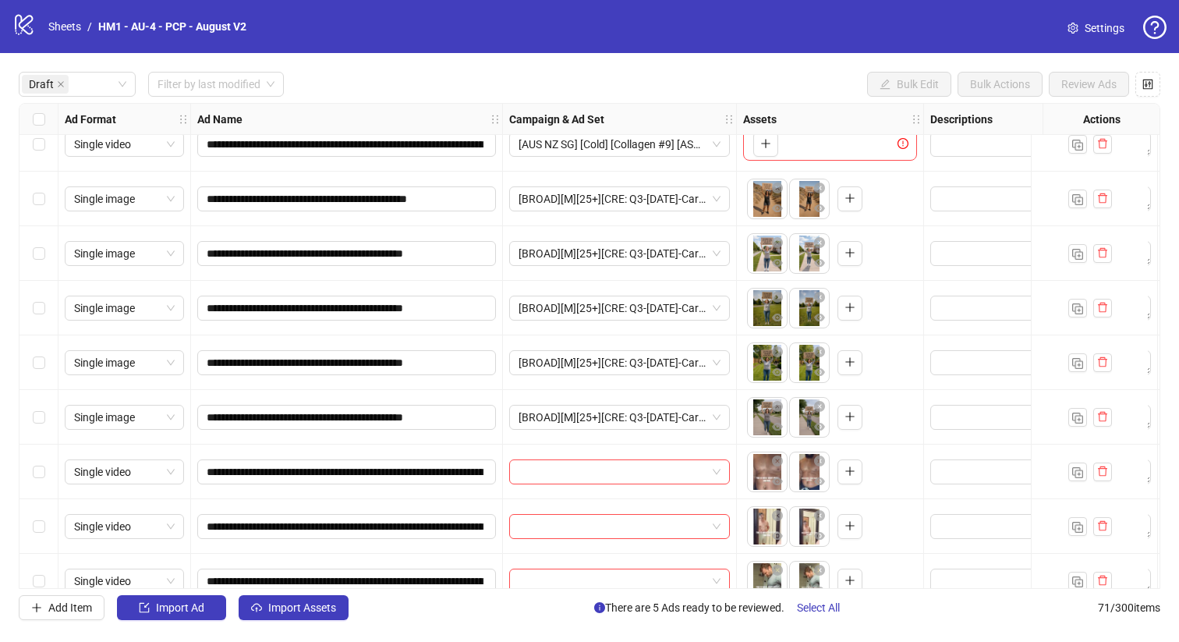
scroll to position [121, 0]
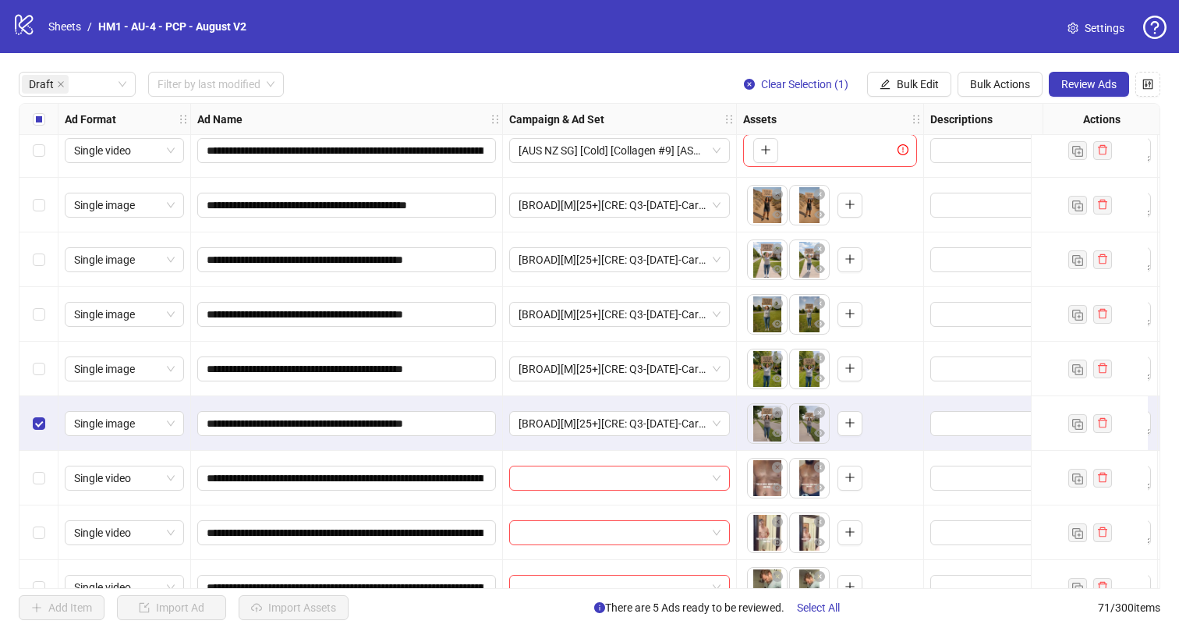
drag, startPoint x: 41, startPoint y: 350, endPoint x: 32, endPoint y: 304, distance: 46.9
click at [42, 350] on div "Select row 7" at bounding box center [38, 368] width 39 height 55
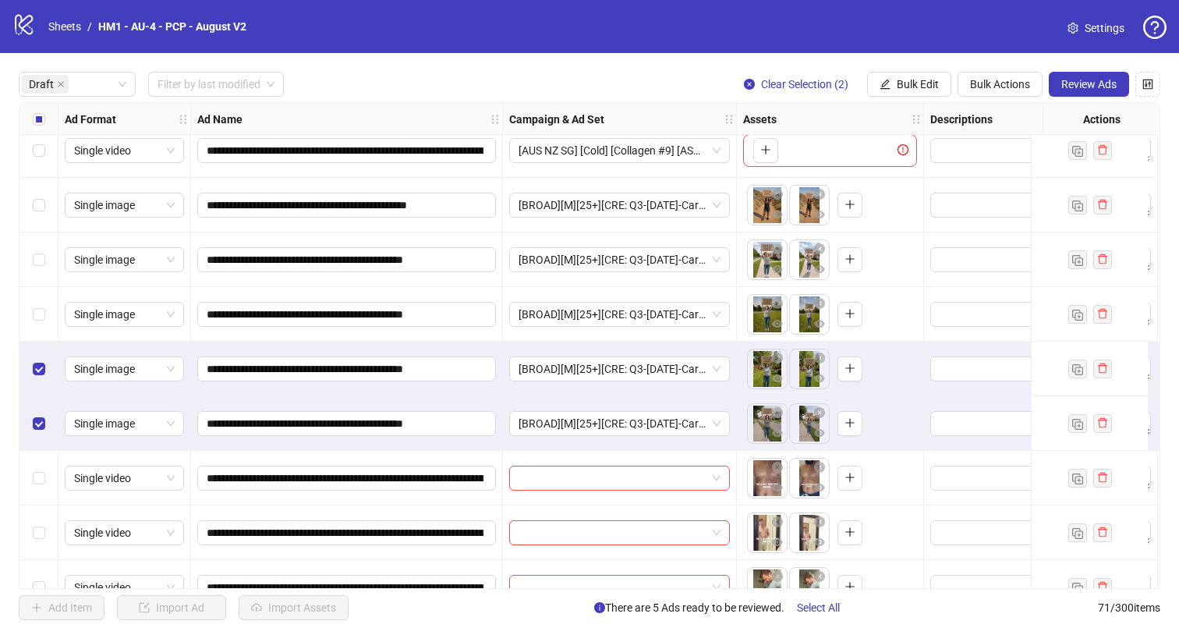
click at [32, 303] on div "Select row 6" at bounding box center [38, 314] width 39 height 55
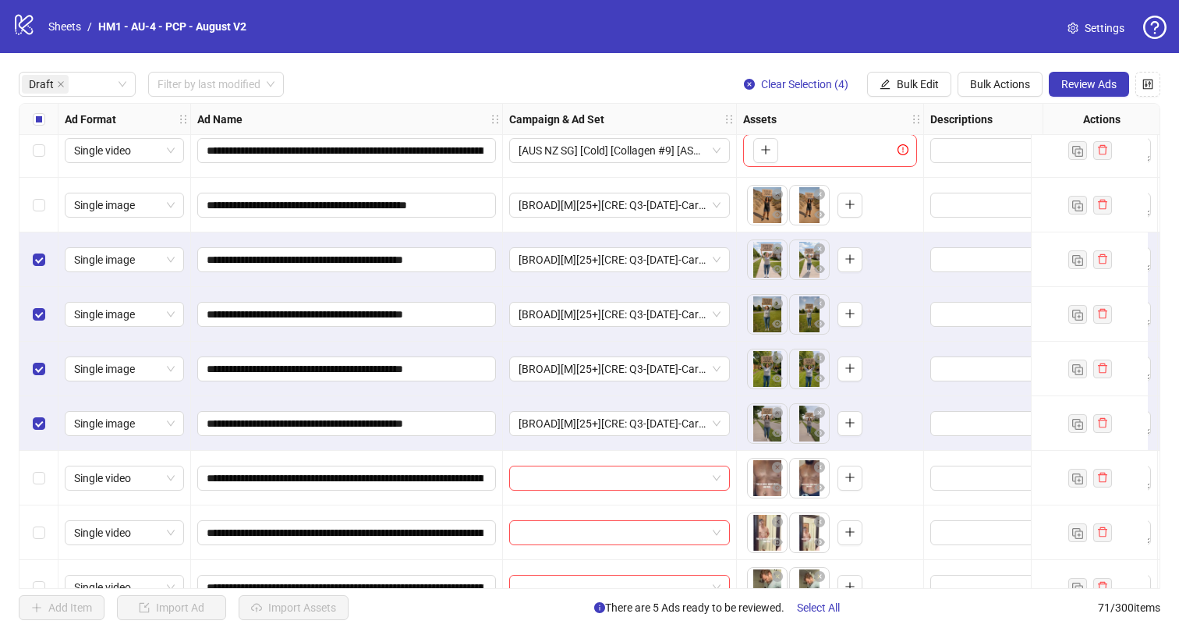
scroll to position [0, 0]
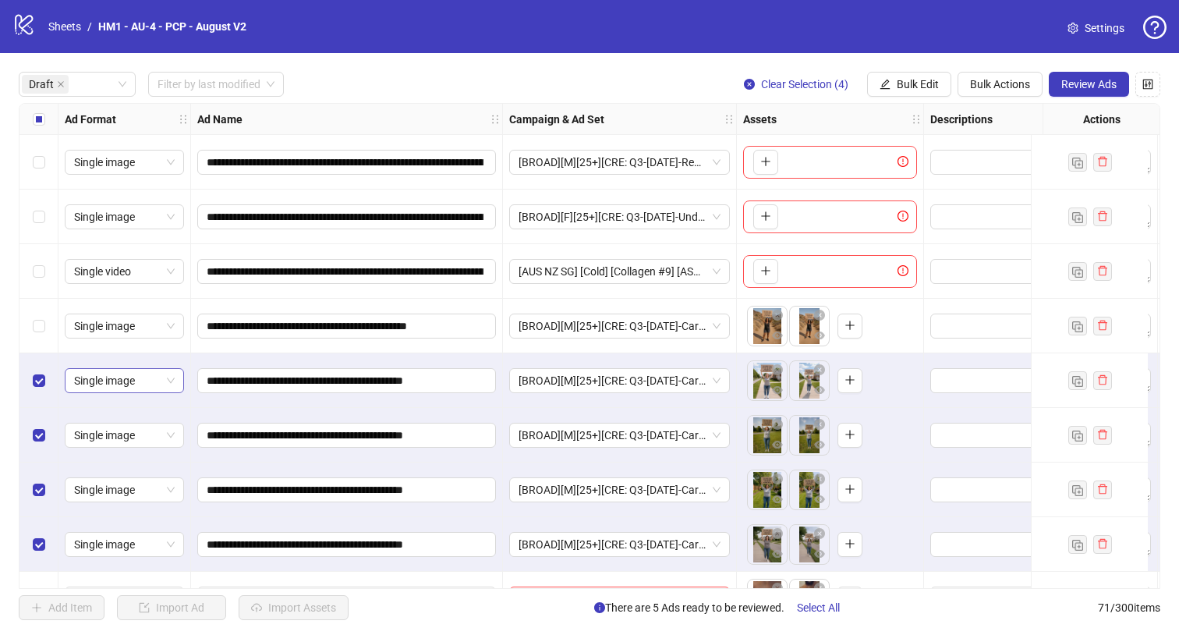
drag, startPoint x: 30, startPoint y: 323, endPoint x: 106, endPoint y: 369, distance: 89.6
click at [30, 323] on div "Select row 4" at bounding box center [38, 326] width 39 height 55
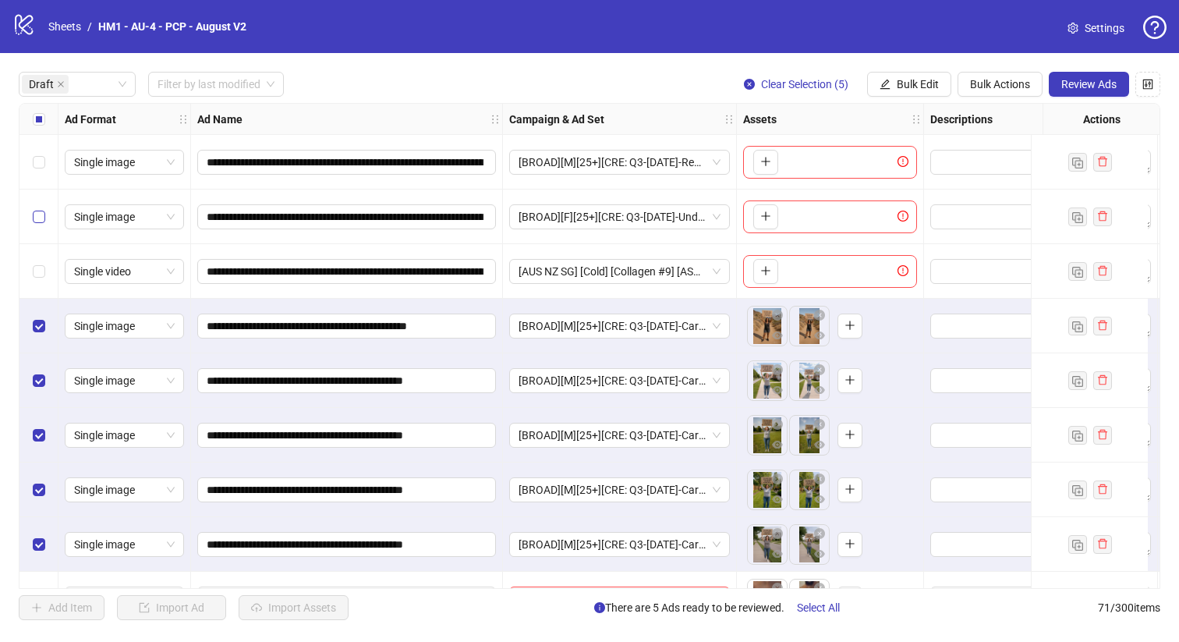
click at [33, 209] on label "Select row 2" at bounding box center [39, 216] width 12 height 17
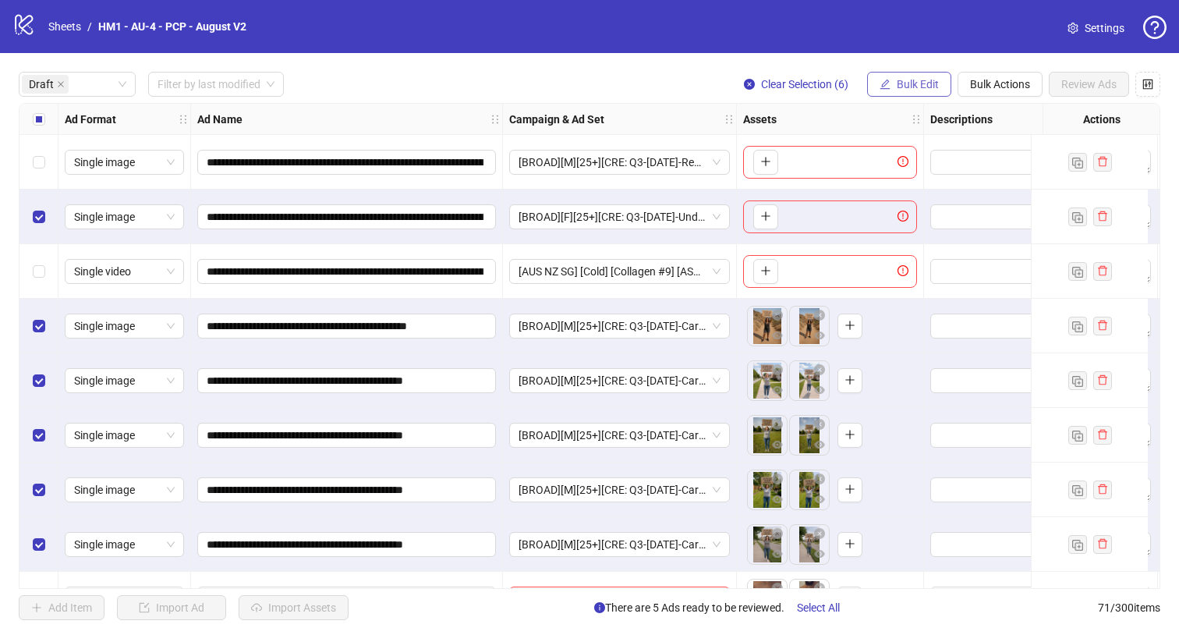
click at [931, 83] on span "Bulk Edit" at bounding box center [917, 84] width 42 height 12
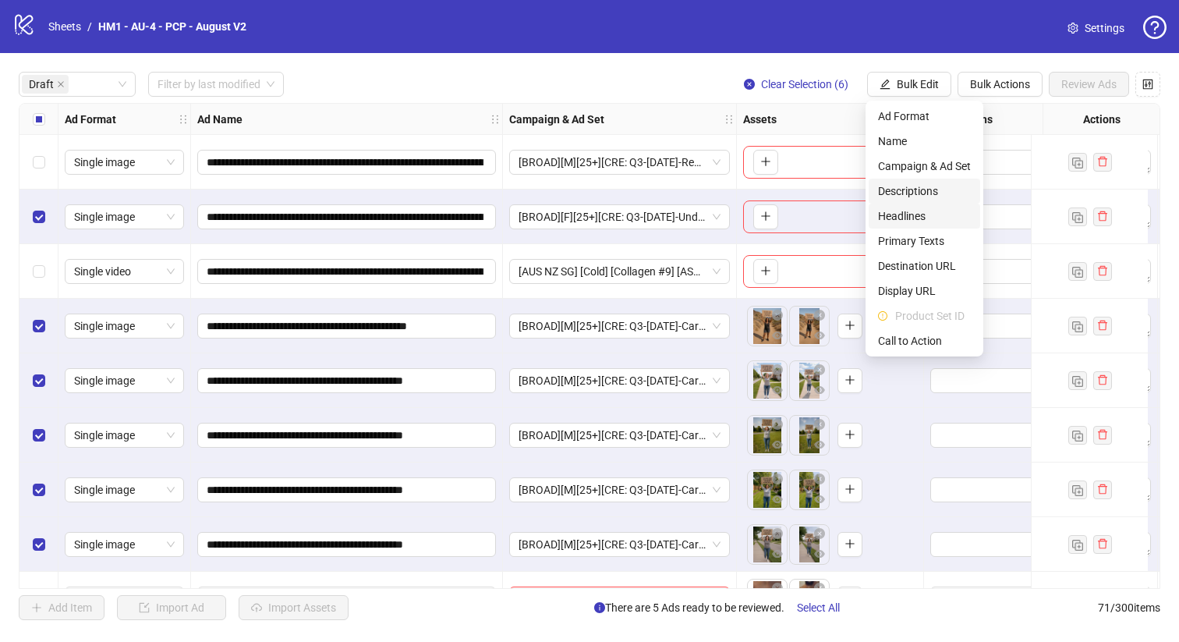
click at [926, 215] on span "Headlines" at bounding box center [924, 215] width 93 height 17
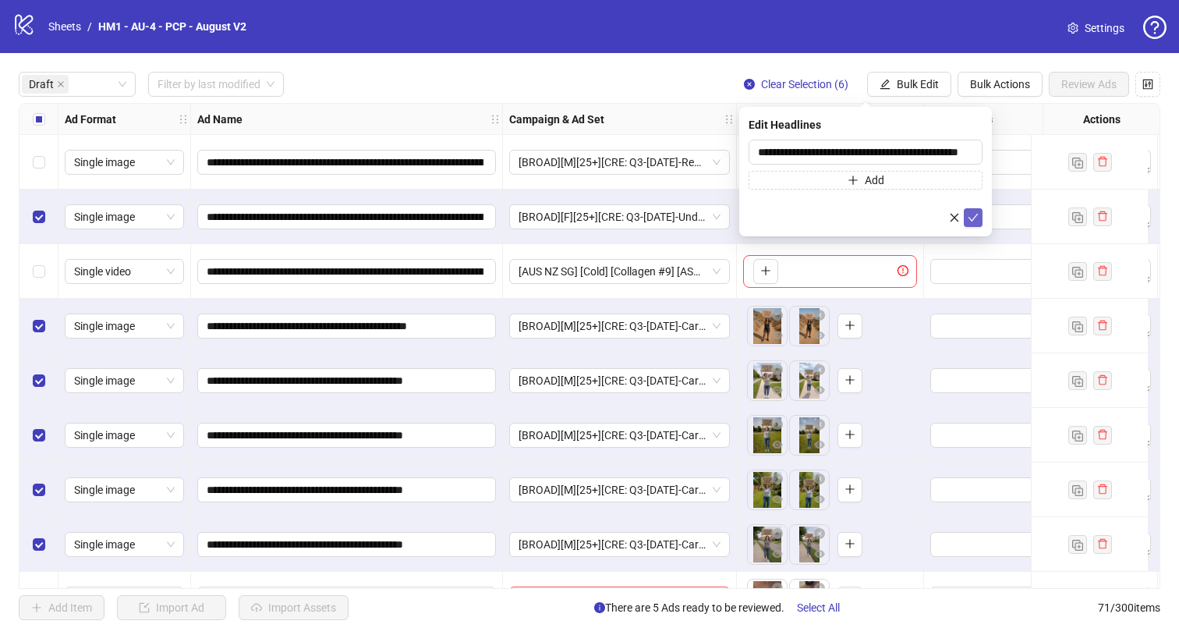
click at [971, 218] on icon "check" at bounding box center [972, 217] width 11 height 11
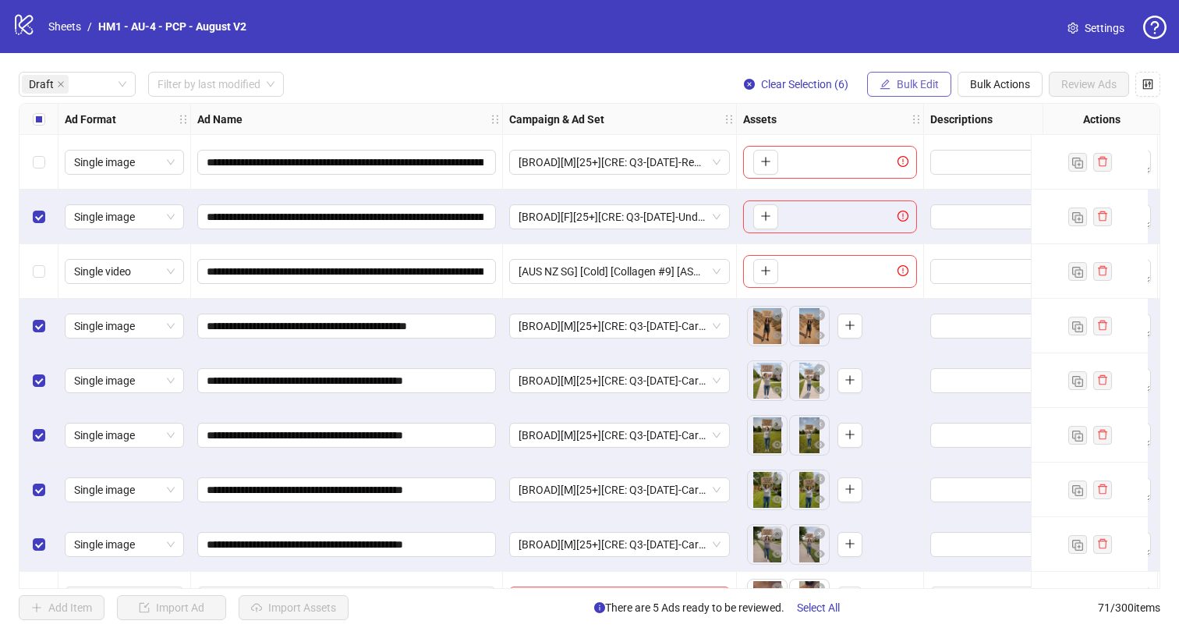
click at [915, 83] on span "Bulk Edit" at bounding box center [917, 84] width 42 height 12
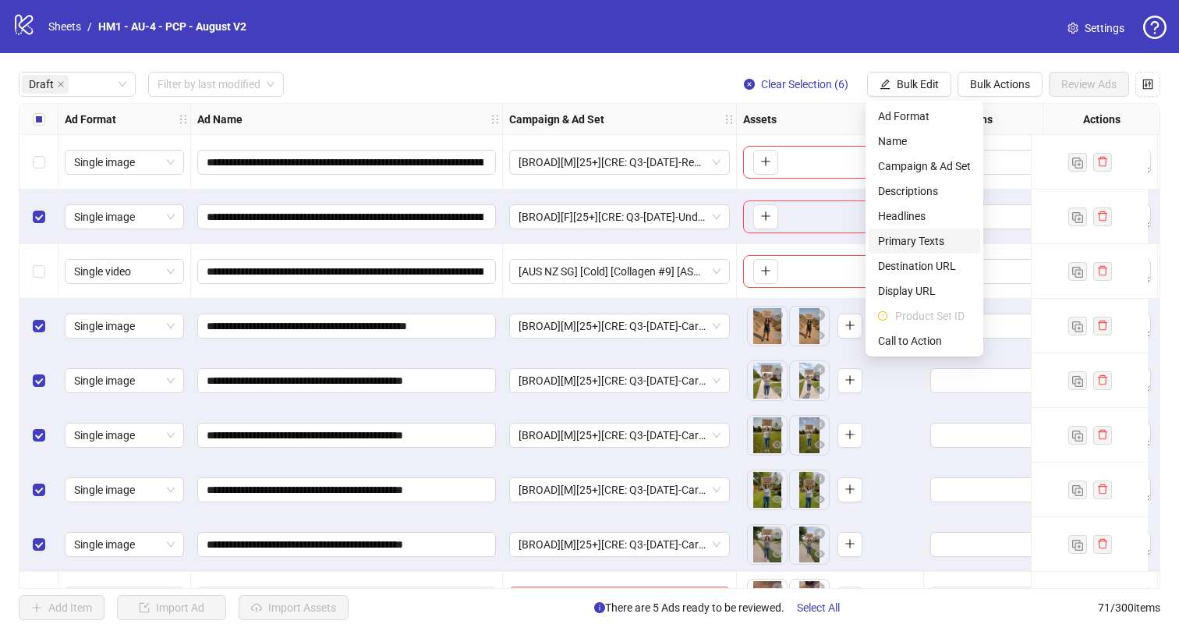
click at [934, 238] on span "Primary Texts" at bounding box center [924, 240] width 93 height 17
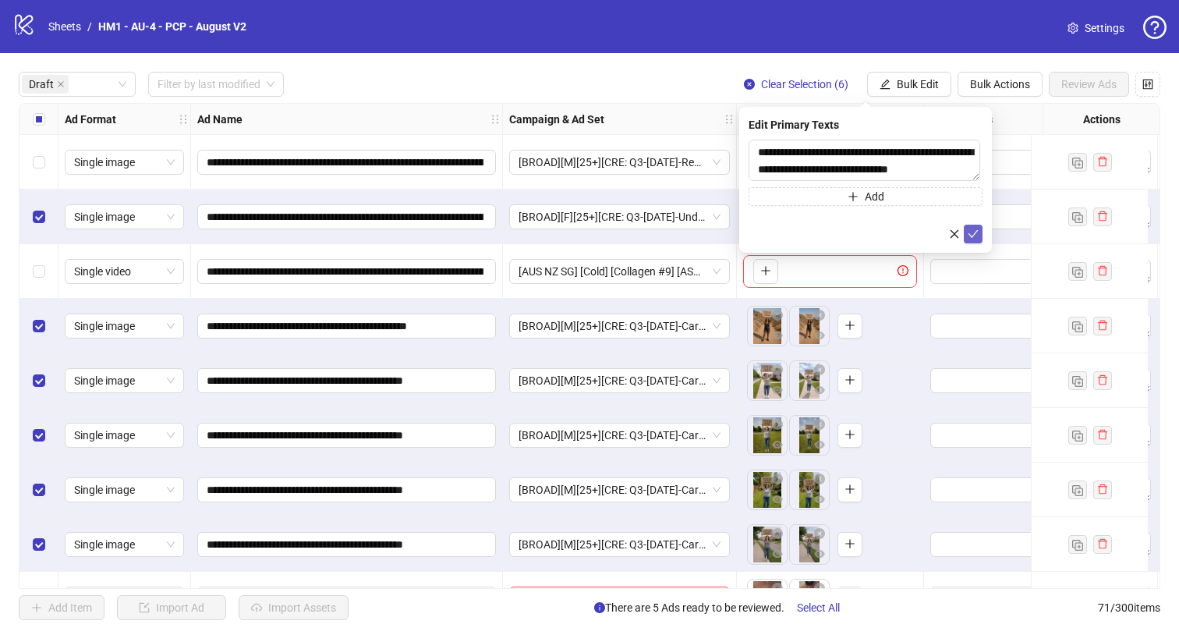
click at [977, 229] on icon "check" at bounding box center [972, 233] width 11 height 11
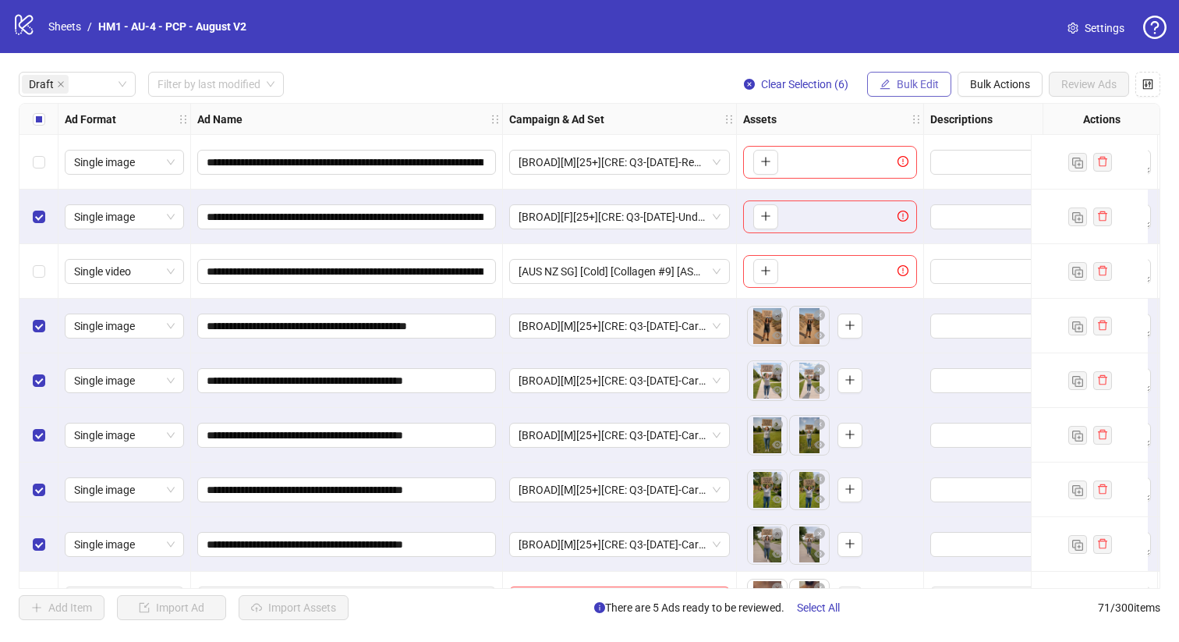
click at [911, 86] on span "Bulk Edit" at bounding box center [917, 84] width 42 height 12
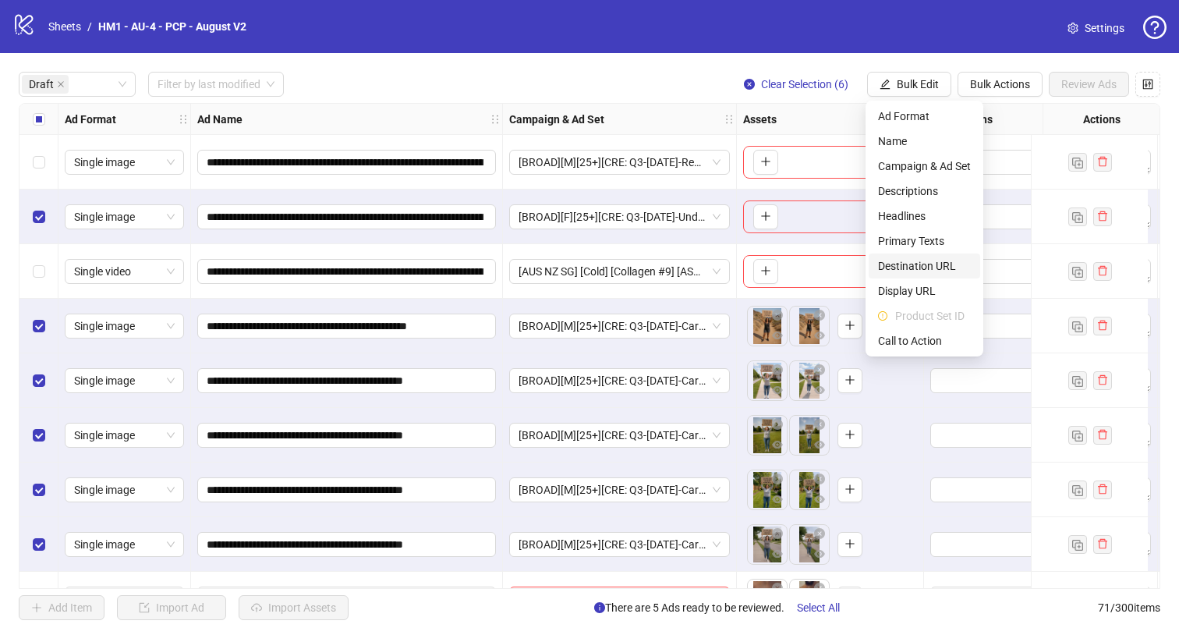
click at [931, 267] on span "Destination URL" at bounding box center [924, 265] width 93 height 17
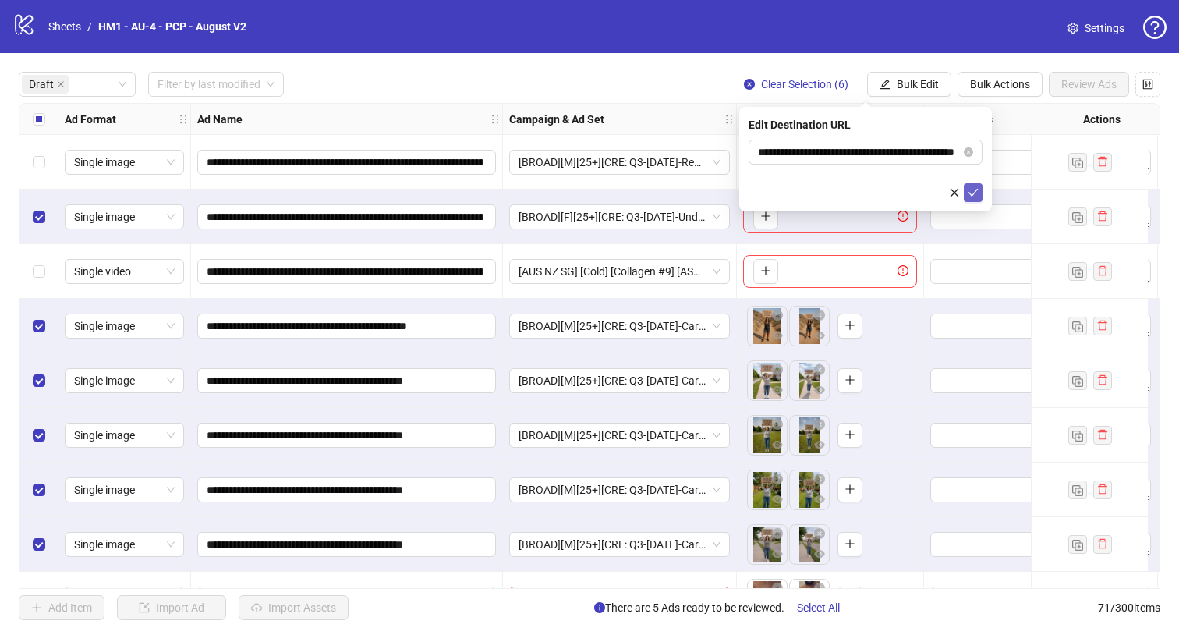
click at [973, 193] on icon "check" at bounding box center [973, 193] width 10 height 8
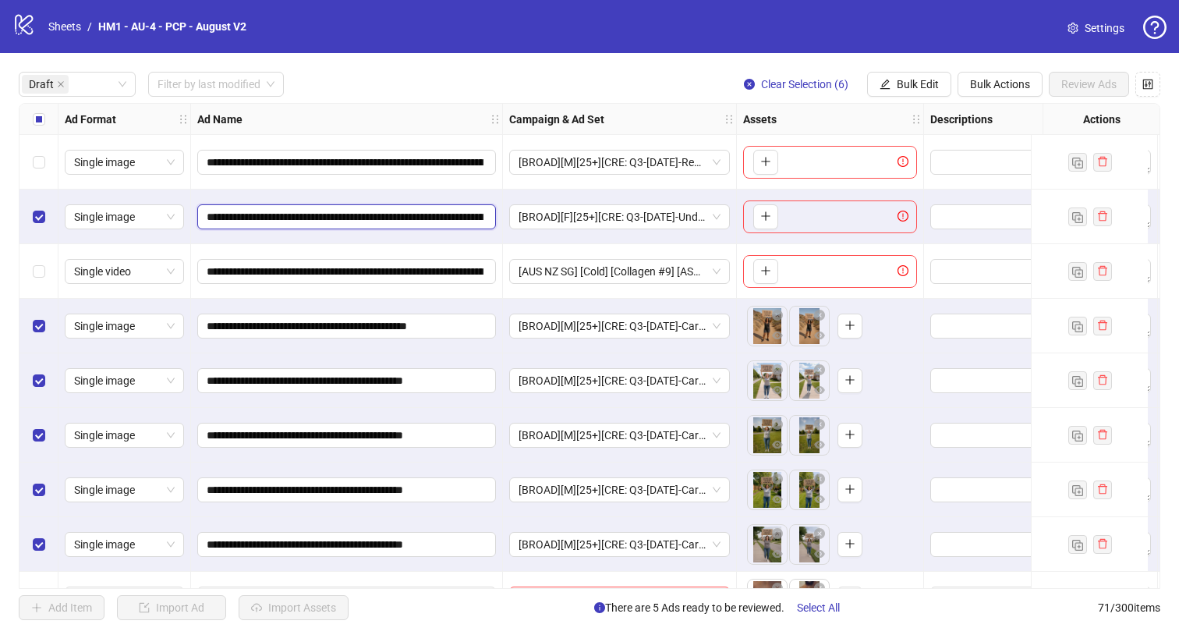
click at [312, 221] on input "**********" at bounding box center [345, 216] width 277 height 17
drag, startPoint x: 334, startPoint y: 207, endPoint x: 249, endPoint y: 216, distance: 85.4
click at [249, 216] on span "**********" at bounding box center [346, 216] width 299 height 25
click at [30, 216] on div "Select row 2" at bounding box center [38, 216] width 39 height 55
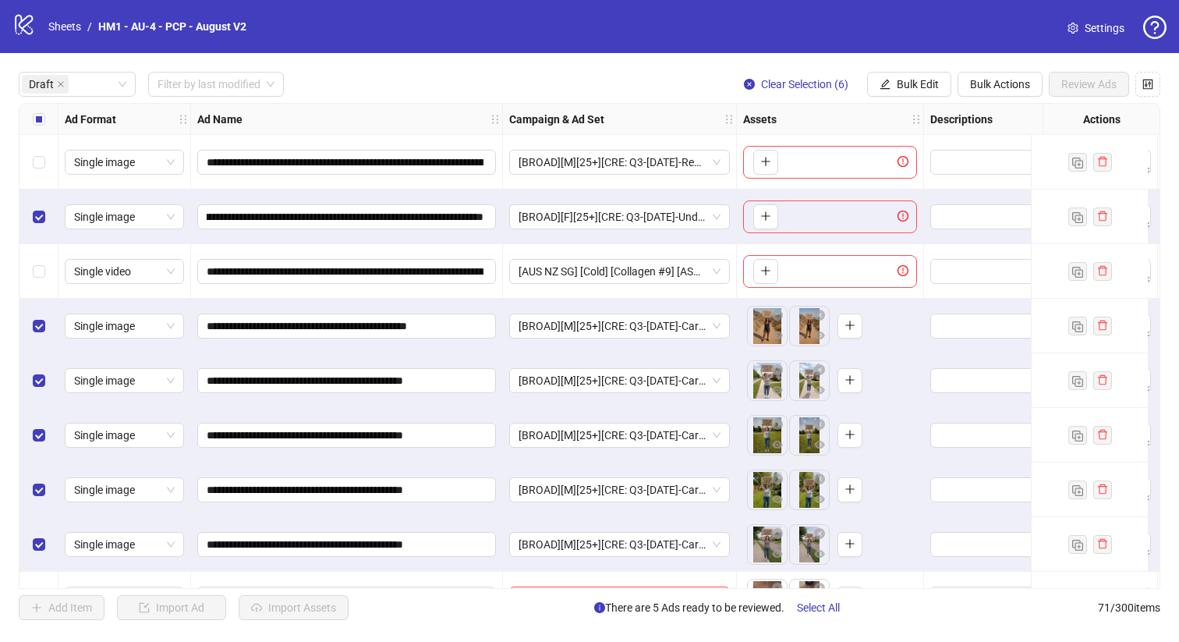
scroll to position [0, 0]
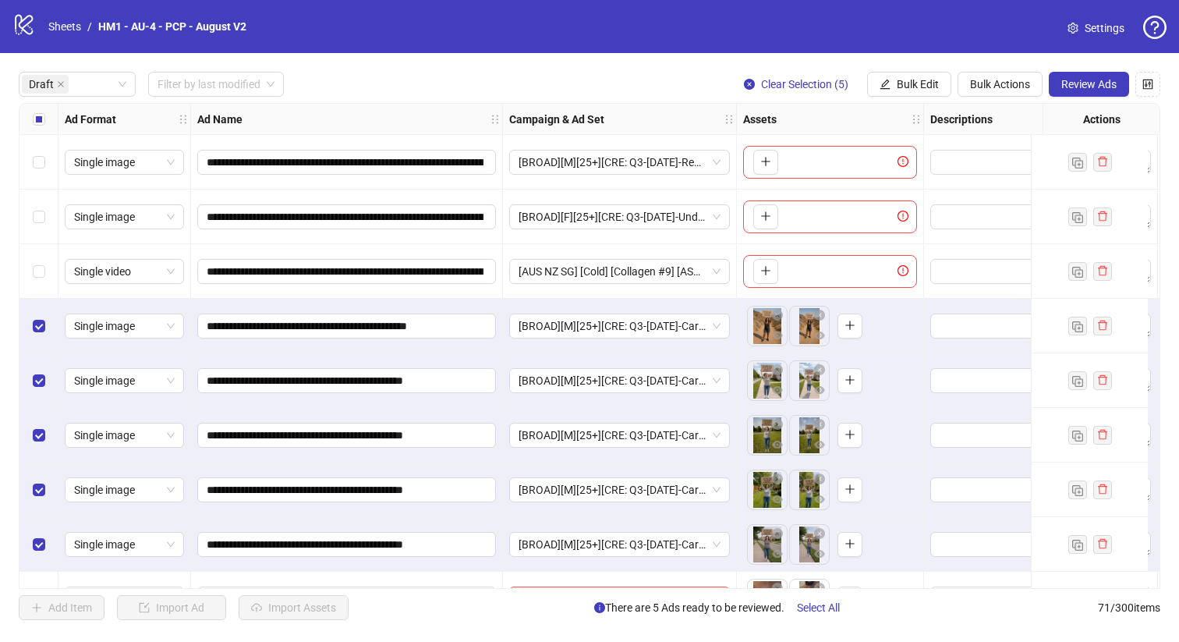
drag, startPoint x: 894, startPoint y: 82, endPoint x: 872, endPoint y: 110, distance: 35.6
click at [894, 82] on button "Bulk Edit" at bounding box center [909, 84] width 84 height 25
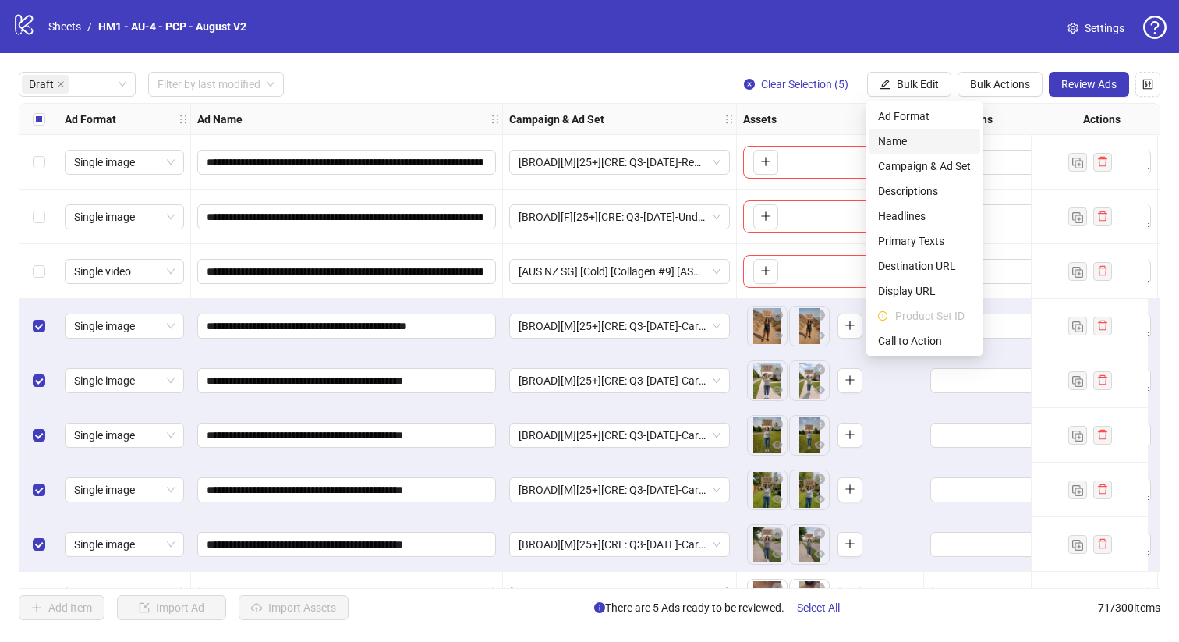
click at [904, 147] on span "Name" at bounding box center [924, 141] width 93 height 17
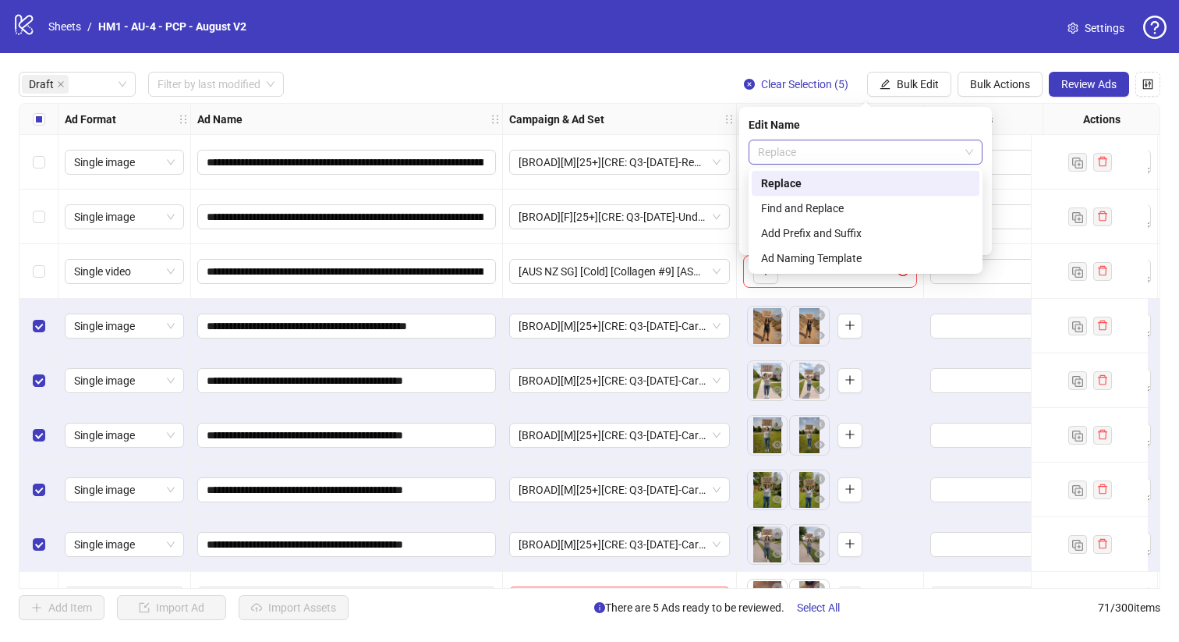
click at [849, 145] on span "Replace" at bounding box center [865, 151] width 215 height 23
click at [831, 228] on div "Add Prefix and Suffix" at bounding box center [865, 232] width 209 height 17
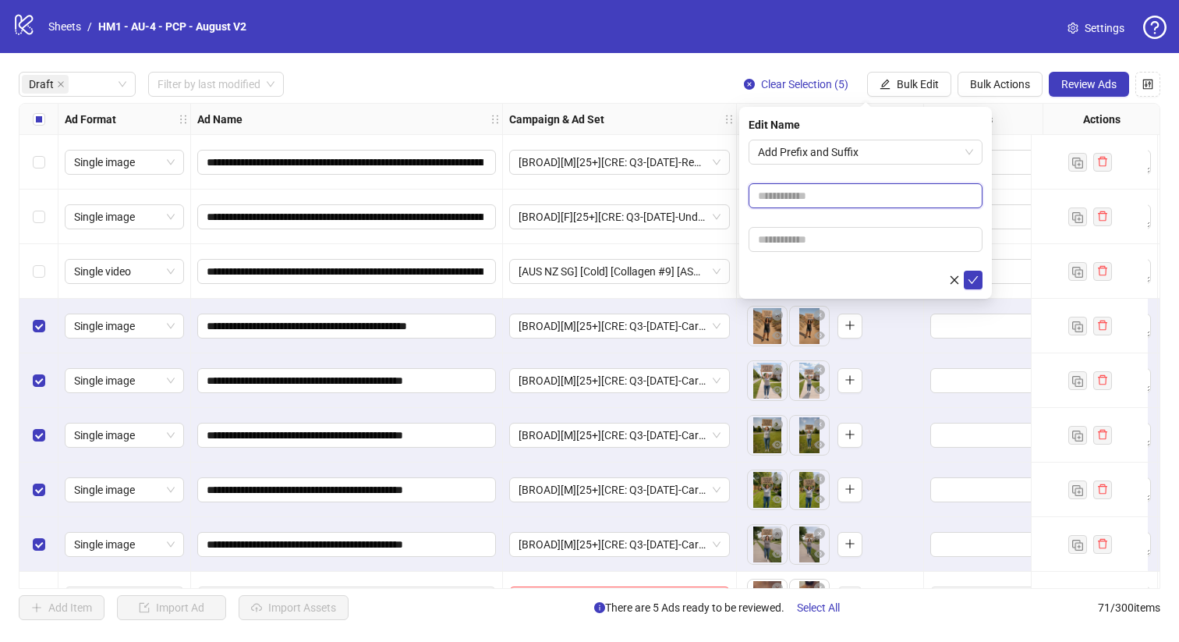
click at [819, 196] on input "text" at bounding box center [865, 195] width 234 height 25
type input "**********"
click at [892, 253] on form "**********" at bounding box center [865, 215] width 234 height 150
click at [893, 242] on input "text" at bounding box center [865, 239] width 234 height 25
type input "**********"
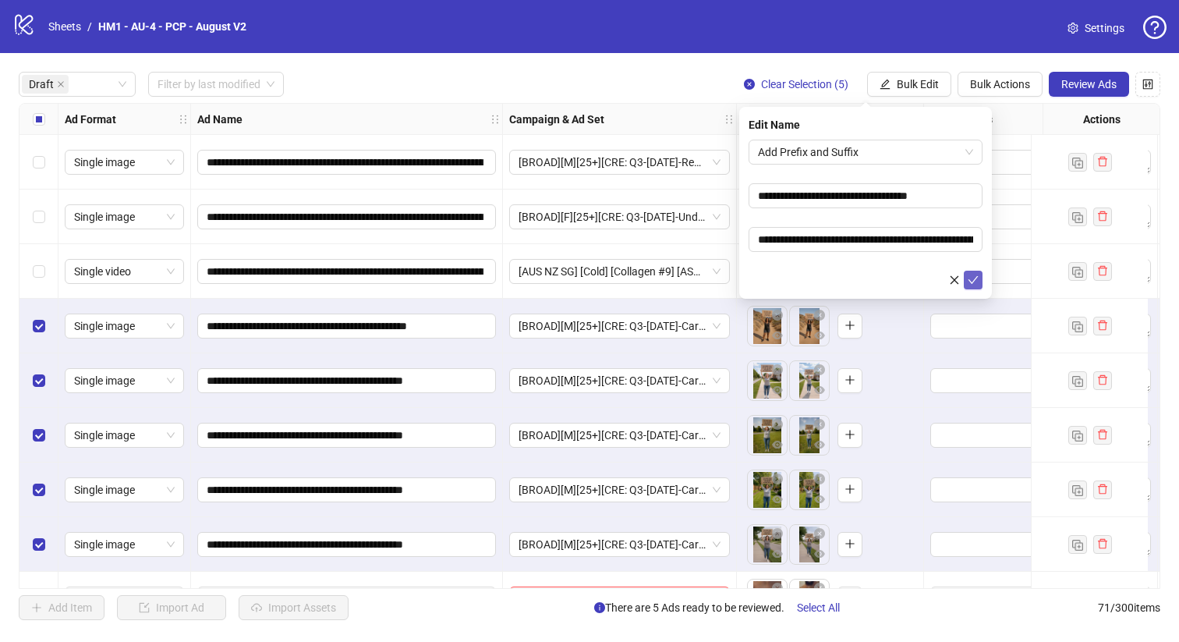
click at [967, 281] on icon "check" at bounding box center [972, 279] width 11 height 11
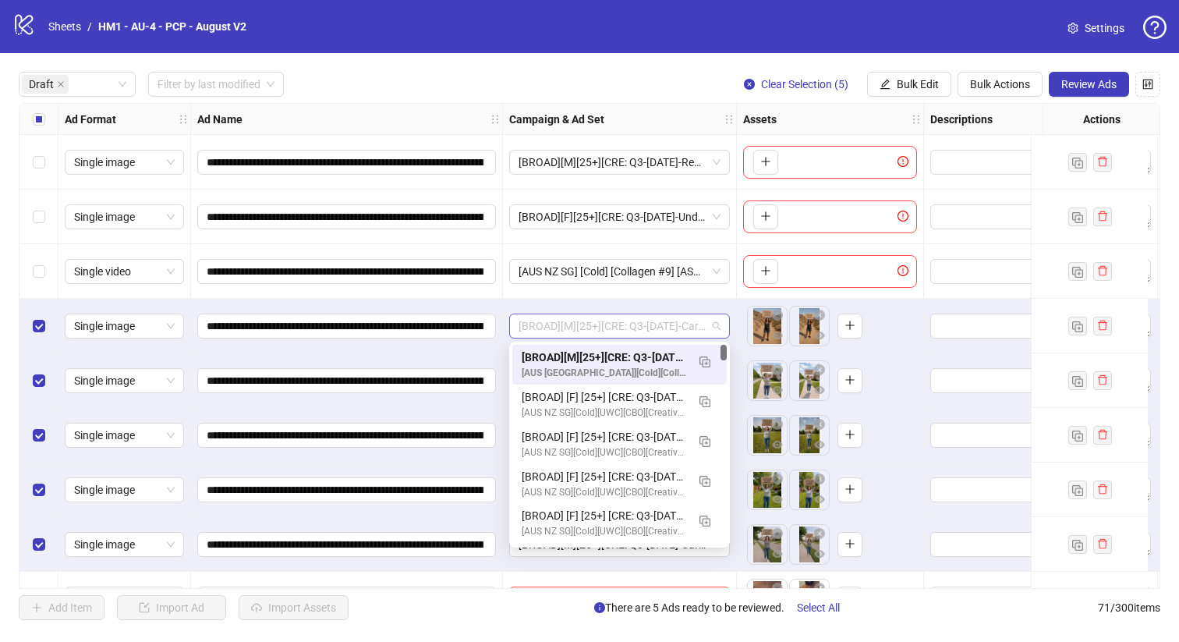
drag, startPoint x: 639, startPoint y: 326, endPoint x: 666, endPoint y: 335, distance: 28.1
click at [682, 327] on span "[BROAD][M][25+][CRE: Q3-[DATE]-Cardboards-BeerBelly-AI-CGR-PCP] [[DATE]]" at bounding box center [619, 325] width 202 height 23
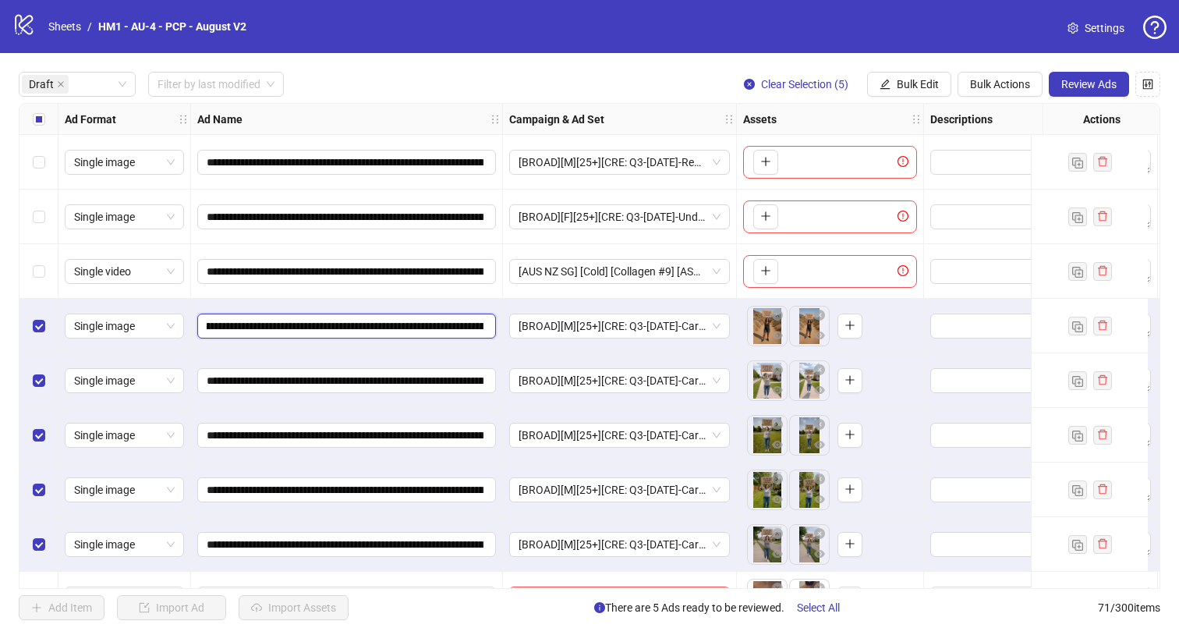
scroll to position [0, 242]
click at [408, 323] on input "**********" at bounding box center [345, 325] width 277 height 17
click at [903, 83] on span "Bulk Edit" at bounding box center [917, 84] width 42 height 12
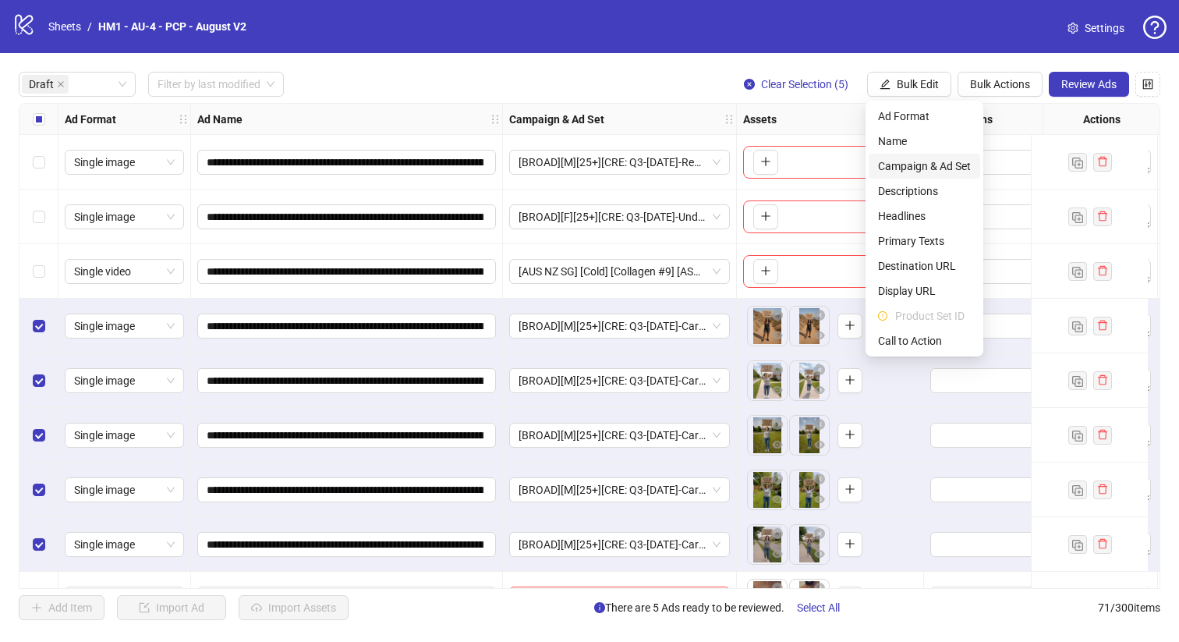
click at [935, 164] on span "Campaign & Ad Set" at bounding box center [924, 165] width 93 height 17
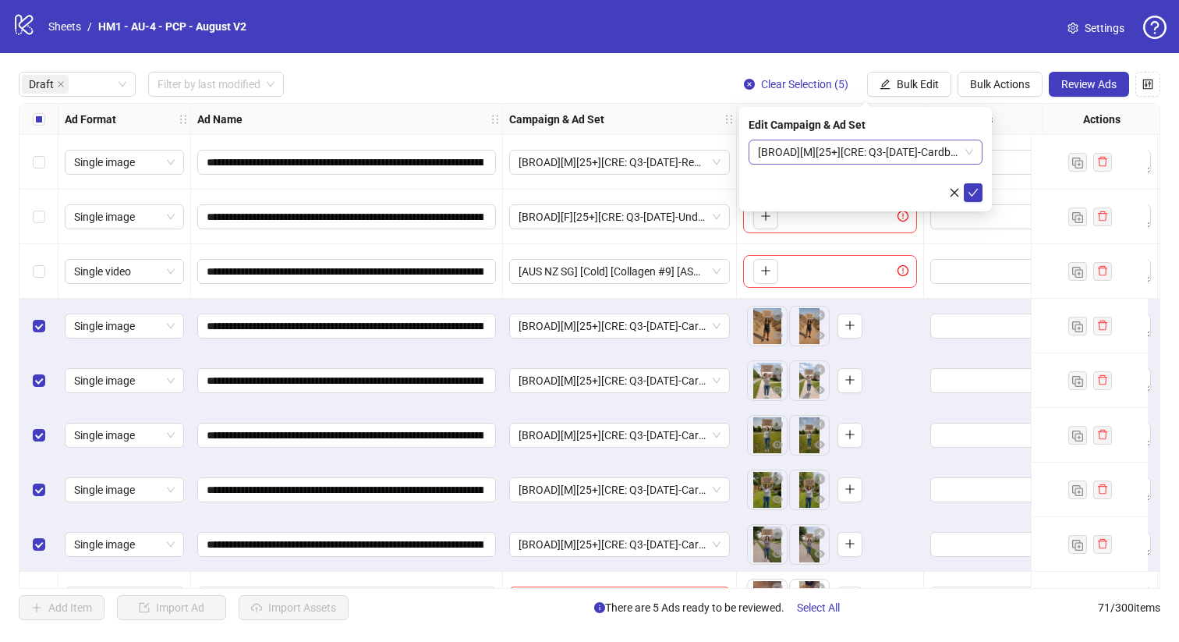
click at [871, 149] on span "[BROAD][M][25+][CRE: Q3-[DATE]-Cardboards-BeerBelly-AI-CGR-PCP] [[DATE]]" at bounding box center [865, 151] width 215 height 23
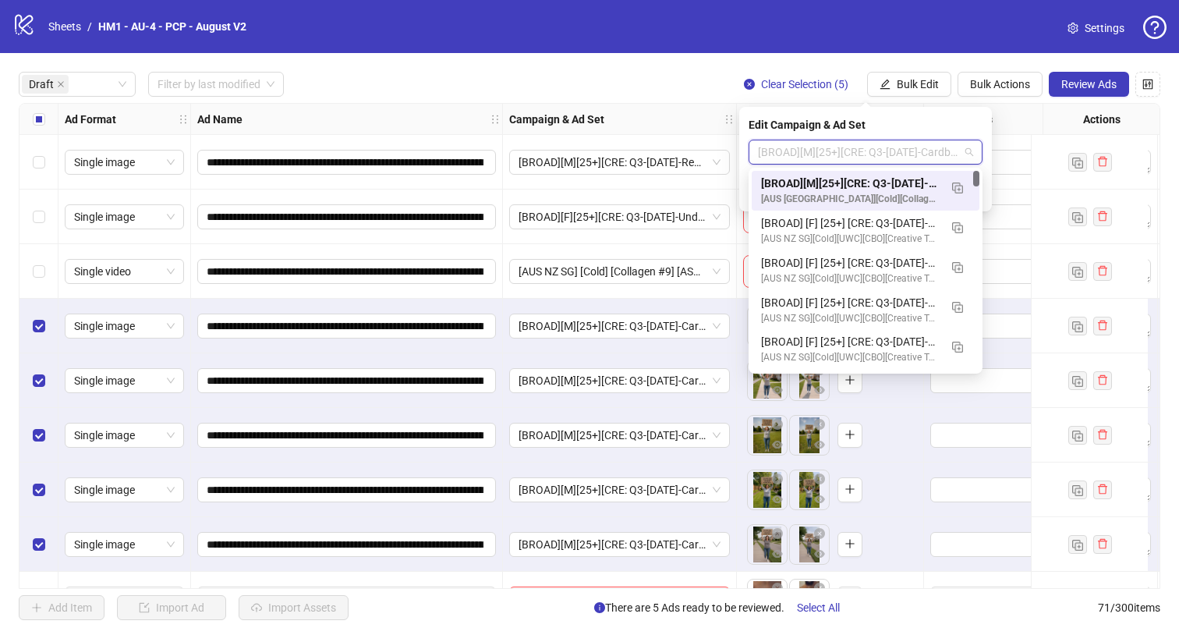
drag, startPoint x: 977, startPoint y: 183, endPoint x: 977, endPoint y: 161, distance: 22.6
click at [977, 161] on body "**********" at bounding box center [589, 321] width 1179 height 642
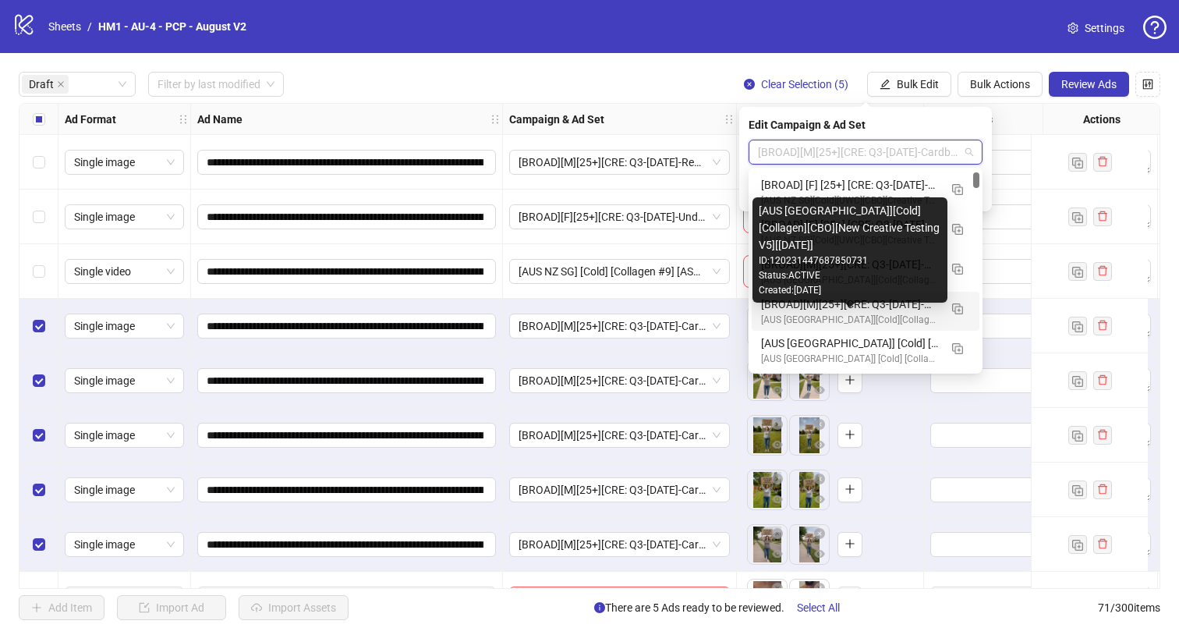
scroll to position [140, 0]
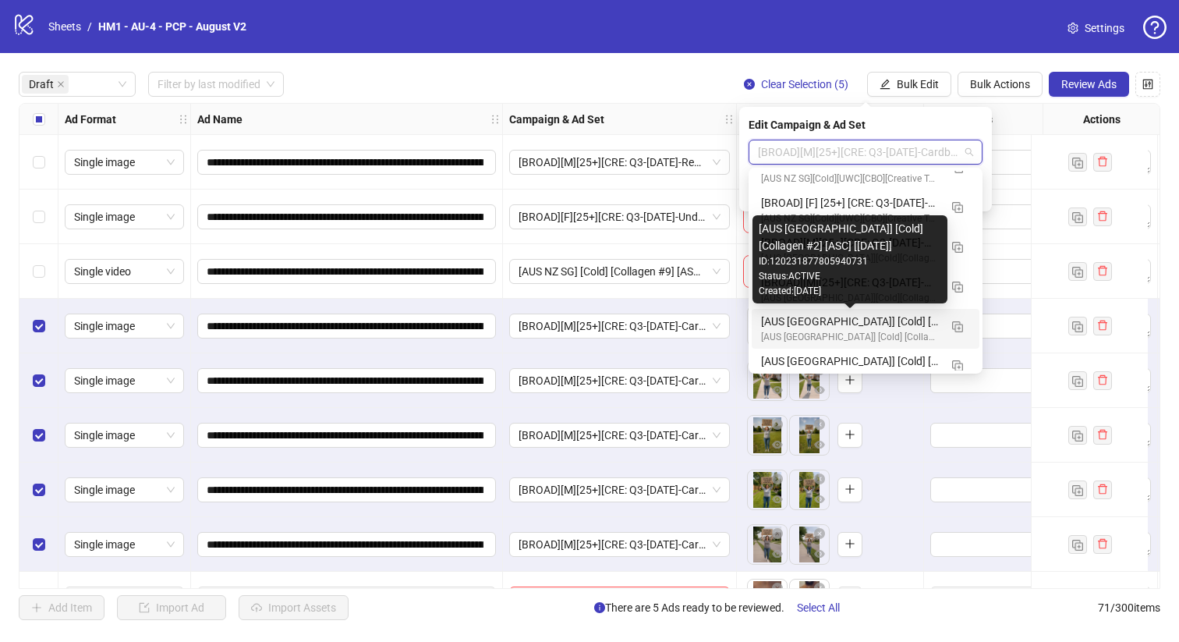
click at [914, 323] on div "[AUS [GEOGRAPHIC_DATA]] [Cold] [Collagen #2] [ASC] [[DATE]]" at bounding box center [850, 321] width 178 height 17
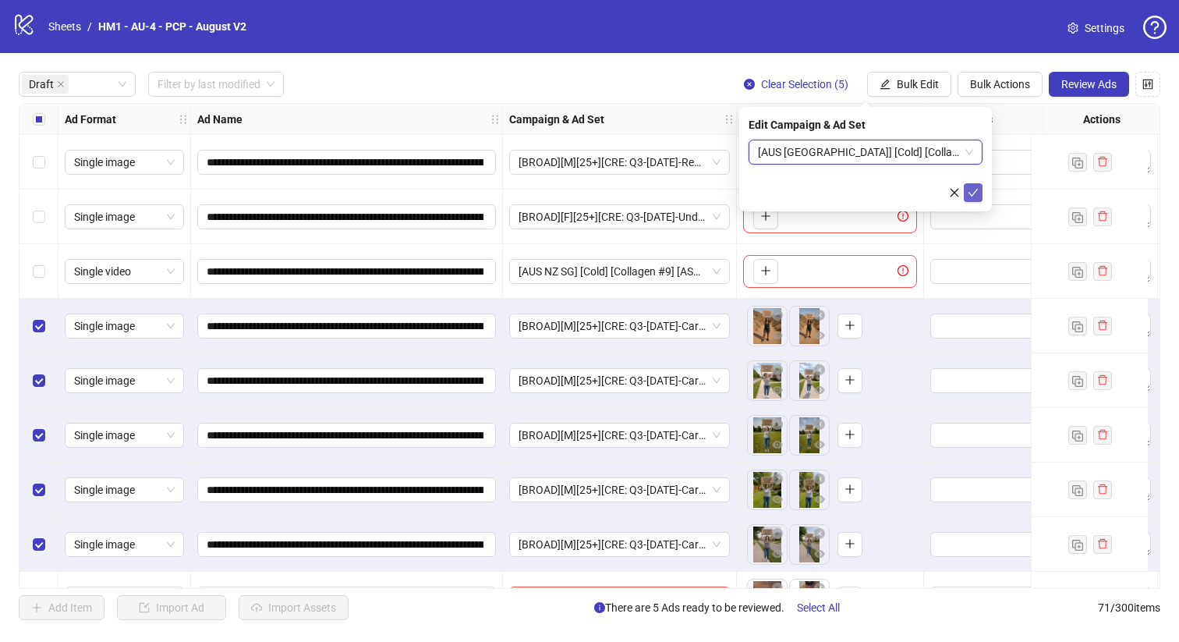
click at [976, 190] on icon "check" at bounding box center [972, 192] width 11 height 11
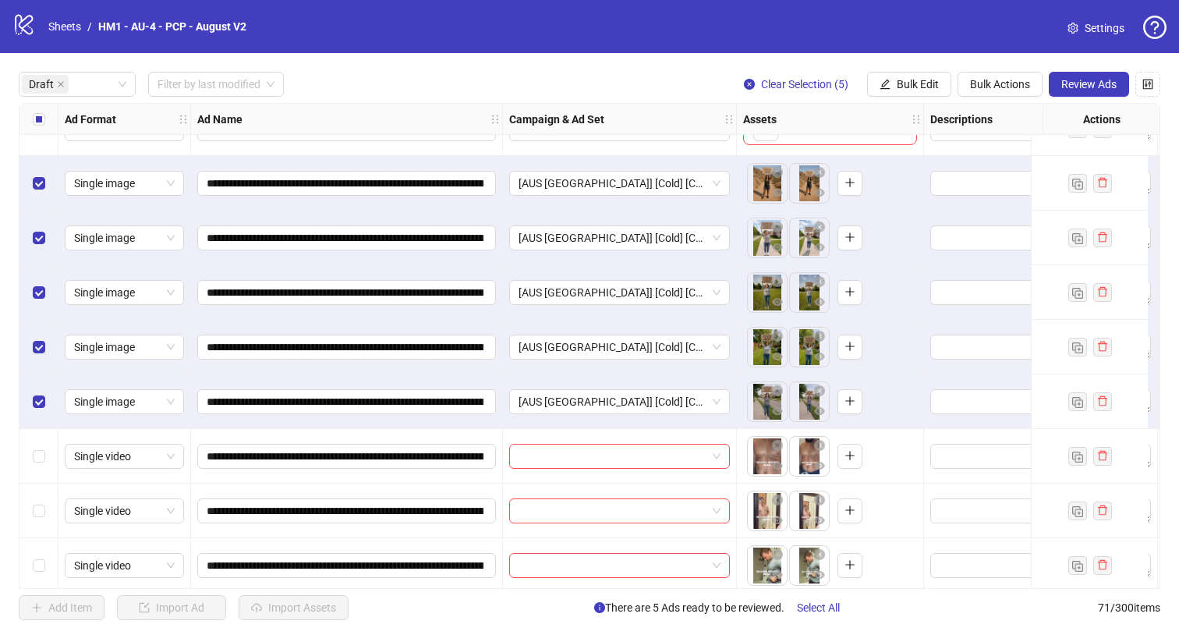
scroll to position [154, 0]
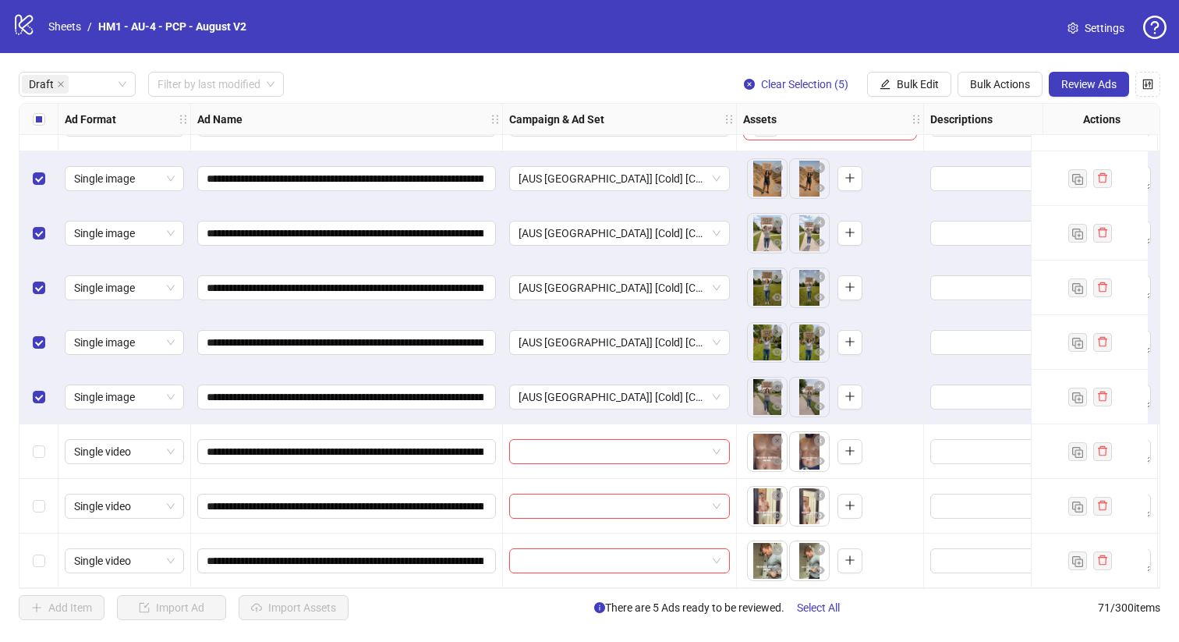
click at [26, 118] on div "Select all rows" at bounding box center [38, 119] width 39 height 31
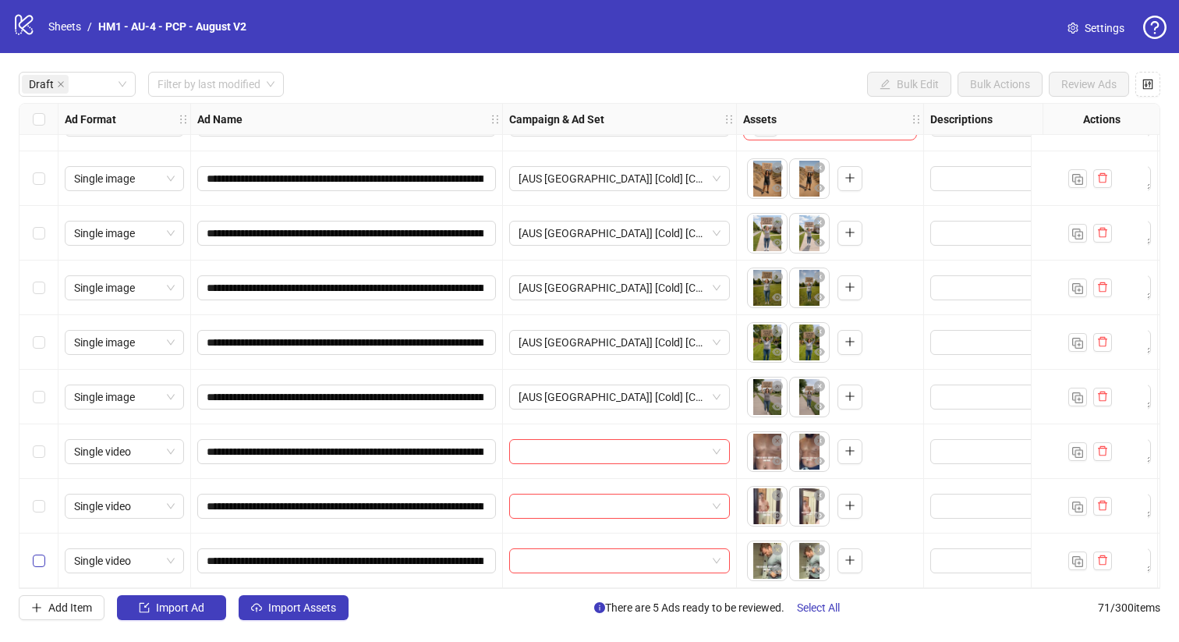
click at [36, 560] on label "Select row 11" at bounding box center [39, 560] width 12 height 17
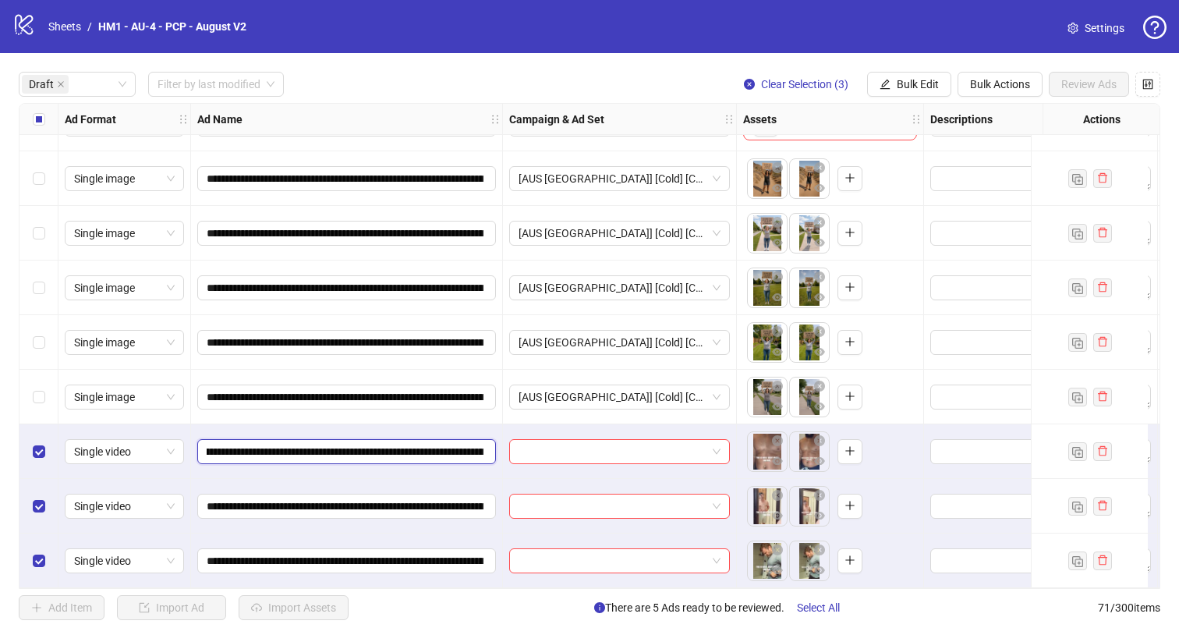
scroll to position [0, 309]
drag, startPoint x: 387, startPoint y: 446, endPoint x: 405, endPoint y: 441, distance: 19.3
click at [405, 443] on input "**********" at bounding box center [345, 451] width 277 height 17
click at [896, 93] on button "Bulk Edit" at bounding box center [909, 84] width 84 height 25
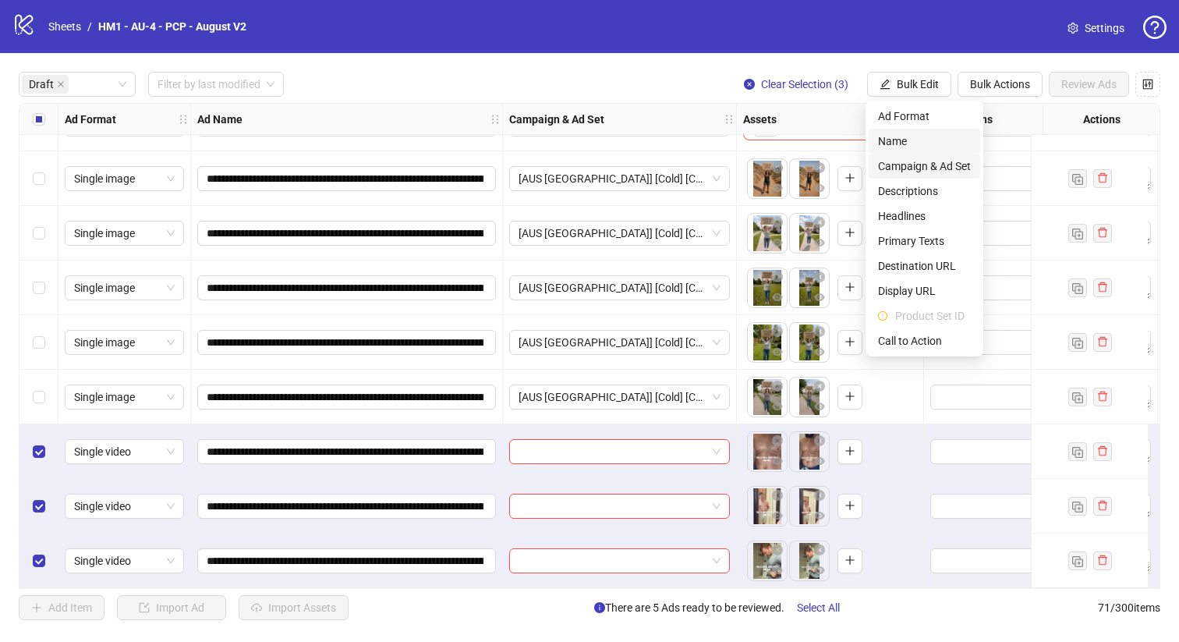
click at [922, 167] on span "Campaign & Ad Set" at bounding box center [924, 165] width 93 height 17
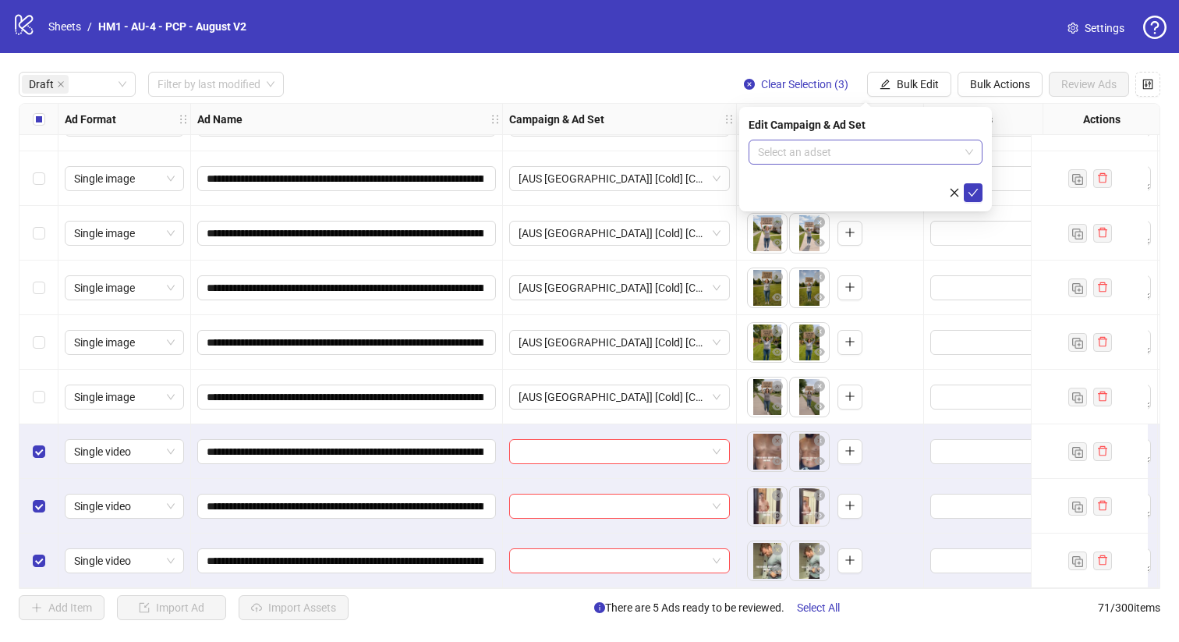
click at [890, 153] on input "search" at bounding box center [858, 151] width 201 height 23
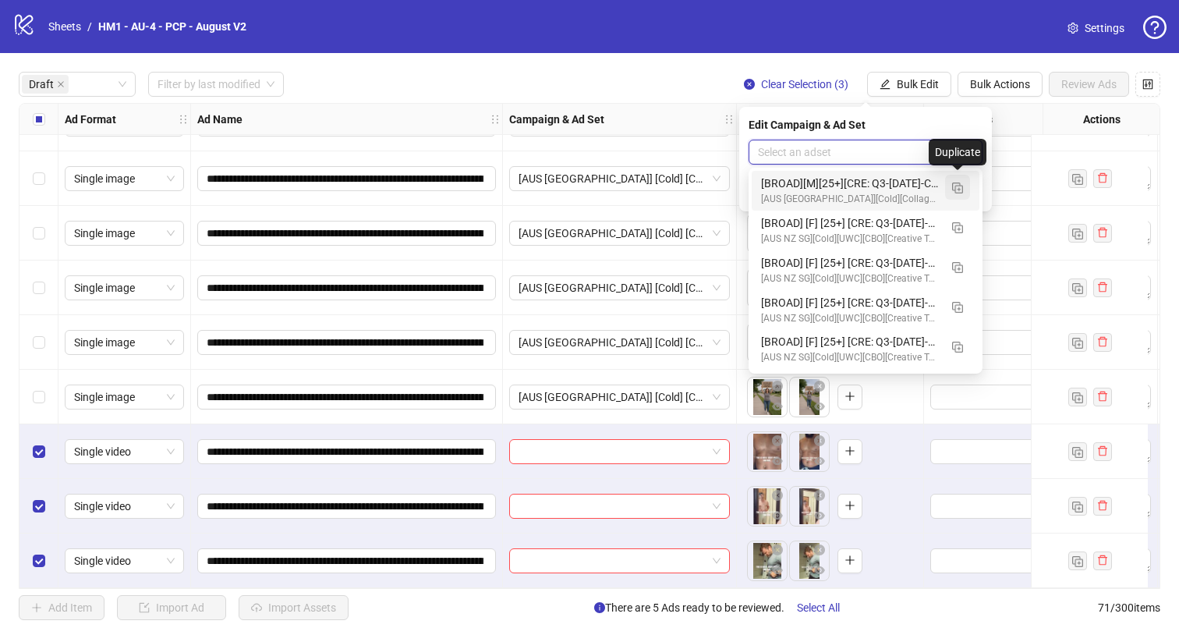
click at [952, 187] on img "button" at bounding box center [957, 187] width 11 height 11
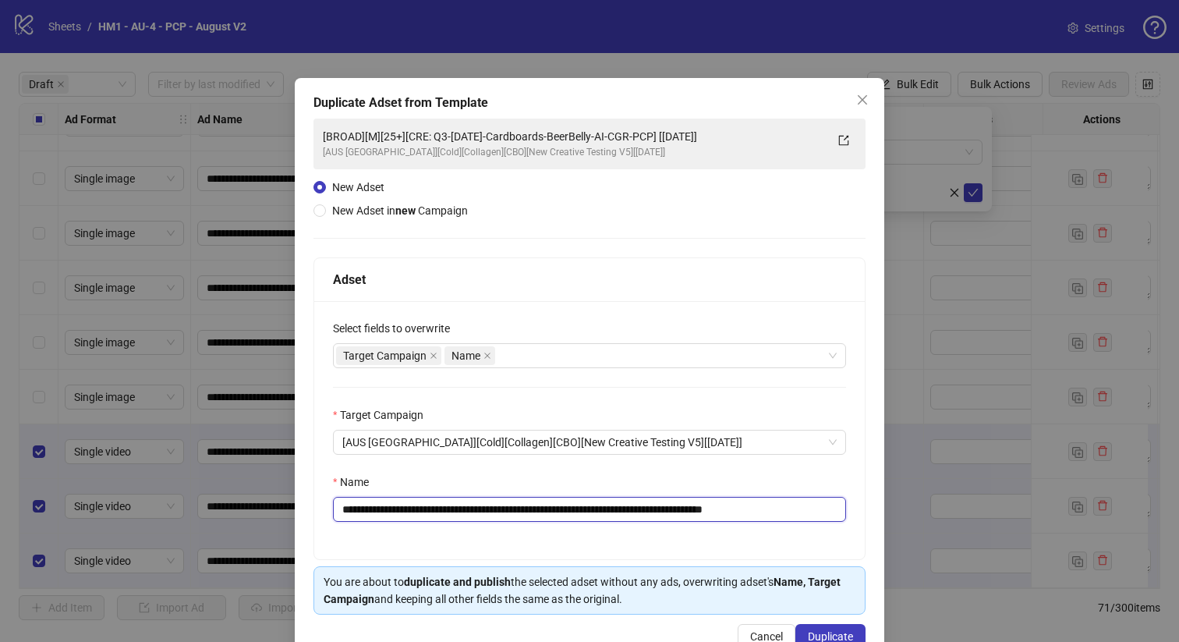
drag, startPoint x: 696, startPoint y: 506, endPoint x: 451, endPoint y: 513, distance: 244.9
click at [451, 513] on input "**********" at bounding box center [589, 509] width 513 height 25
paste input "**********"
type input "**********"
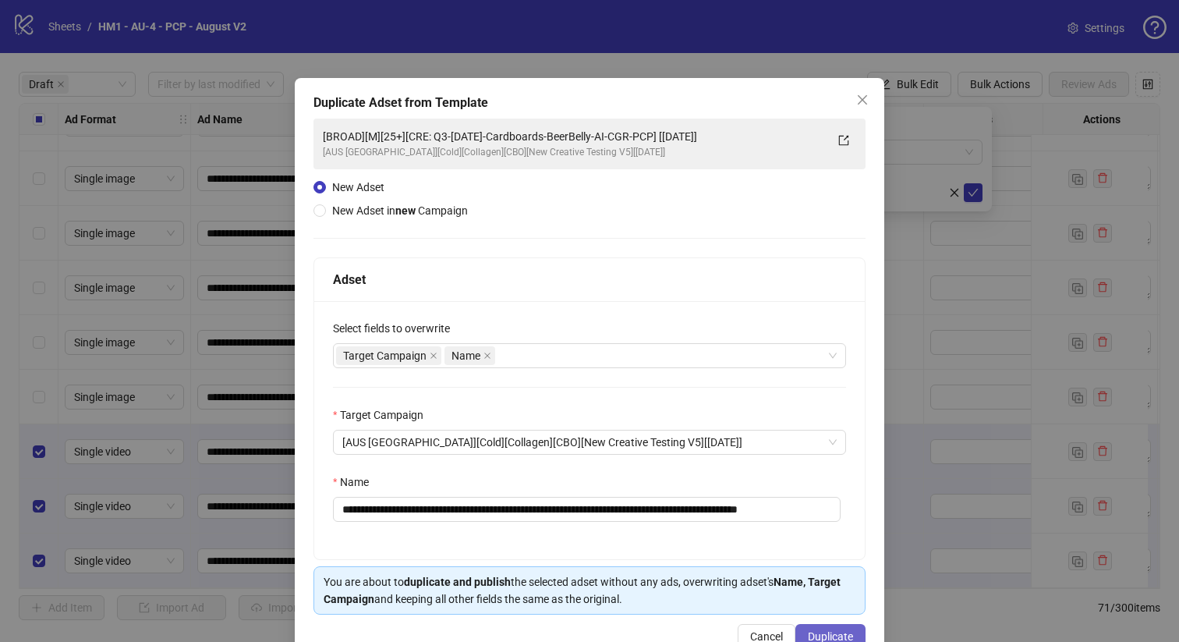
click at [829, 635] on span "Duplicate" at bounding box center [830, 636] width 45 height 12
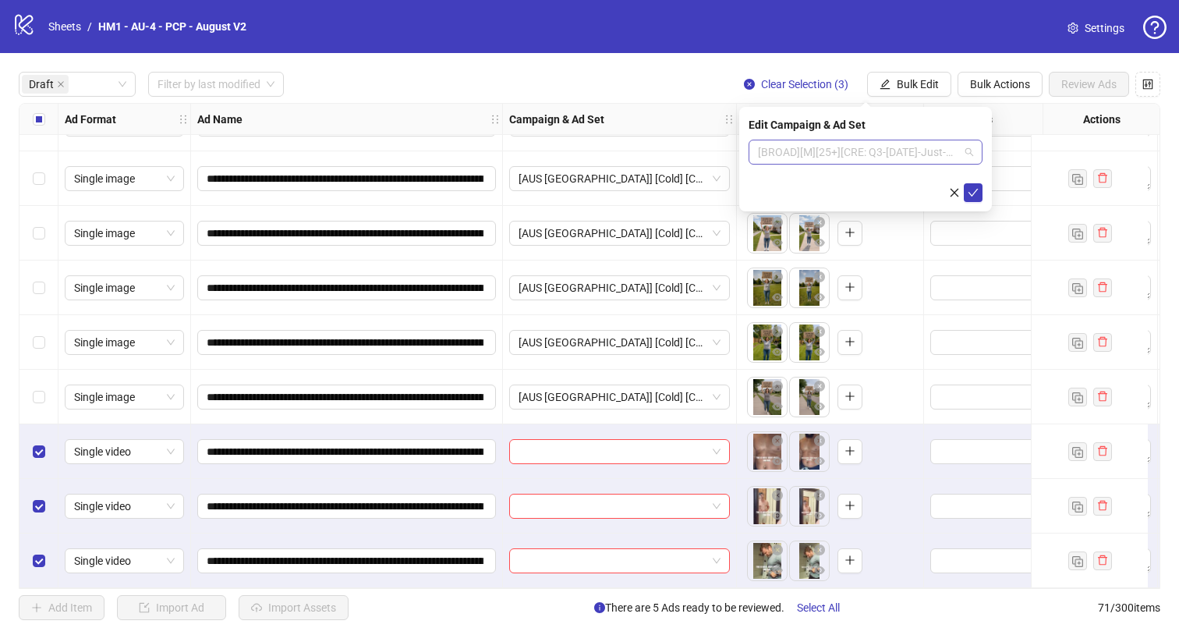
click at [902, 157] on span "[BROAD][M][25+][CRE: Q3-[DATE]-Just-One-Scoop-GeneralFeatures -Testimonial-PCP]…" at bounding box center [865, 151] width 215 height 23
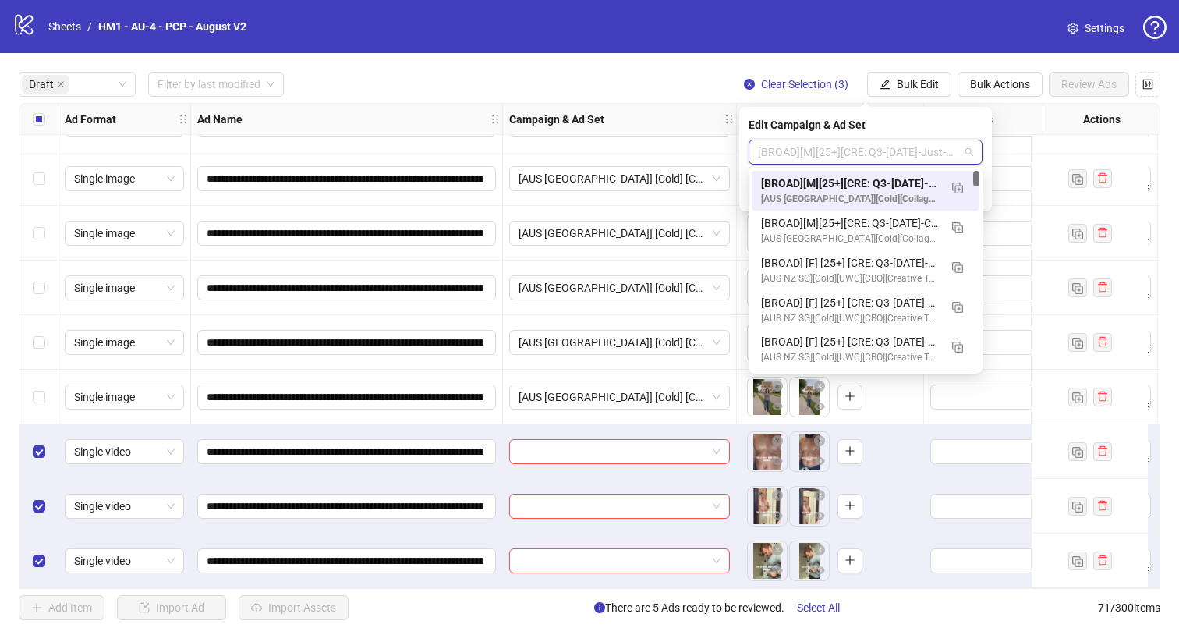
click at [903, 181] on div "[BROAD][M][25+][CRE: Q3-[DATE]-Just-One-Scoop-GeneralFeatures -Testimonial-PCP]…" at bounding box center [850, 183] width 178 height 17
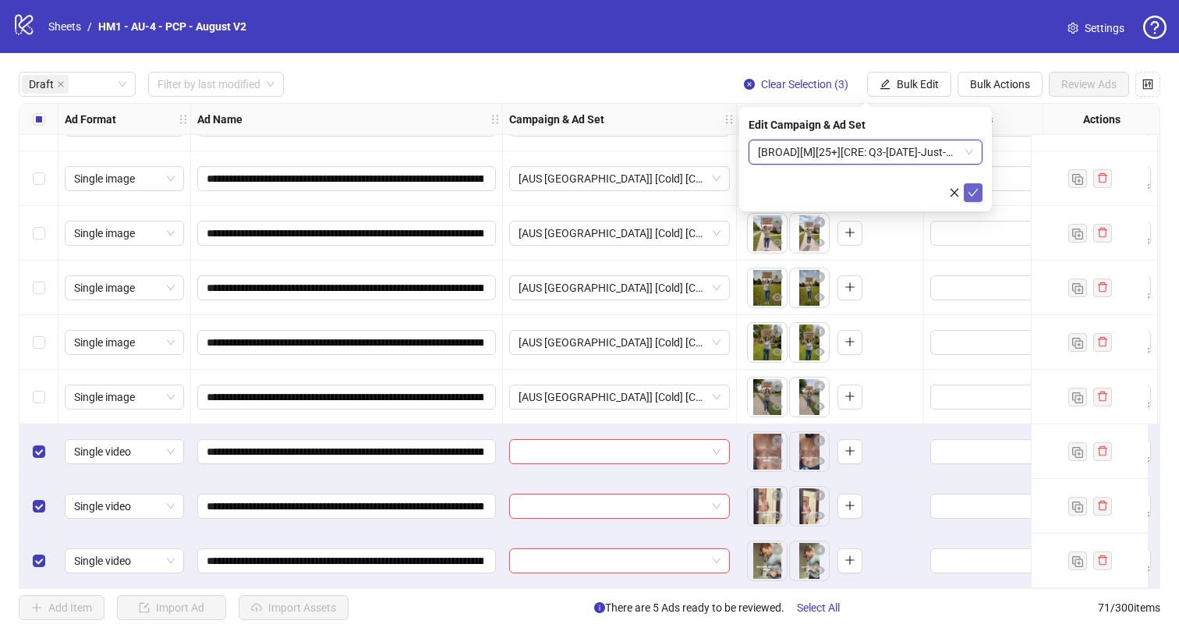
click at [970, 187] on icon "check" at bounding box center [972, 192] width 11 height 11
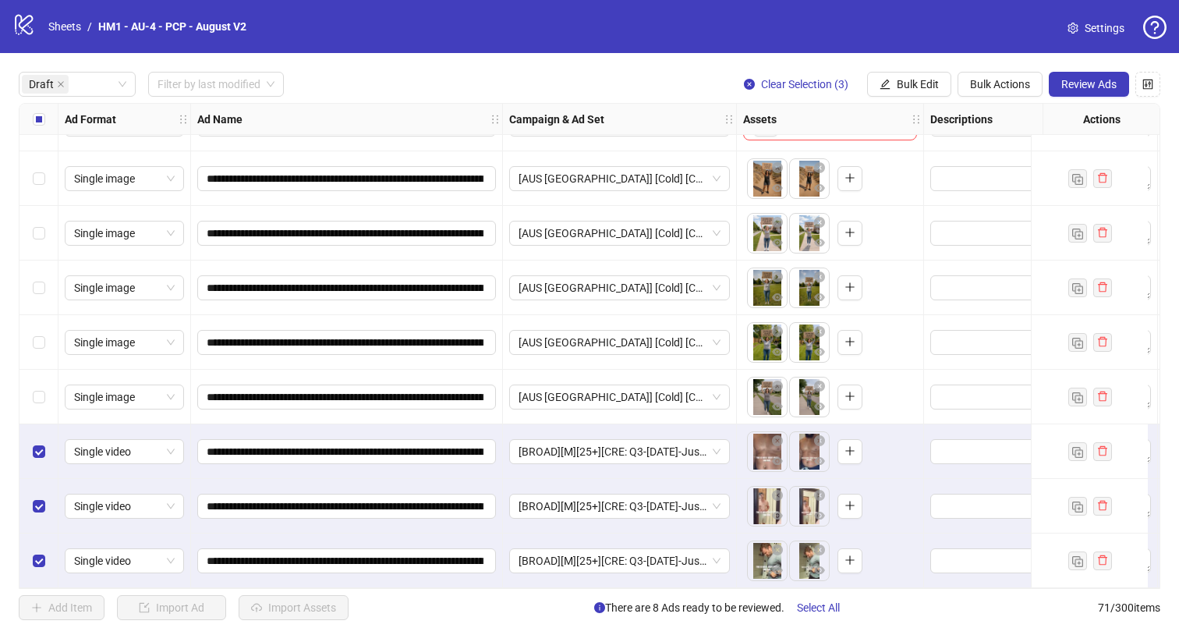
click at [467, 578] on div "**********" at bounding box center [347, 560] width 312 height 55
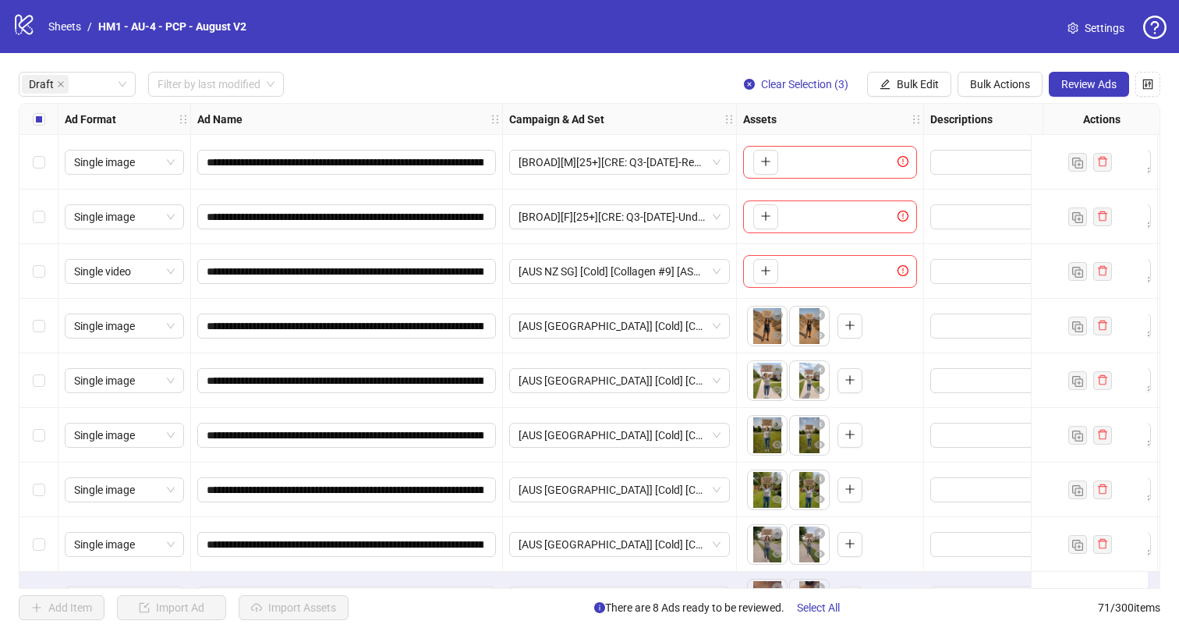
scroll to position [154, 0]
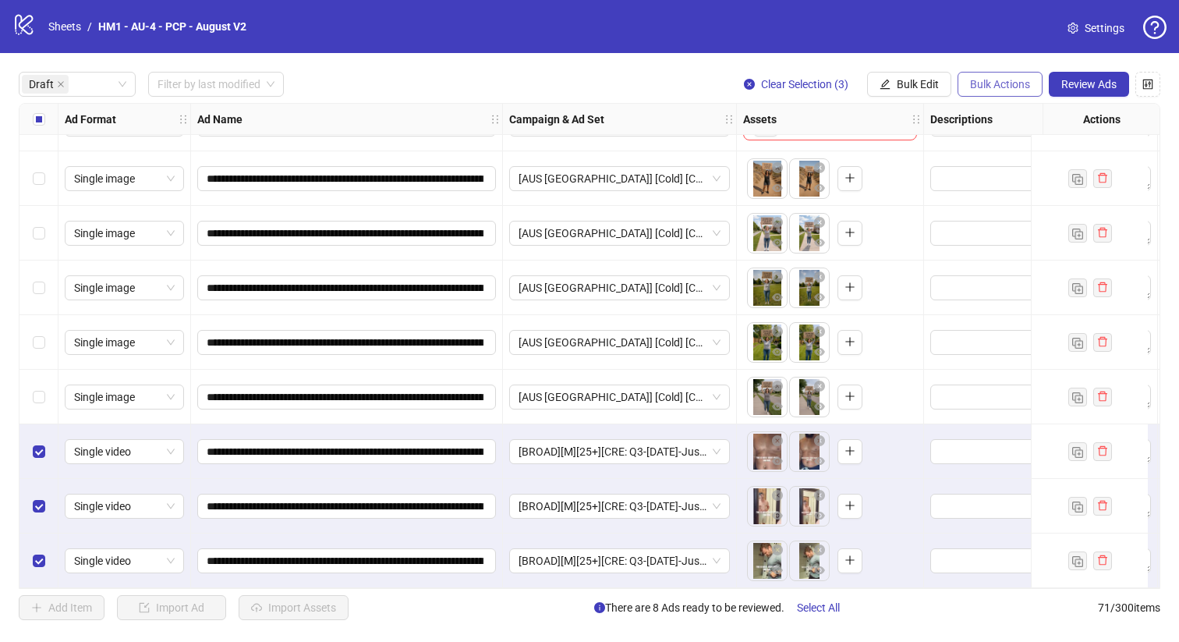
click at [1001, 85] on span "Bulk Actions" at bounding box center [1000, 84] width 60 height 12
click at [1032, 171] on span "Duplicate with assets" at bounding box center [1021, 165] width 107 height 17
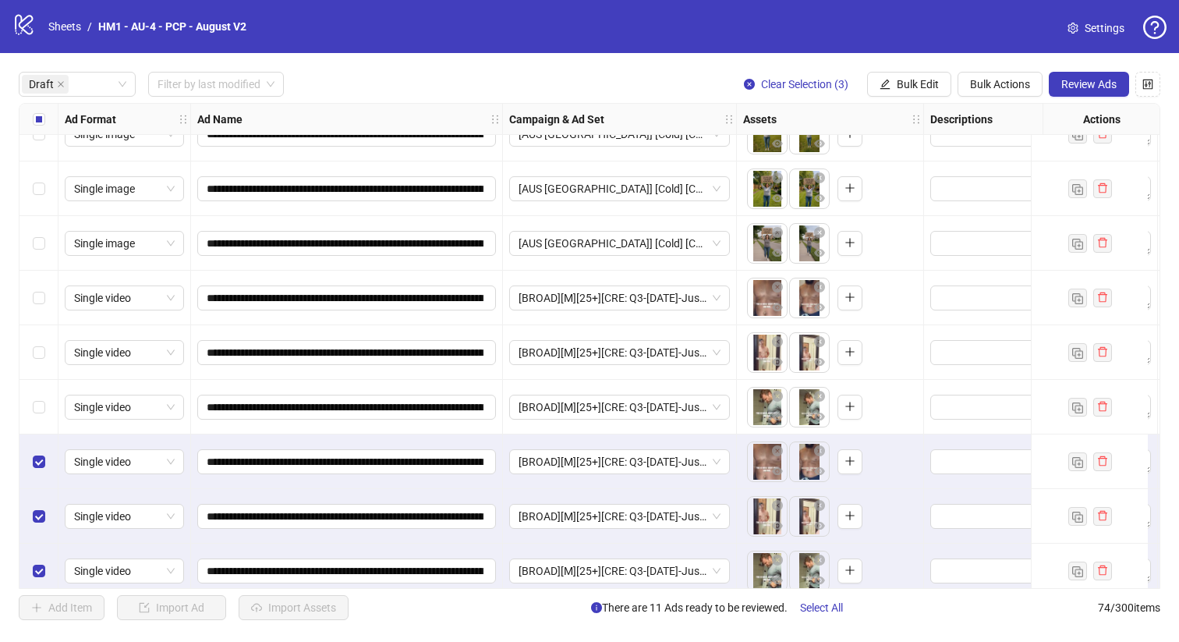
scroll to position [317, 0]
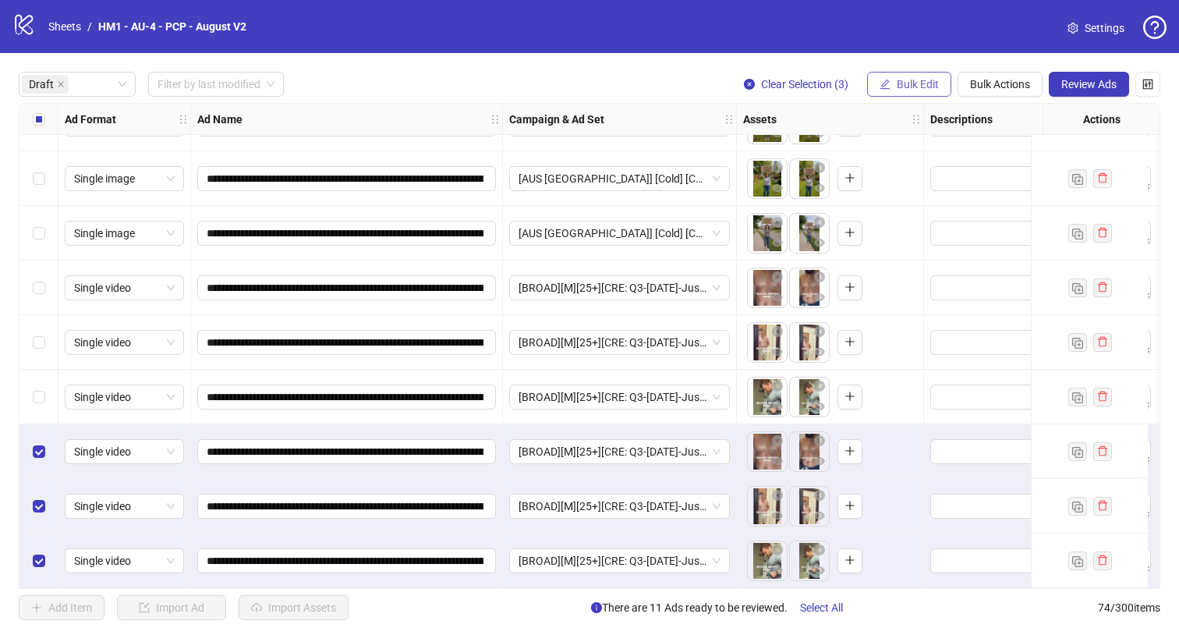
click at [893, 81] on button "Bulk Edit" at bounding box center [909, 84] width 84 height 25
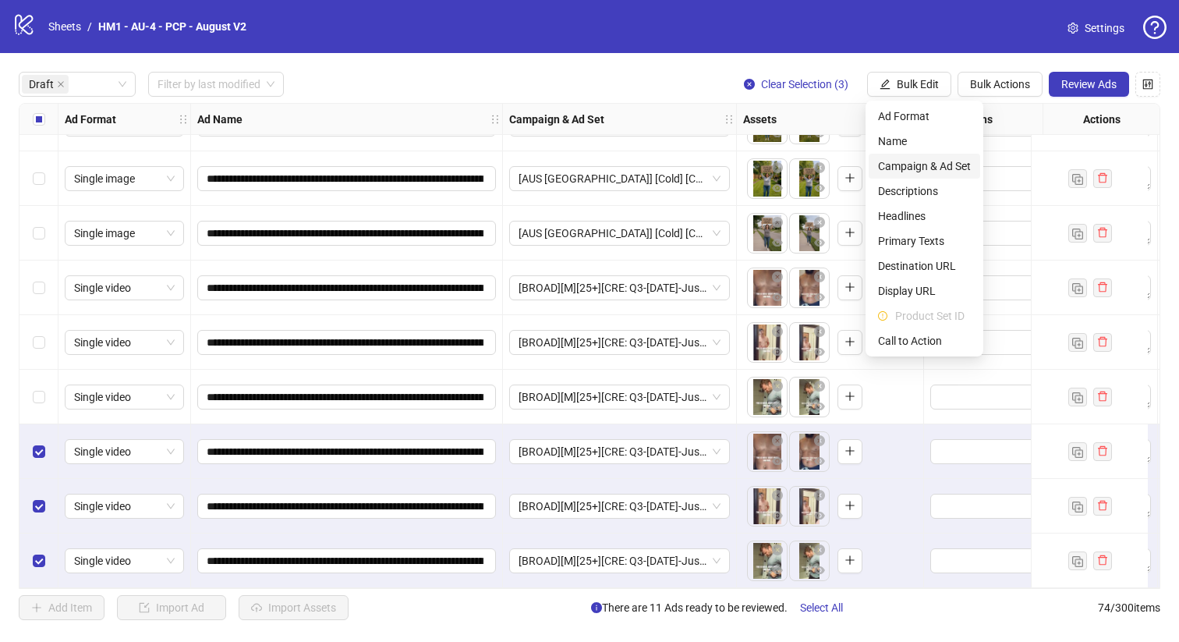
click at [930, 164] on span "Campaign & Ad Set" at bounding box center [924, 165] width 93 height 17
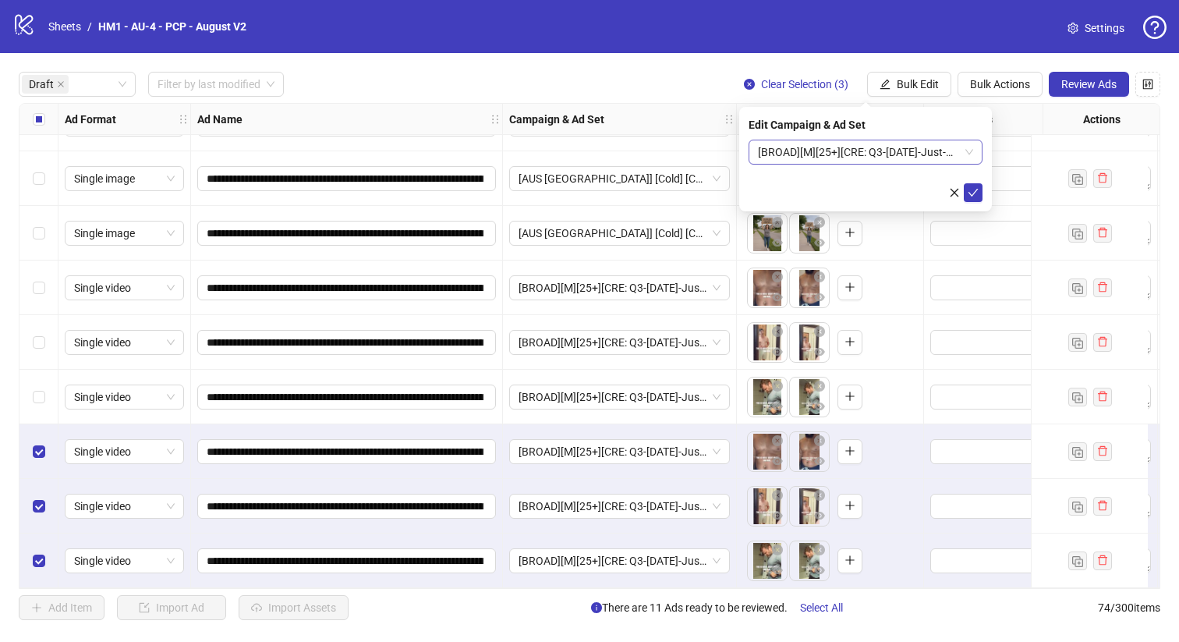
click at [885, 154] on span "[BROAD][M][25+][CRE: Q3-[DATE]-Just-One-Scoop-GeneralFeatures -Testimonial-PCP]…" at bounding box center [865, 151] width 215 height 23
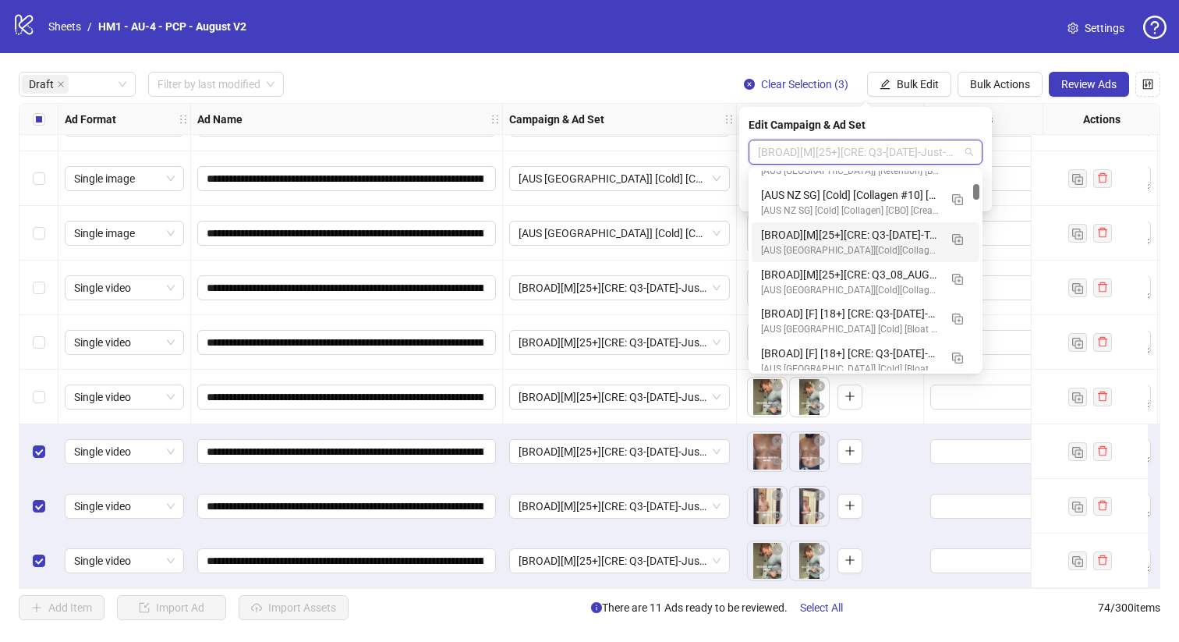
scroll to position [1217, 0]
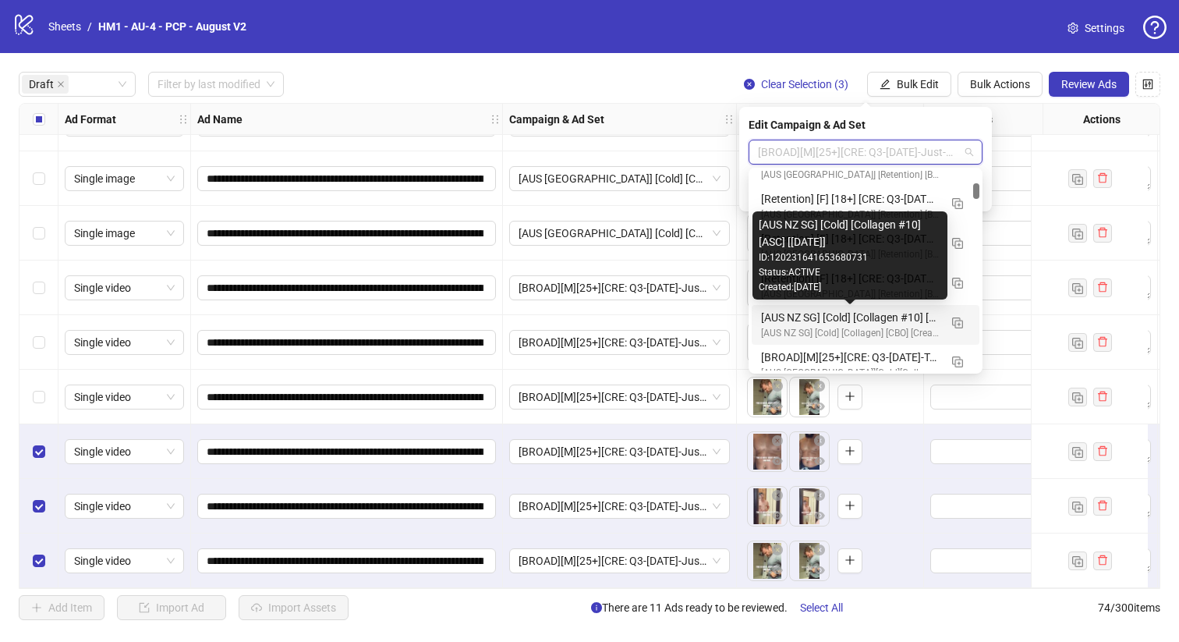
click at [910, 309] on div "[AUS NZ SG] [Cold] [Collagen #10] [ASC] [[DATE]]" at bounding box center [850, 317] width 178 height 17
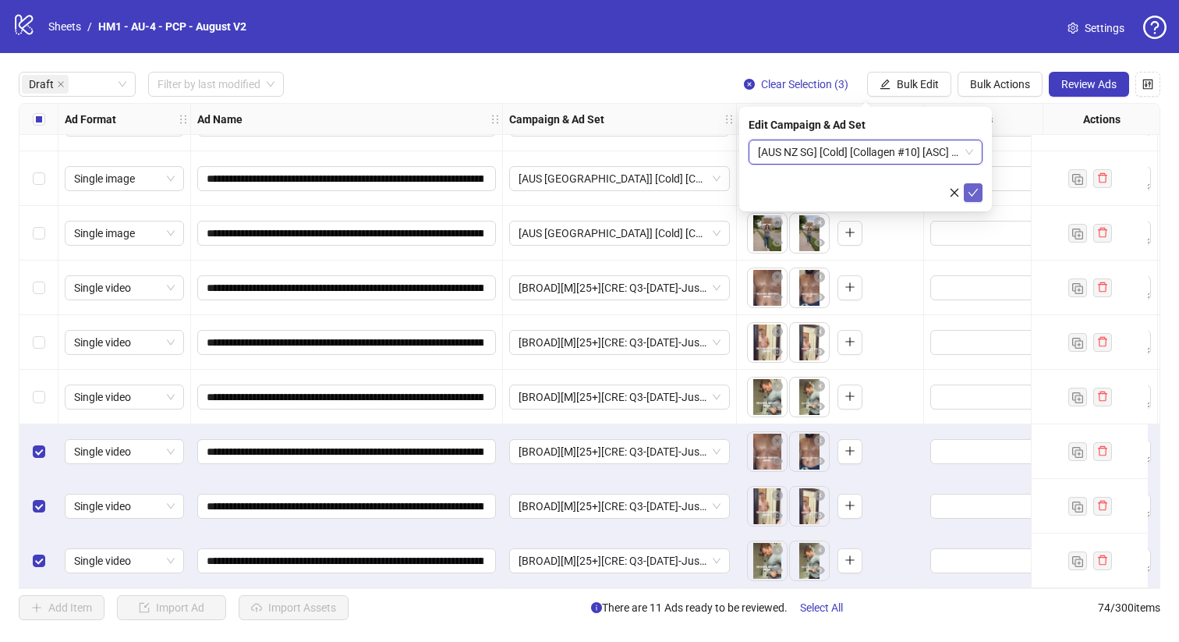
click at [971, 191] on icon "check" at bounding box center [972, 192] width 11 height 11
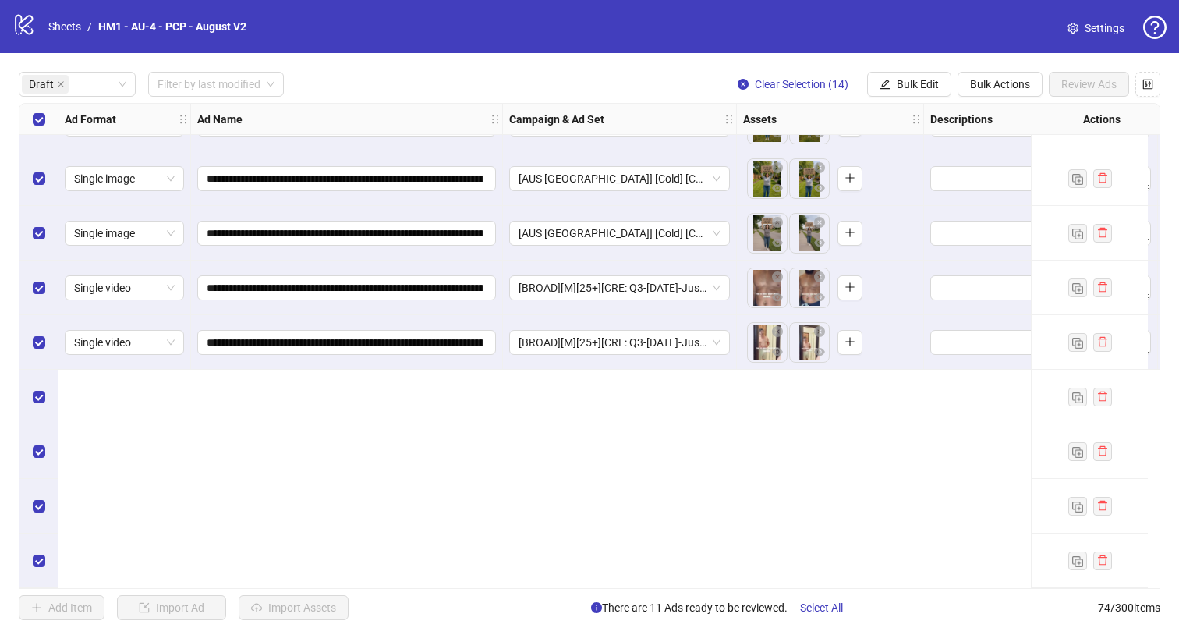
scroll to position [0, 0]
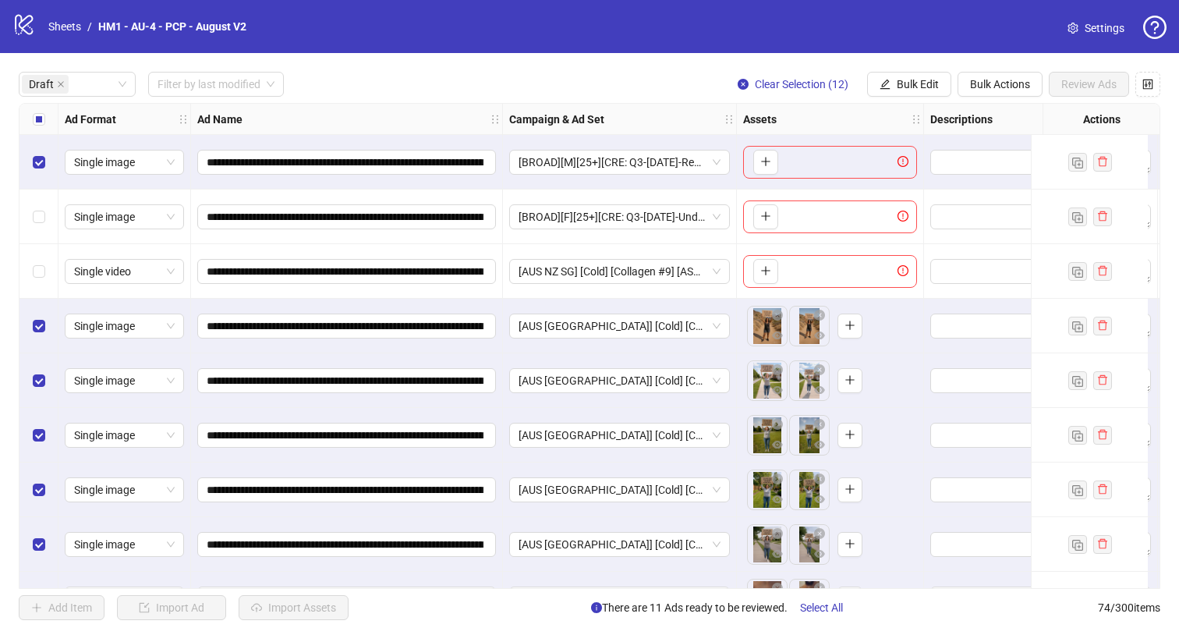
click at [46, 163] on div "Select row 1" at bounding box center [38, 162] width 39 height 55
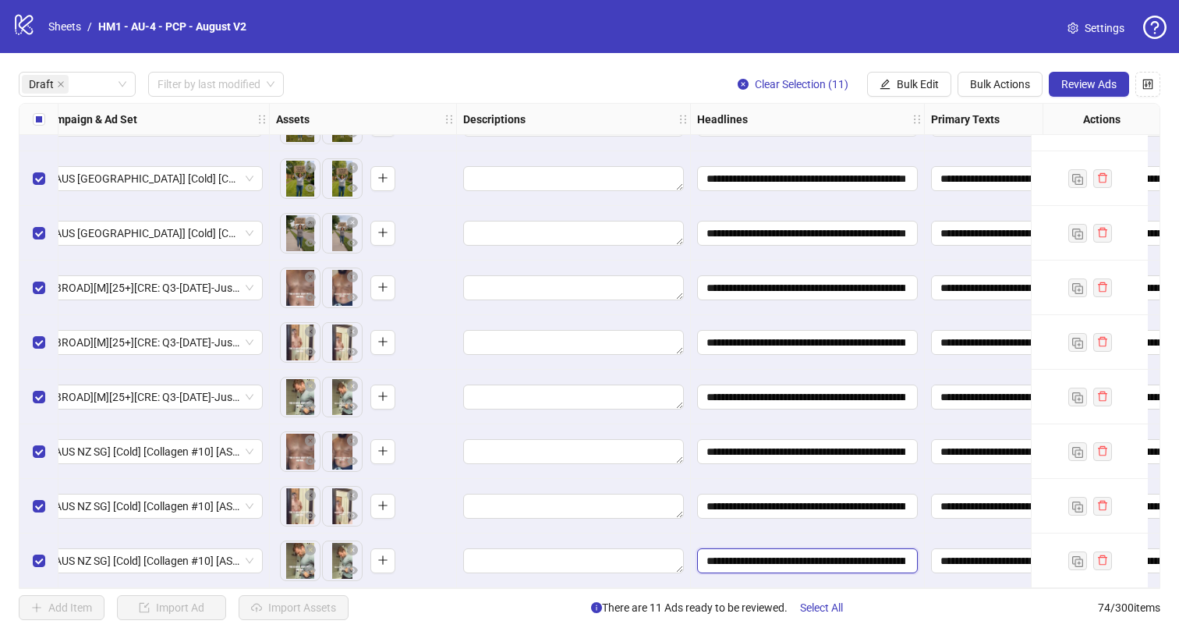
scroll to position [0, 140]
drag, startPoint x: 846, startPoint y: 560, endPoint x: 1000, endPoint y: 581, distance: 155.8
click at [811, 519] on div "**********" at bounding box center [808, 506] width 234 height 55
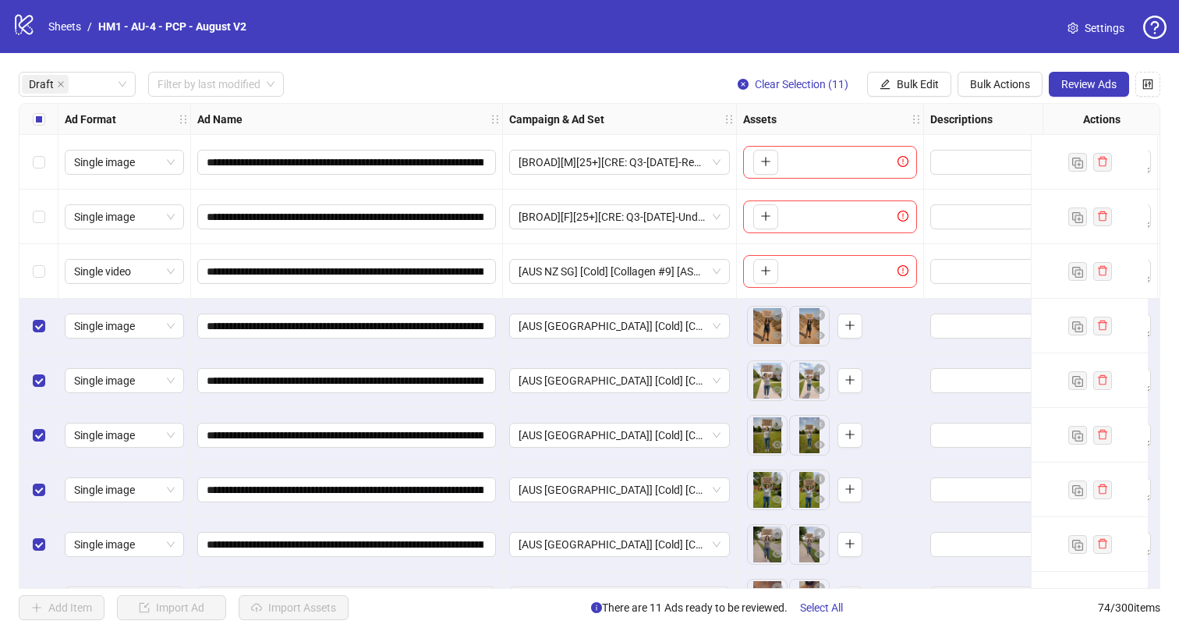
click at [1083, 97] on div "**********" at bounding box center [589, 345] width 1179 height 585
click at [1083, 92] on button "Review Ads" at bounding box center [1088, 84] width 80 height 25
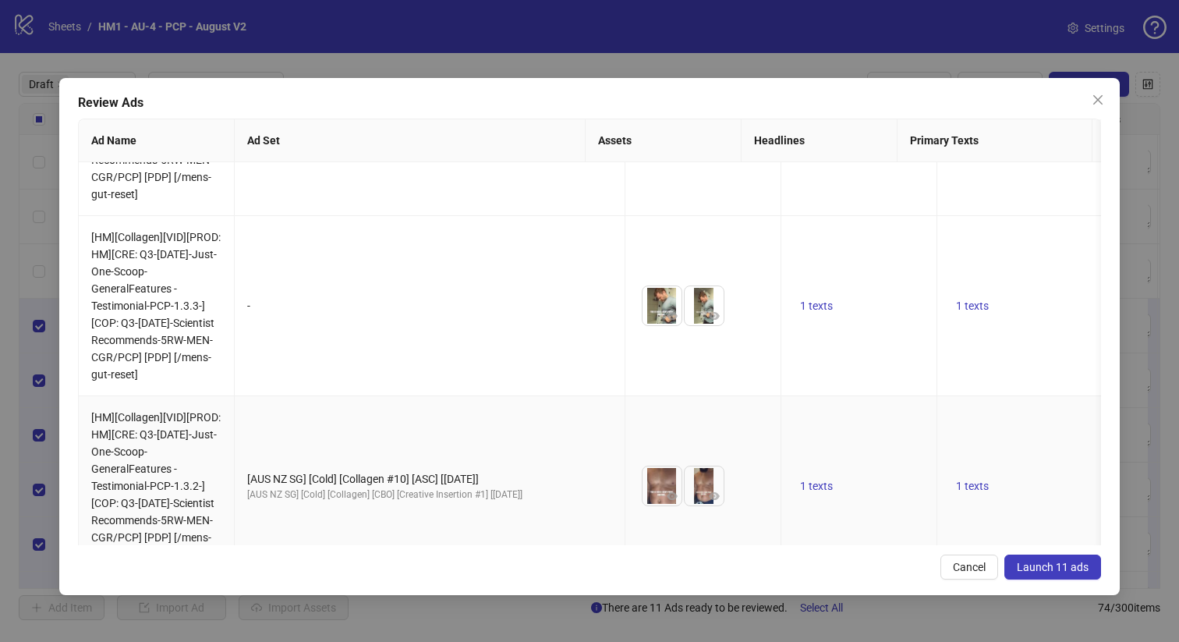
scroll to position [1438, 0]
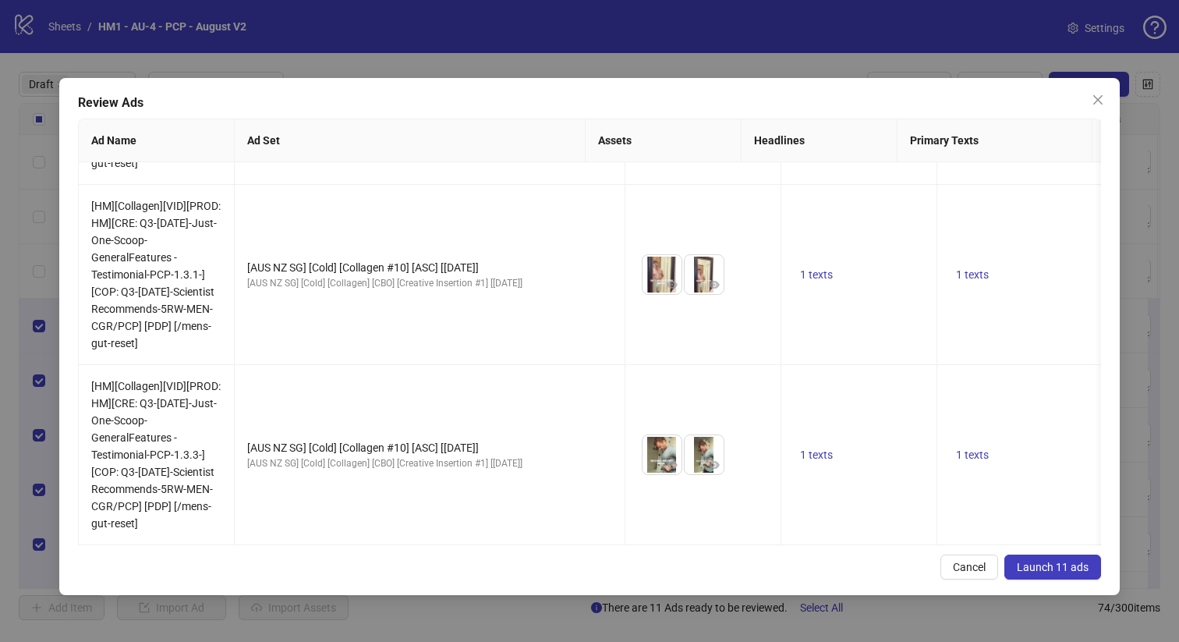
click at [1083, 563] on span "Launch 11 ads" at bounding box center [1052, 566] width 72 height 12
